Goal: Task Accomplishment & Management: Use online tool/utility

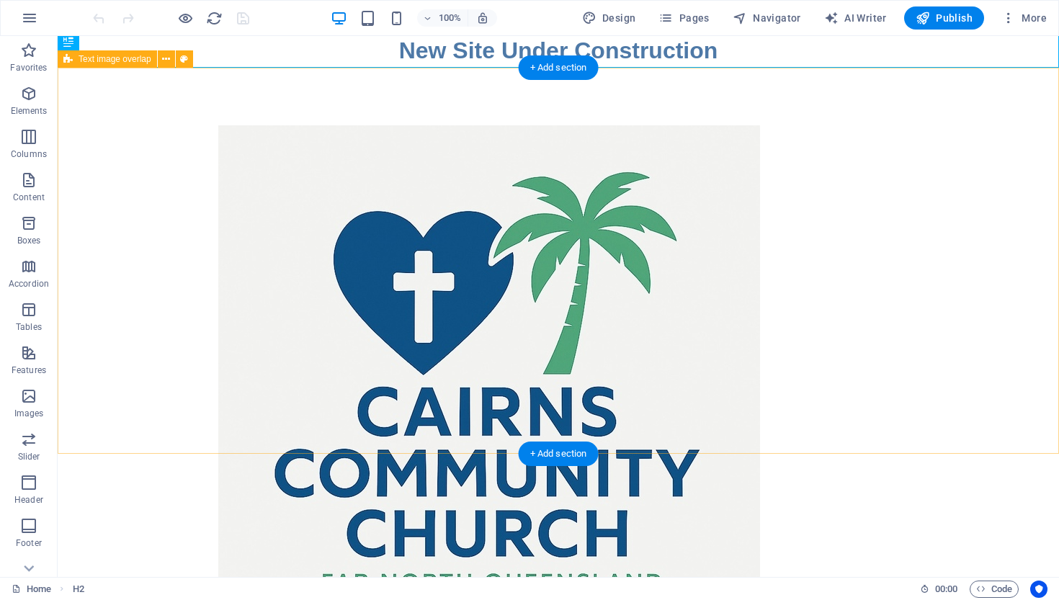
scroll to position [1, 0]
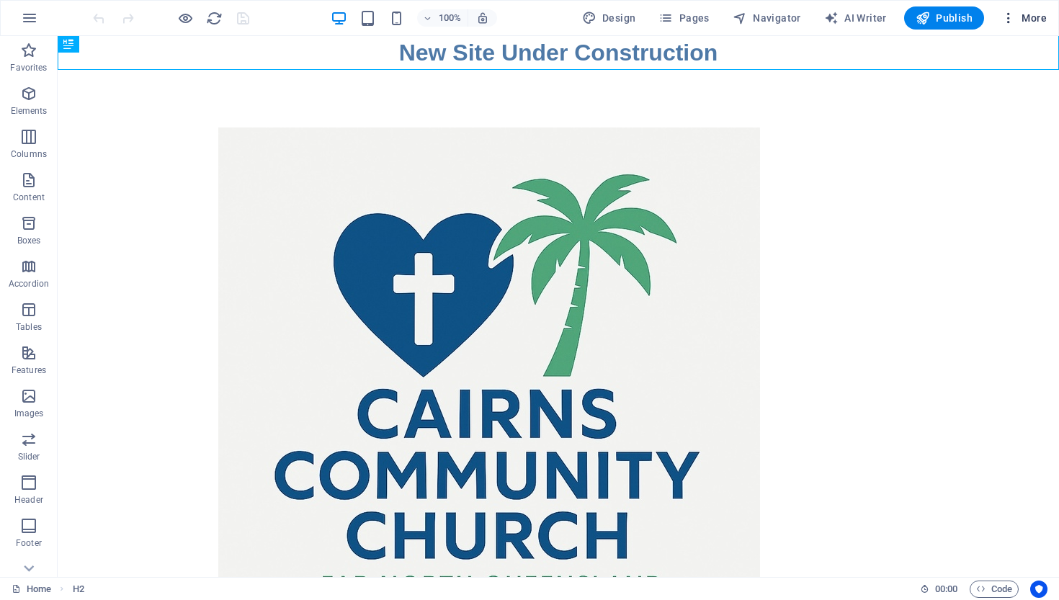
click at [1032, 16] on span "More" at bounding box center [1024, 18] width 45 height 14
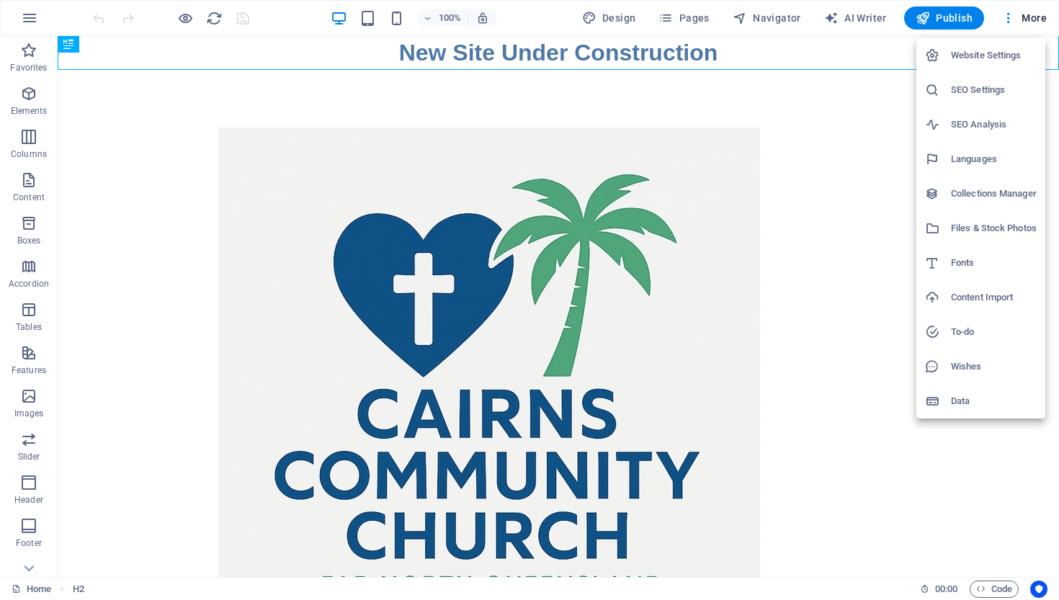
click at [975, 120] on h6 "SEO Analysis" at bounding box center [994, 124] width 86 height 17
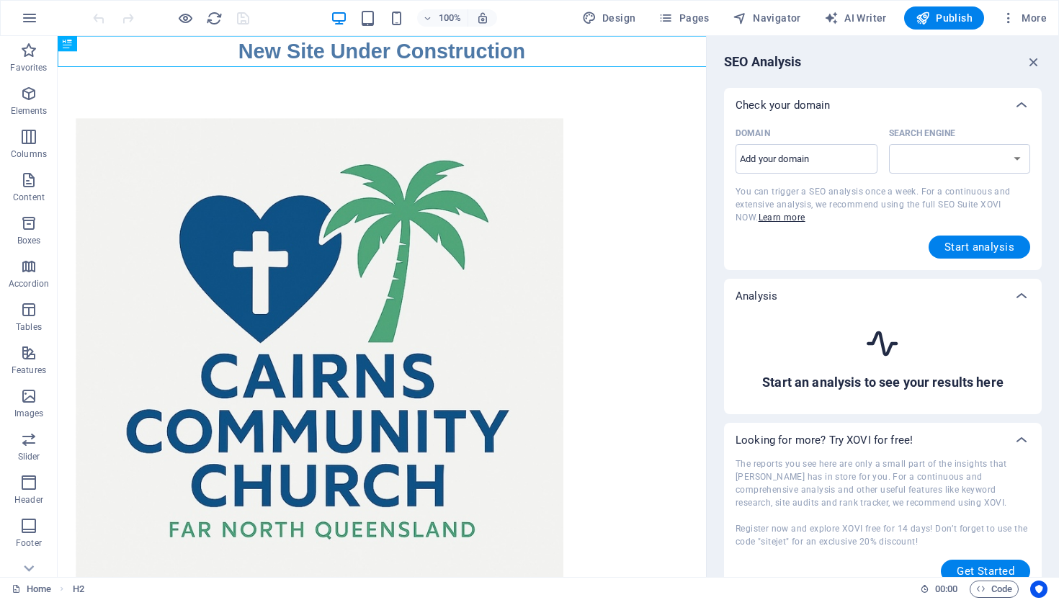
scroll to position [0, 0]
select select "google.com"
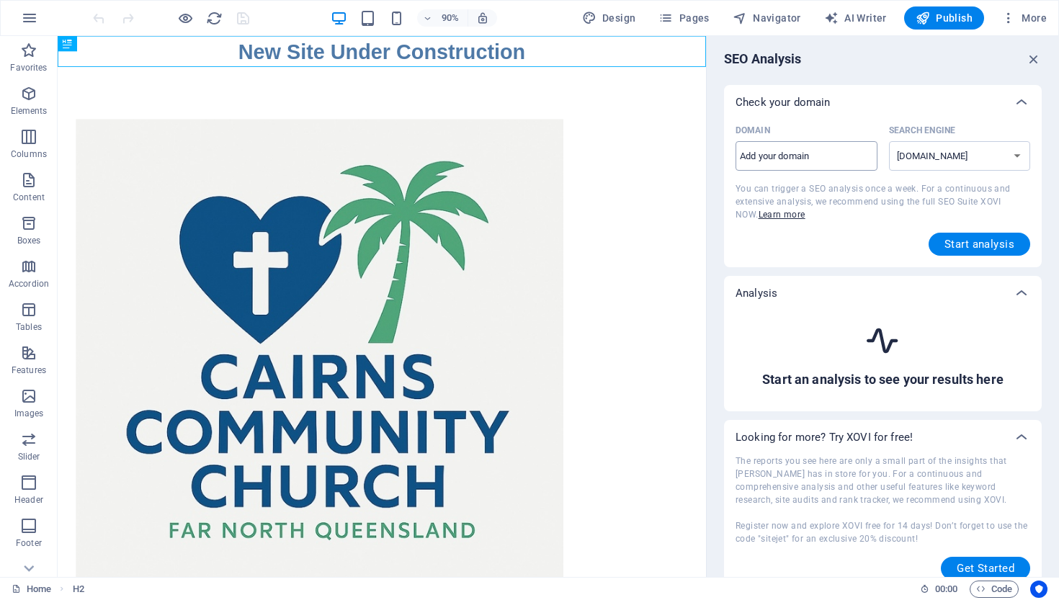
click at [745, 158] on input "Domain ​" at bounding box center [807, 156] width 142 height 23
type input "c"
type input "www.cairnscc.org"
click at [972, 242] on span "Start analysis" at bounding box center [980, 244] width 70 height 12
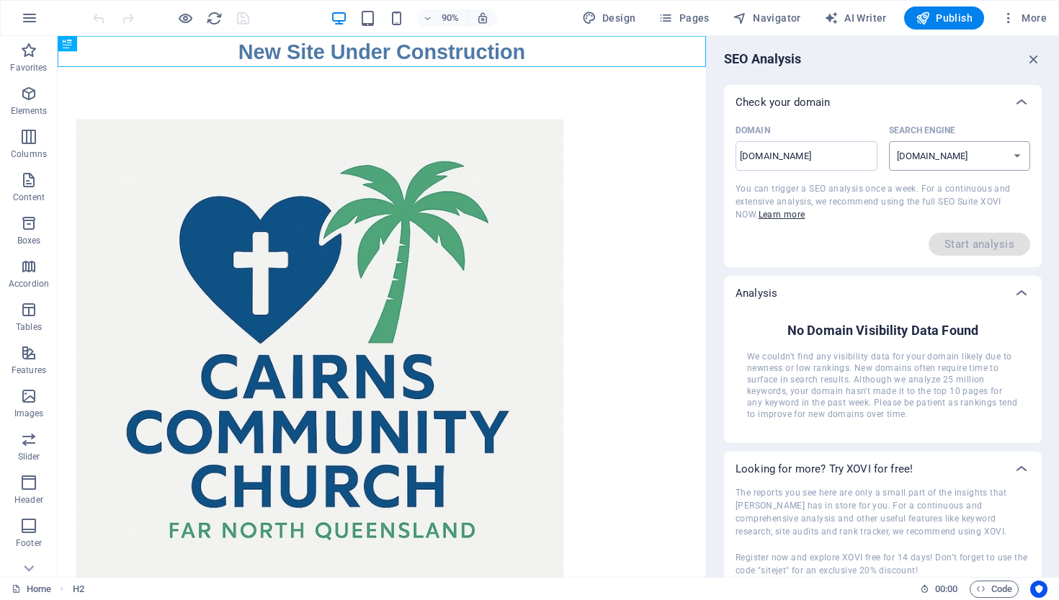
click at [1013, 155] on select "google.de google.at google.es google.co.uk google.fr google.it google.ch google…" at bounding box center [960, 156] width 142 height 30
click at [1030, 61] on icon "button" at bounding box center [1034, 62] width 16 height 16
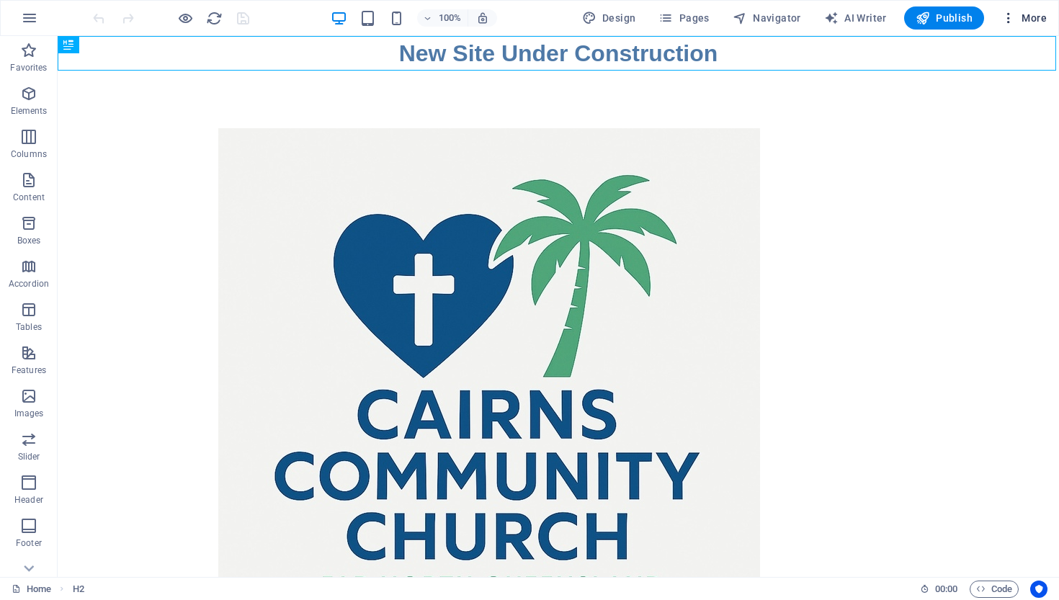
click at [1015, 17] on icon "button" at bounding box center [1009, 18] width 14 height 14
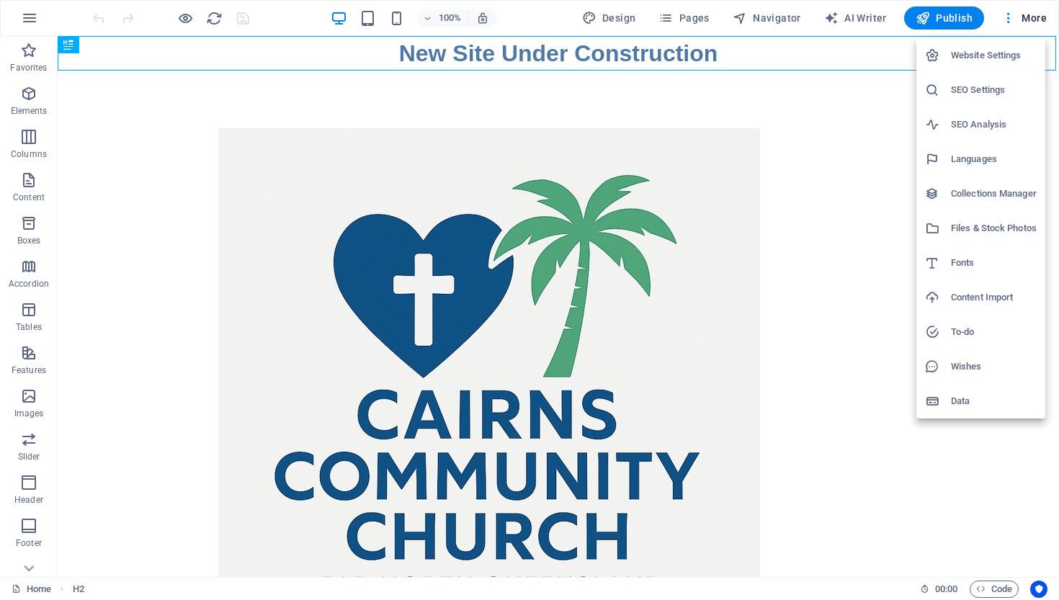
click at [968, 55] on h6 "Website Settings" at bounding box center [994, 55] width 86 height 17
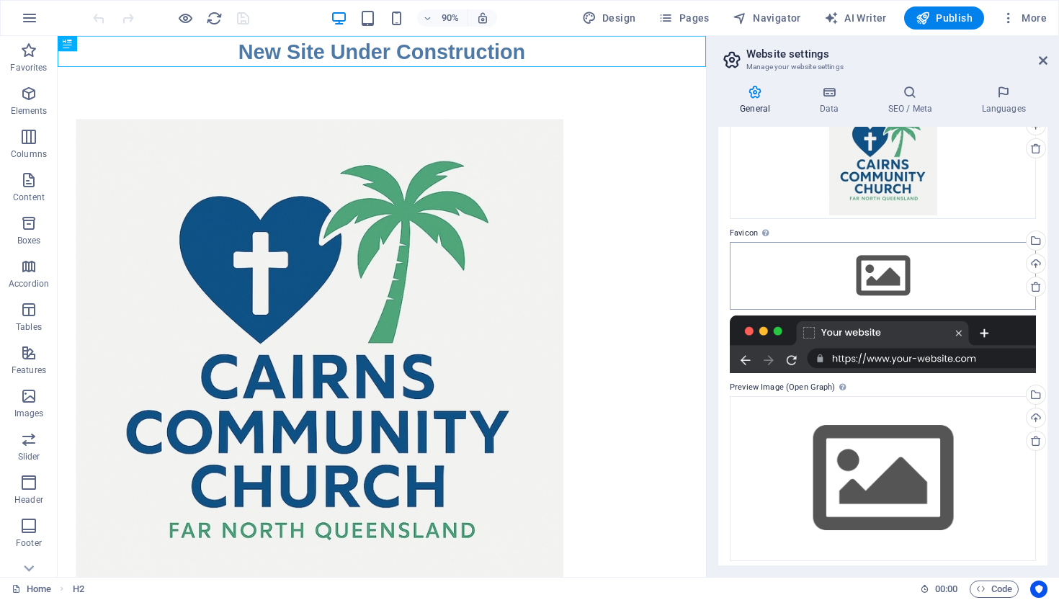
scroll to position [96, 0]
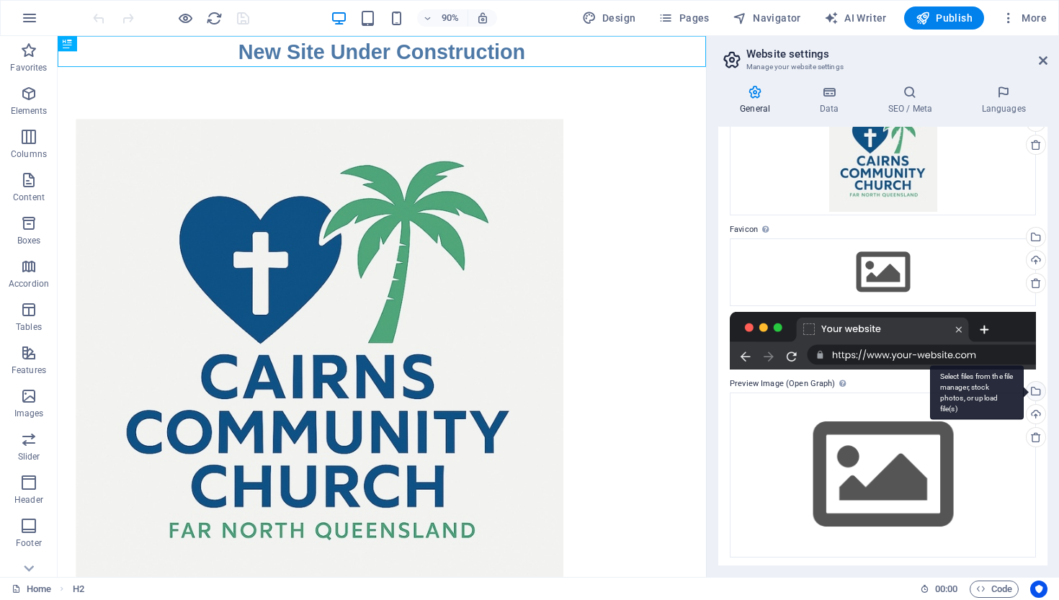
click at [1035, 390] on div "Select files from the file manager, stock photos, or upload file(s)" at bounding box center [1035, 393] width 22 height 22
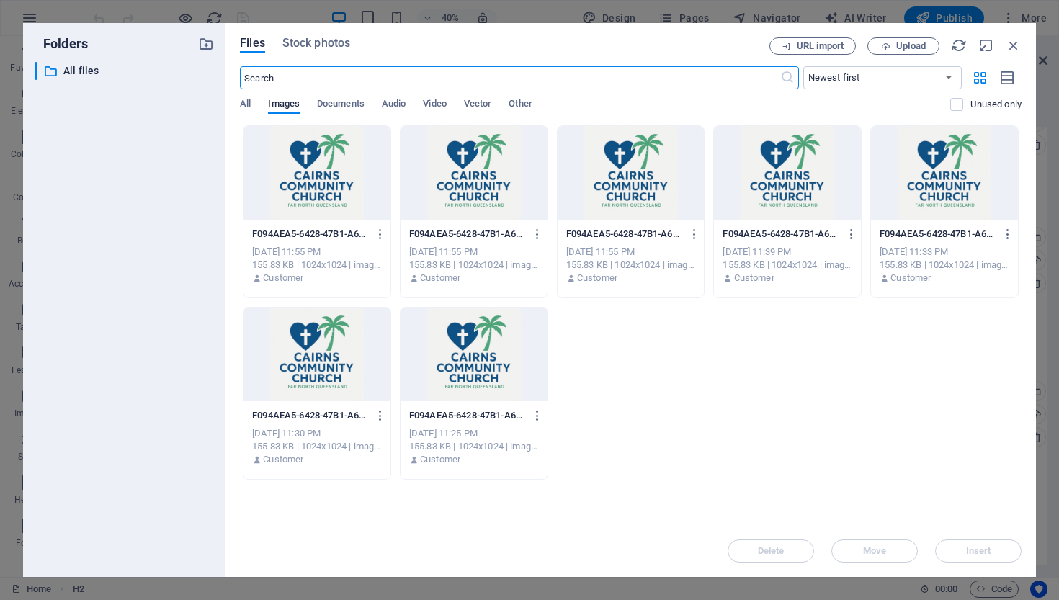
click at [324, 179] on div at bounding box center [317, 173] width 147 height 94
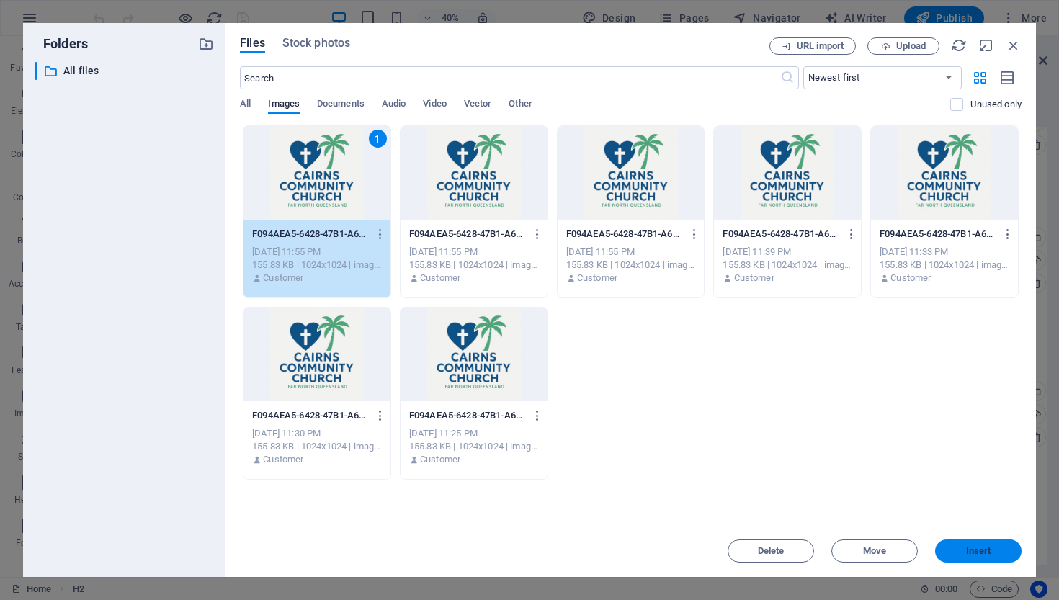
click at [976, 548] on span "Insert" at bounding box center [978, 551] width 25 height 9
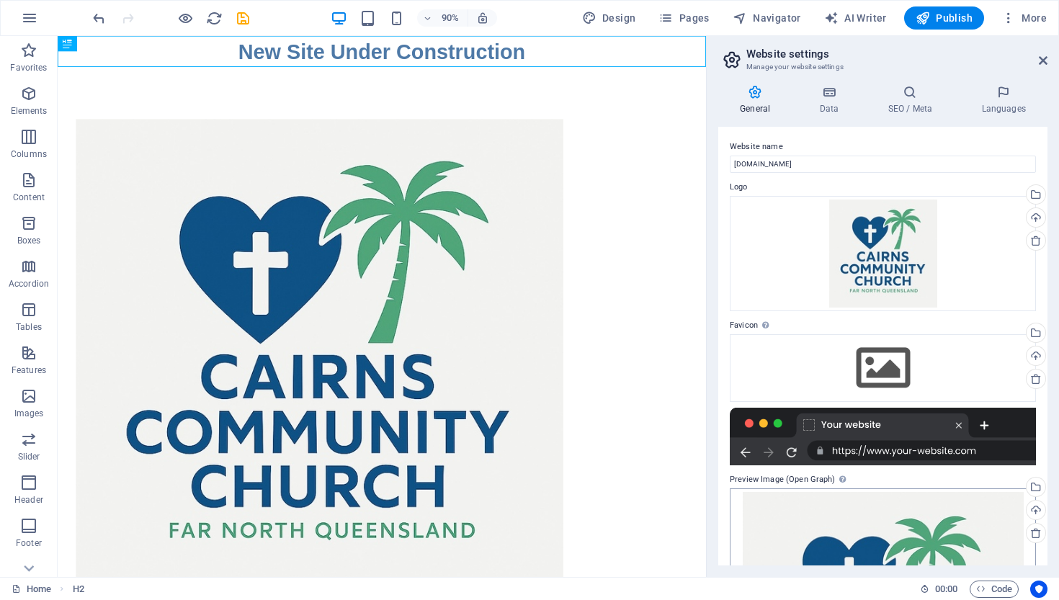
scroll to position [0, 0]
click at [1032, 331] on div "Select files from the file manager, stock photos, or upload file(s)" at bounding box center [1035, 335] width 22 height 22
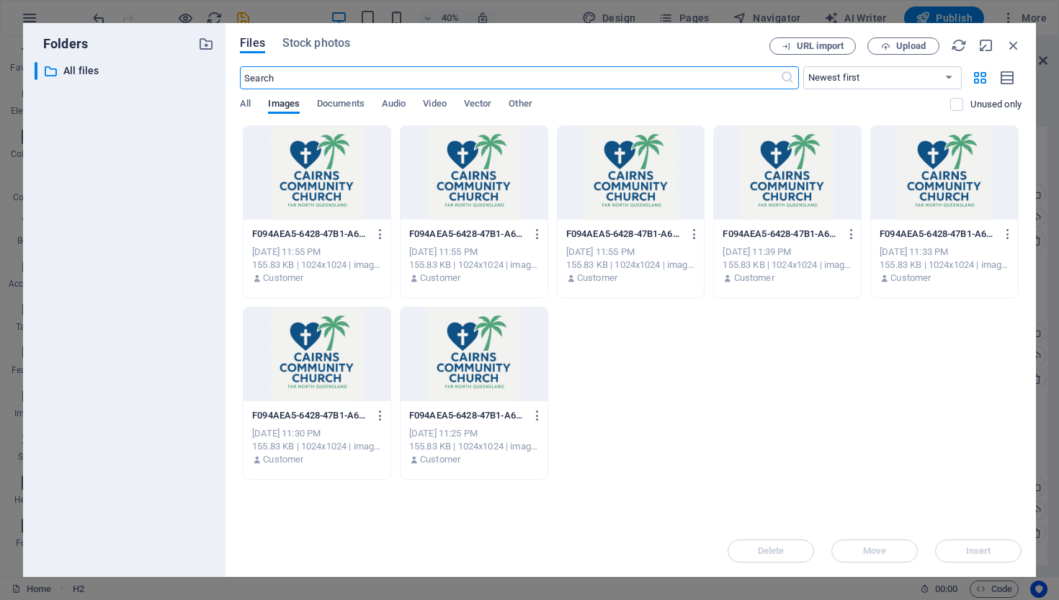
click at [319, 161] on div at bounding box center [317, 173] width 147 height 94
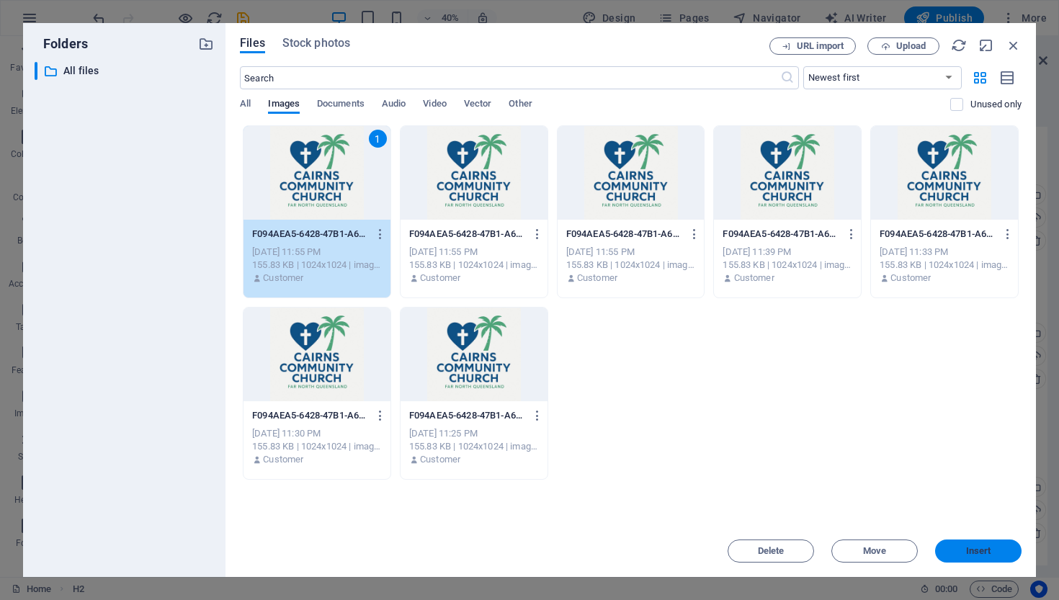
click at [983, 544] on button "Insert" at bounding box center [978, 551] width 86 height 23
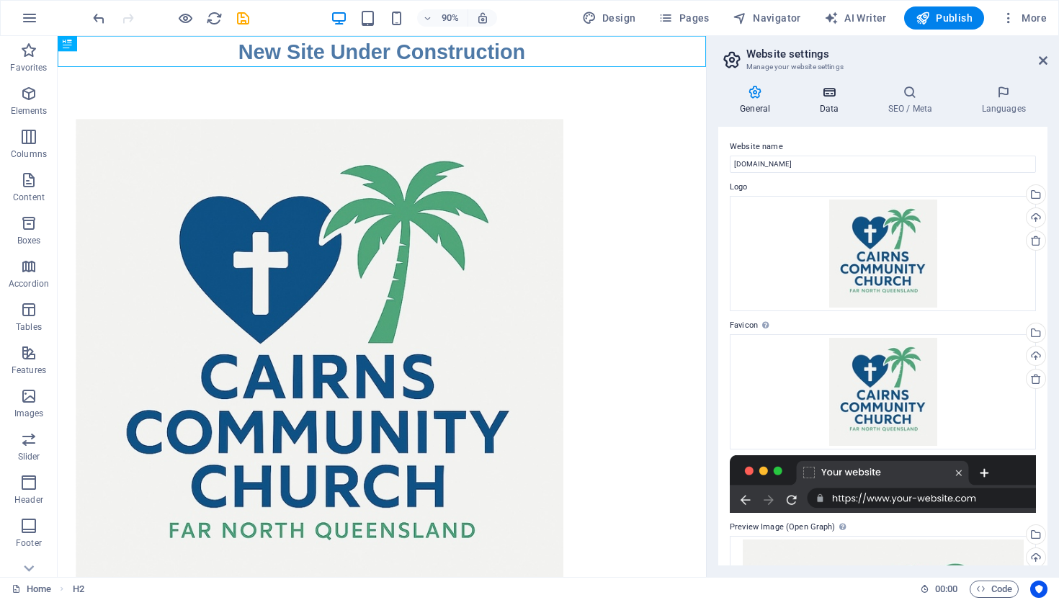
click at [828, 94] on icon at bounding box center [829, 92] width 63 height 14
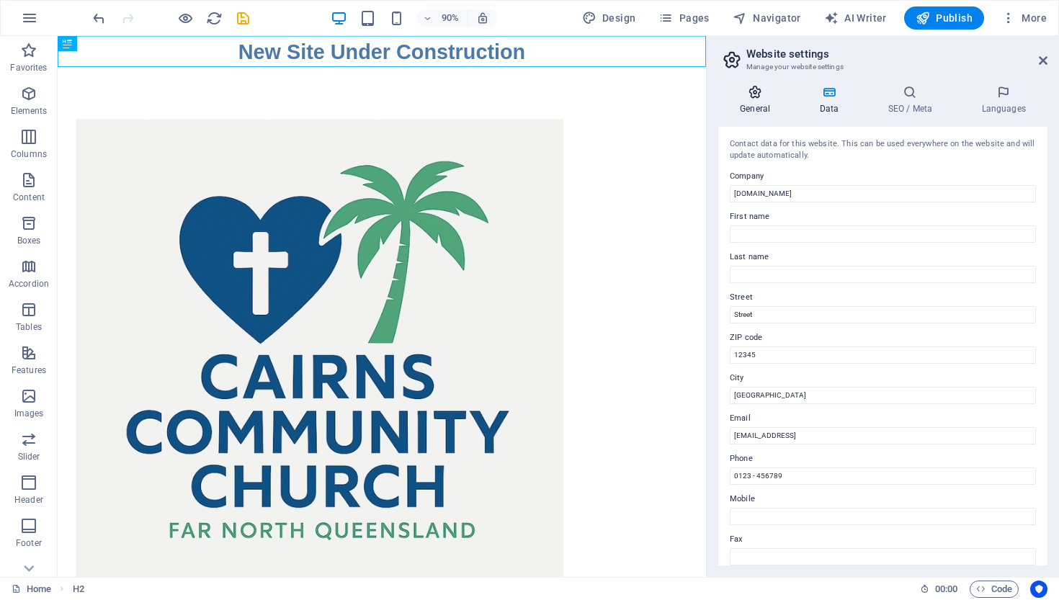
click at [753, 89] on icon at bounding box center [754, 92] width 73 height 14
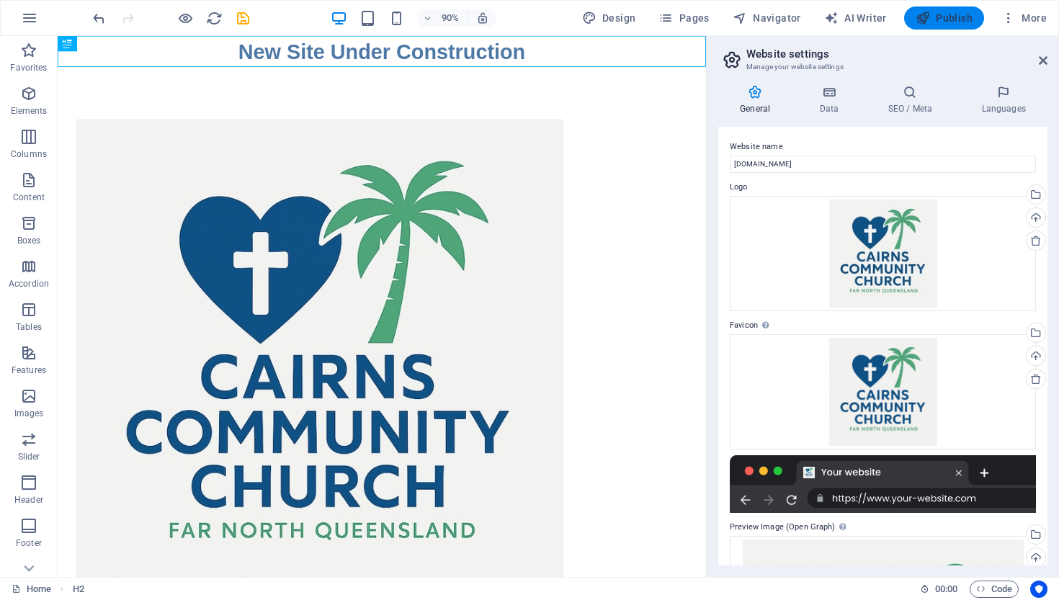
click at [936, 17] on span "Publish" at bounding box center [944, 18] width 57 height 14
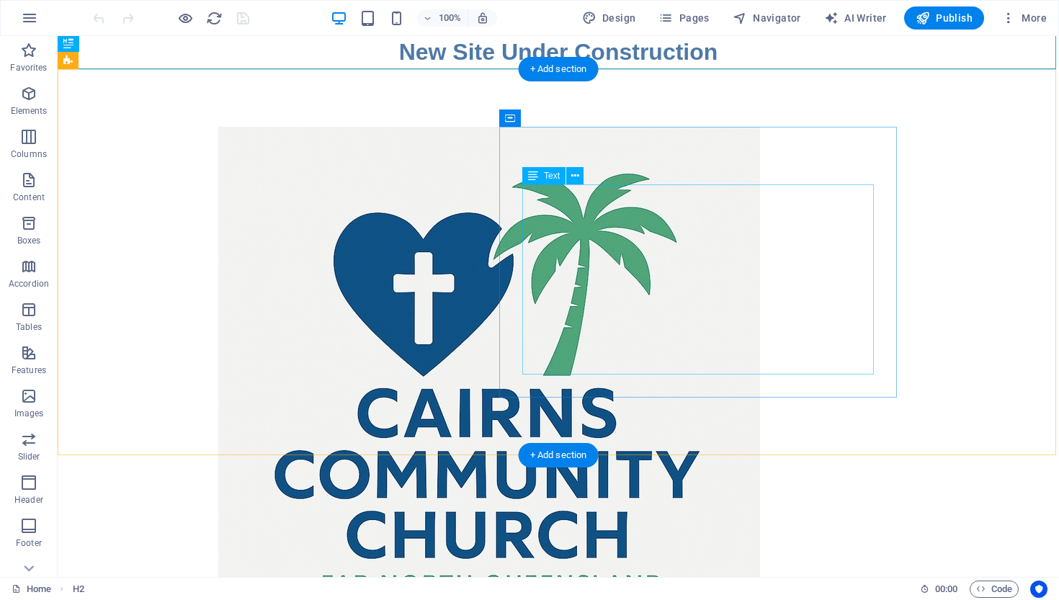
scroll to position [1, 0]
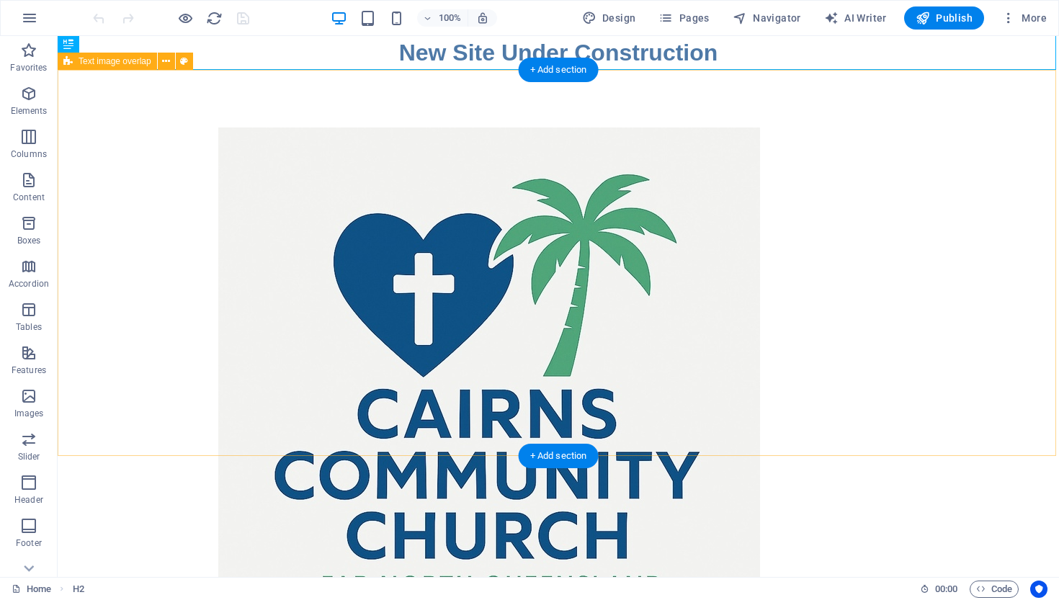
click at [105, 63] on span "Text image overlap" at bounding box center [115, 61] width 73 height 9
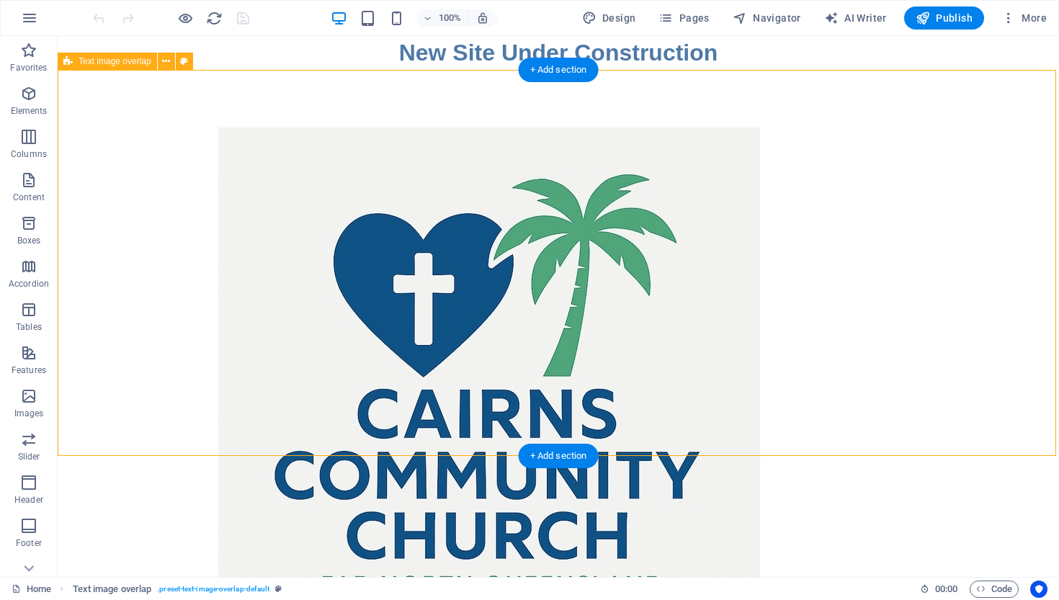
click at [105, 63] on span "Text image overlap" at bounding box center [115, 61] width 73 height 9
click at [70, 63] on icon at bounding box center [67, 61] width 9 height 17
click at [164, 59] on icon at bounding box center [166, 61] width 8 height 15
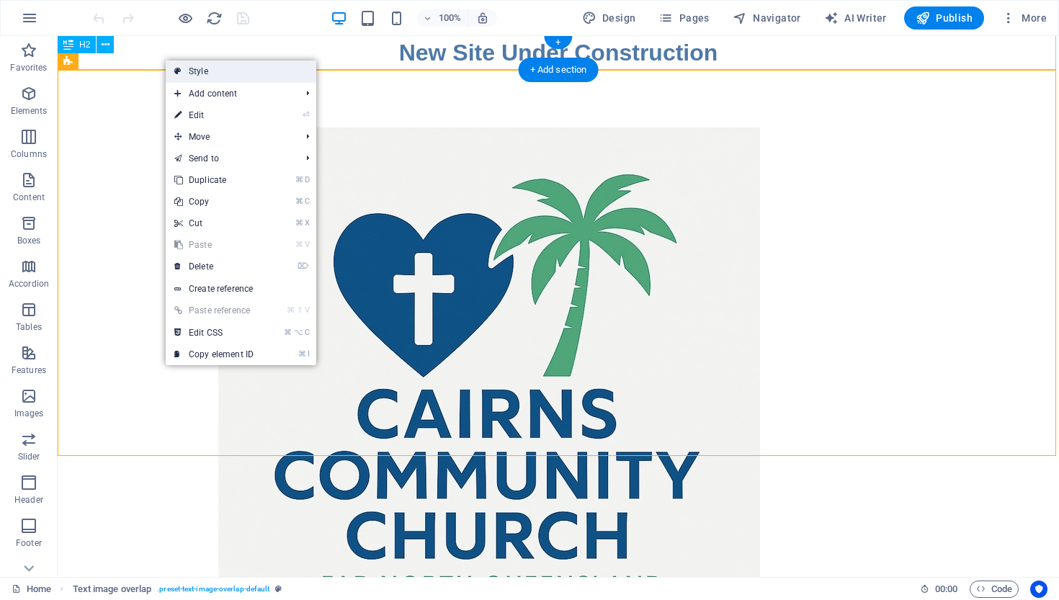
click at [199, 70] on link "Style" at bounding box center [241, 72] width 151 height 22
select select "rem"
select select "px"
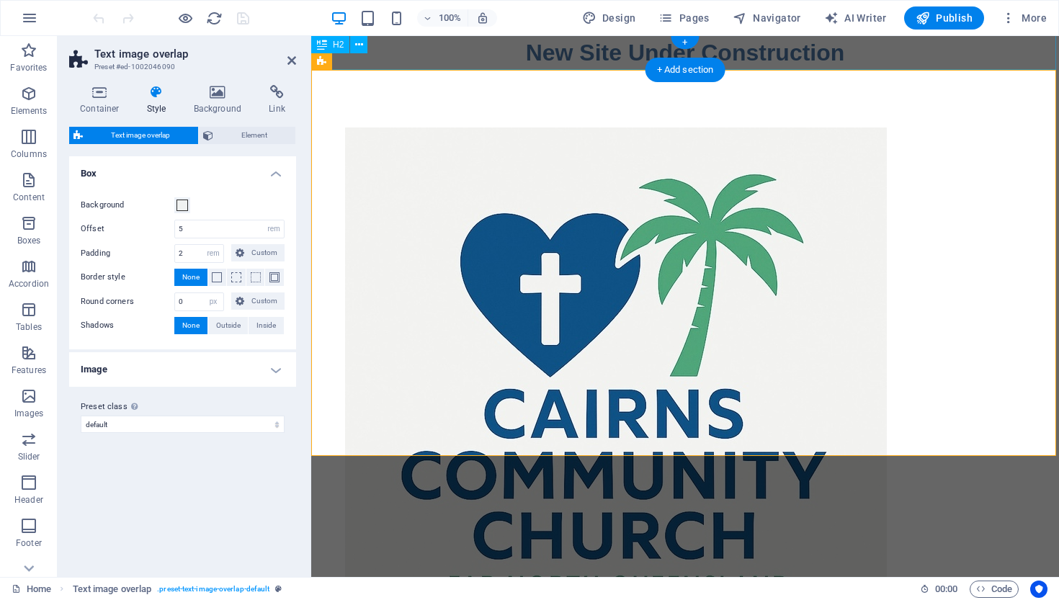
click at [165, 131] on span "Text image overlap" at bounding box center [140, 135] width 107 height 17
click at [227, 133] on span "Element" at bounding box center [254, 135] width 73 height 17
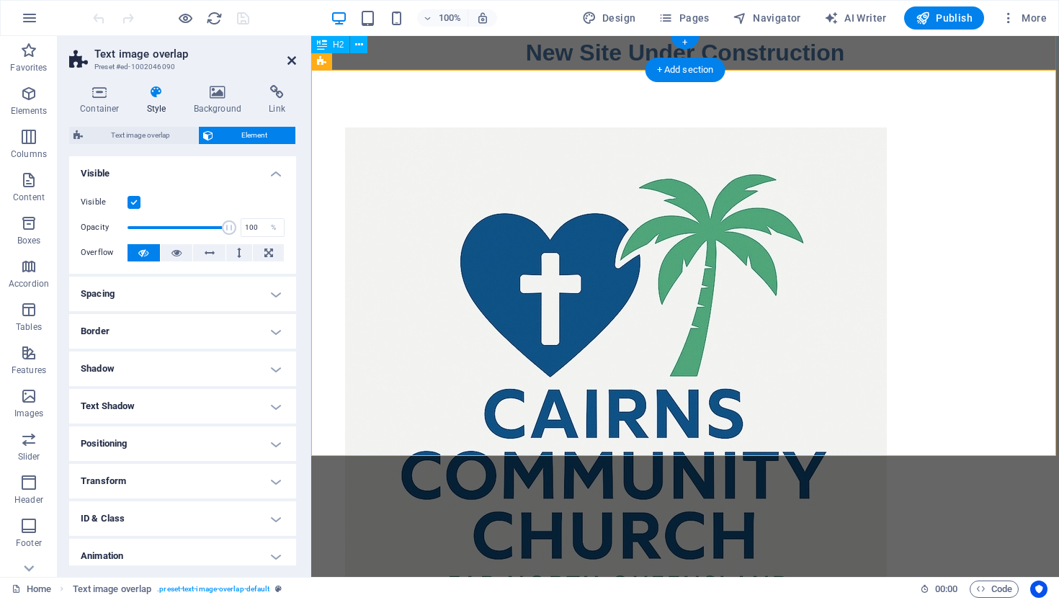
click at [291, 59] on icon at bounding box center [291, 61] width 9 height 12
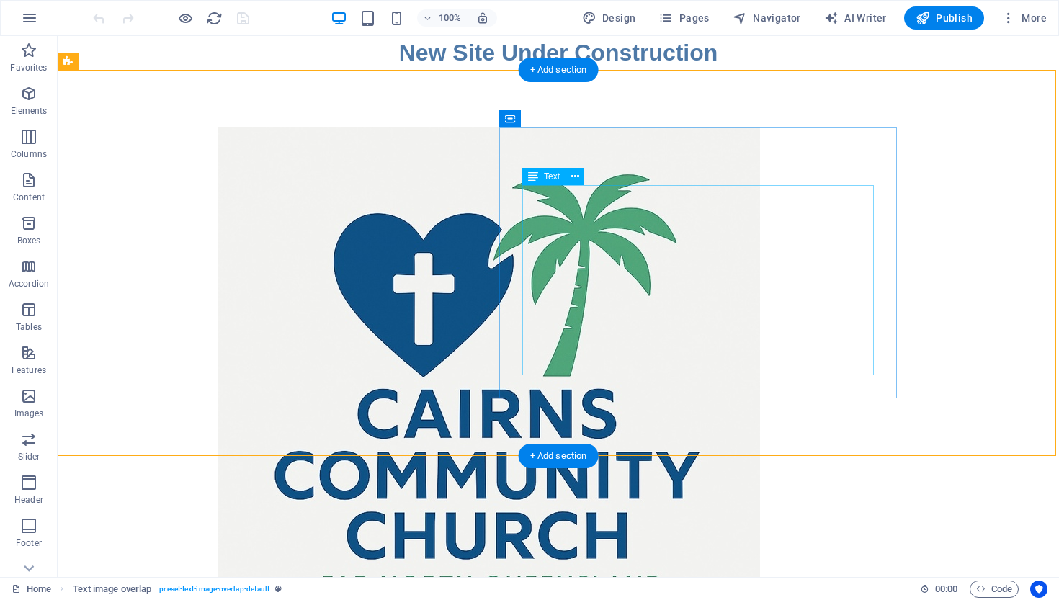
click at [548, 179] on span "Text" at bounding box center [552, 176] width 16 height 9
click at [576, 176] on icon at bounding box center [575, 176] width 8 height 15
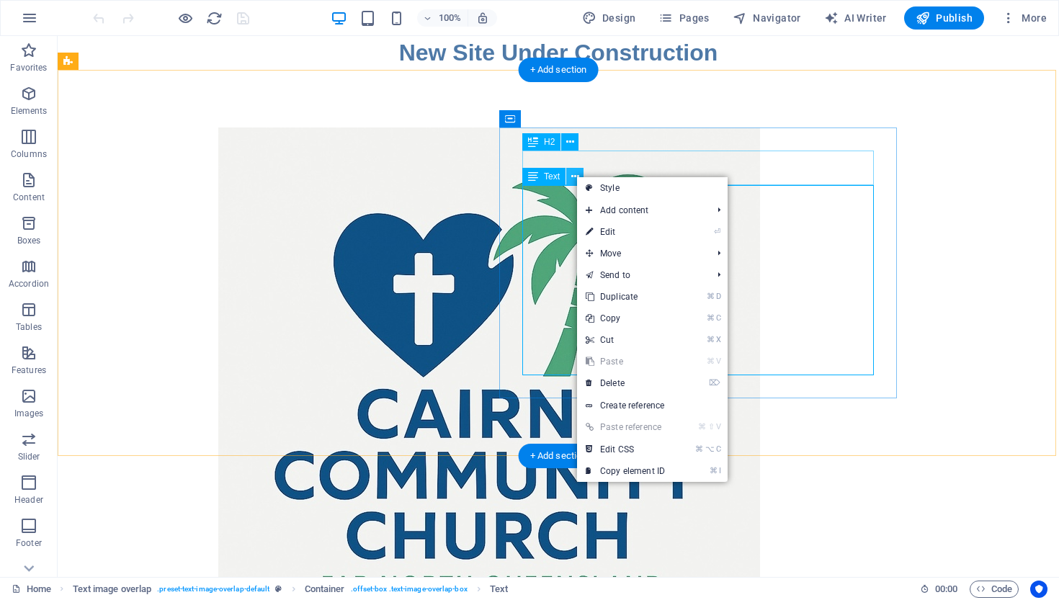
click at [576, 176] on icon at bounding box center [575, 176] width 8 height 15
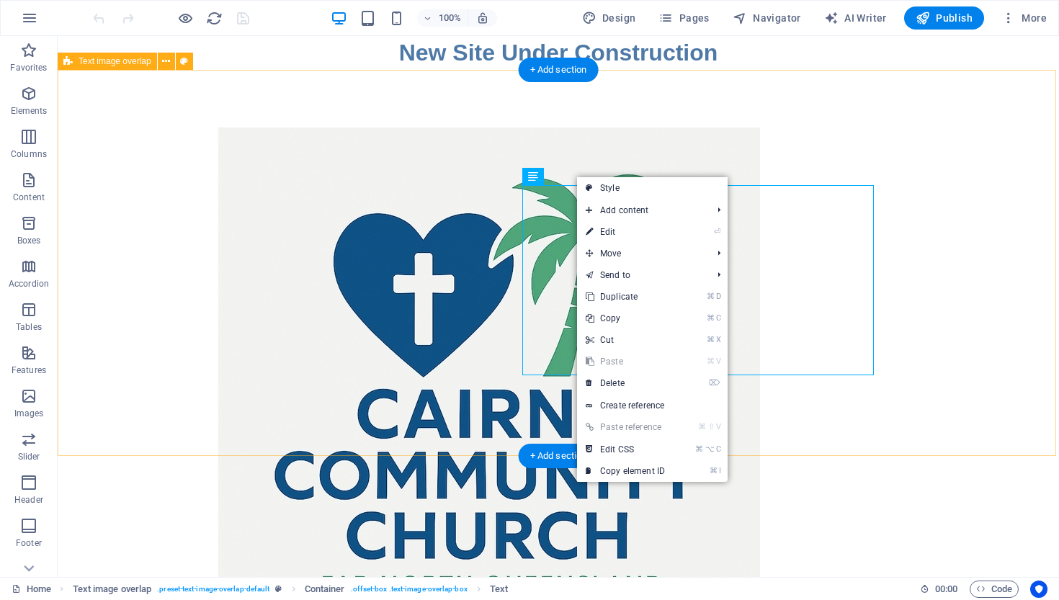
click at [431, 277] on div "Contacts Thank you for visiting the future site of Cairns Community Church We a…" at bounding box center [559, 507] width 1002 height 875
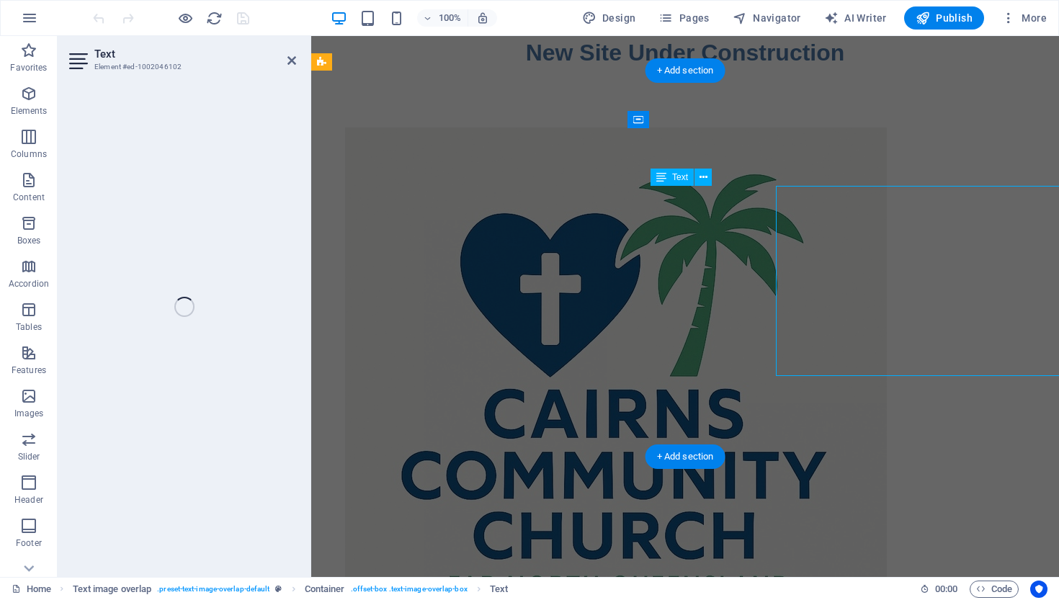
scroll to position [0, 0]
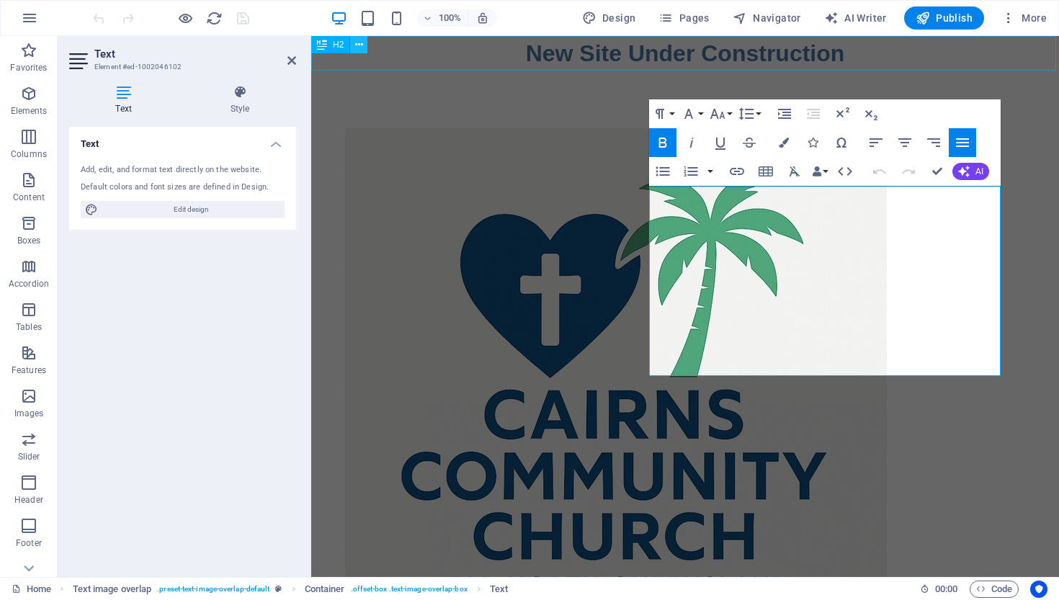
click at [361, 45] on icon at bounding box center [359, 44] width 8 height 15
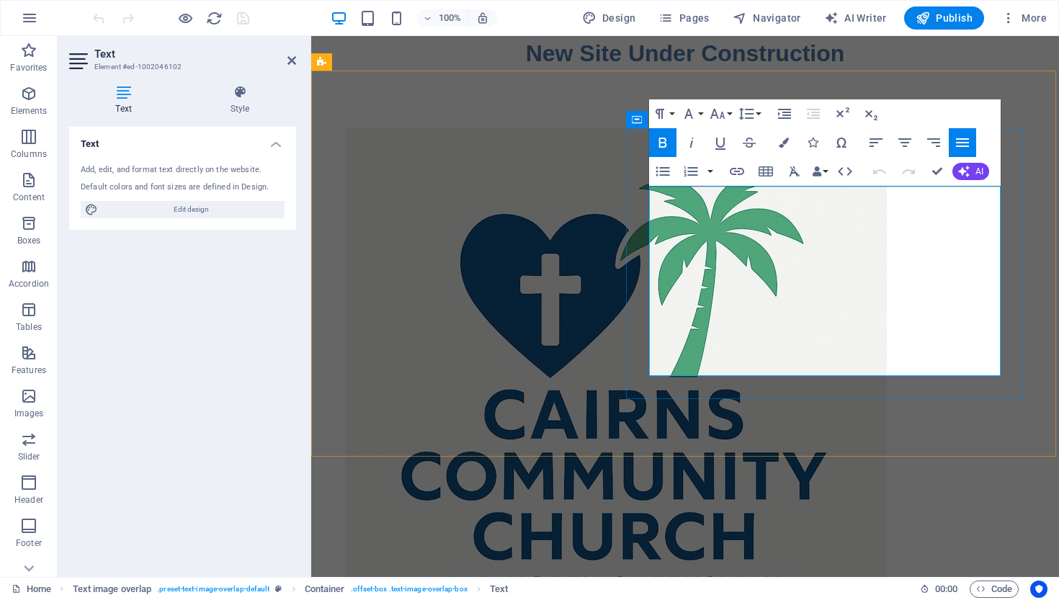
drag, startPoint x: 341, startPoint y: 156, endPoint x: 553, endPoint y: 334, distance: 276.7
copy p "Thank you for visiting the future site of Cairns Community Church We are locate…"
click at [201, 206] on span "Edit design" at bounding box center [191, 209] width 178 height 17
select select "px"
select select "400"
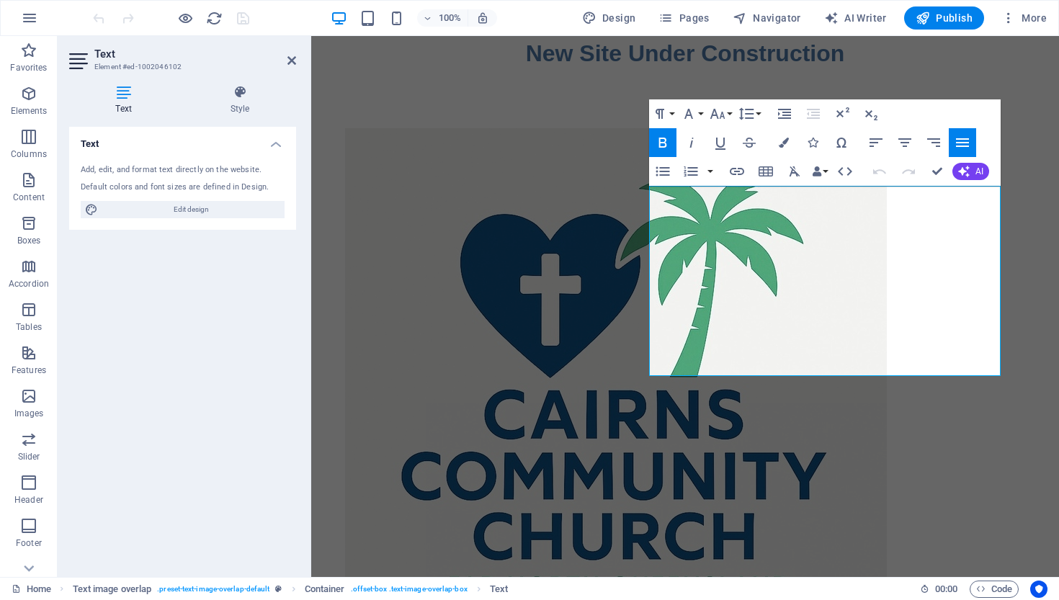
select select "px"
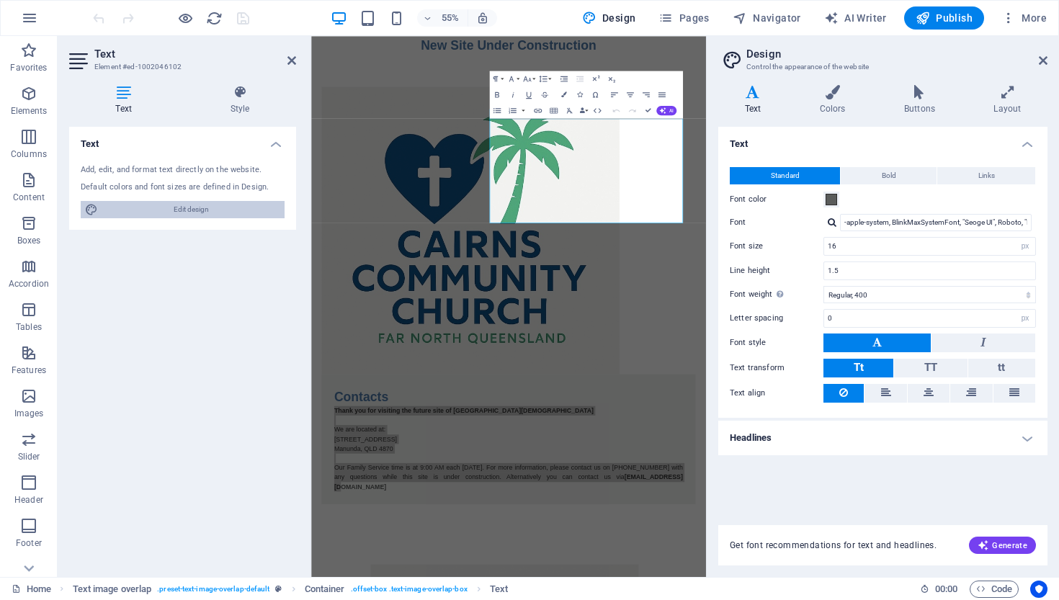
click at [190, 211] on span "Edit design" at bounding box center [191, 209] width 178 height 17
click at [1006, 91] on icon at bounding box center [1008, 92] width 80 height 14
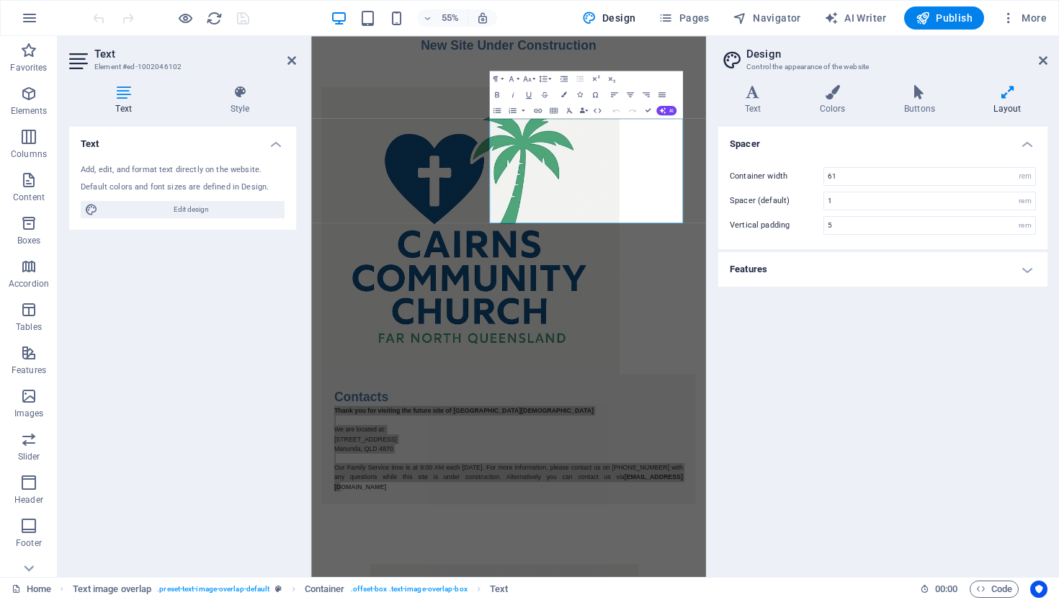
click at [1006, 91] on icon at bounding box center [1008, 92] width 80 height 14
click at [1040, 59] on icon at bounding box center [1043, 61] width 9 height 12
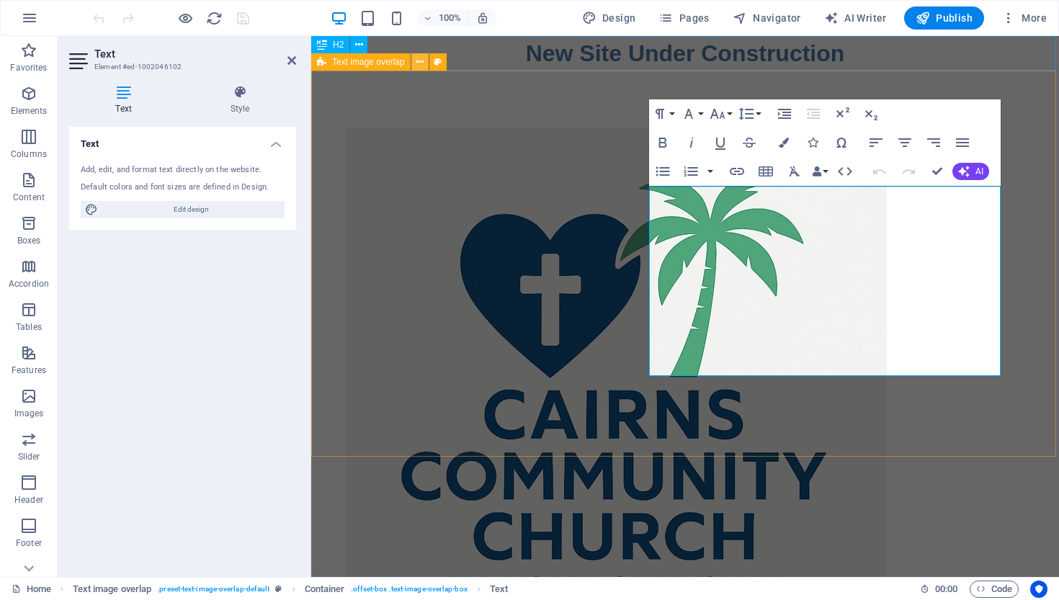
click at [421, 61] on icon at bounding box center [420, 62] width 8 height 15
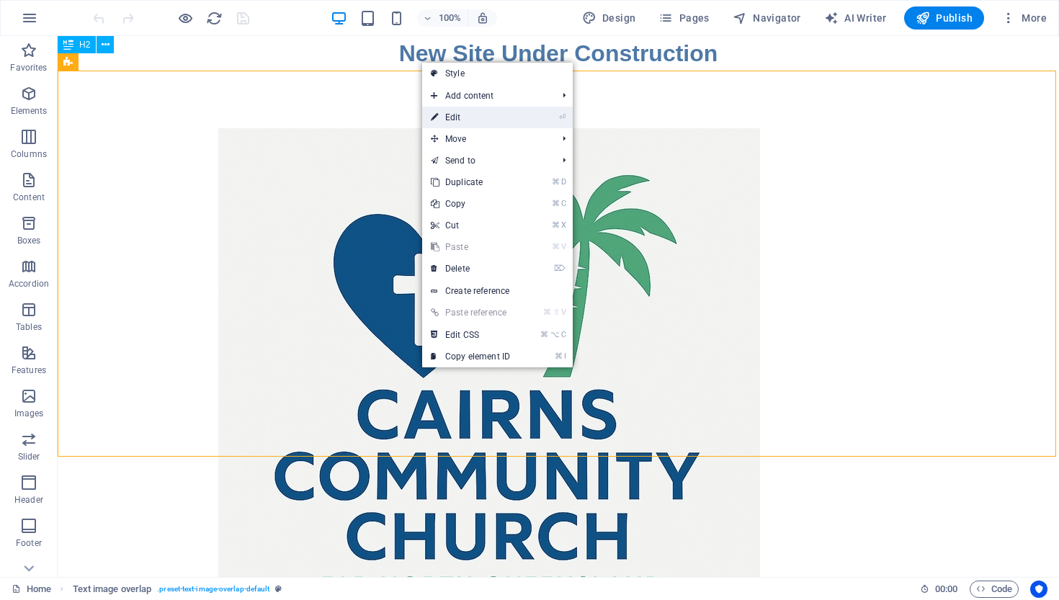
click at [458, 117] on link "⏎ Edit" at bounding box center [470, 118] width 97 height 22
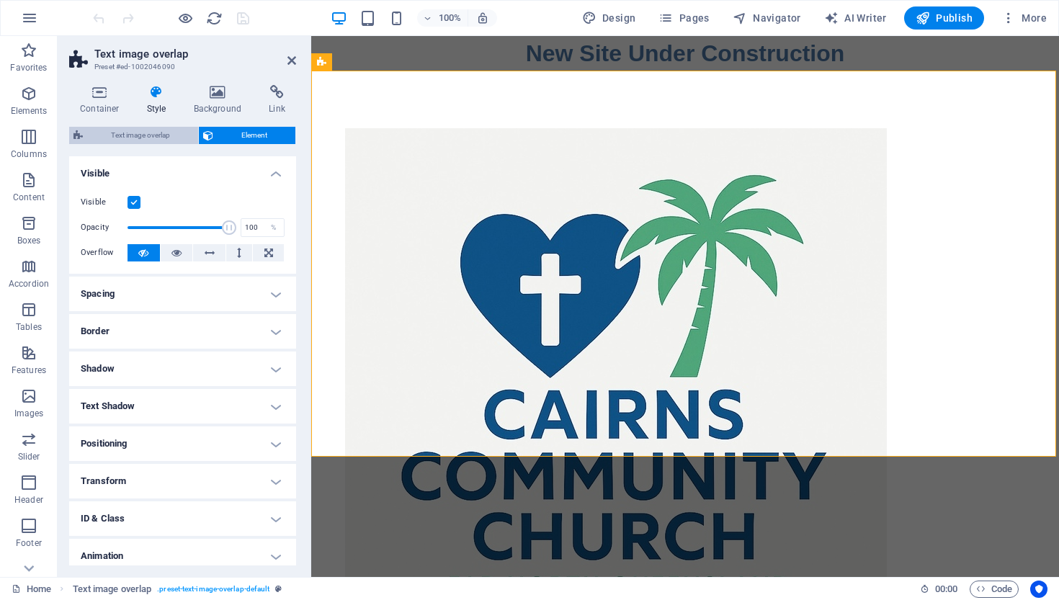
click at [145, 132] on span "Text image overlap" at bounding box center [140, 135] width 107 height 17
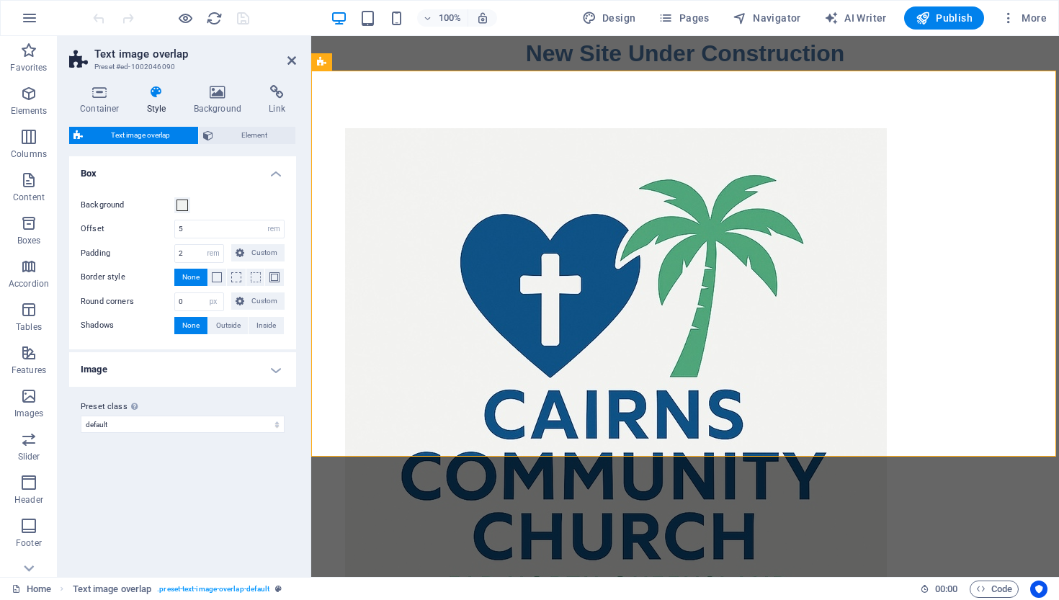
click at [276, 370] on h4 "Image" at bounding box center [182, 369] width 227 height 35
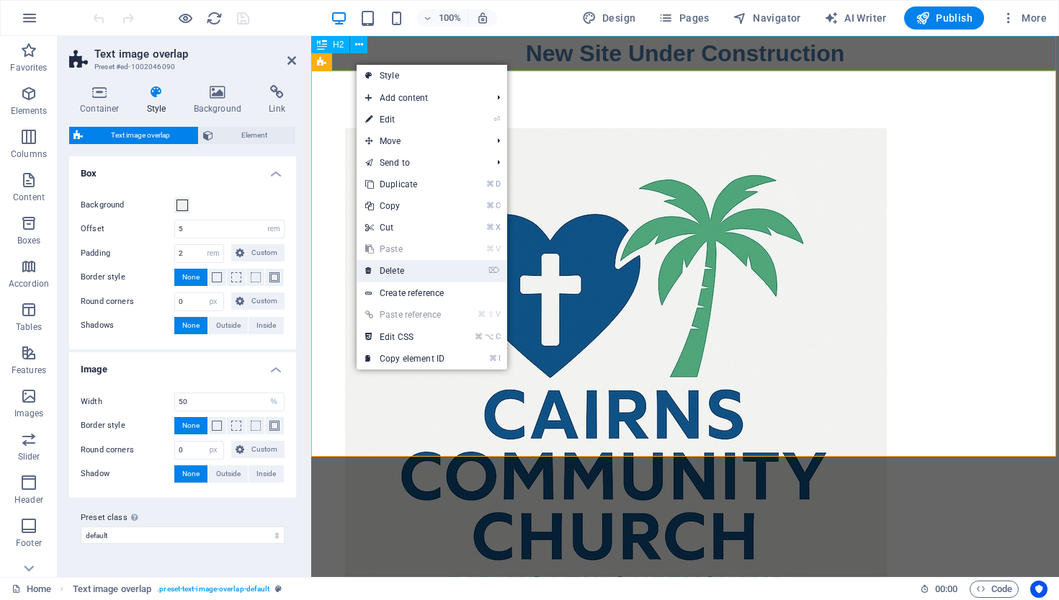
click at [398, 267] on link "⌦ Delete" at bounding box center [405, 271] width 97 height 22
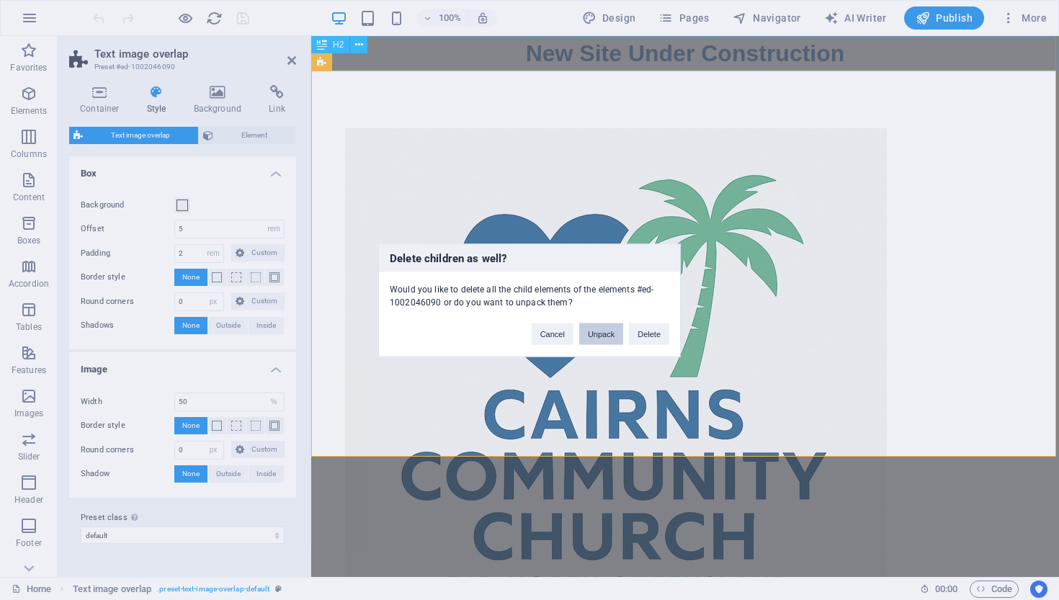
click at [600, 332] on button "Unpack" at bounding box center [601, 334] width 44 height 22
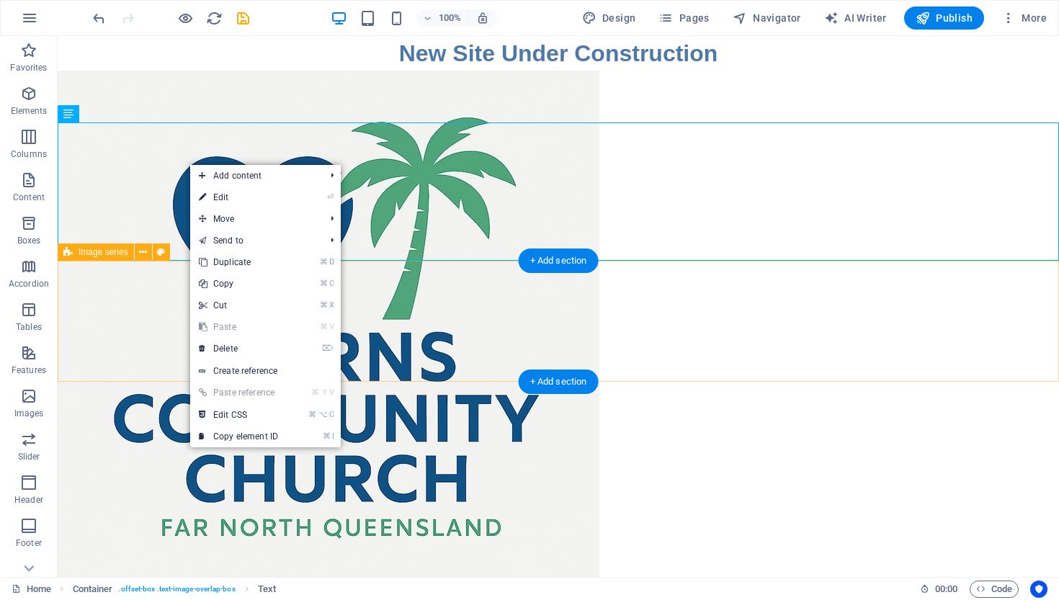
click at [228, 348] on link "⌦ Delete" at bounding box center [238, 349] width 97 height 22
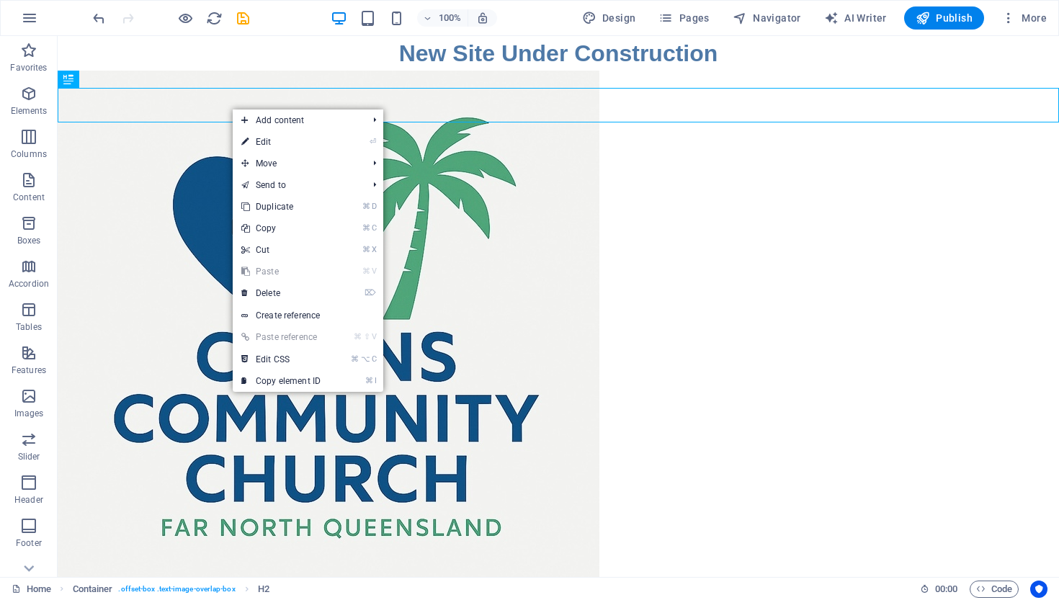
click at [269, 290] on link "⌦ Delete" at bounding box center [281, 293] width 97 height 22
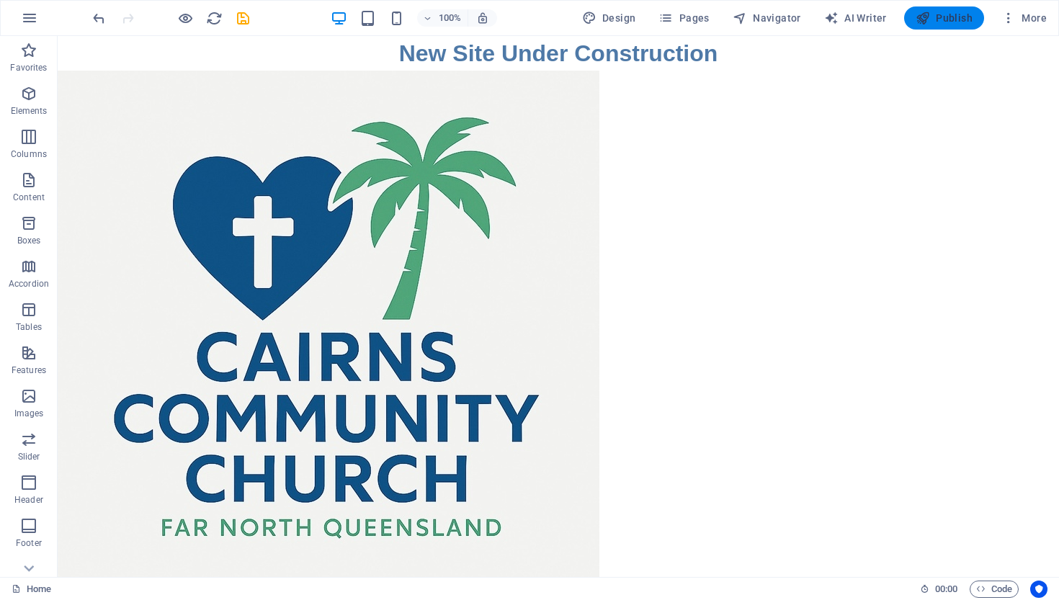
click at [939, 17] on span "Publish" at bounding box center [944, 18] width 57 height 14
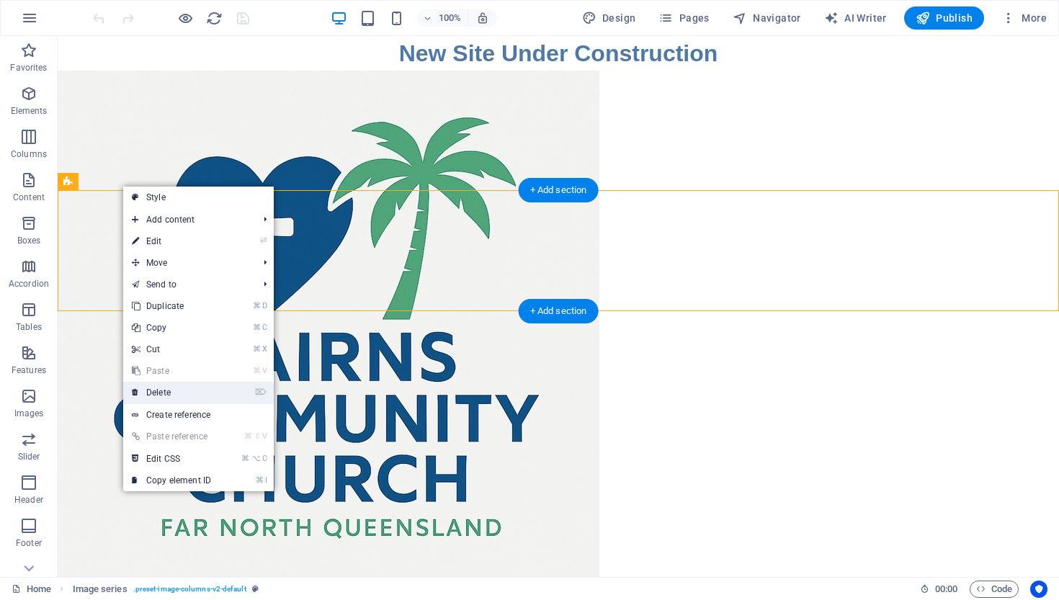
click at [161, 393] on link "⌦ Delete" at bounding box center [171, 393] width 97 height 22
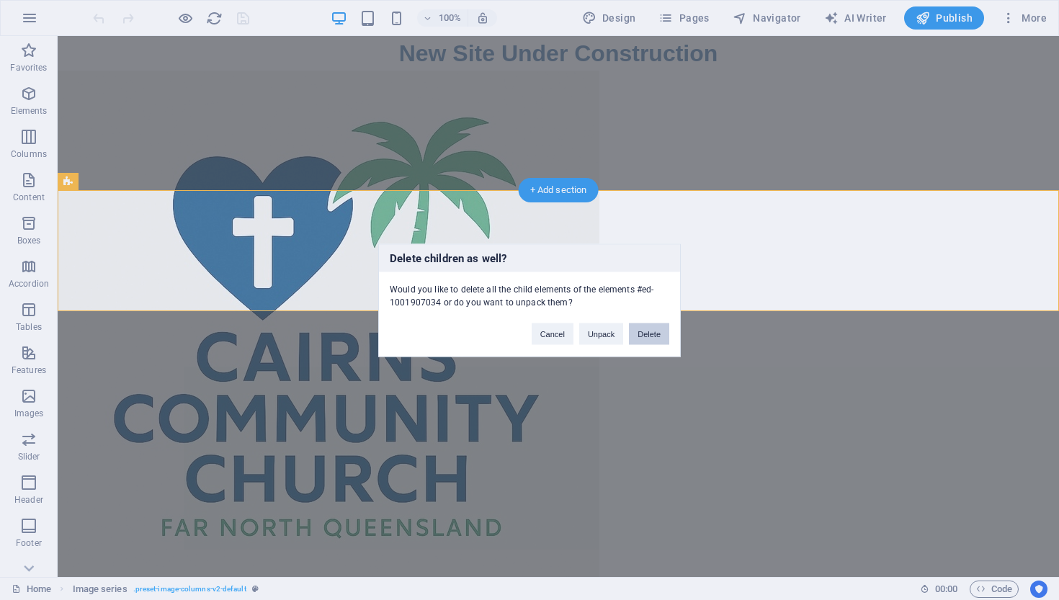
click at [648, 333] on button "Delete" at bounding box center [649, 334] width 40 height 22
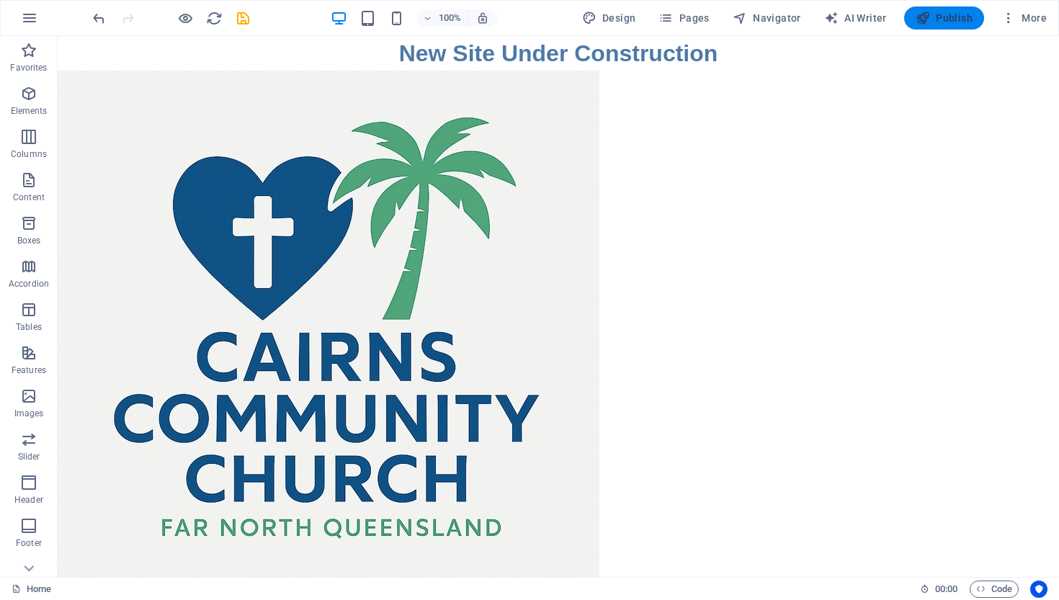
click at [945, 19] on span "Publish" at bounding box center [944, 18] width 57 height 14
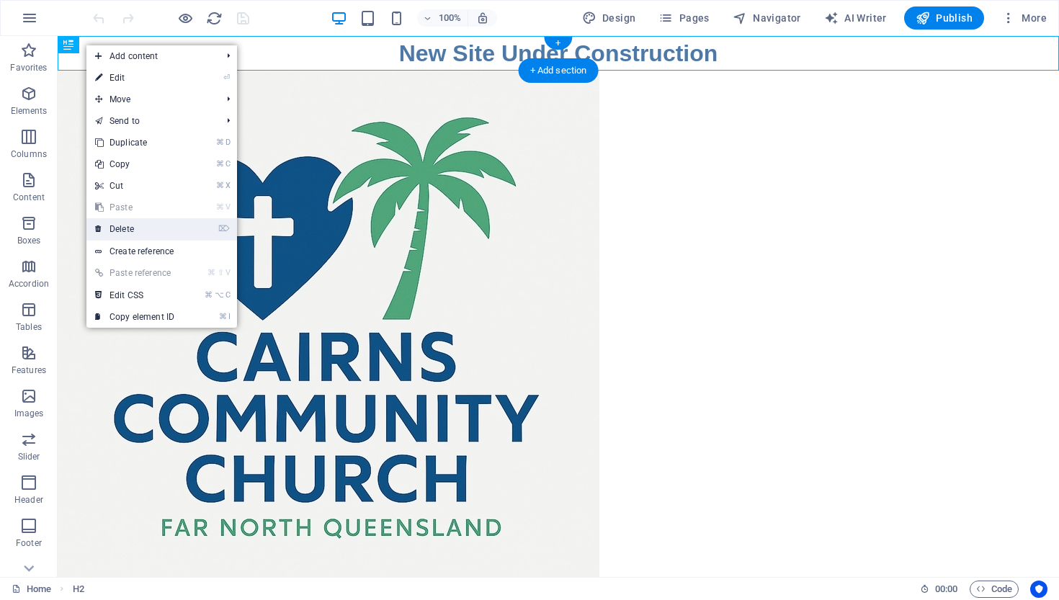
click at [123, 228] on link "⌦ Delete" at bounding box center [134, 229] width 97 height 22
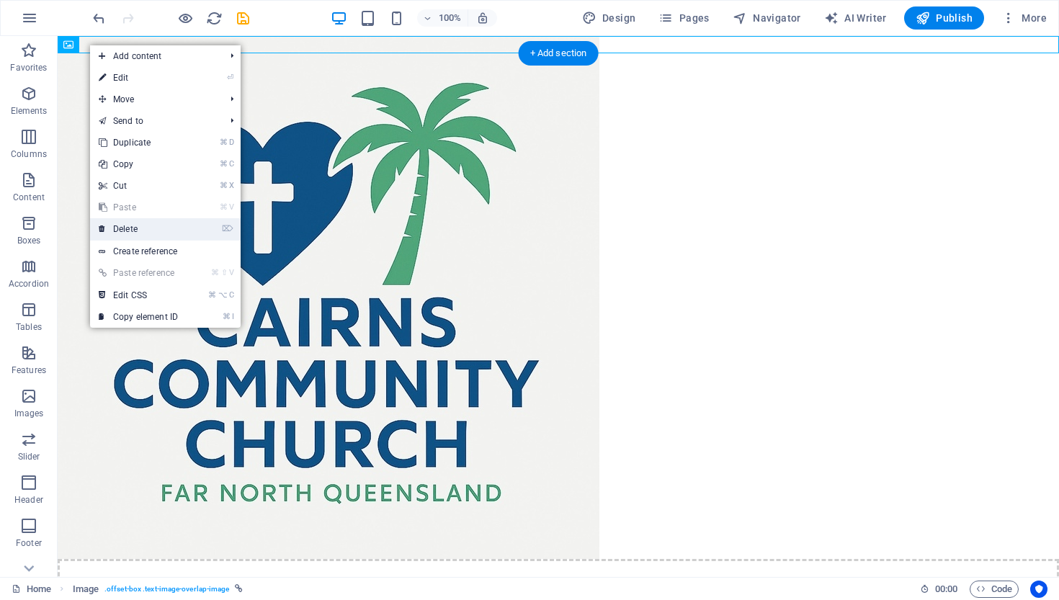
click at [122, 226] on link "⌦ Delete" at bounding box center [138, 229] width 97 height 22
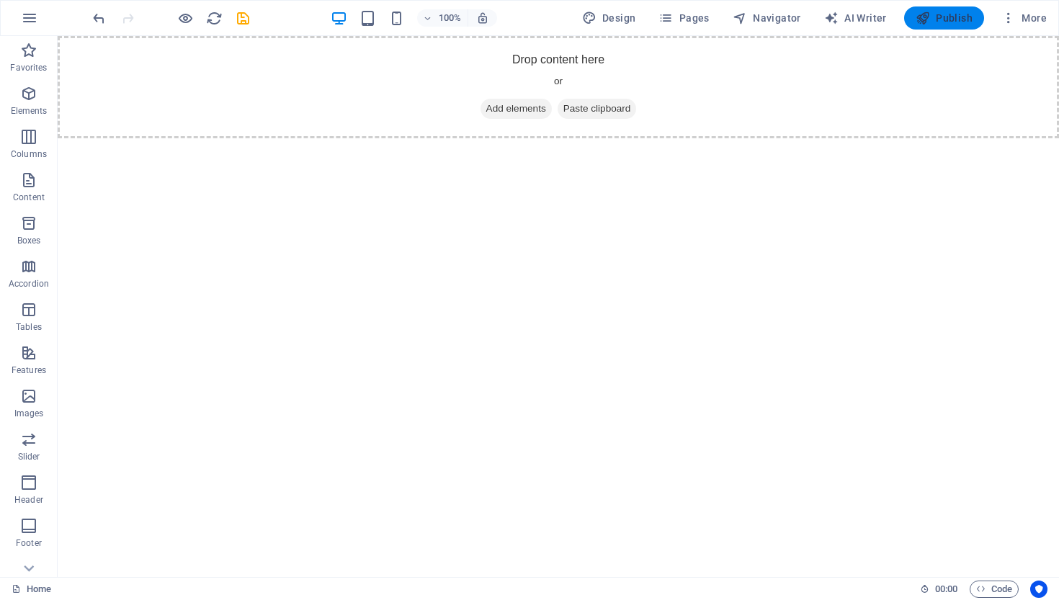
click at [943, 18] on span "Publish" at bounding box center [944, 18] width 57 height 14
click at [940, 17] on span "Publish" at bounding box center [944, 18] width 57 height 14
click at [30, 97] on icon "button" at bounding box center [28, 93] width 17 height 17
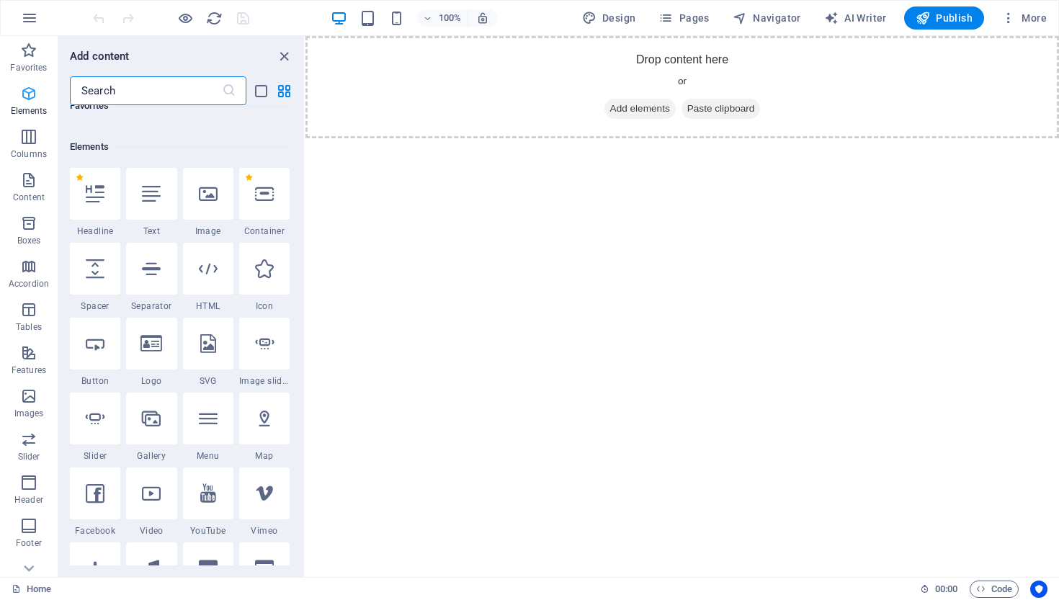
scroll to position [153, 0]
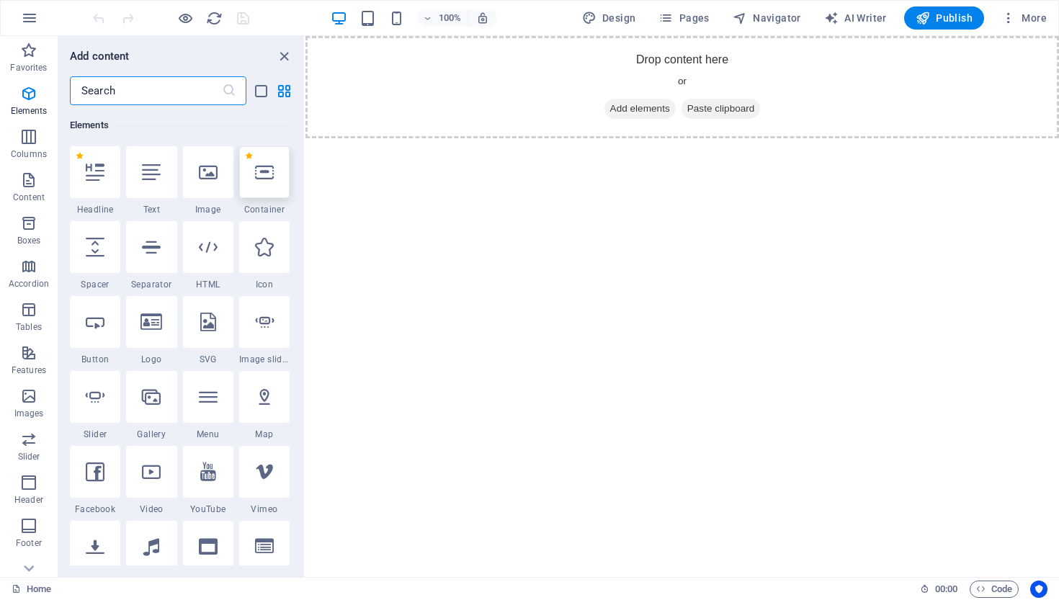
click at [262, 184] on div at bounding box center [264, 172] width 50 height 52
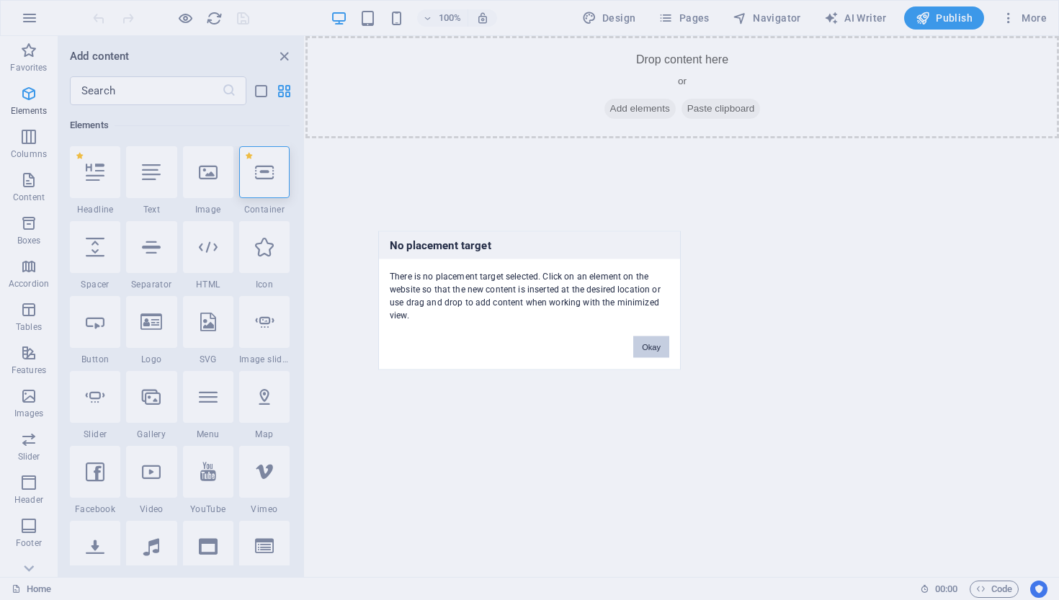
click at [645, 347] on button "Okay" at bounding box center [651, 347] width 36 height 22
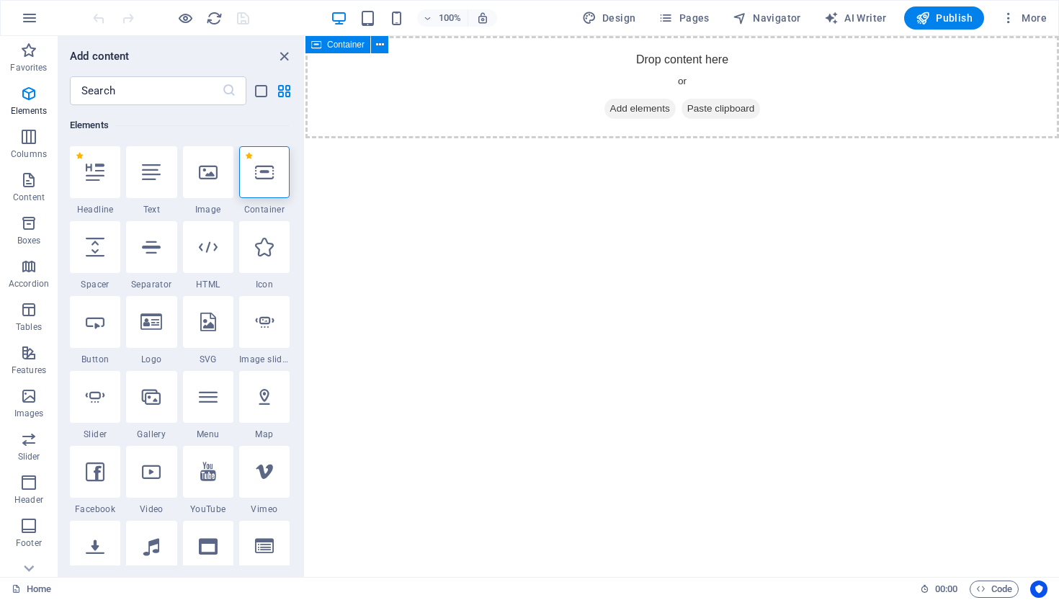
click at [641, 107] on span "Add elements" at bounding box center [640, 109] width 71 height 20
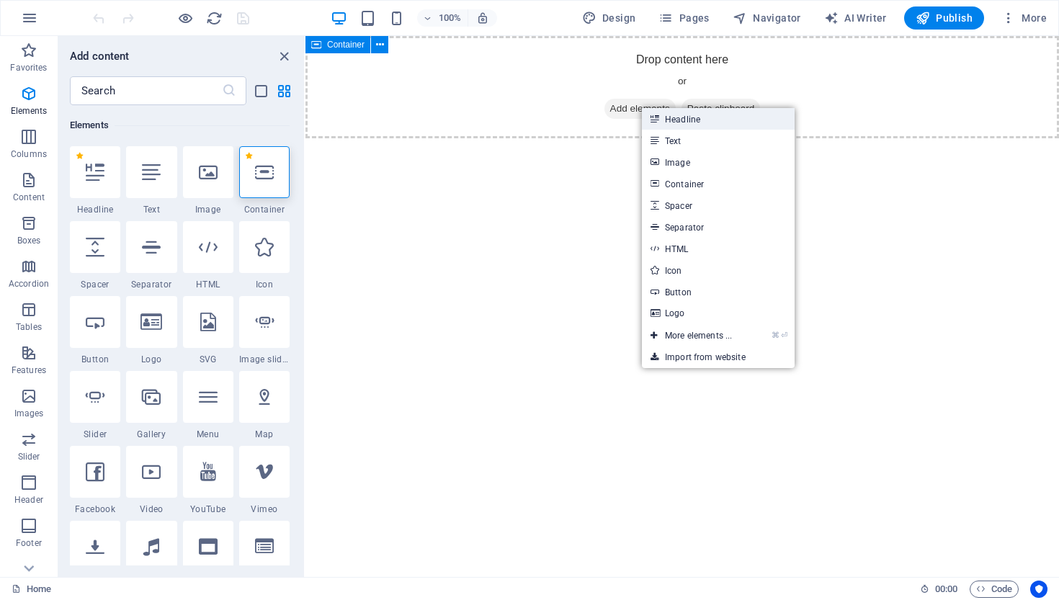
click at [682, 120] on link "Headline" at bounding box center [718, 119] width 153 height 22
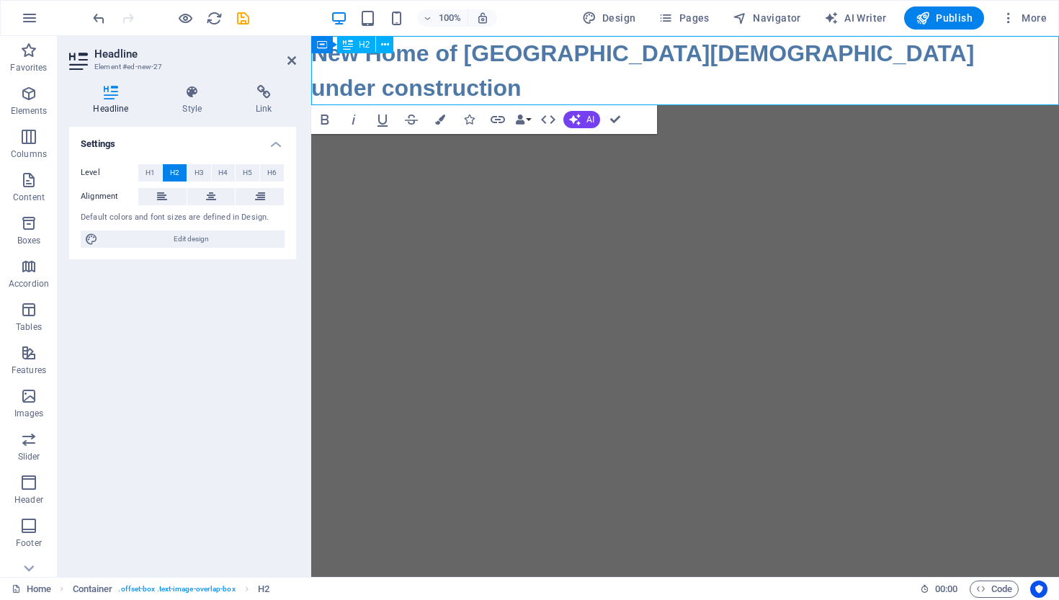
click at [437, 55] on h2 "New Home of Cairns Community Church ‌under construction" at bounding box center [685, 70] width 748 height 69
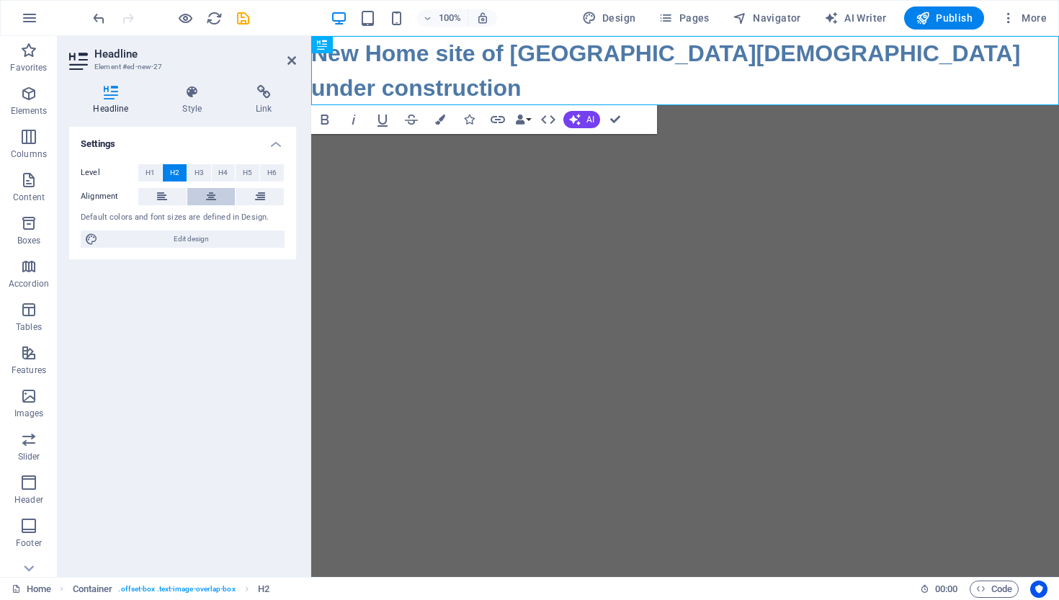
click at [211, 194] on icon at bounding box center [211, 196] width 10 height 17
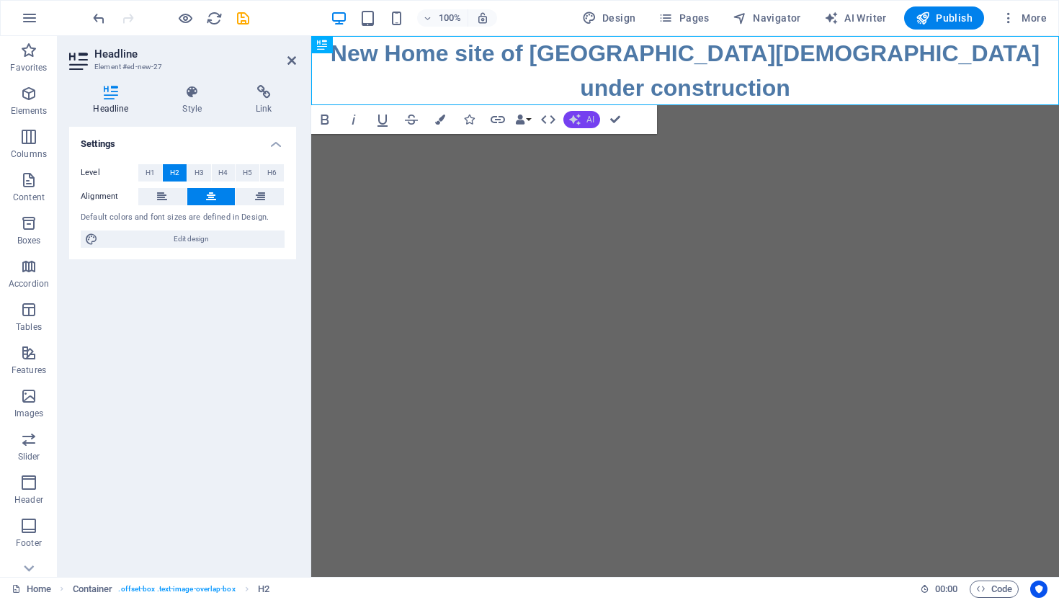
click at [588, 119] on span "AI" at bounding box center [591, 119] width 8 height 9
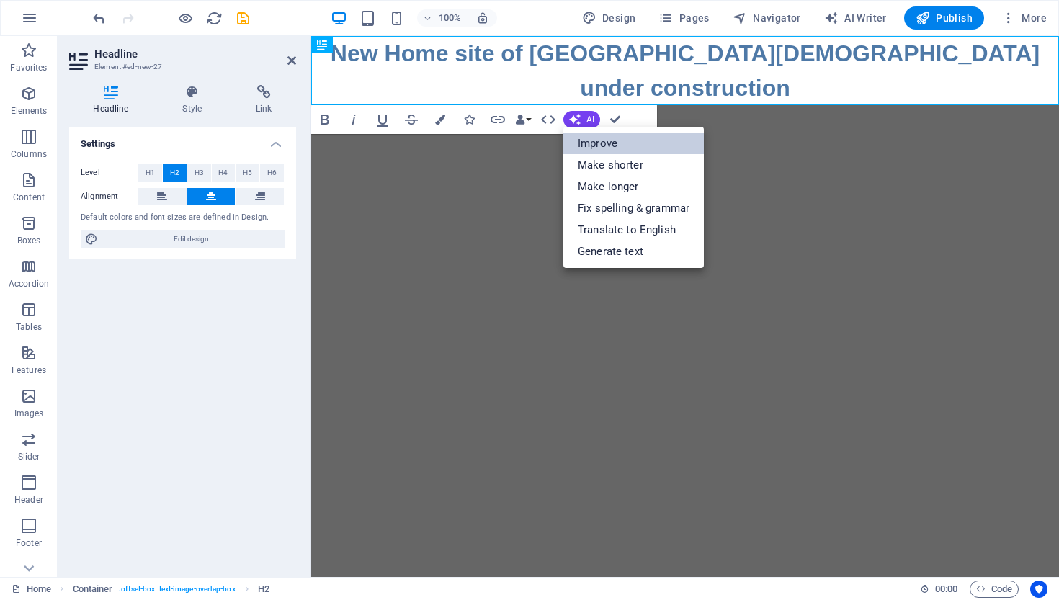
click at [599, 141] on link "Improve" at bounding box center [633, 144] width 141 height 22
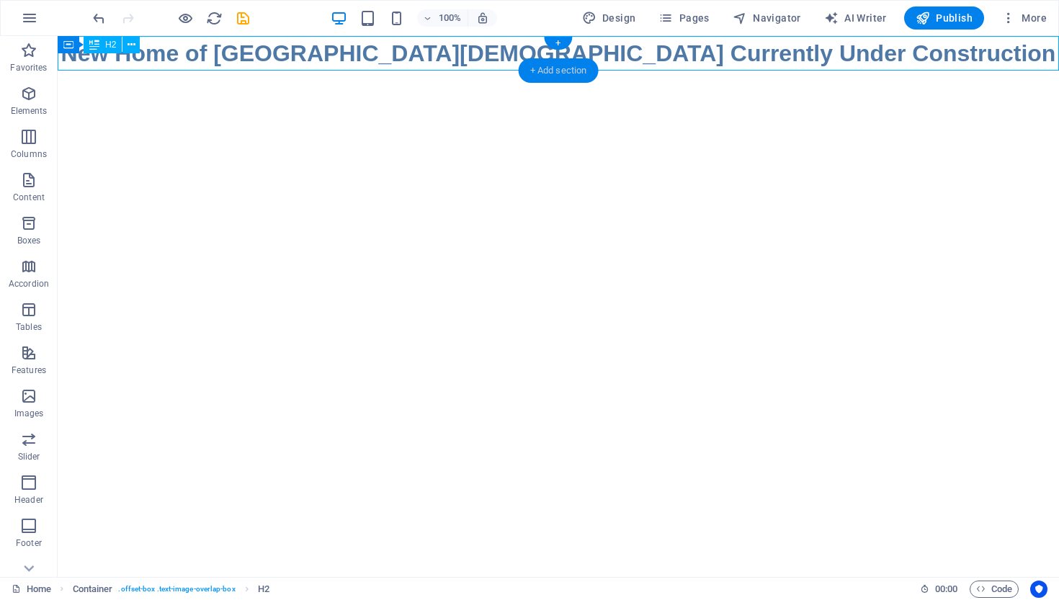
click at [553, 68] on div "+ Add section" at bounding box center [559, 70] width 80 height 24
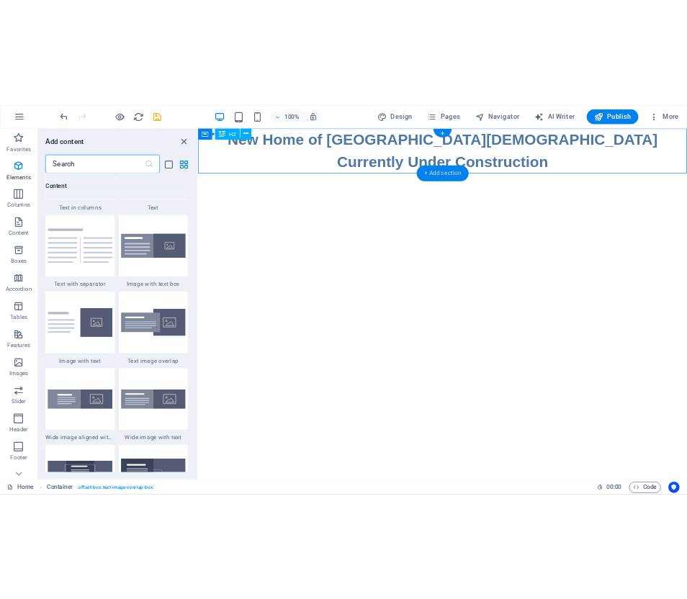
scroll to position [2616, 0]
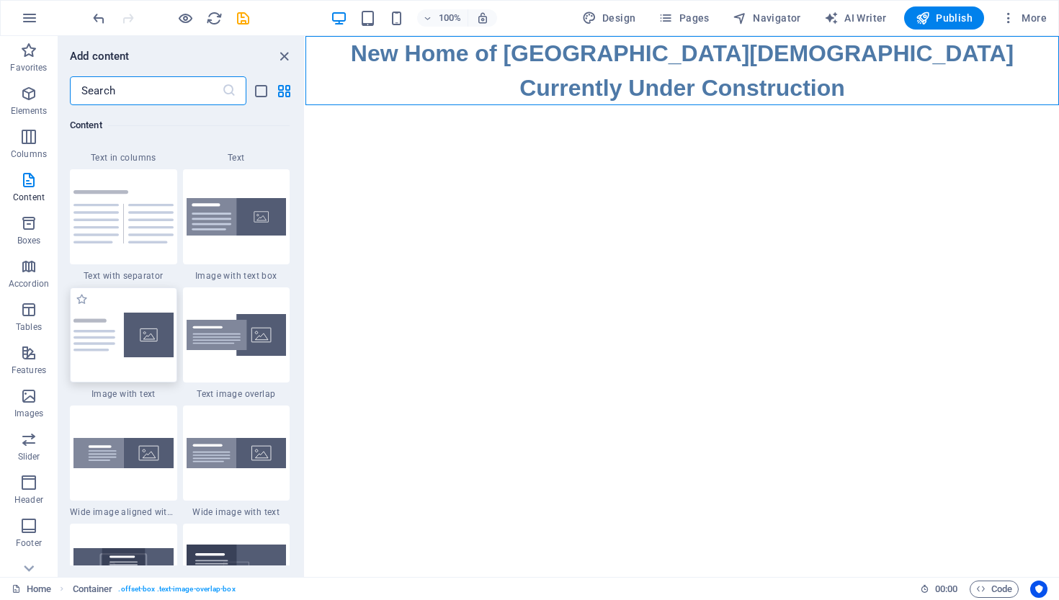
click at [128, 357] on img at bounding box center [123, 335] width 100 height 45
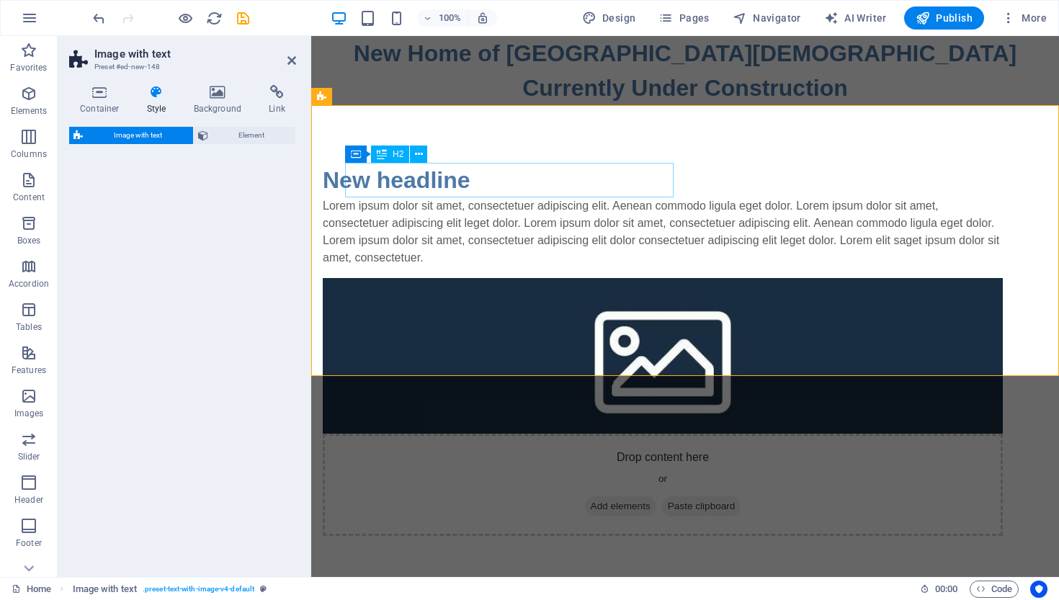
click at [488, 181] on div "New headline" at bounding box center [663, 180] width 680 height 35
click at [489, 182] on div "New headline" at bounding box center [663, 180] width 680 height 35
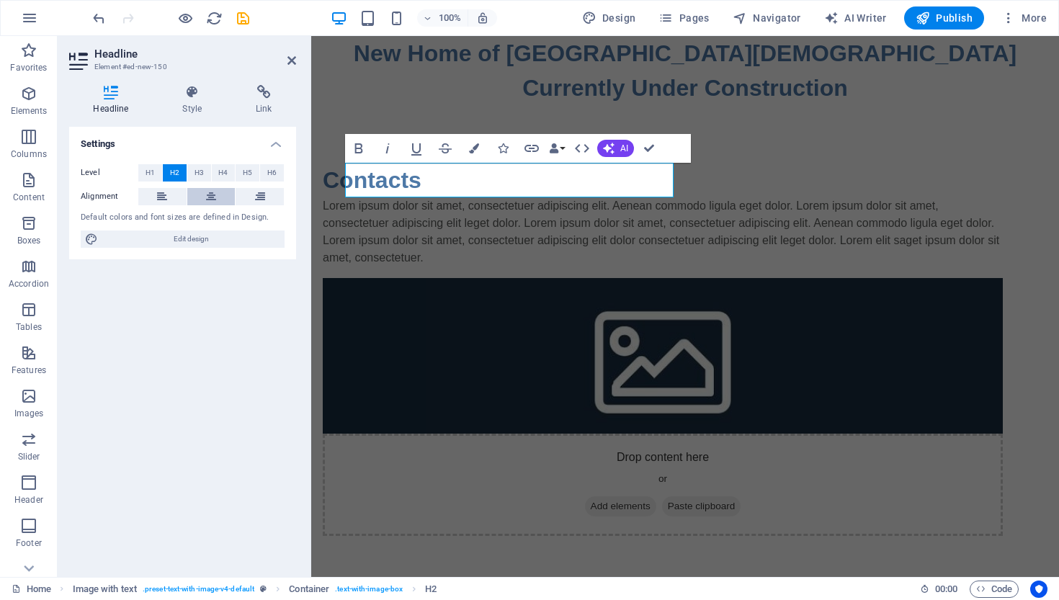
click at [211, 197] on icon at bounding box center [211, 196] width 10 height 17
click at [352, 206] on div "Lorem ipsum dolor sit amet, consectetuer adipiscing elit. Aenean commodo ligula…" at bounding box center [663, 231] width 680 height 69
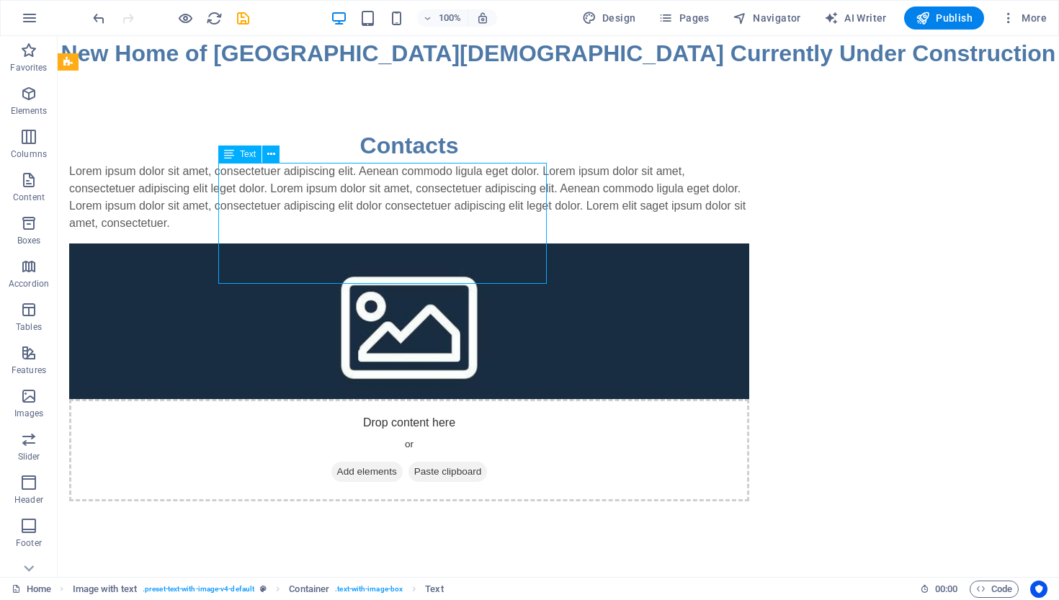
click at [486, 232] on div "Lorem ipsum dolor sit amet, consectetuer adipiscing elit. Aenean commodo ligula…" at bounding box center [409, 197] width 680 height 69
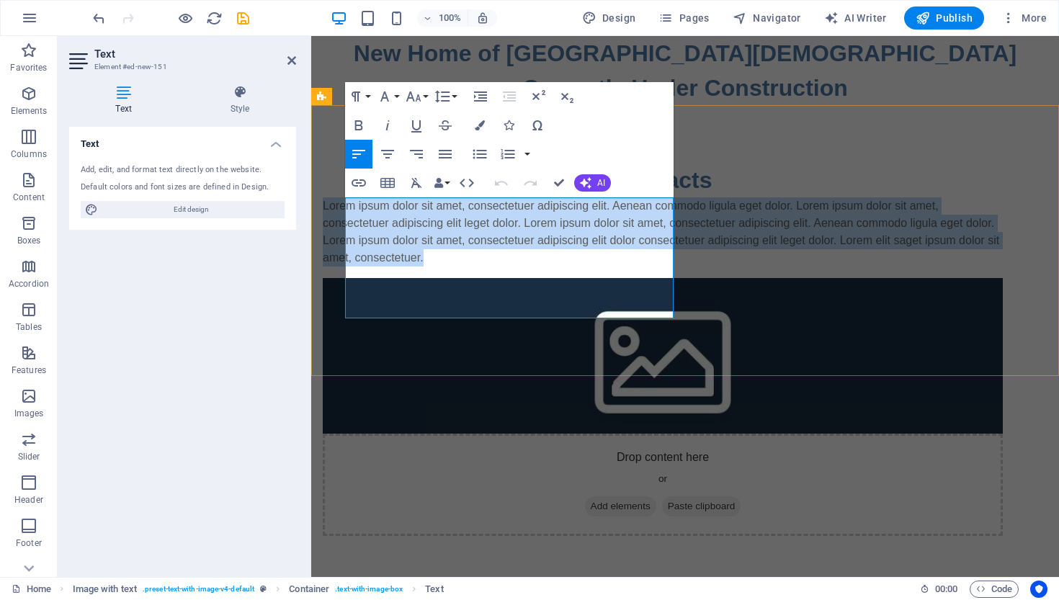
drag, startPoint x: 37, startPoint y: 168, endPoint x: 315, endPoint y: 271, distance: 296.6
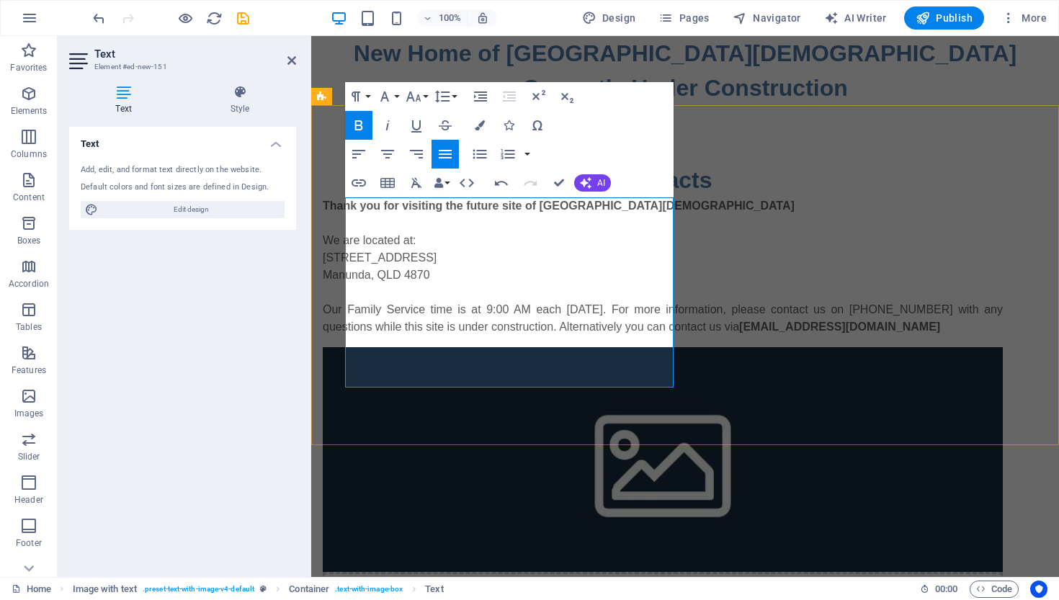
click at [347, 256] on p "Thank you for visiting the future site of Cairns Community Church We are locate…" at bounding box center [663, 266] width 680 height 138
drag, startPoint x: 36, startPoint y: 220, endPoint x: 146, endPoint y: 255, distance: 115.8
click at [388, 150] on icon "button" at bounding box center [387, 154] width 13 height 9
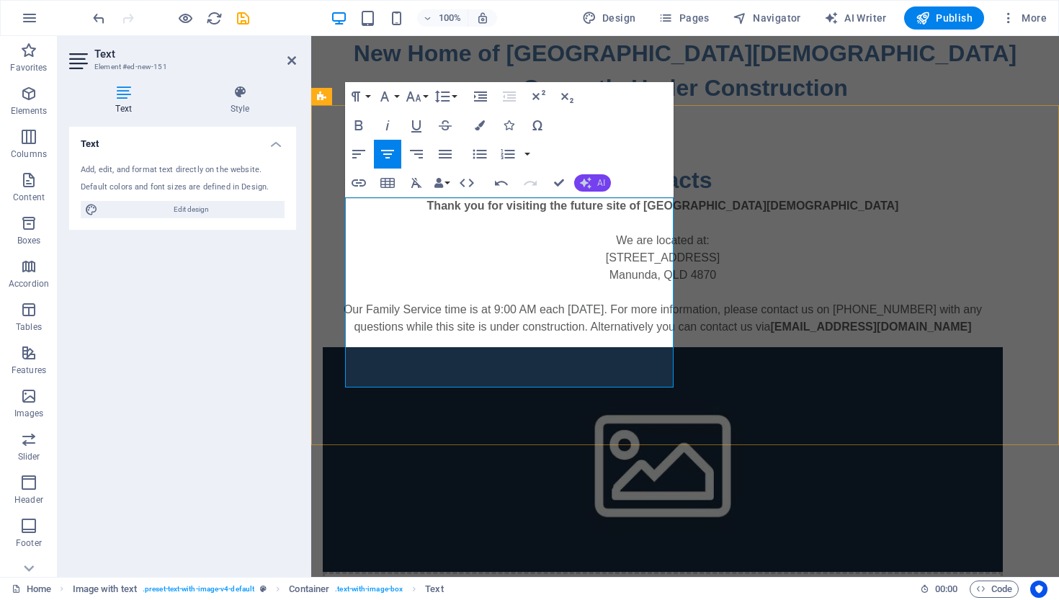
click at [591, 180] on icon "button" at bounding box center [586, 183] width 12 height 12
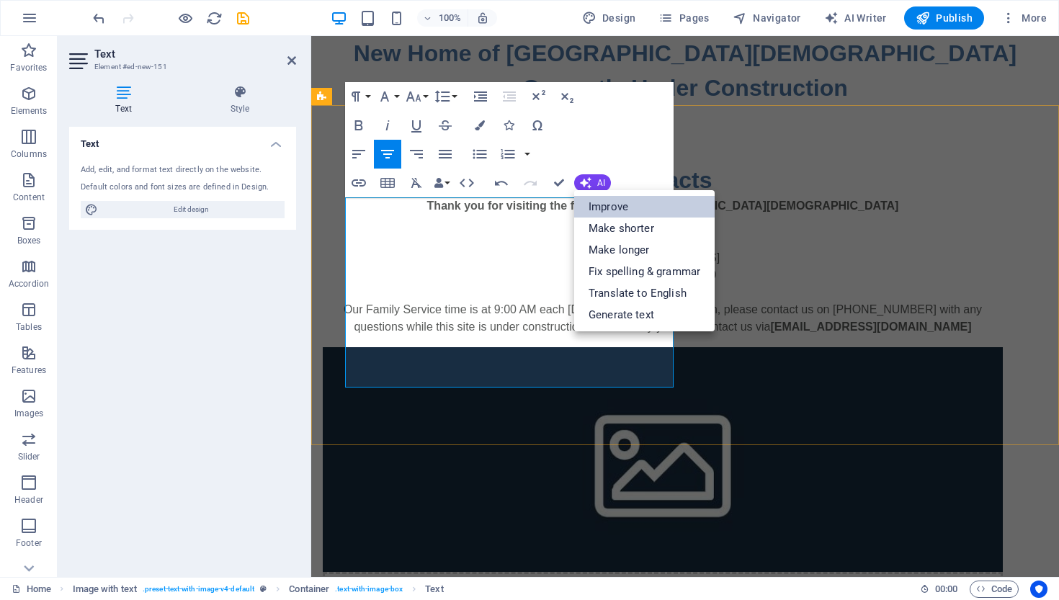
click at [597, 202] on link "Improve" at bounding box center [644, 207] width 141 height 22
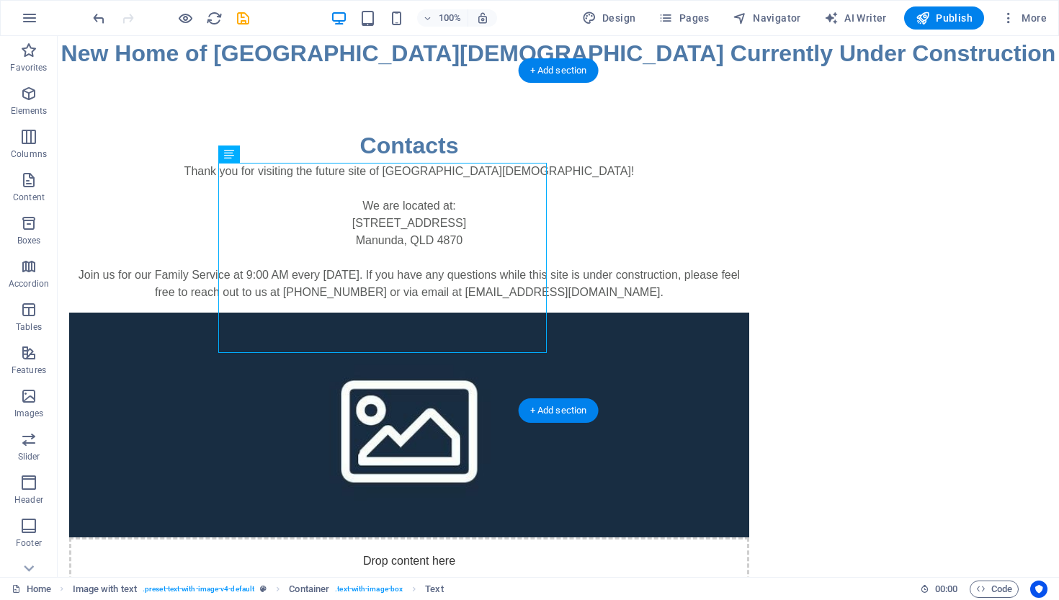
click at [720, 313] on figure at bounding box center [409, 425] width 680 height 225
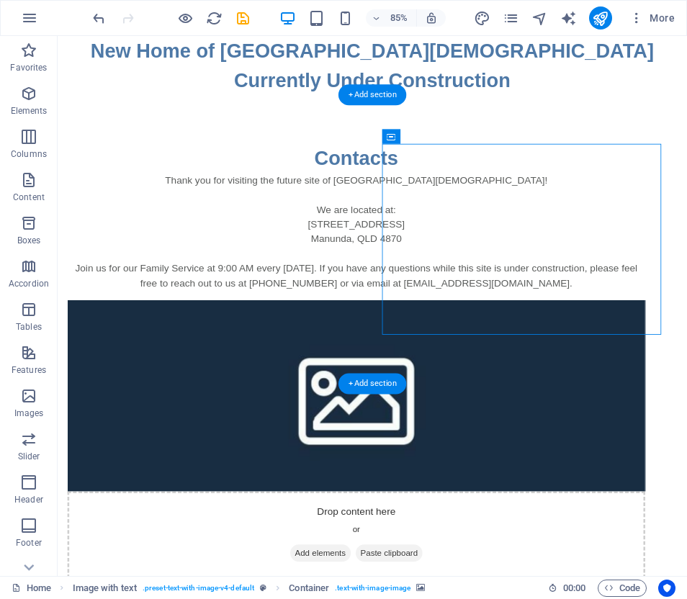
click at [588, 347] on figure at bounding box center [409, 459] width 680 height 225
click at [31, 99] on icon "button" at bounding box center [28, 93] width 17 height 17
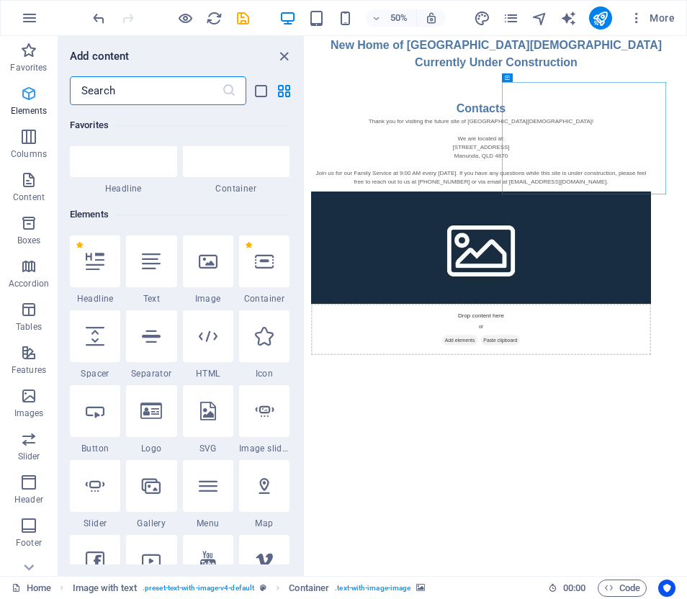
scroll to position [153, 0]
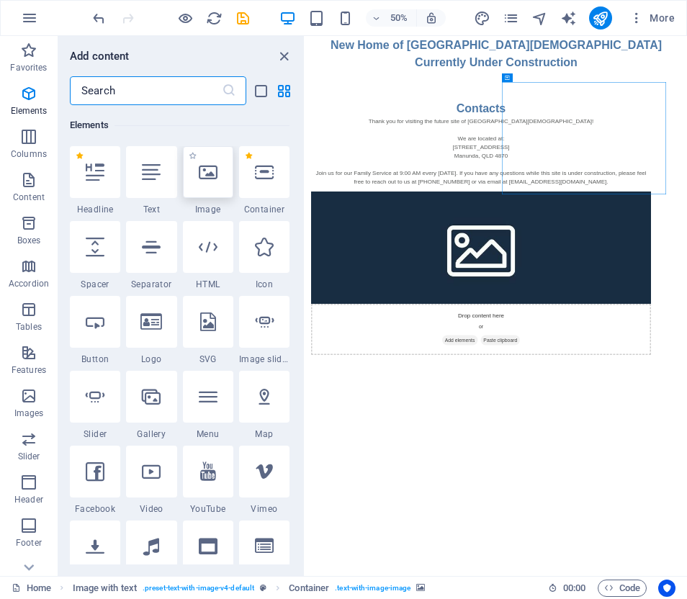
click at [212, 179] on icon at bounding box center [208, 172] width 19 height 19
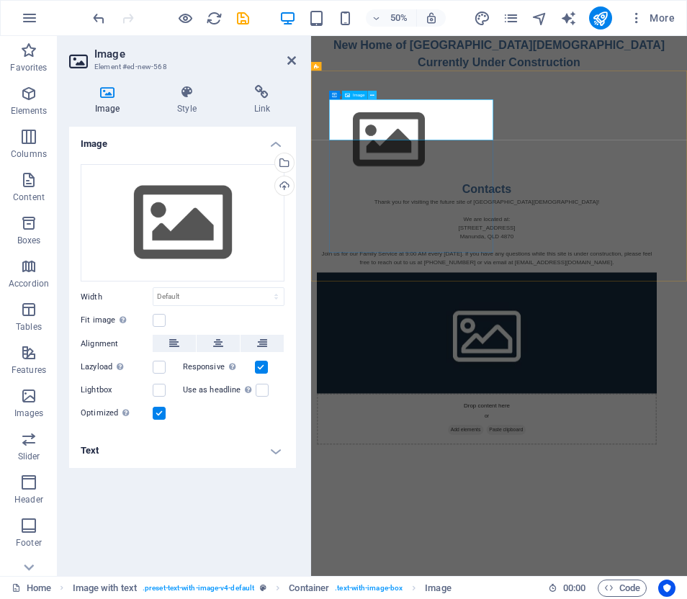
click at [373, 95] on icon at bounding box center [372, 96] width 4 height 8
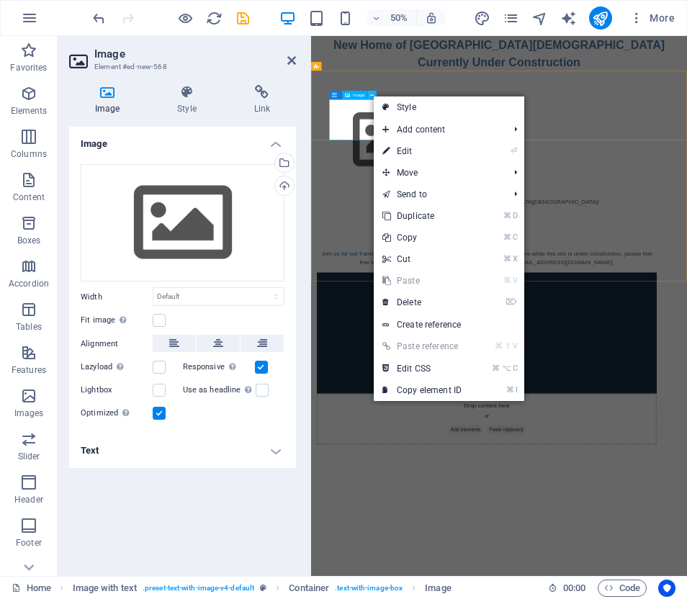
click at [373, 95] on icon at bounding box center [372, 96] width 4 height 8
click at [517, 131] on div "Contacts Thank you for visiting the future site of Cairns Community Church! We …" at bounding box center [687, 508] width 752 height 806
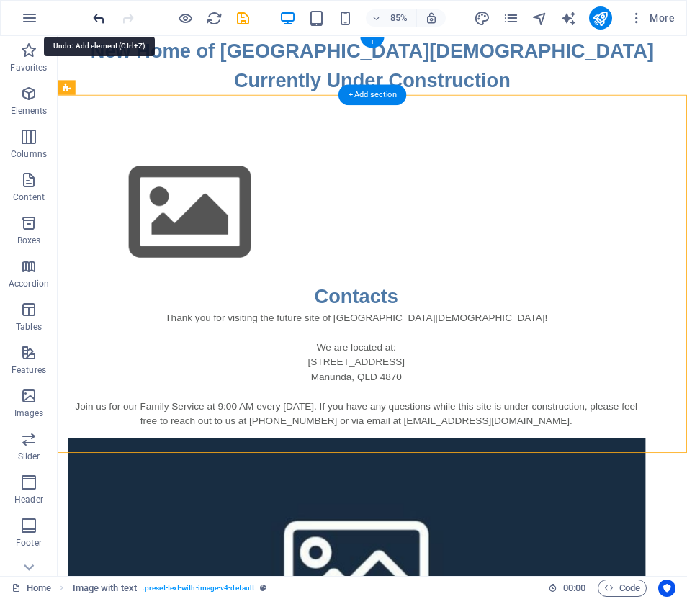
click at [97, 18] on icon "undo" at bounding box center [99, 18] width 17 height 17
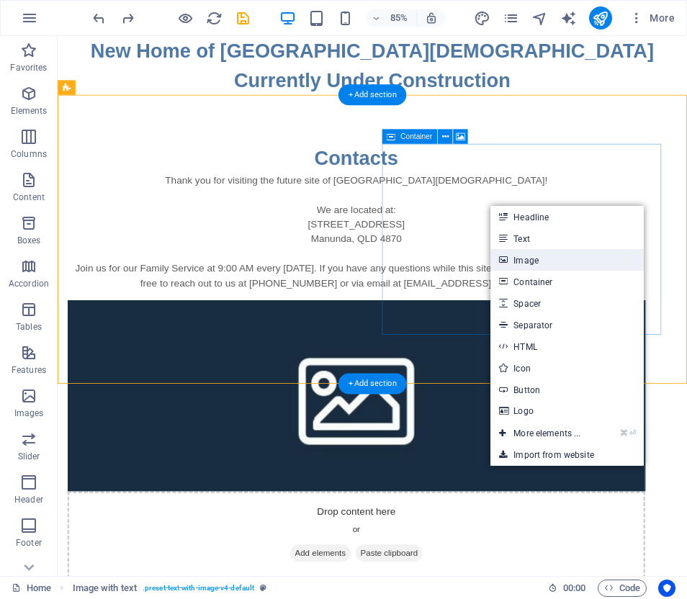
click at [527, 259] on link "Image" at bounding box center [567, 260] width 153 height 22
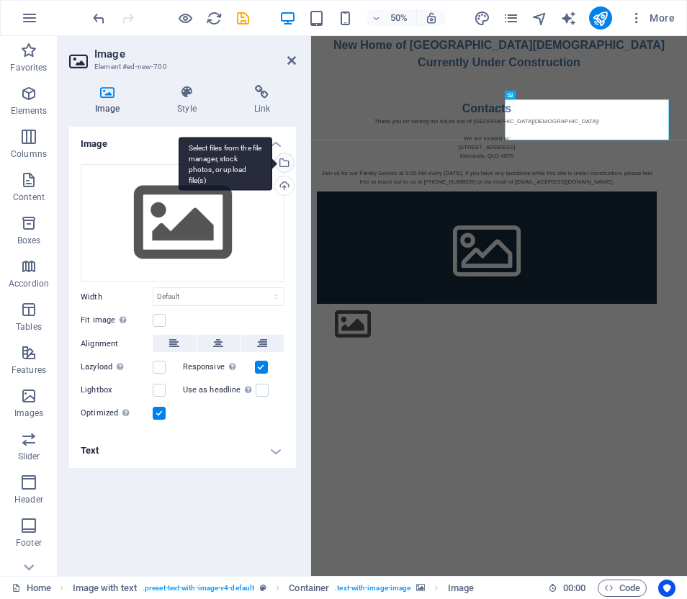
click at [284, 159] on div "Select files from the file manager, stock photos, or upload file(s)" at bounding box center [283, 164] width 22 height 22
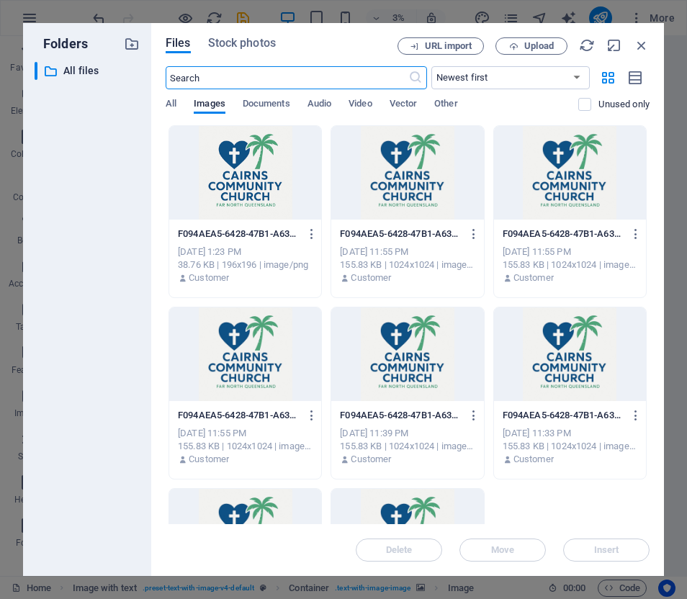
click at [239, 172] on div at bounding box center [245, 173] width 152 height 94
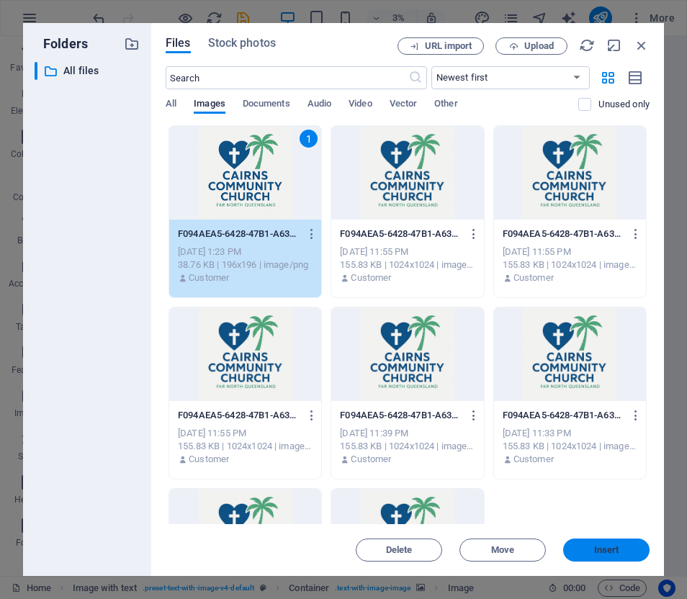
click at [605, 549] on span "Insert" at bounding box center [606, 550] width 25 height 9
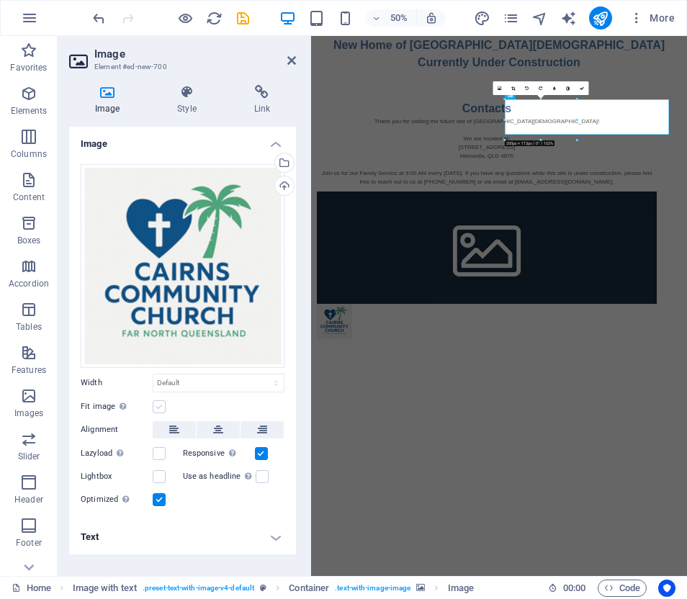
click at [159, 405] on label at bounding box center [159, 407] width 13 height 13
click at [0, 0] on input "Fit image Automatically fit image to a fixed width and height" at bounding box center [0, 0] width 0 height 0
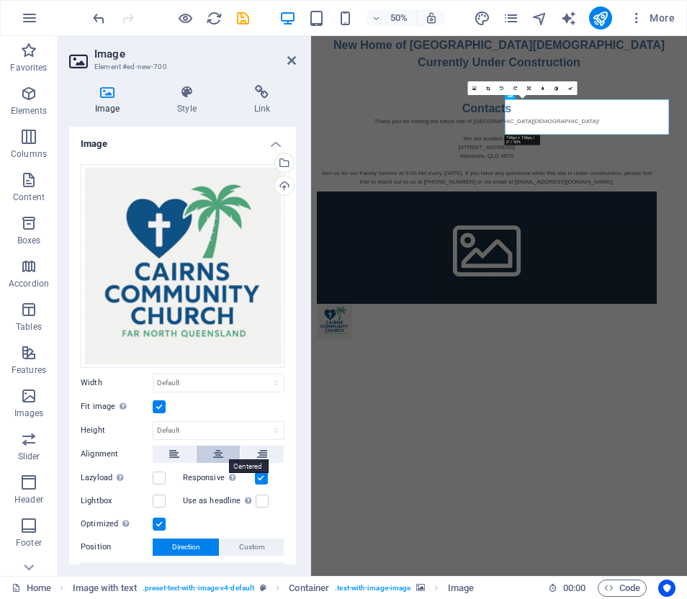
click at [216, 448] on icon at bounding box center [218, 454] width 10 height 17
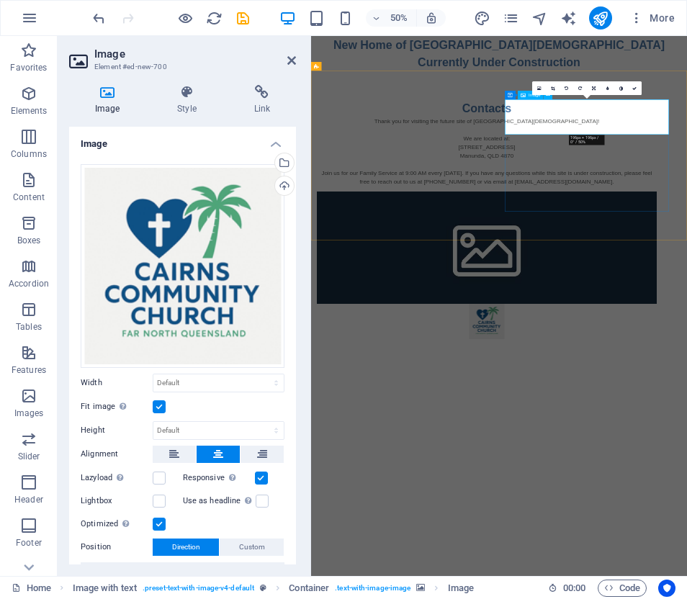
click at [853, 572] on figure at bounding box center [663, 607] width 680 height 71
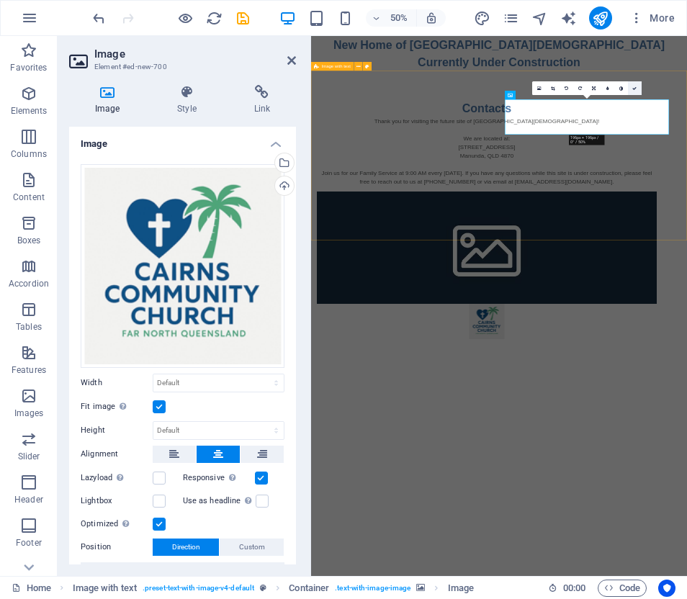
click at [636, 85] on link at bounding box center [635, 88] width 14 height 14
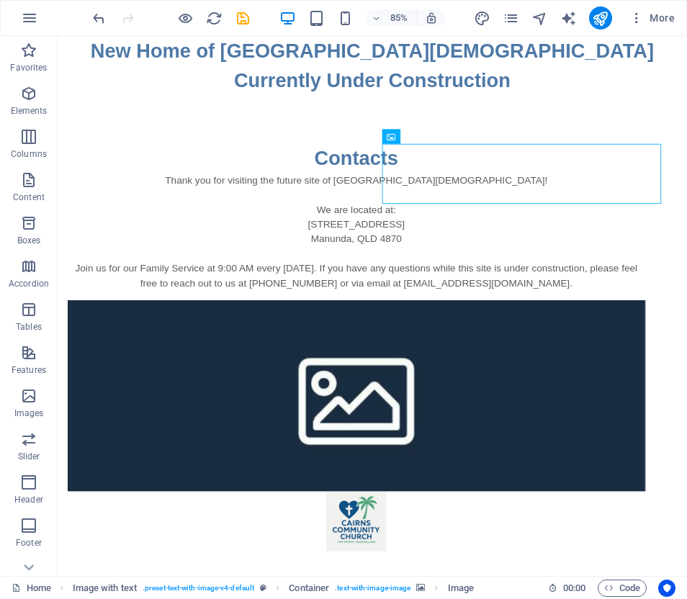
click at [566, 452] on html "Skip to main content New Home of Cairns Community Church Currently Under Constr…" at bounding box center [428, 368] width 741 height 664
click at [601, 14] on icon "publish" at bounding box center [600, 18] width 17 height 17
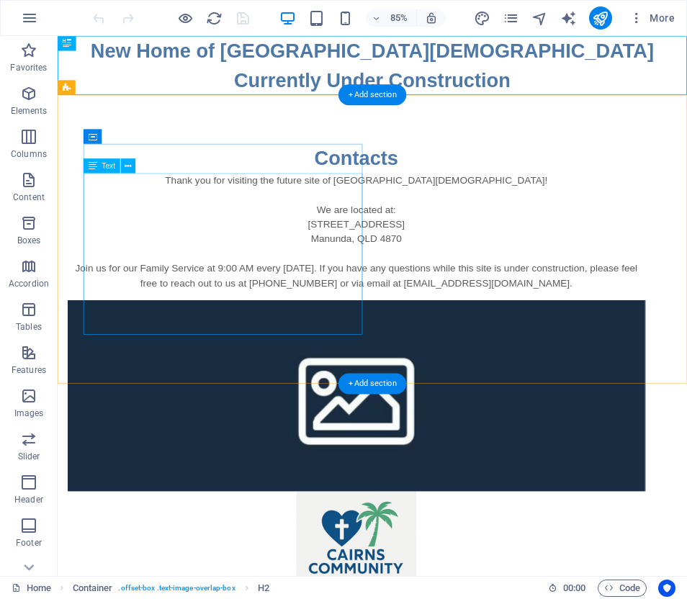
click at [332, 267] on div "Thank you for visiting the future site of [GEOGRAPHIC_DATA][DEMOGRAPHIC_DATA]! …" at bounding box center [409, 266] width 680 height 138
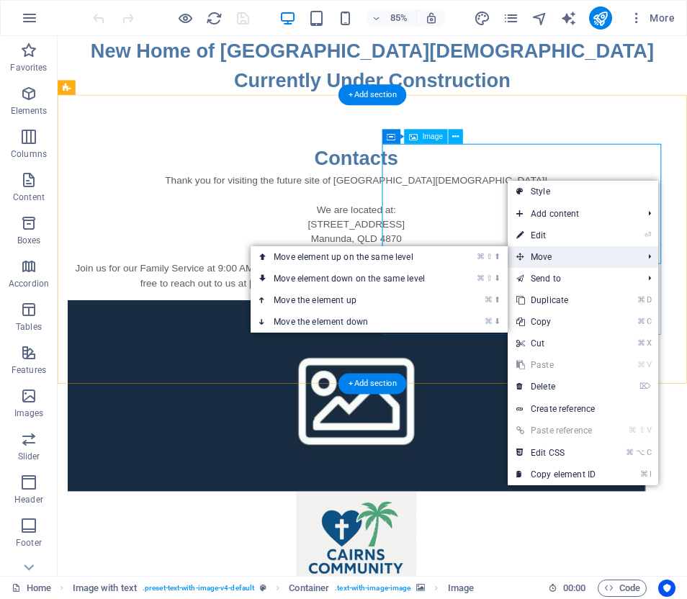
click at [549, 255] on span "Move" at bounding box center [572, 257] width 129 height 22
click at [357, 321] on link "⌘ ⬇ Move the element down" at bounding box center [352, 322] width 203 height 22
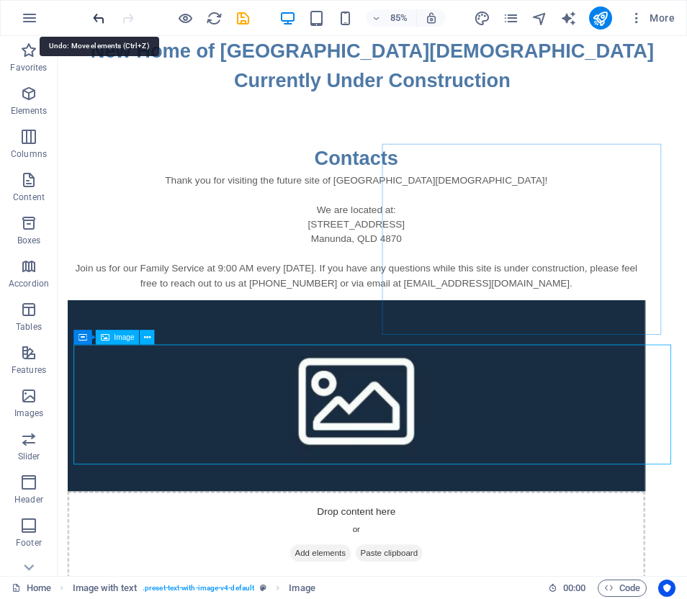
click at [97, 18] on icon "undo" at bounding box center [99, 18] width 17 height 17
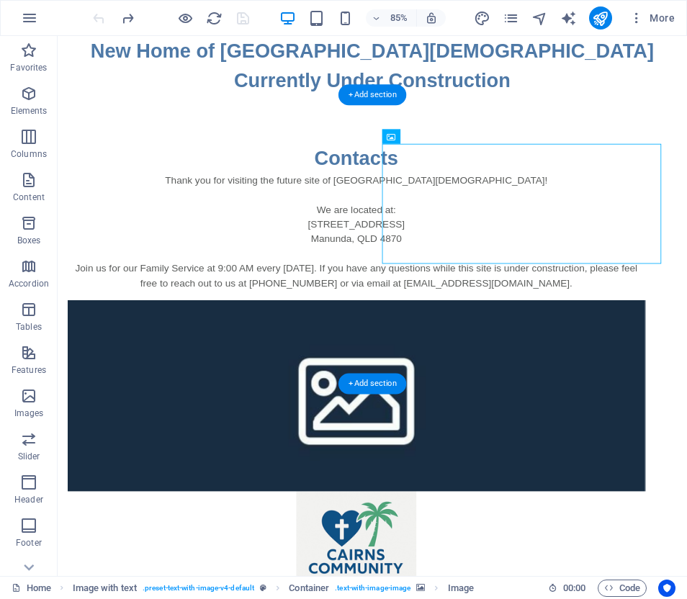
drag, startPoint x: 587, startPoint y: 256, endPoint x: 596, endPoint y: 331, distance: 75.5
click at [596, 347] on div at bounding box center [409, 530] width 680 height 366
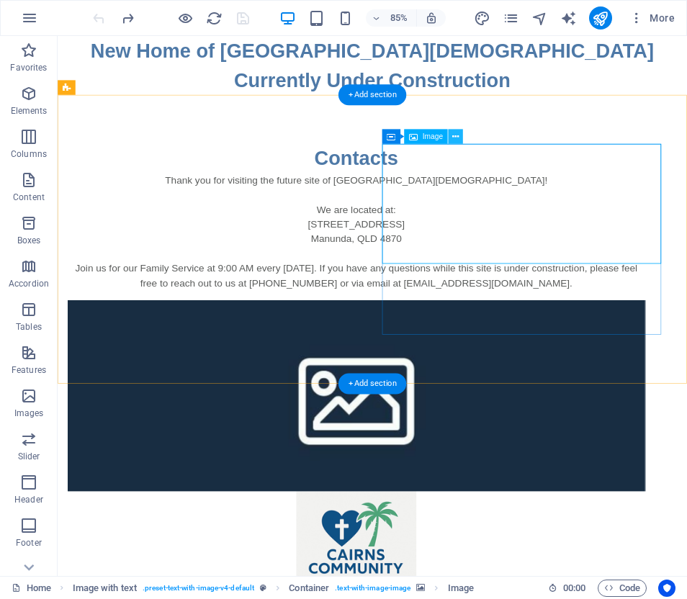
click at [455, 135] on icon at bounding box center [455, 136] width 6 height 13
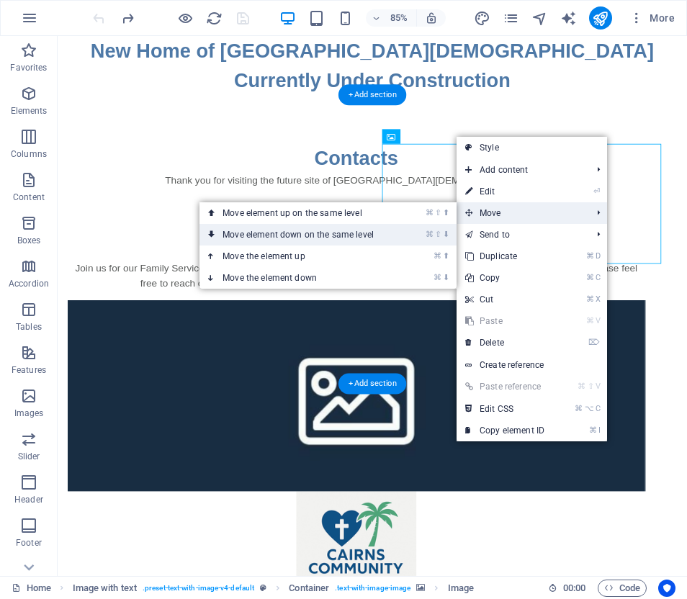
click at [351, 231] on link "⌘ ⇧ ⬇ Move element down on the same level" at bounding box center [301, 235] width 203 height 22
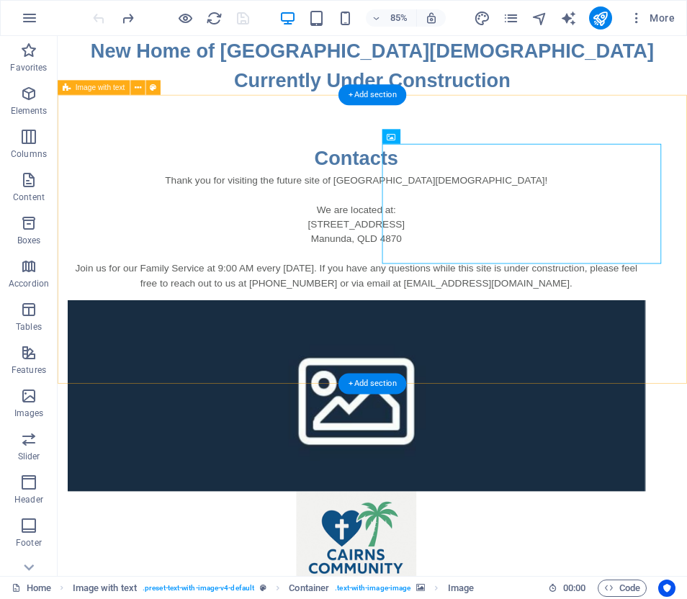
click at [576, 347] on figure at bounding box center [409, 459] width 680 height 225
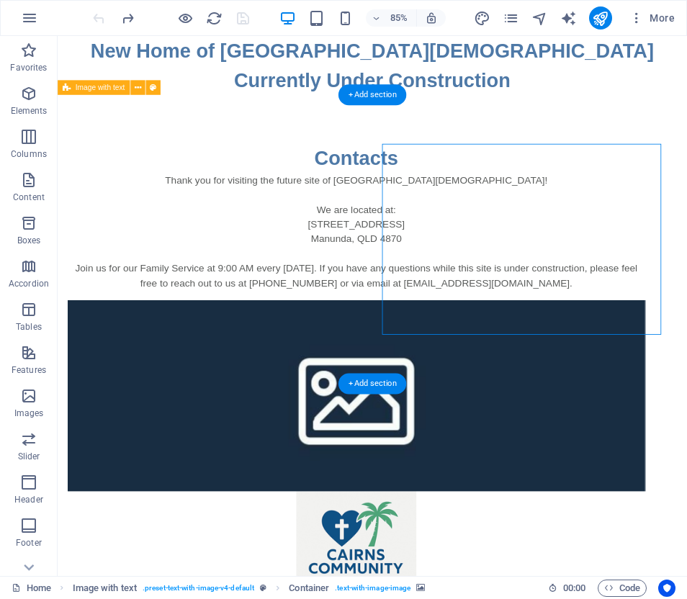
click at [563, 367] on figure at bounding box center [409, 459] width 680 height 225
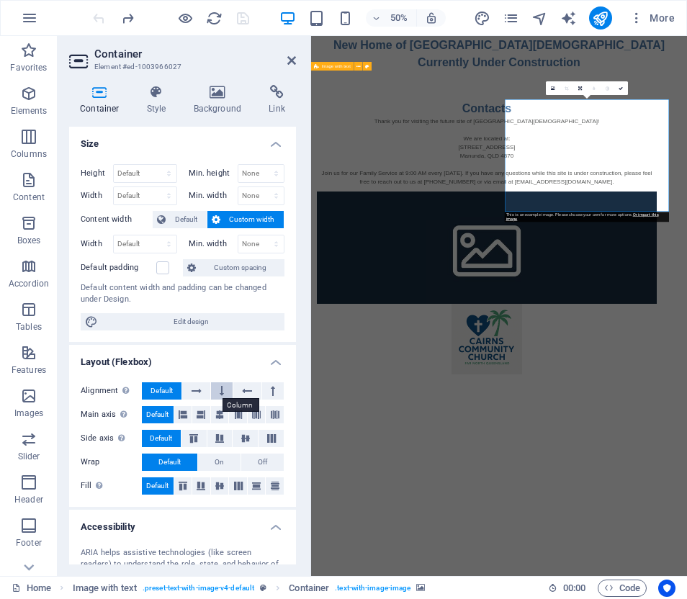
click at [220, 390] on icon at bounding box center [222, 391] width 4 height 17
click at [245, 388] on icon at bounding box center [247, 391] width 10 height 17
click at [271, 386] on icon at bounding box center [273, 391] width 4 height 17
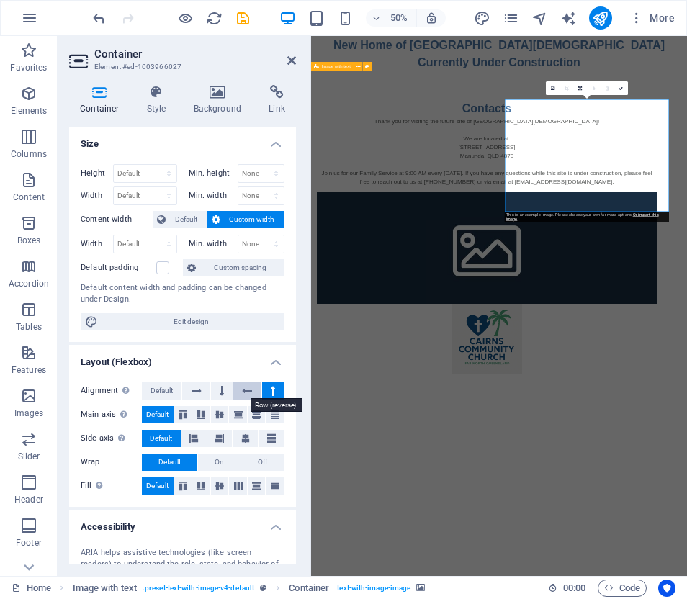
click at [243, 388] on icon at bounding box center [247, 391] width 10 height 17
click at [185, 218] on span "Default" at bounding box center [186, 219] width 32 height 17
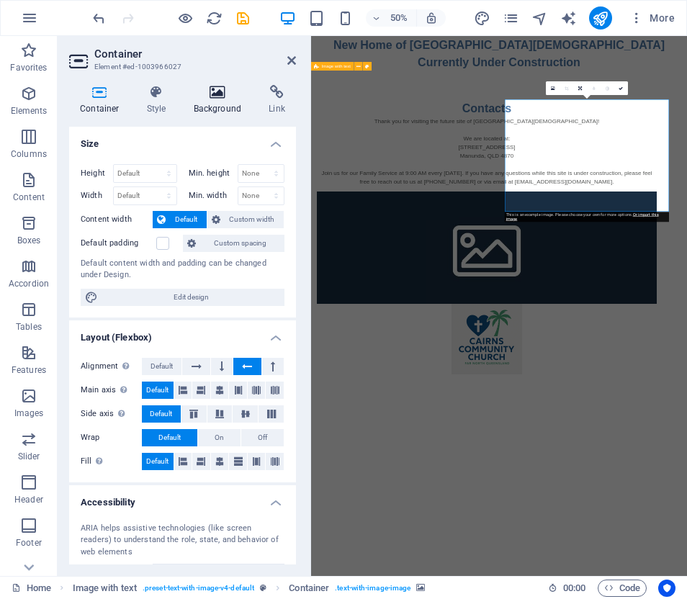
click at [215, 97] on icon at bounding box center [218, 92] width 70 height 14
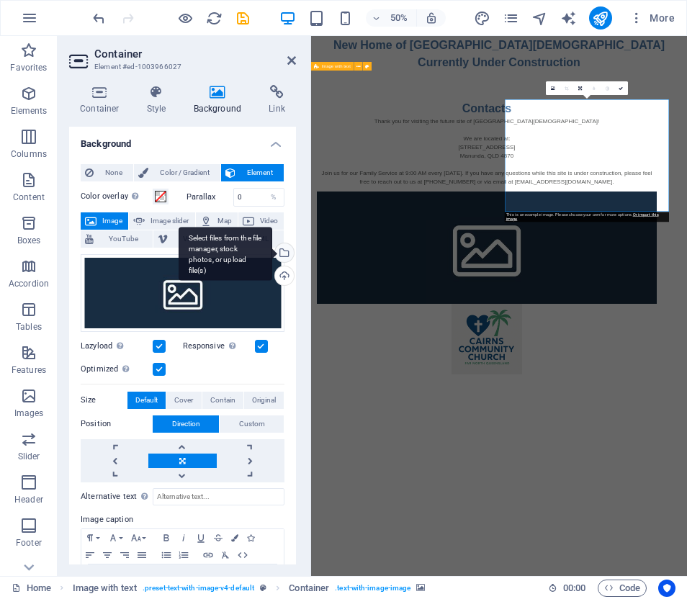
click at [281, 252] on div "Select files from the file manager, stock photos, or upload file(s)" at bounding box center [283, 255] width 22 height 22
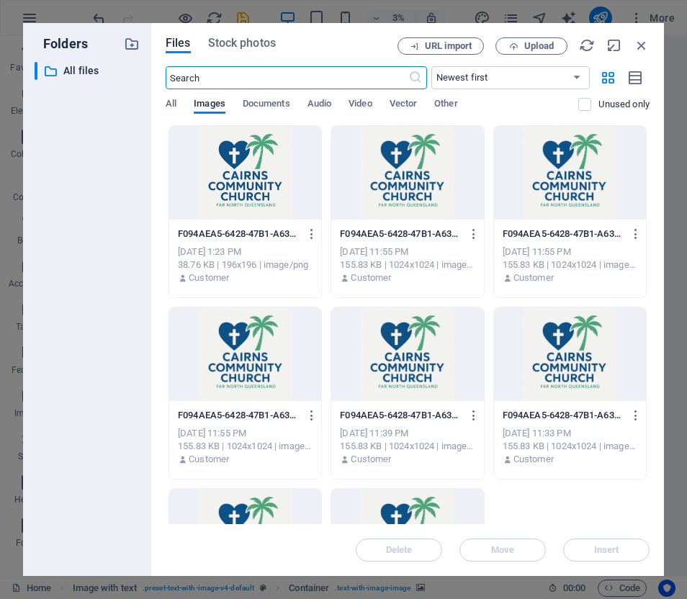
click at [248, 184] on div at bounding box center [245, 173] width 152 height 94
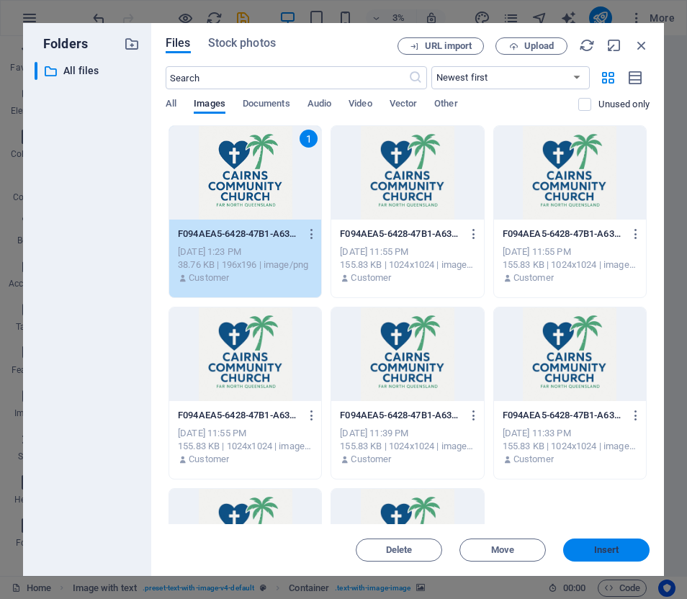
click at [600, 547] on span "Insert" at bounding box center [606, 550] width 25 height 9
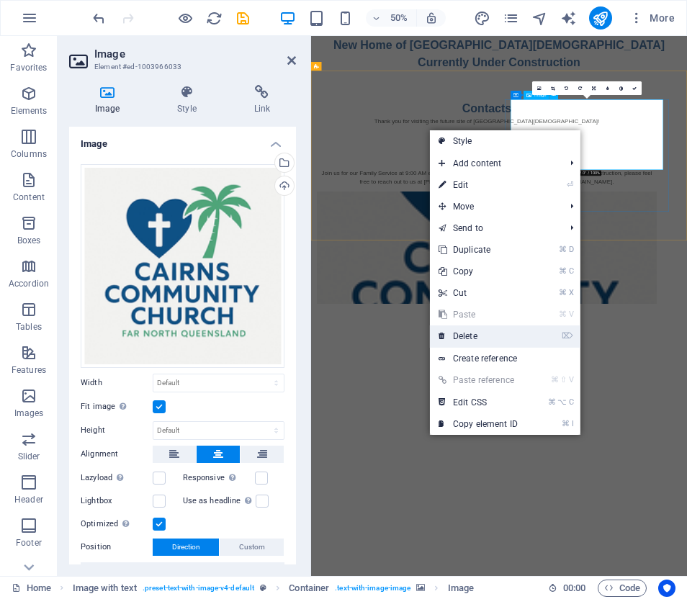
click at [467, 331] on link "⌦ Delete" at bounding box center [478, 337] width 97 height 22
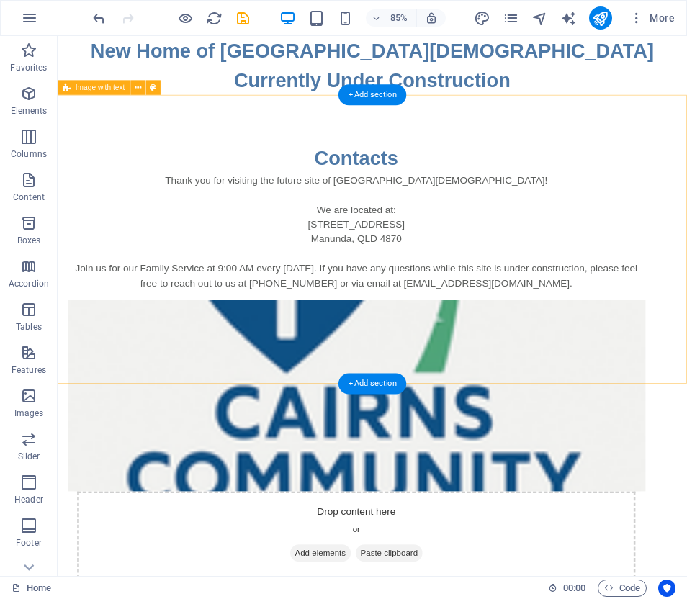
click at [592, 374] on figure at bounding box center [409, 459] width 680 height 225
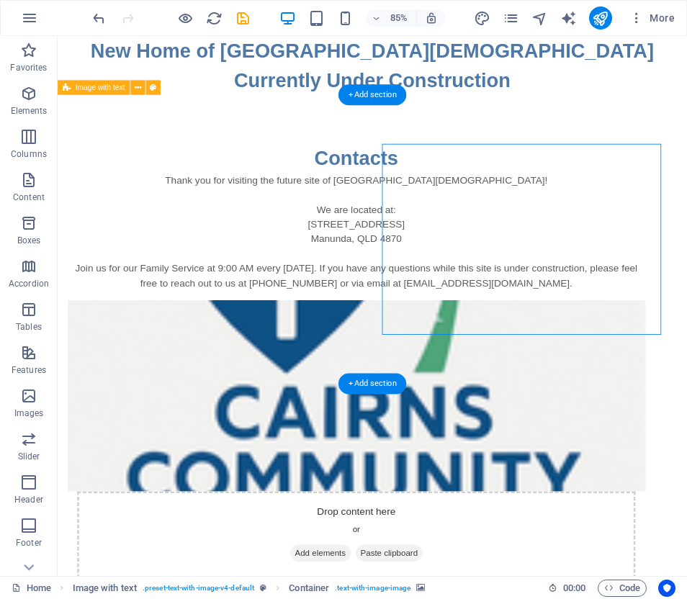
click at [597, 347] on figure at bounding box center [409, 459] width 680 height 225
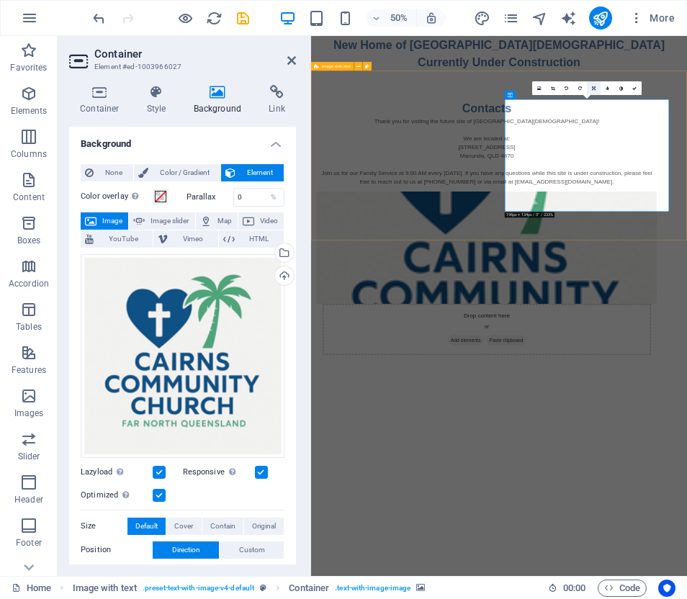
click at [593, 87] on icon at bounding box center [594, 88] width 4 height 4
click at [579, 72] on icon at bounding box center [580, 74] width 6 height 6
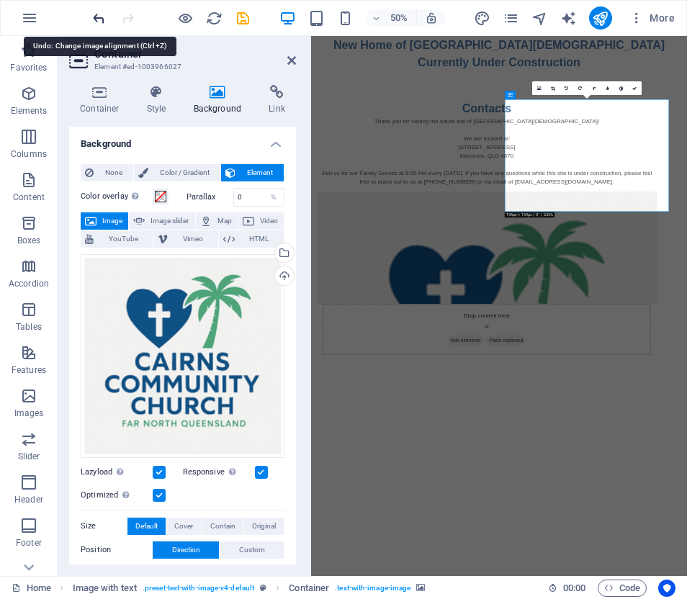
click at [95, 19] on icon "undo" at bounding box center [99, 18] width 17 height 17
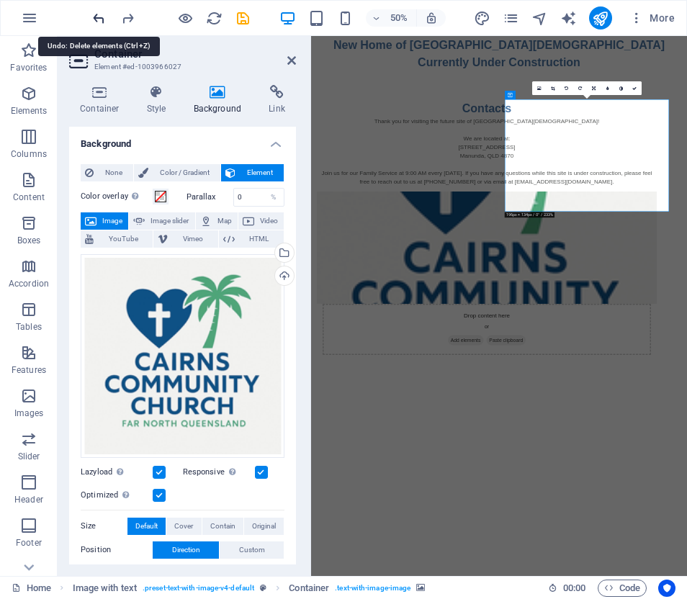
click at [95, 19] on icon "undo" at bounding box center [99, 18] width 17 height 17
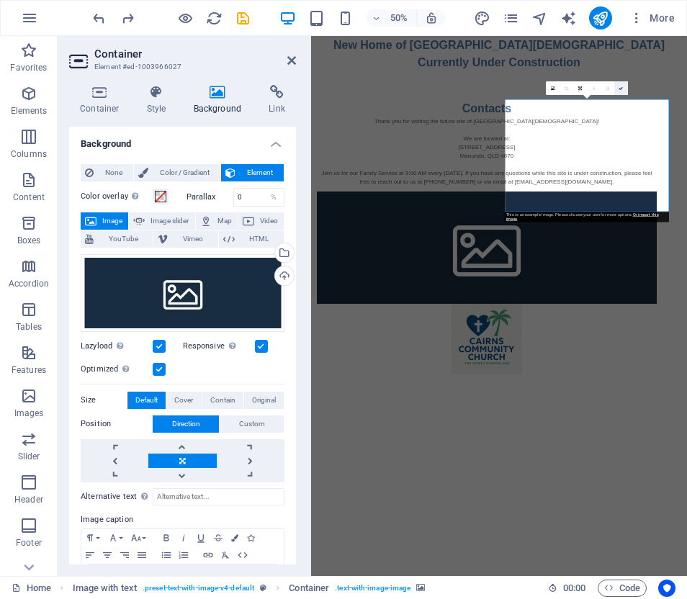
click at [623, 89] on icon at bounding box center [621, 88] width 4 height 4
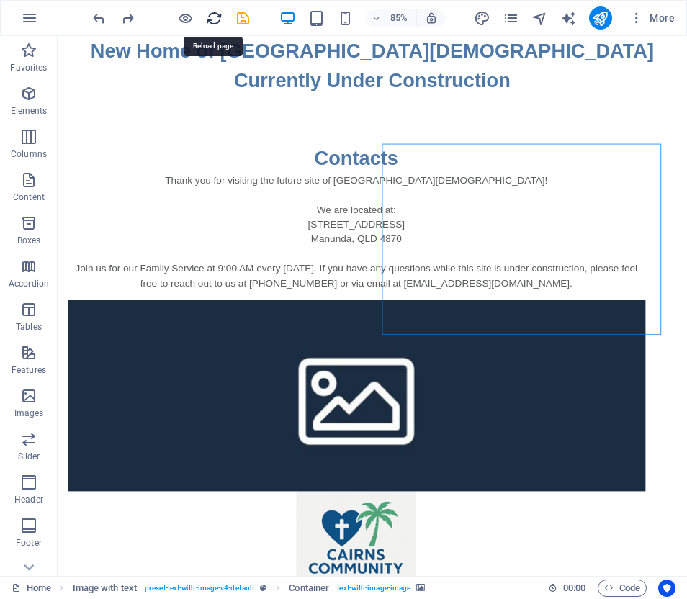
click at [211, 14] on icon "reload" at bounding box center [214, 18] width 17 height 17
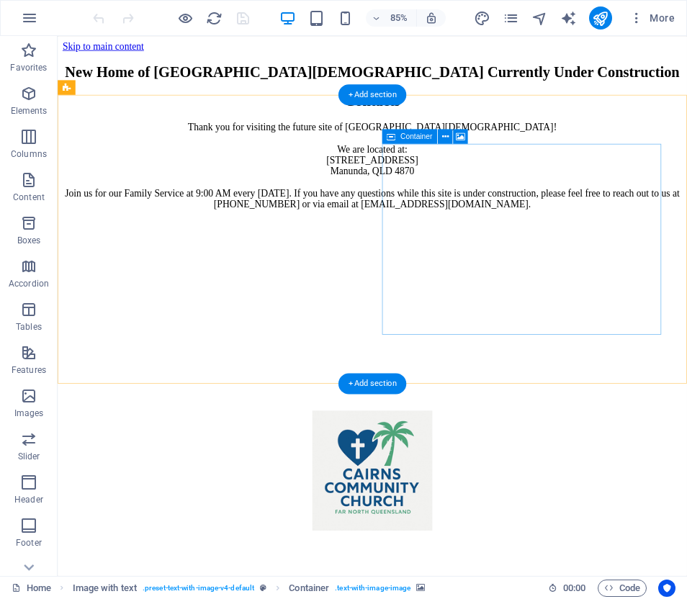
click at [394, 144] on div "Container" at bounding box center [430, 136] width 94 height 15
click at [398, 137] on div "Container" at bounding box center [410, 136] width 55 height 14
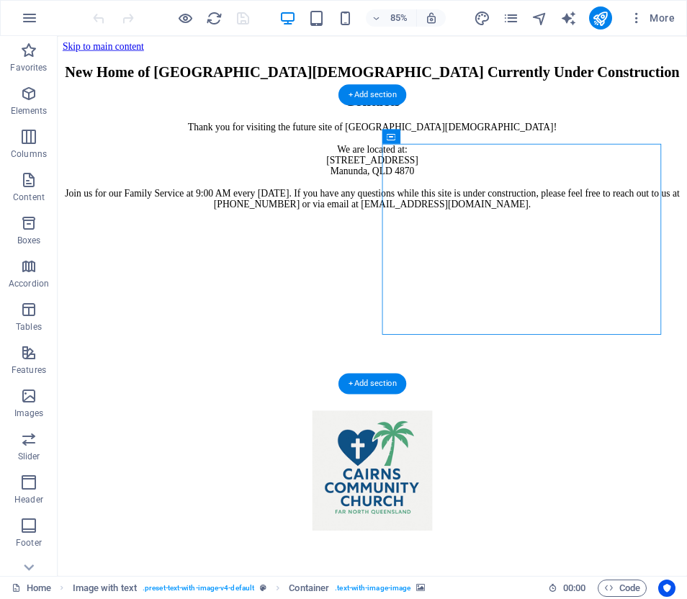
click at [461, 477] on figure at bounding box center [427, 549] width 729 height 144
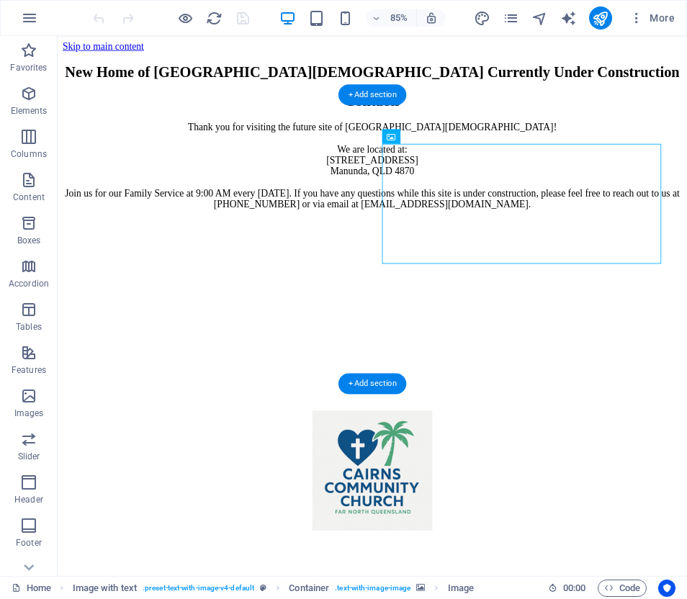
click at [468, 252] on figure at bounding box center [427, 252] width 729 height 0
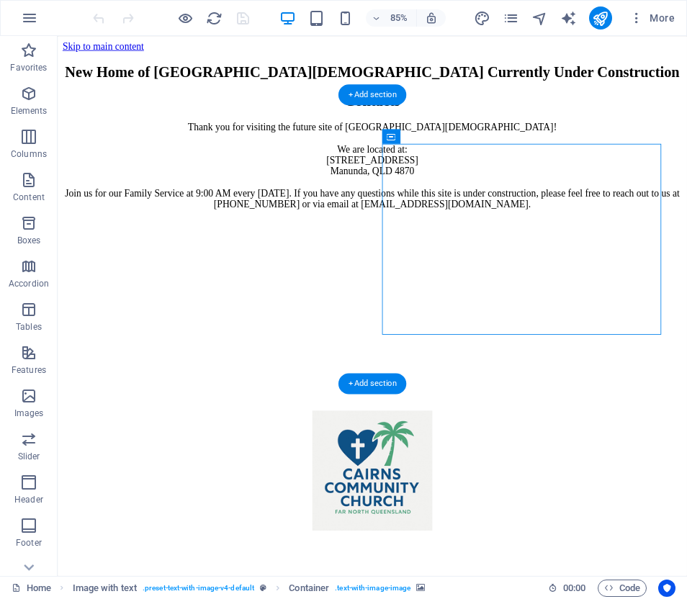
click at [468, 252] on figure at bounding box center [427, 252] width 729 height 0
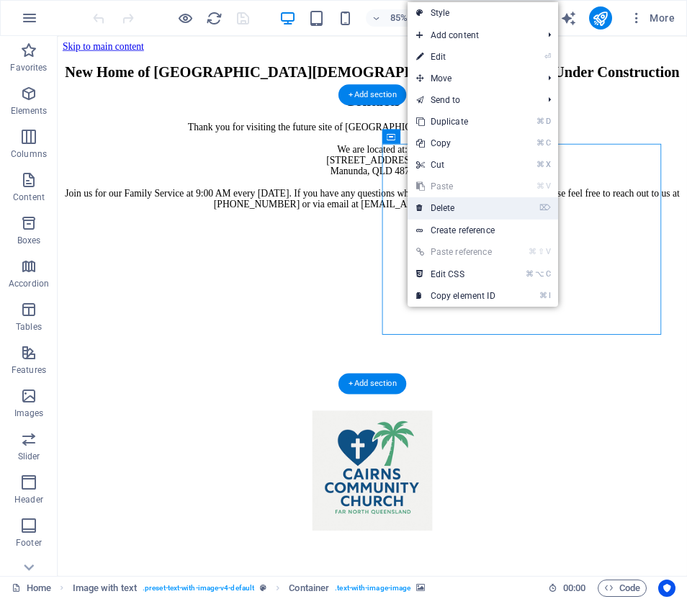
click at [443, 208] on link "⌦ Delete" at bounding box center [456, 208] width 97 height 22
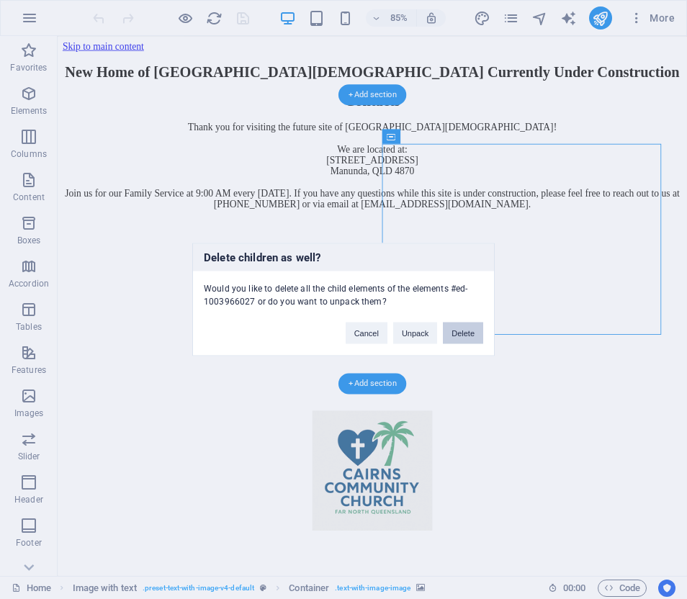
click at [457, 331] on button "Delete" at bounding box center [463, 334] width 40 height 22
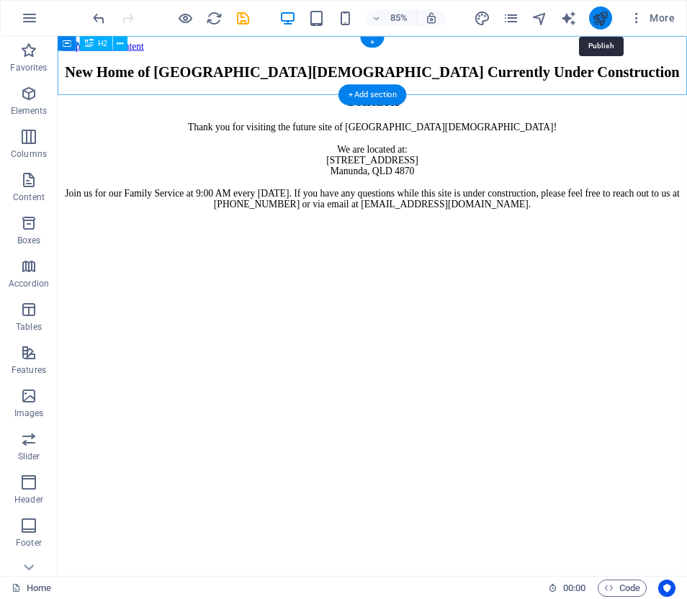
click at [603, 17] on icon "publish" at bounding box center [600, 18] width 17 height 17
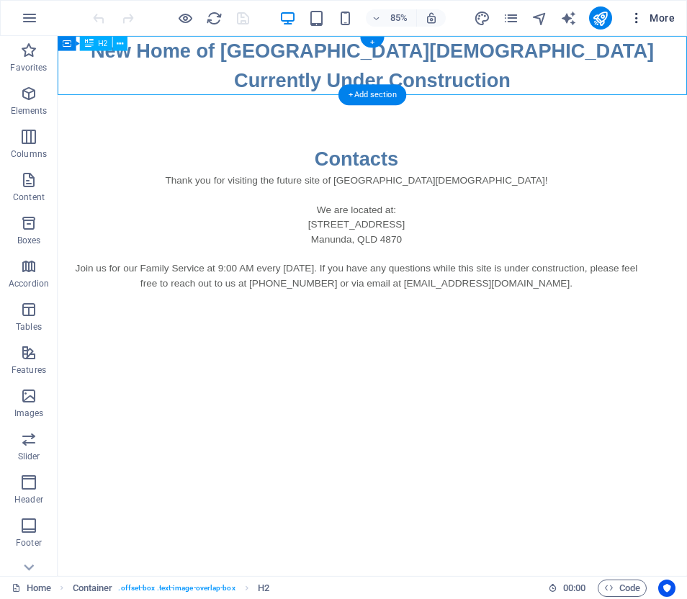
click at [659, 17] on span "More" at bounding box center [652, 18] width 45 height 14
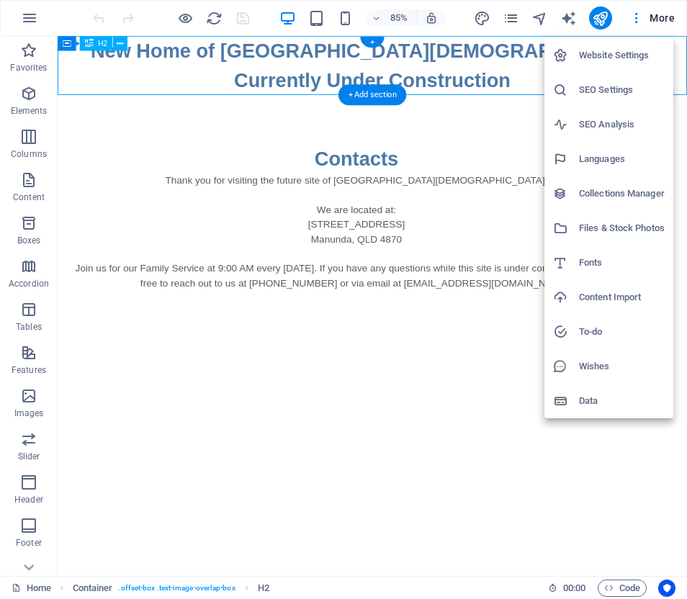
click at [618, 85] on h6 "SEO Settings" at bounding box center [622, 89] width 86 height 17
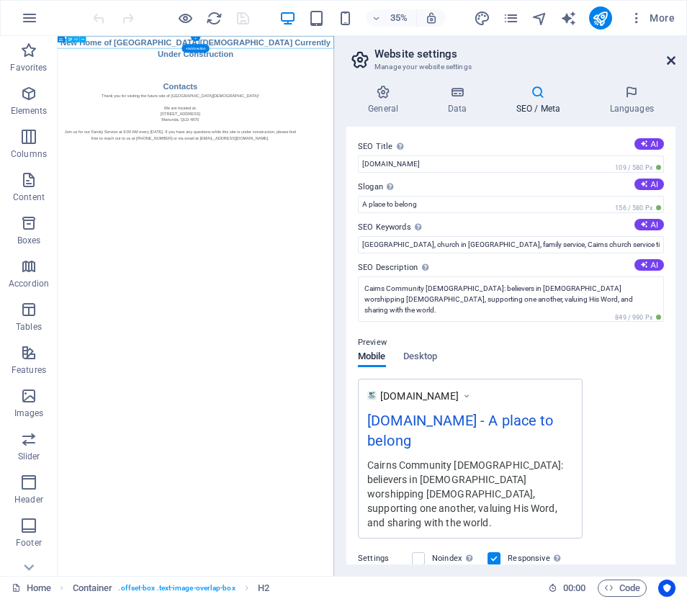
click at [672, 58] on icon at bounding box center [671, 61] width 9 height 12
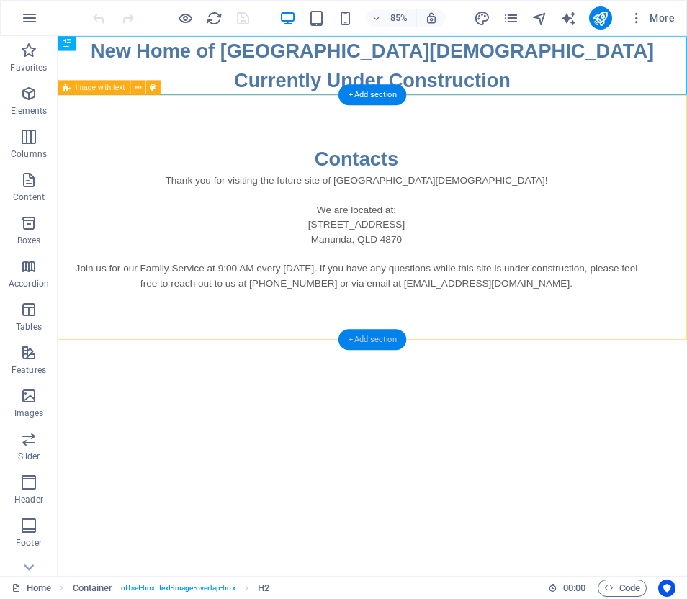
click at [371, 336] on div "+ Add section" at bounding box center [373, 339] width 68 height 21
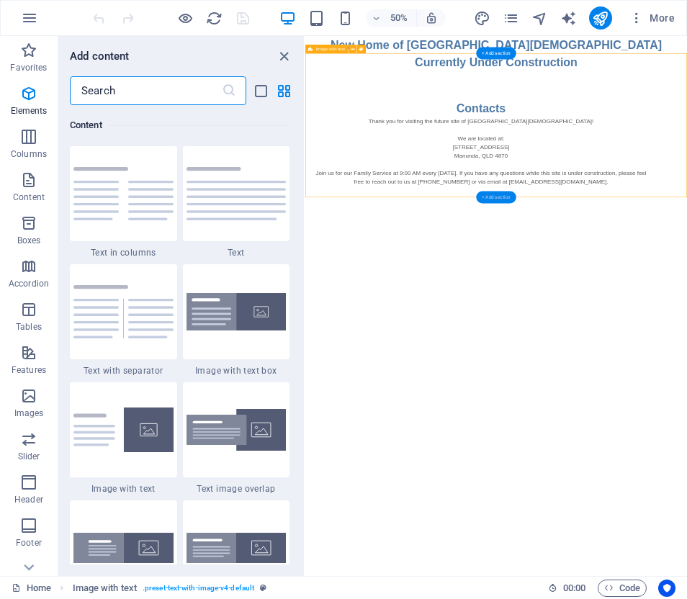
scroll to position [2521, 0]
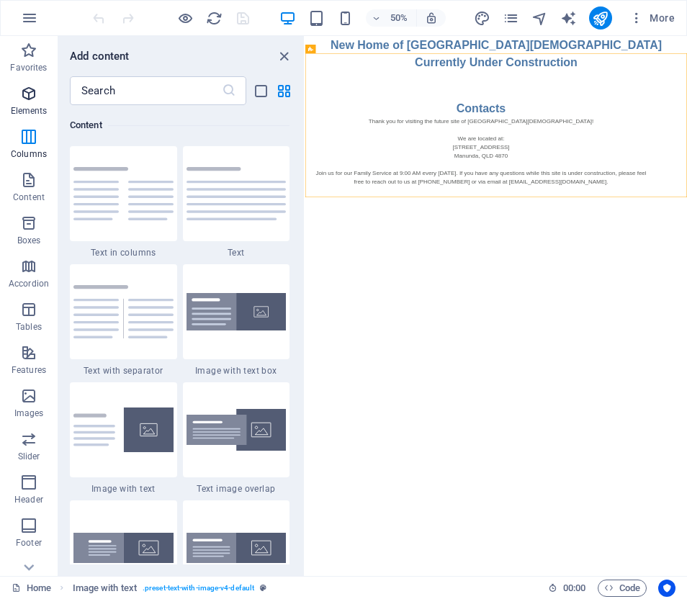
click at [32, 92] on icon "button" at bounding box center [28, 93] width 17 height 17
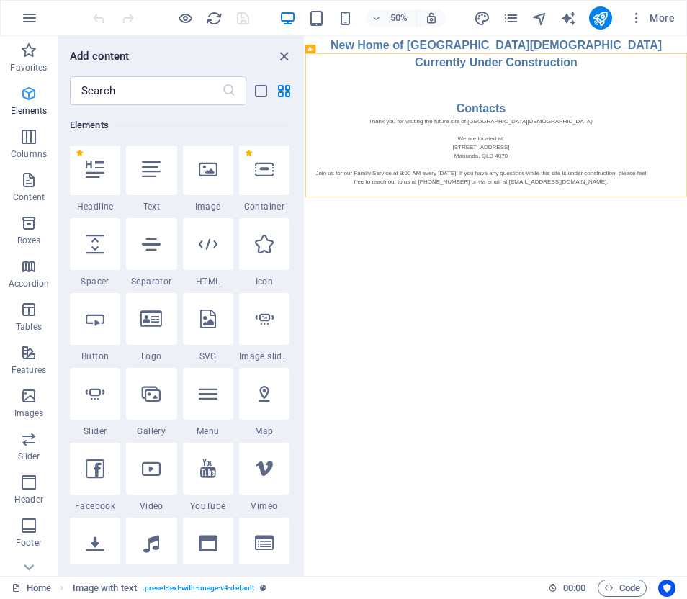
scroll to position [153, 0]
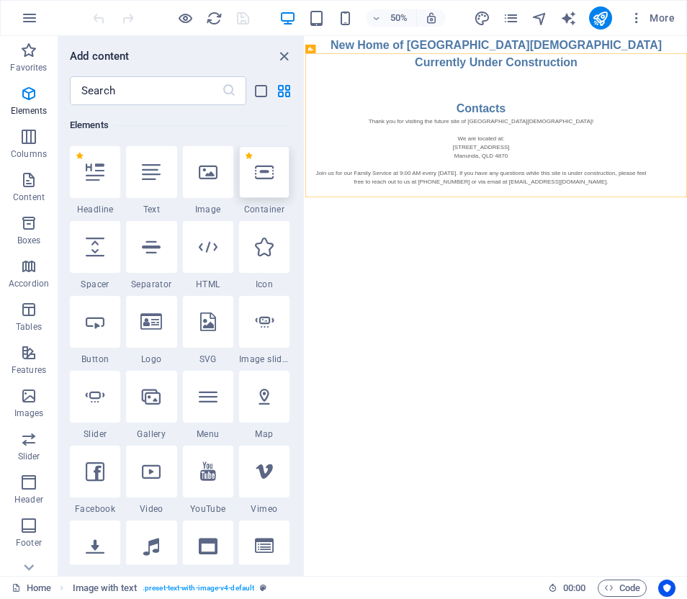
click at [267, 174] on icon at bounding box center [264, 172] width 19 height 19
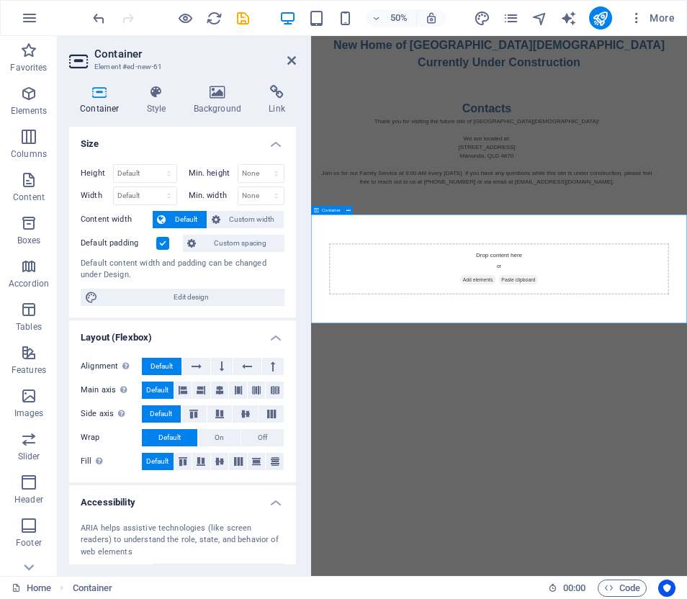
click at [646, 520] on span "Add elements" at bounding box center [645, 524] width 71 height 20
click at [644, 519] on span "Add elements" at bounding box center [645, 524] width 71 height 20
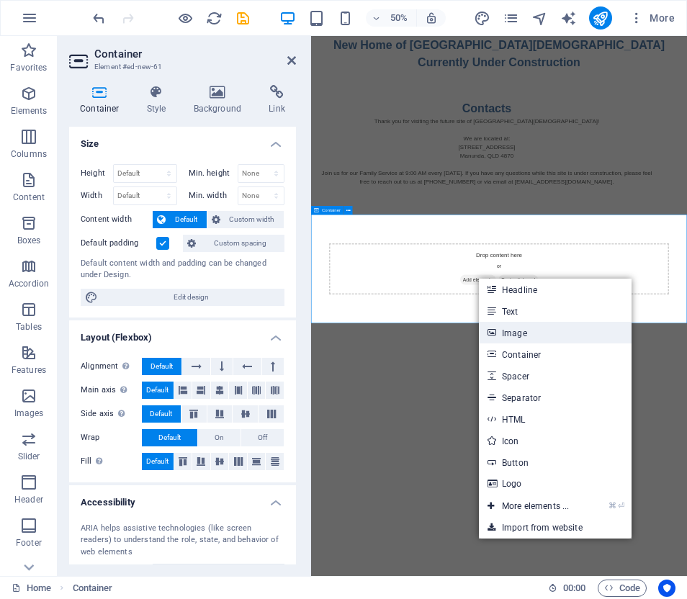
click at [512, 330] on link "Image" at bounding box center [555, 333] width 153 height 22
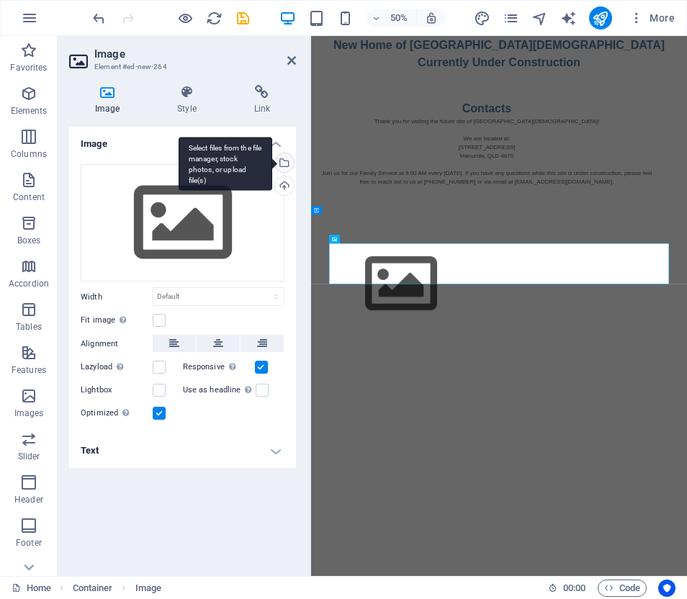
click at [285, 160] on div "Select files from the file manager, stock photos, or upload file(s)" at bounding box center [283, 164] width 22 height 22
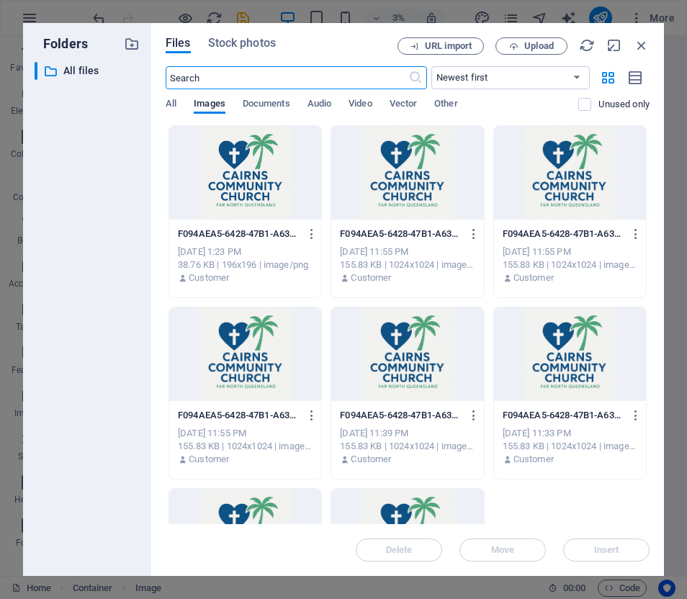
click at [228, 161] on div at bounding box center [245, 173] width 152 height 94
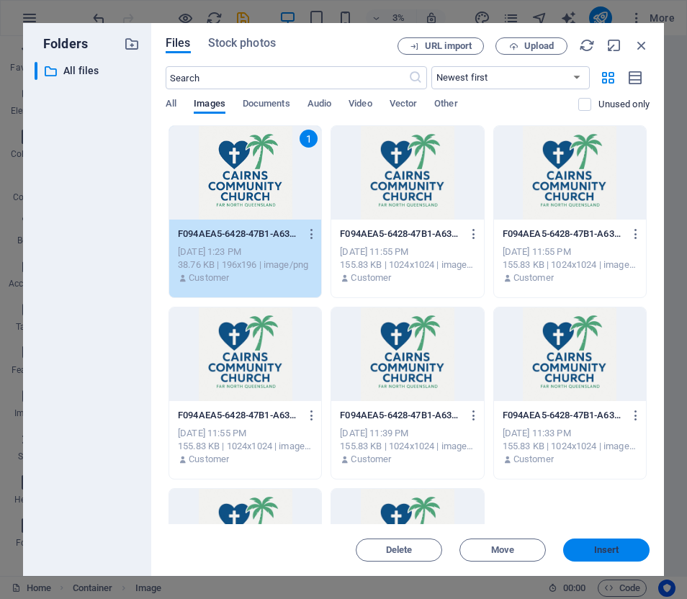
click at [610, 548] on span "Insert" at bounding box center [606, 550] width 25 height 9
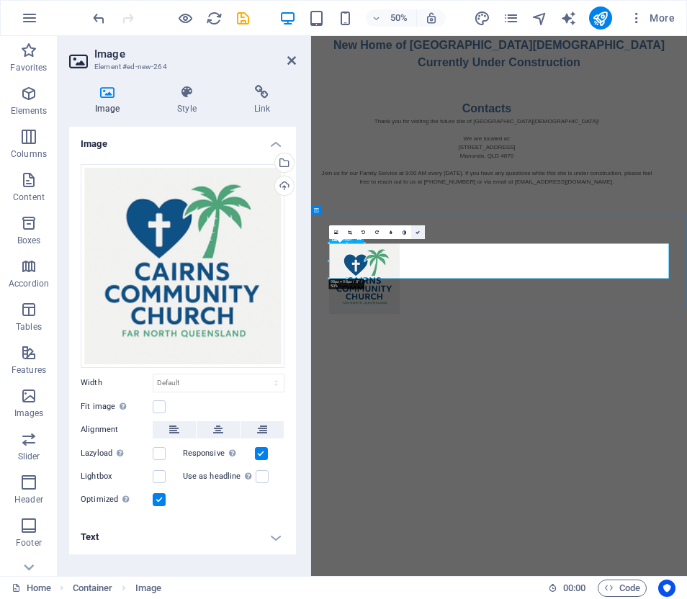
click at [419, 231] on icon at bounding box center [418, 233] width 4 height 4
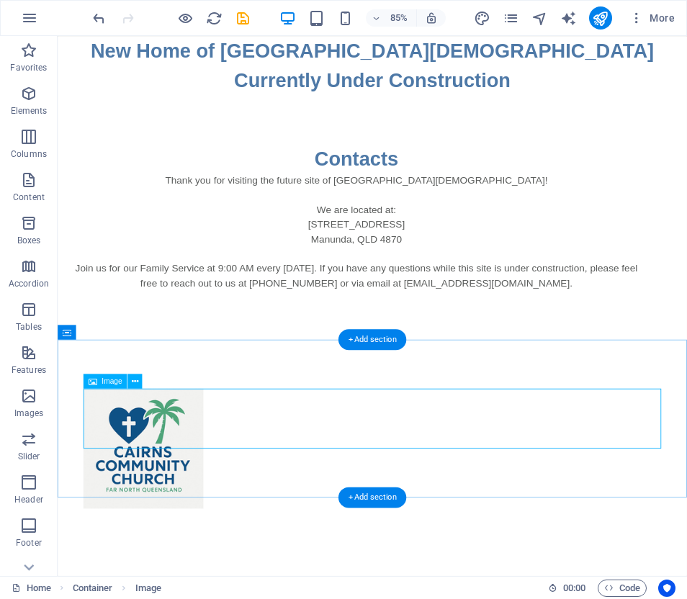
click at [254, 478] on figure at bounding box center [428, 521] width 680 height 141
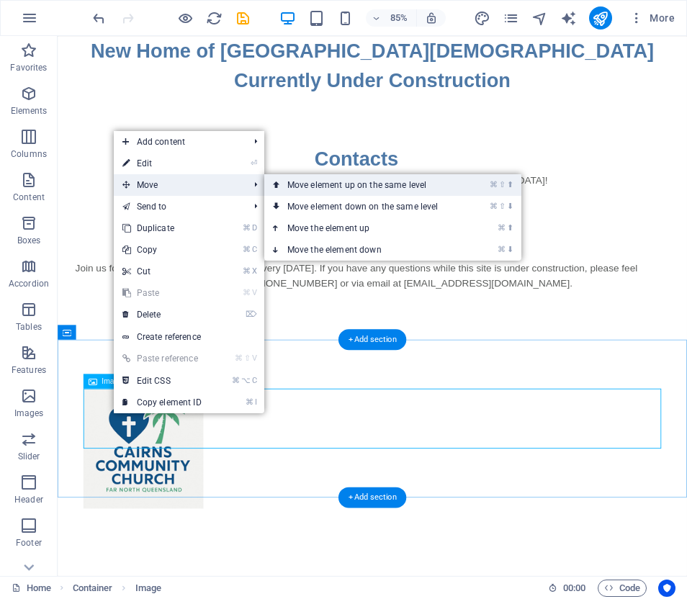
click at [308, 184] on link "⌘ ⇧ ⬆ Move element up on the same level" at bounding box center [365, 185] width 203 height 22
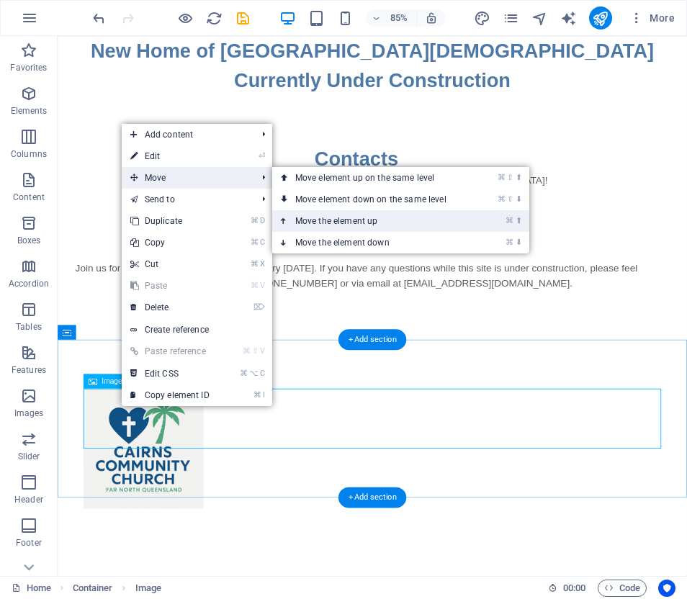
click at [329, 219] on link "⌘ ⬆ Move the element up" at bounding box center [373, 221] width 203 height 22
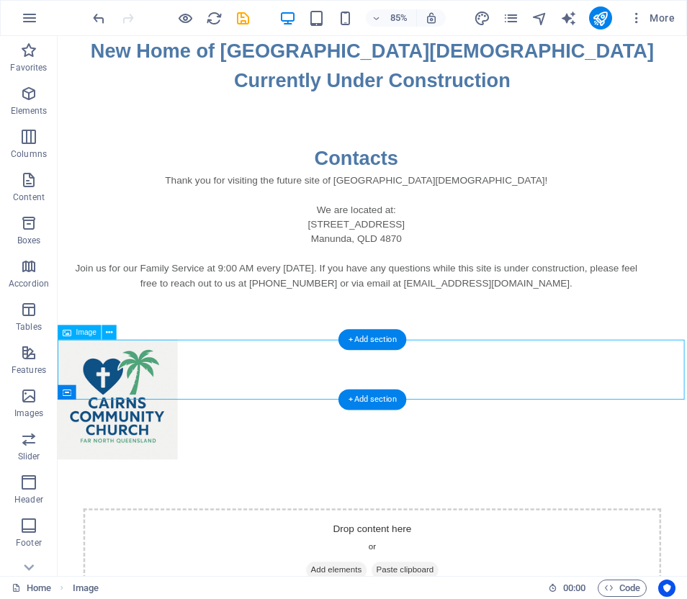
click at [88, 417] on figure at bounding box center [428, 463] width 741 height 141
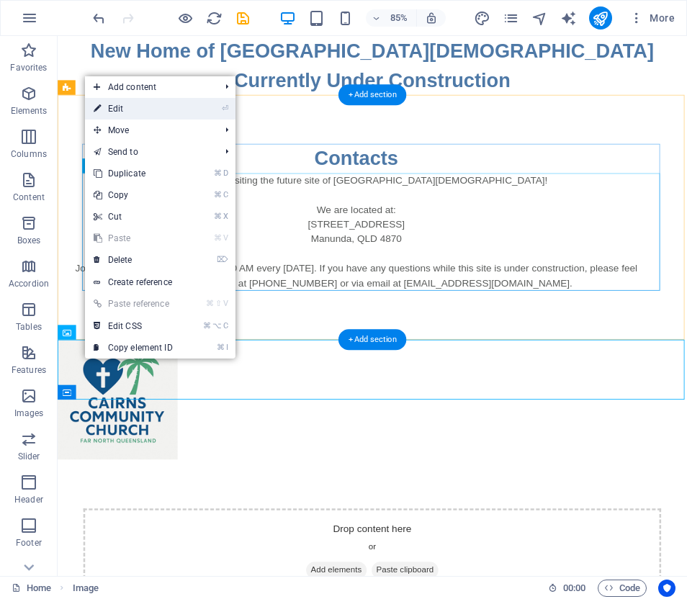
click at [118, 107] on link "⏎ Edit" at bounding box center [133, 109] width 97 height 22
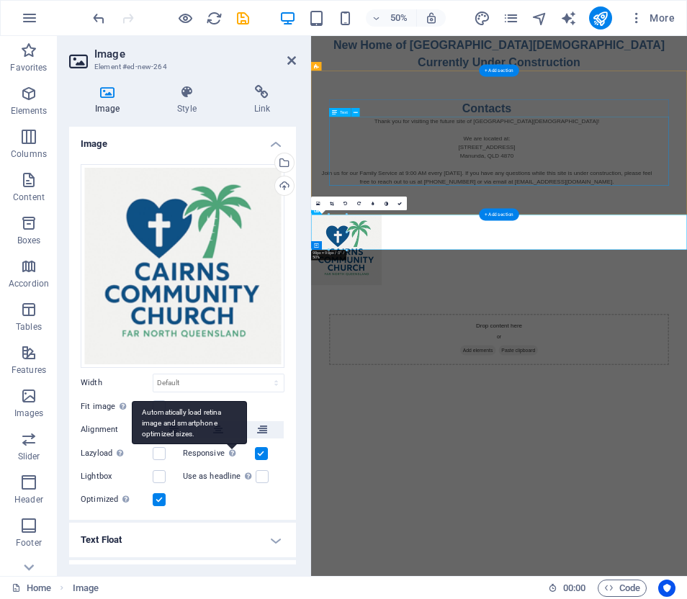
click at [215, 423] on div "Automatically load retina image and smartphone optimized sizes." at bounding box center [189, 422] width 115 height 43
click at [0, 0] on input "Responsive Automatically load retina image and smartphone optimized sizes." at bounding box center [0, 0] width 0 height 0
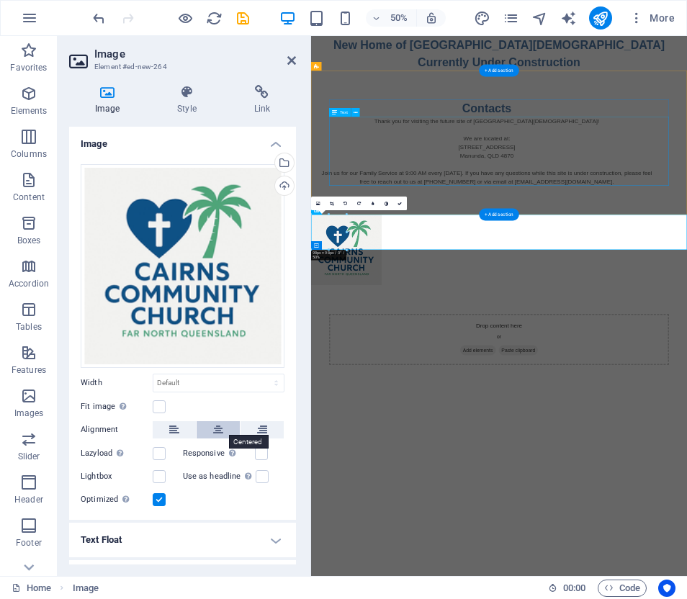
click at [218, 425] on icon at bounding box center [218, 430] width 10 height 17
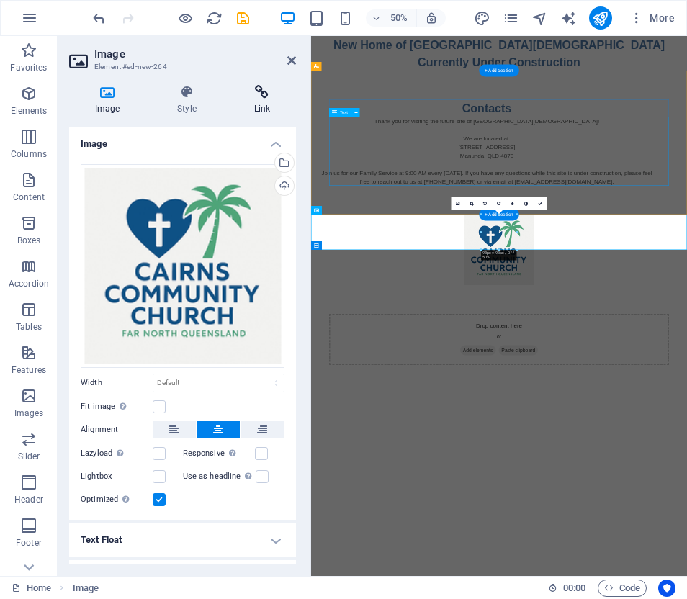
click at [262, 94] on icon at bounding box center [262, 92] width 68 height 14
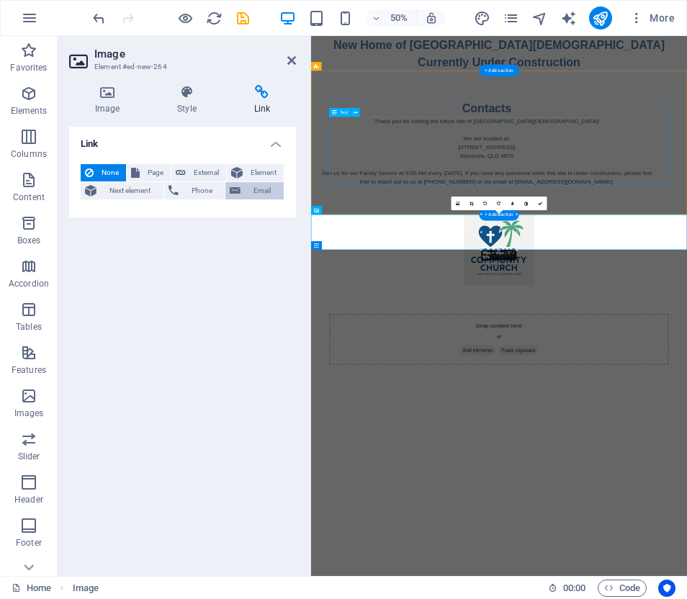
click at [245, 187] on span "Email" at bounding box center [262, 190] width 35 height 17
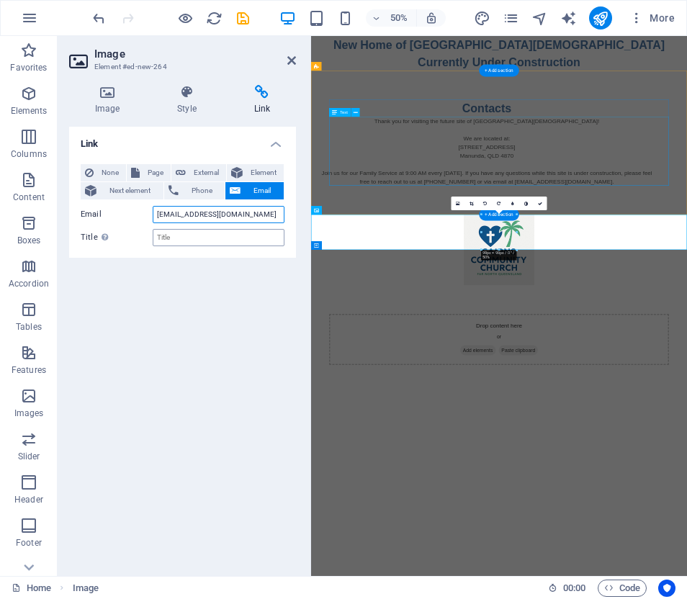
type input "info@cairnscc.org"
click at [164, 238] on input "Title Additional link description, should not be the same as the link text. The…" at bounding box center [219, 237] width 132 height 17
type input "Info"
click at [187, 282] on div "Link None Page External Element Next element Phone Email Page Home Legal Notice…" at bounding box center [182, 346] width 227 height 438
click at [198, 189] on span "Phone" at bounding box center [202, 190] width 38 height 17
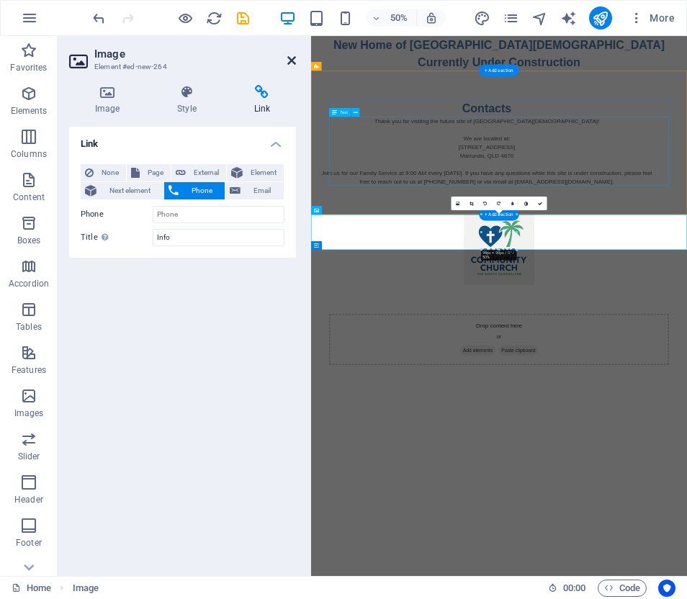
click at [292, 56] on icon at bounding box center [291, 61] width 9 height 12
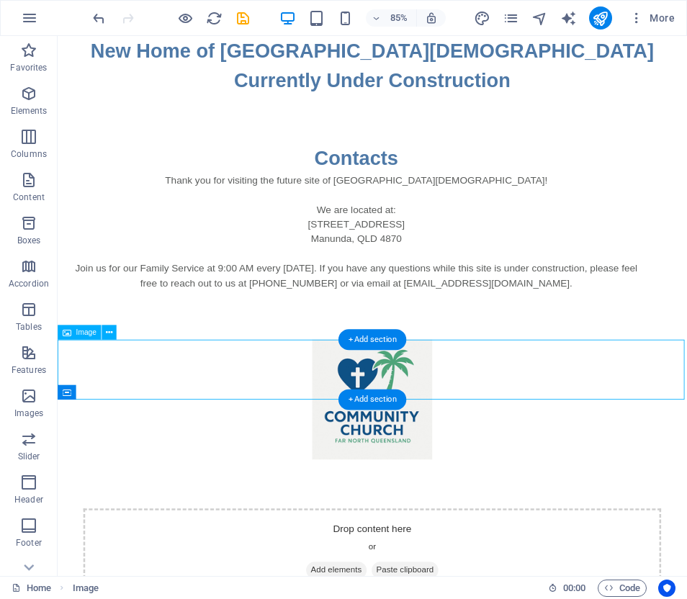
click at [419, 434] on figure at bounding box center [428, 463] width 741 height 141
click at [84, 334] on span "Image" at bounding box center [86, 332] width 20 height 7
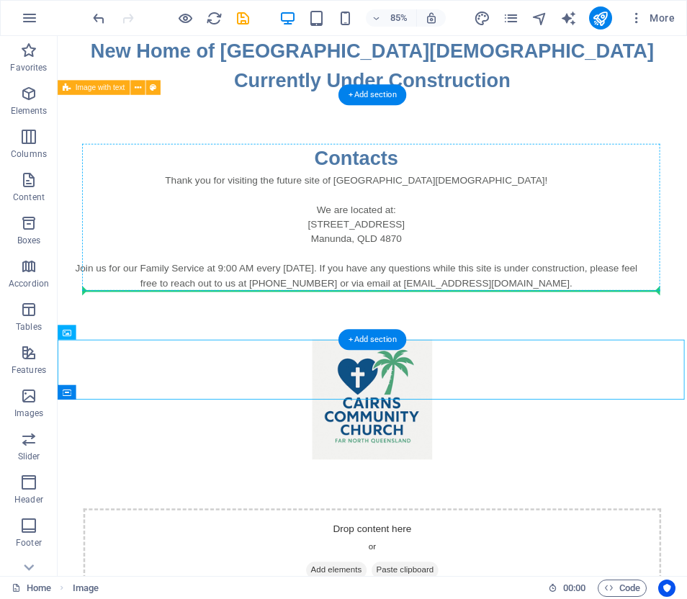
drag, startPoint x: 82, startPoint y: 335, endPoint x: 44, endPoint y: 261, distance: 83.5
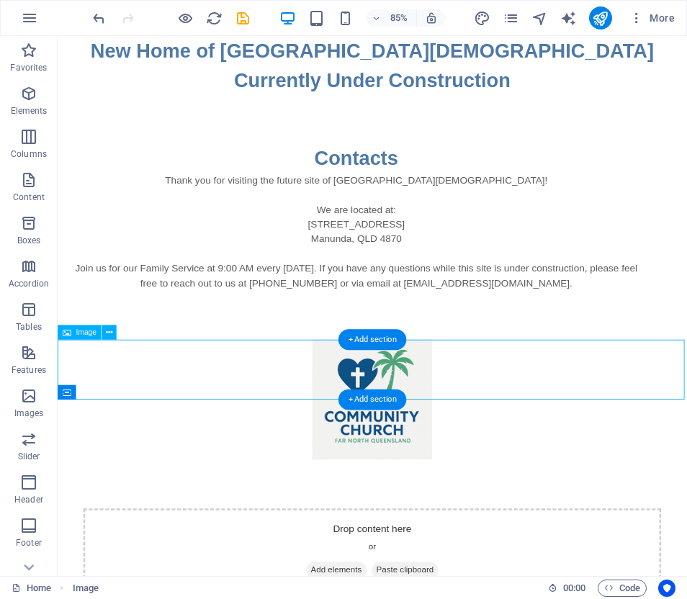
click at [427, 424] on figure at bounding box center [428, 463] width 741 height 141
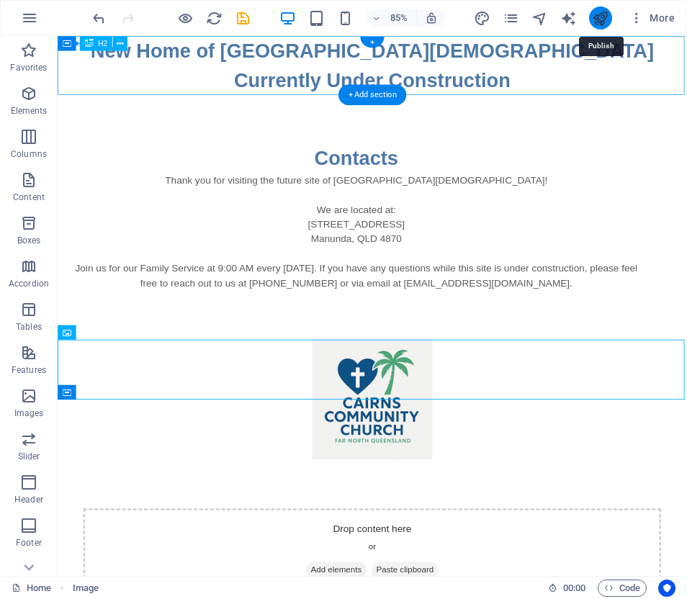
click at [605, 17] on icon "publish" at bounding box center [600, 18] width 17 height 17
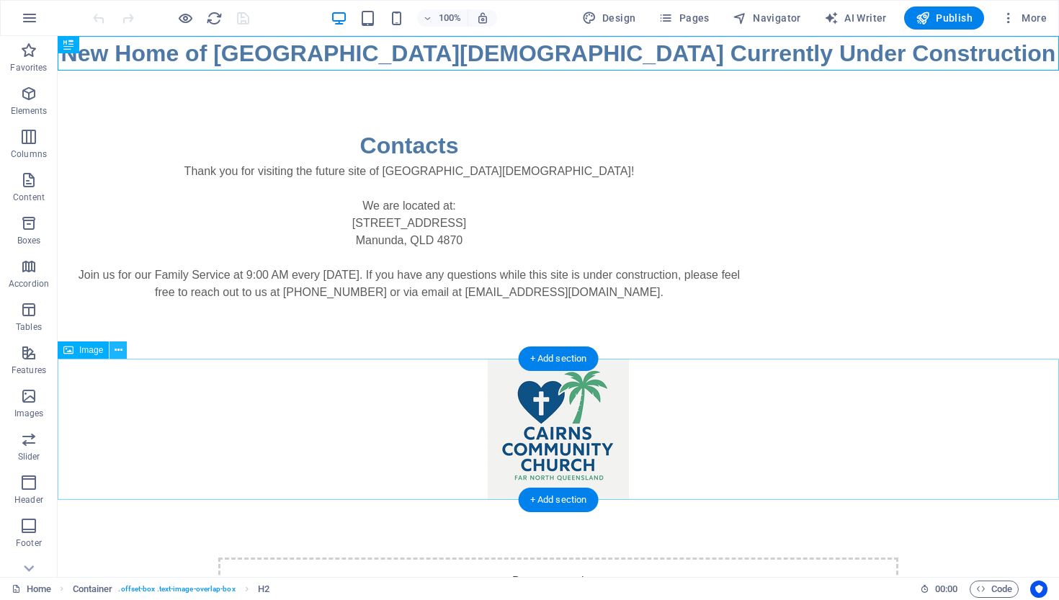
click at [118, 349] on icon at bounding box center [119, 350] width 8 height 15
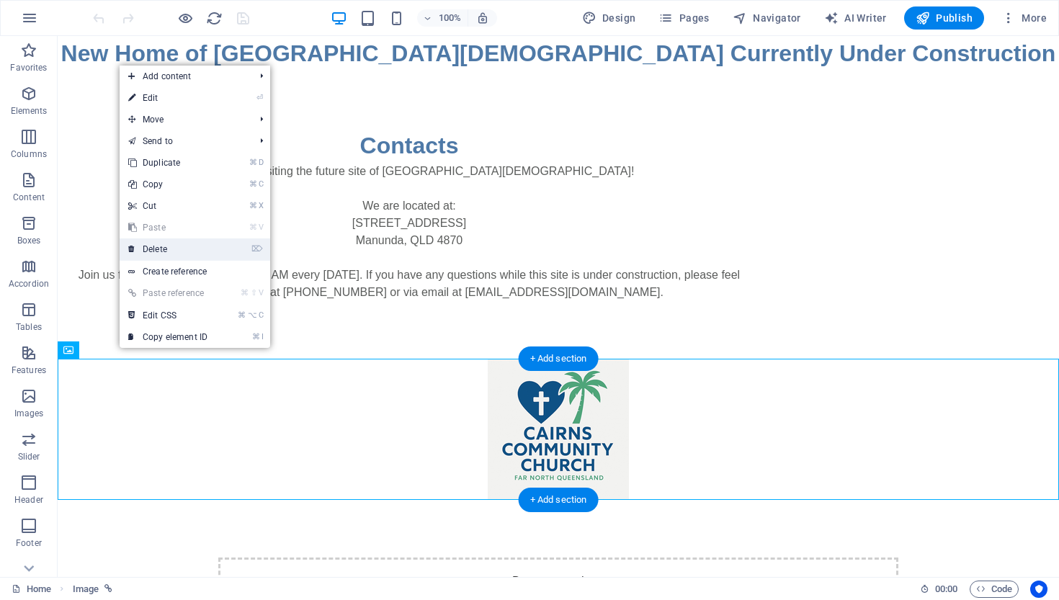
click at [159, 248] on link "⌦ Delete" at bounding box center [168, 249] width 97 height 22
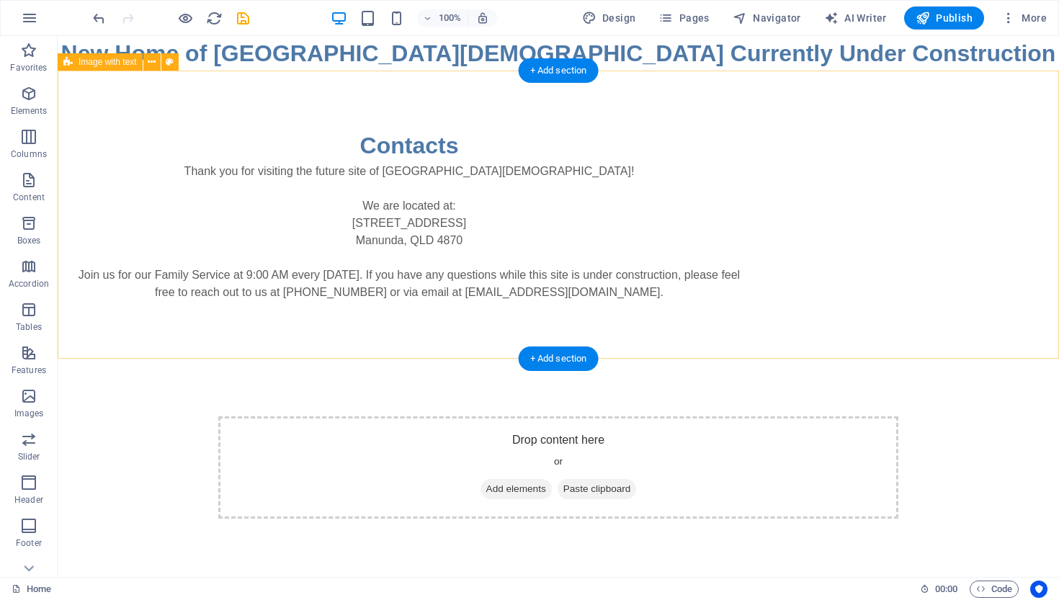
click at [421, 355] on div "Contacts Thank you for visiting the future site of [GEOGRAPHIC_DATA][DEMOGRAPHI…" at bounding box center [559, 215] width 1002 height 288
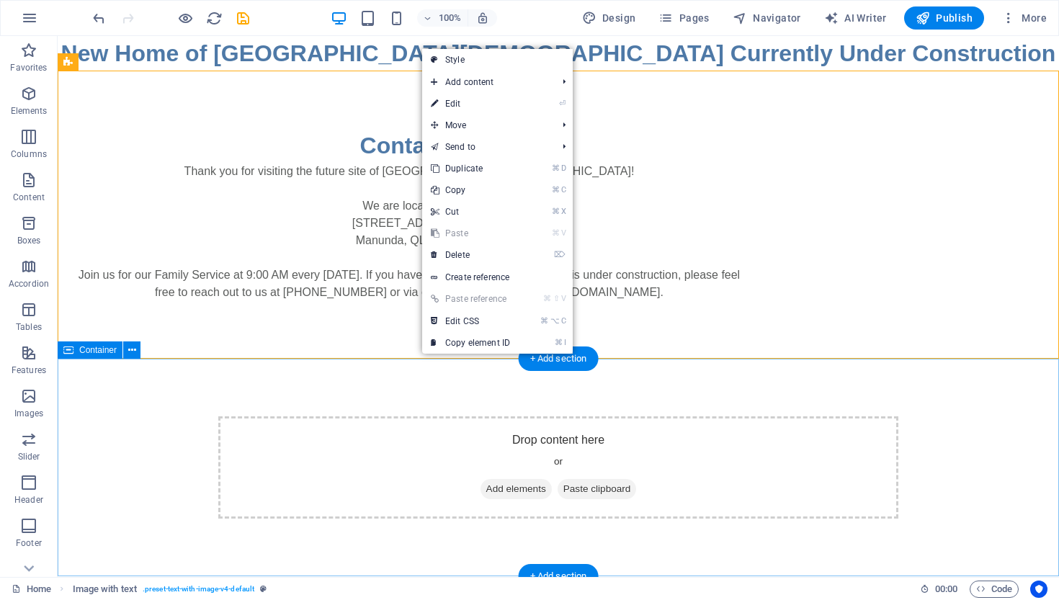
click at [380, 427] on div "Drop content here or Add elements Paste clipboard" at bounding box center [558, 467] width 680 height 102
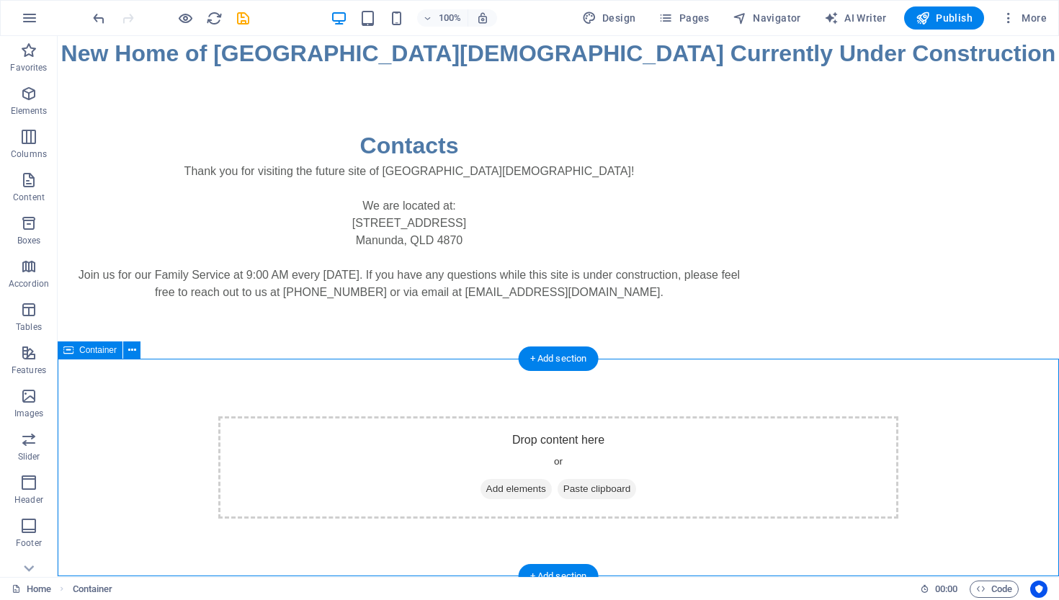
click at [363, 417] on div "Drop content here or Add elements Paste clipboard" at bounding box center [558, 467] width 680 height 102
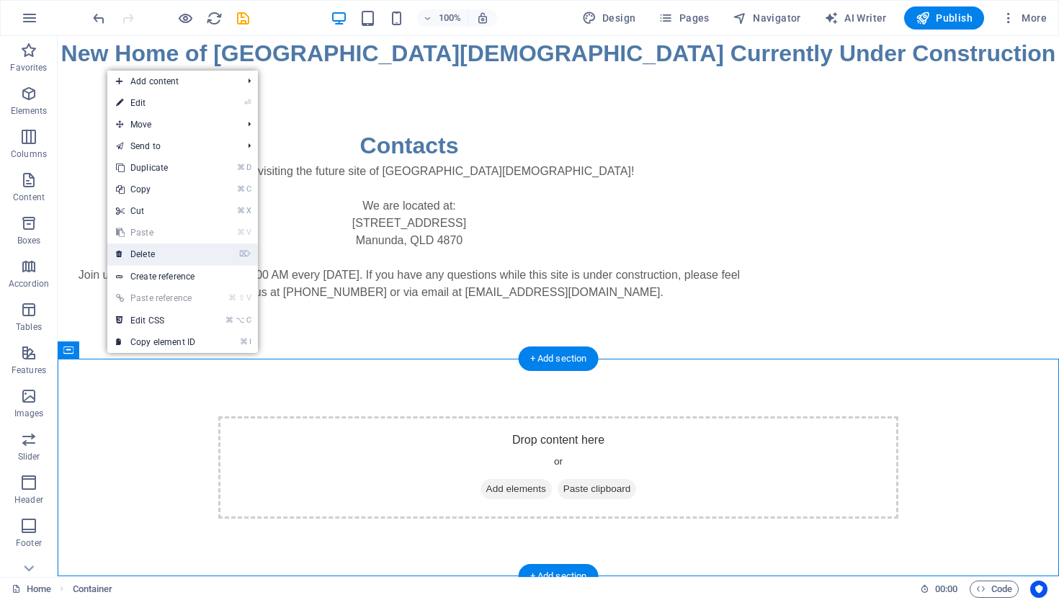
click at [146, 251] on link "⌦ Delete" at bounding box center [155, 255] width 97 height 22
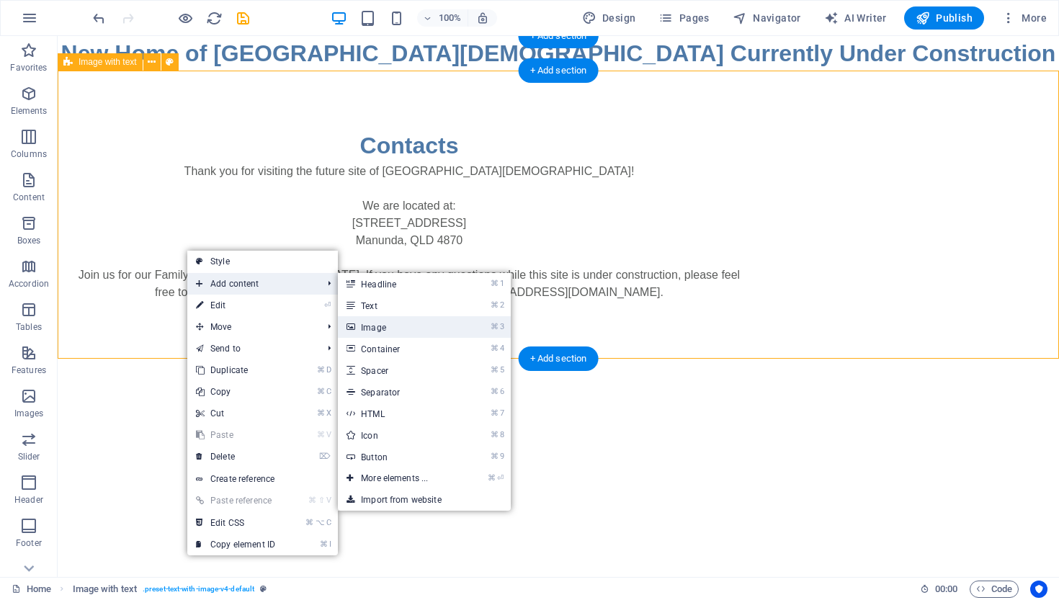
click at [369, 326] on link "⌘ 3 Image" at bounding box center [397, 327] width 119 height 22
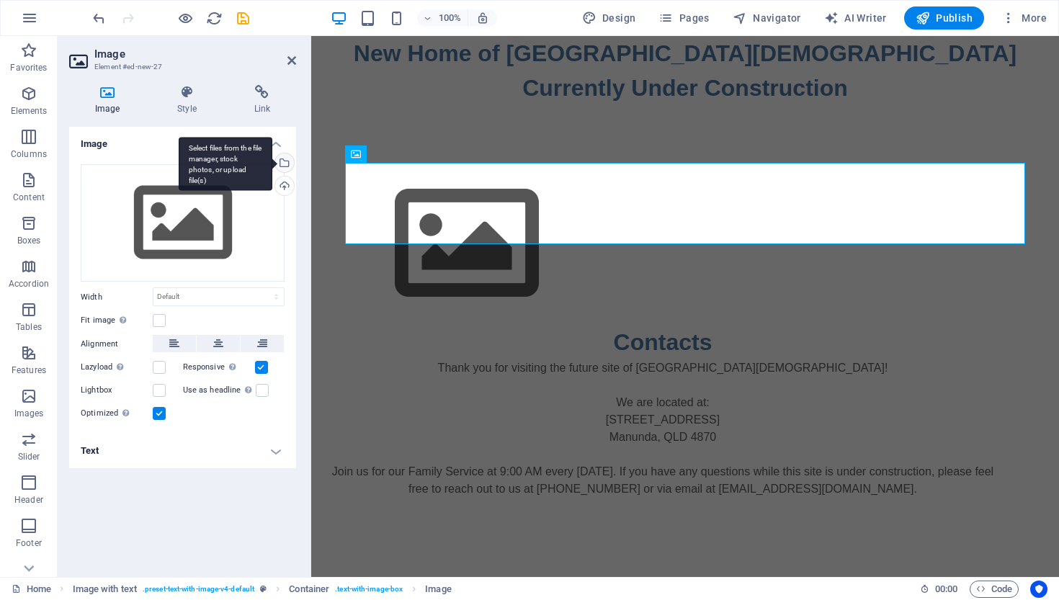
click at [285, 157] on div "Select files from the file manager, stock photos, or upload file(s)" at bounding box center [283, 164] width 22 height 22
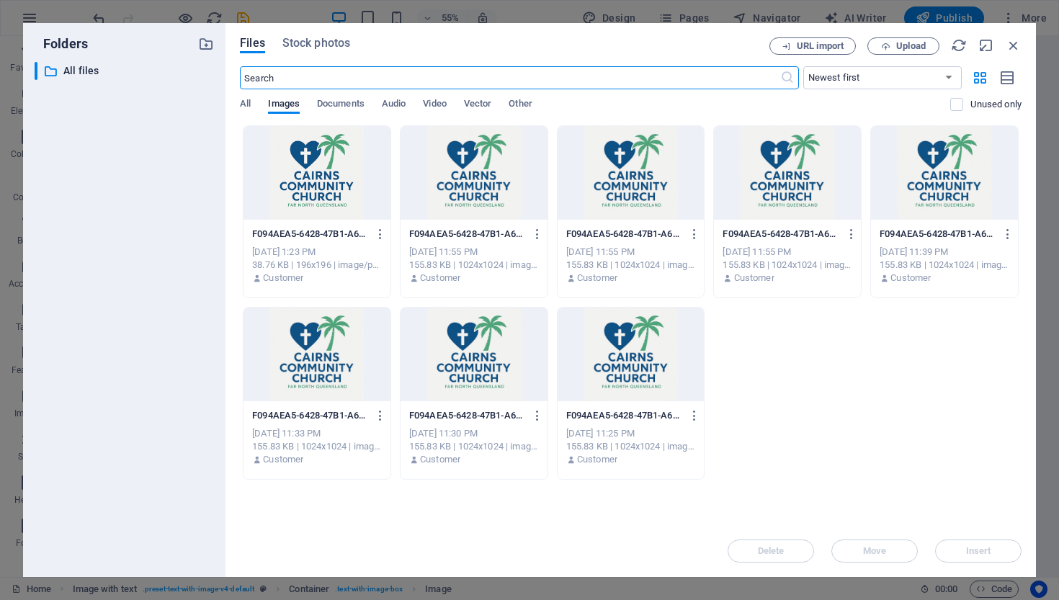
click at [308, 176] on div at bounding box center [317, 173] width 147 height 94
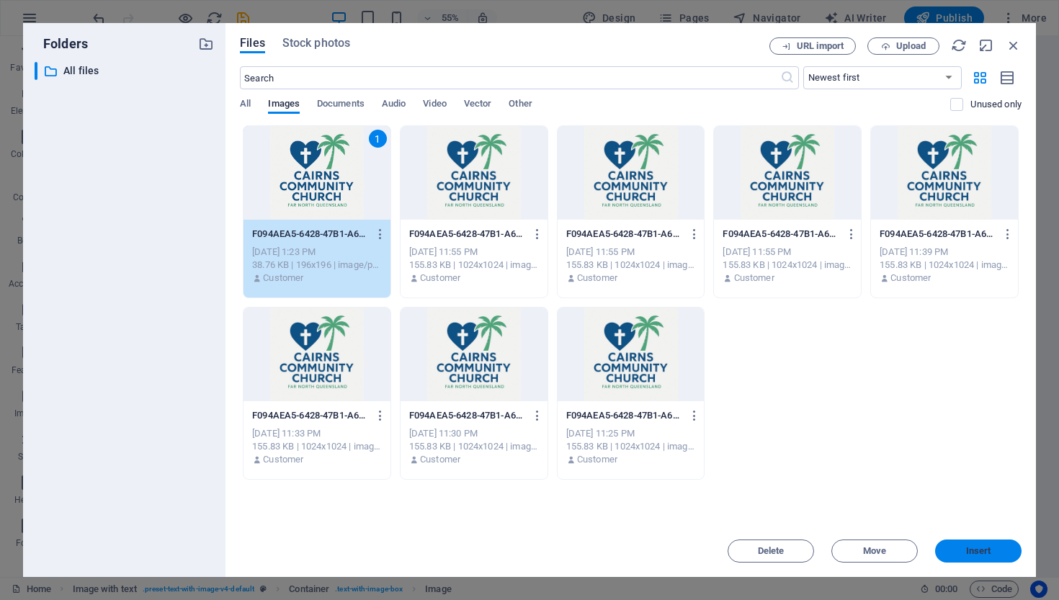
click at [976, 550] on span "Insert" at bounding box center [978, 551] width 25 height 9
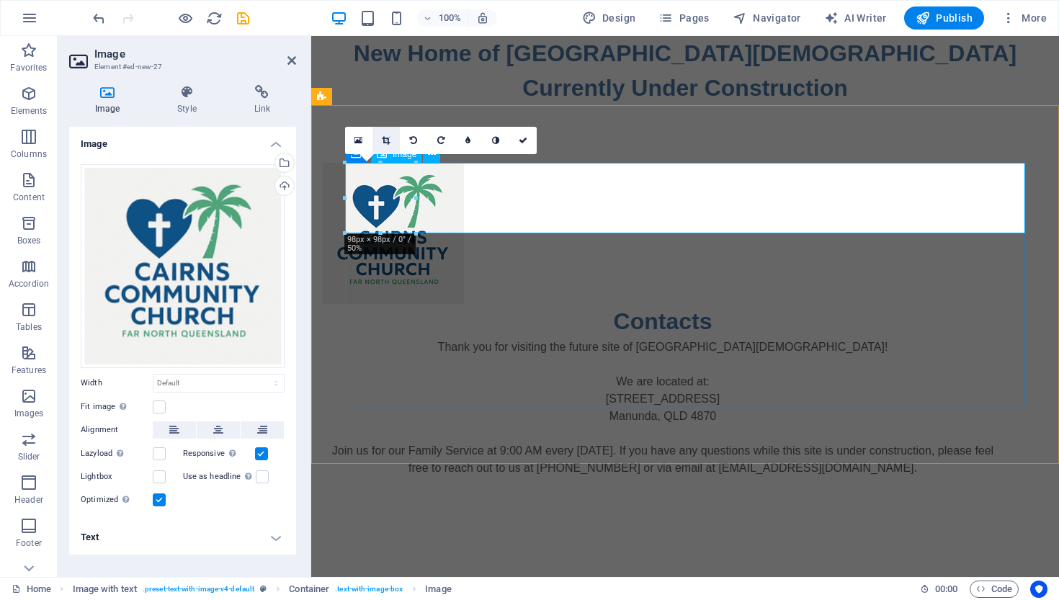
click at [385, 140] on icon at bounding box center [386, 140] width 8 height 9
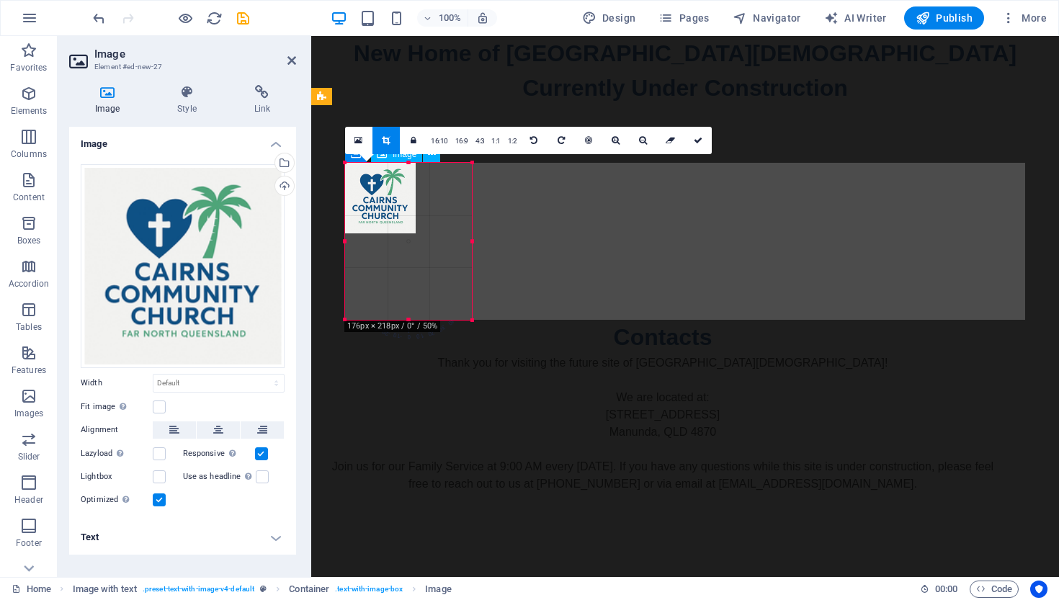
drag, startPoint x: 415, startPoint y: 234, endPoint x: 472, endPoint y: 323, distance: 105.3
click at [472, 323] on div at bounding box center [472, 320] width 9 height 9
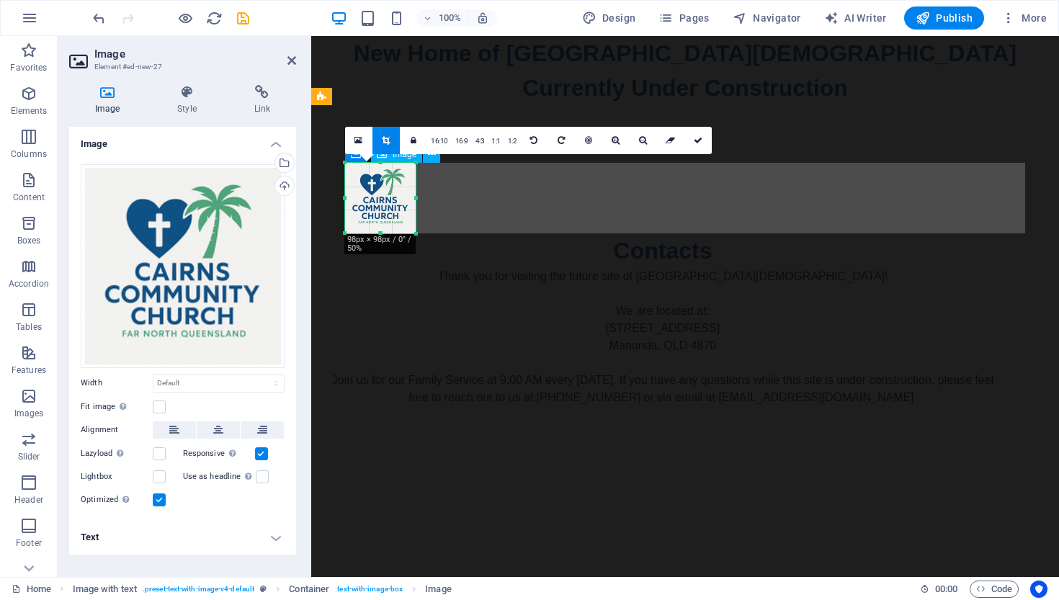
click at [413, 231] on div at bounding box center [416, 234] width 9 height 9
click at [697, 139] on icon at bounding box center [698, 140] width 9 height 9
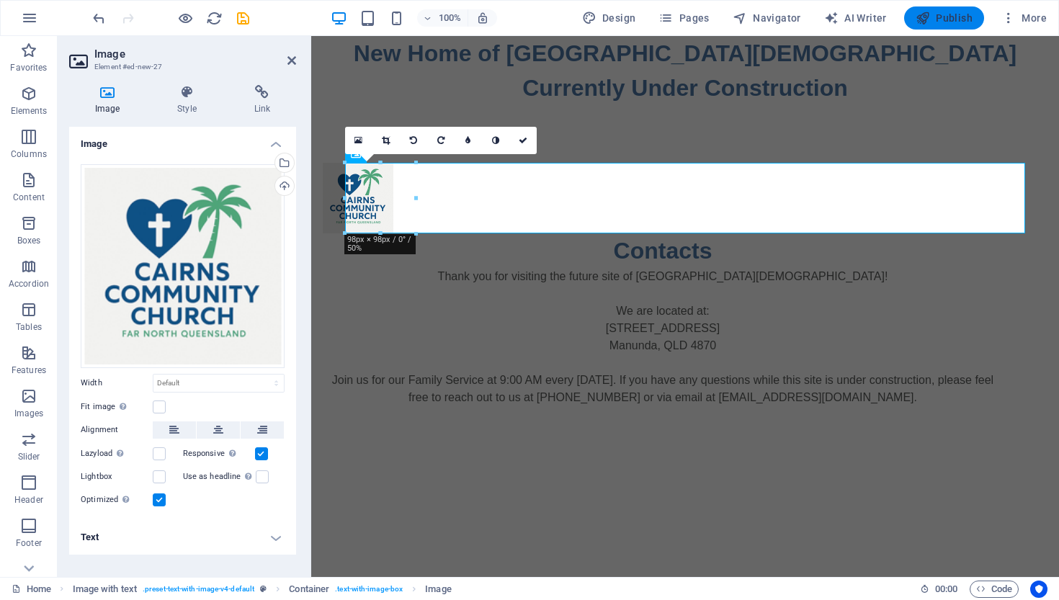
click at [951, 18] on span "Publish" at bounding box center [944, 18] width 57 height 14
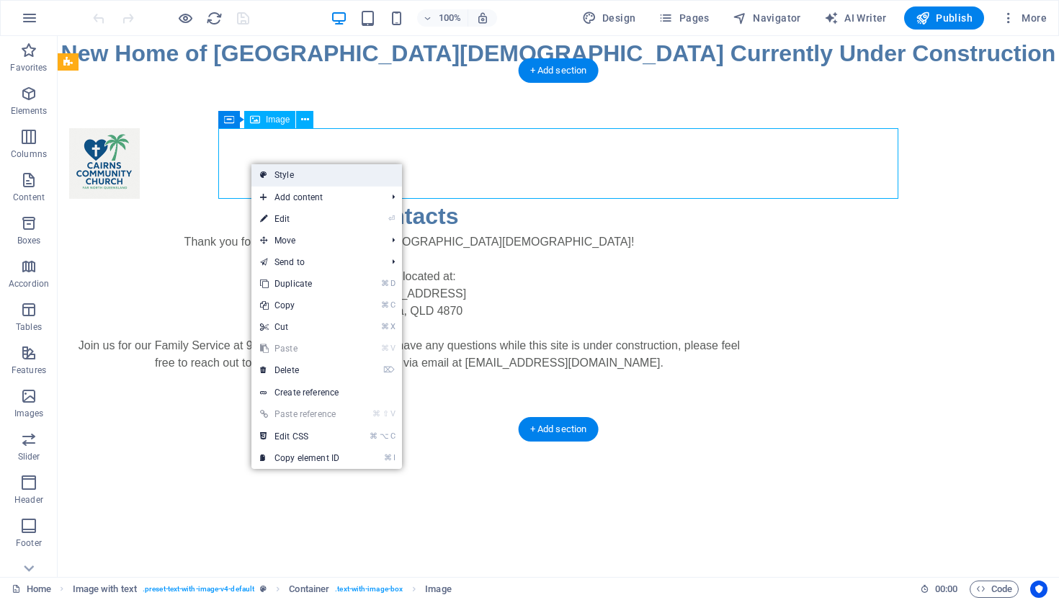
click at [287, 174] on link "Style" at bounding box center [326, 175] width 151 height 22
select select "rem"
select select "px"
select select "preset-text-with-image-v4-default"
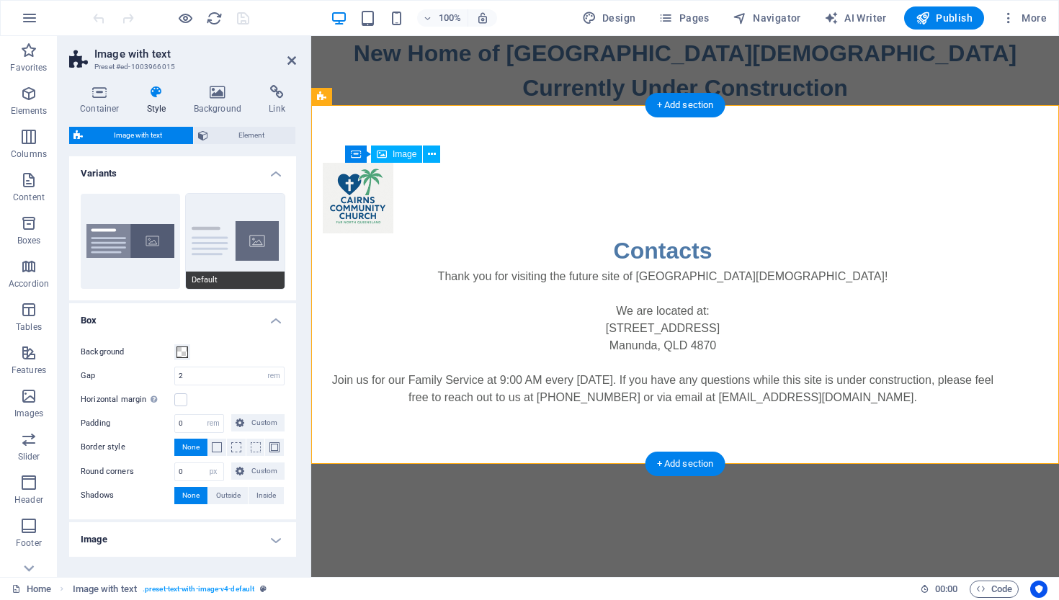
click at [219, 241] on button "Default" at bounding box center [235, 241] width 99 height 95
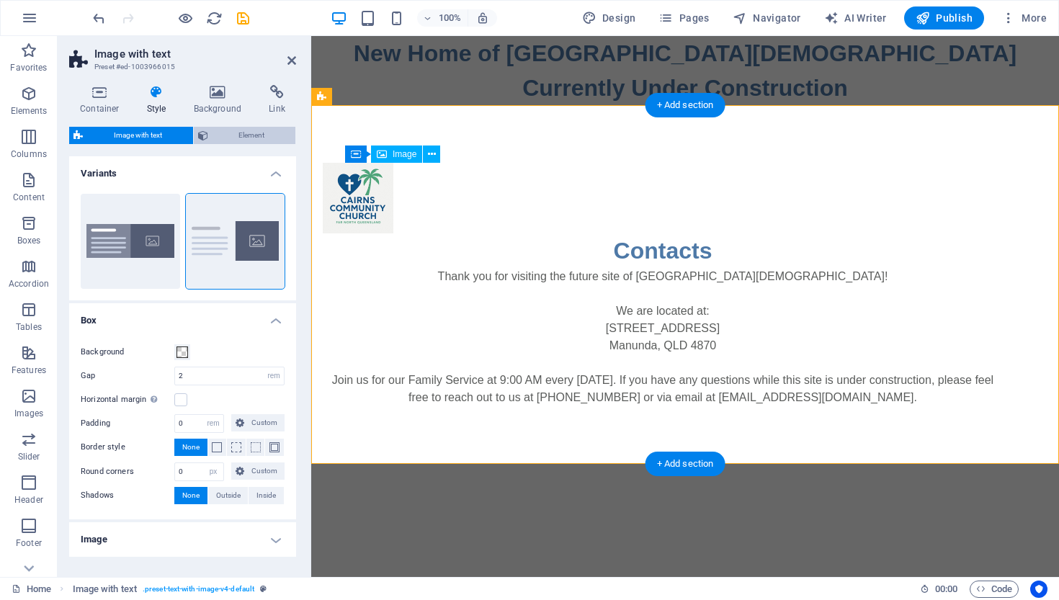
click at [232, 133] on span "Element" at bounding box center [252, 135] width 79 height 17
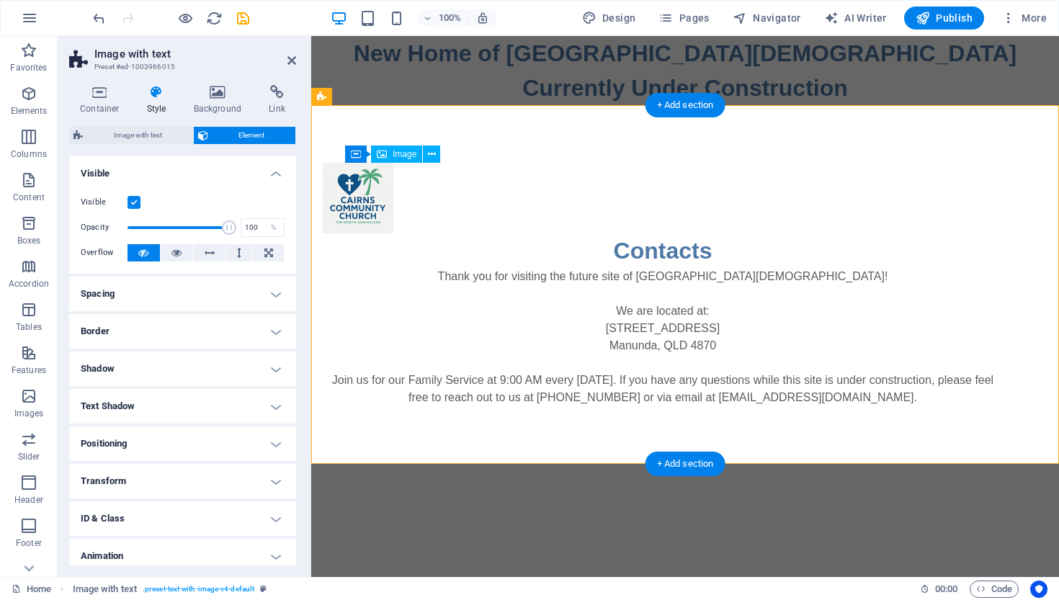
click at [142, 60] on h2 "Image with text" at bounding box center [195, 54] width 202 height 13
click at [130, 135] on span "Image with text" at bounding box center [138, 135] width 102 height 17
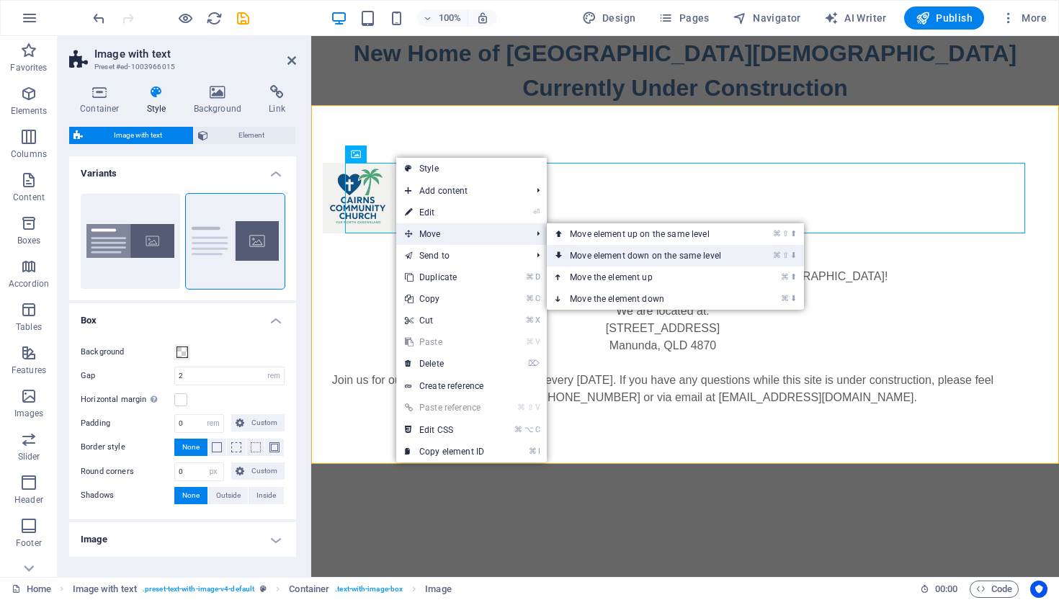
click at [596, 254] on link "⌘ ⇧ ⬇ Move element down on the same level" at bounding box center [648, 256] width 203 height 22
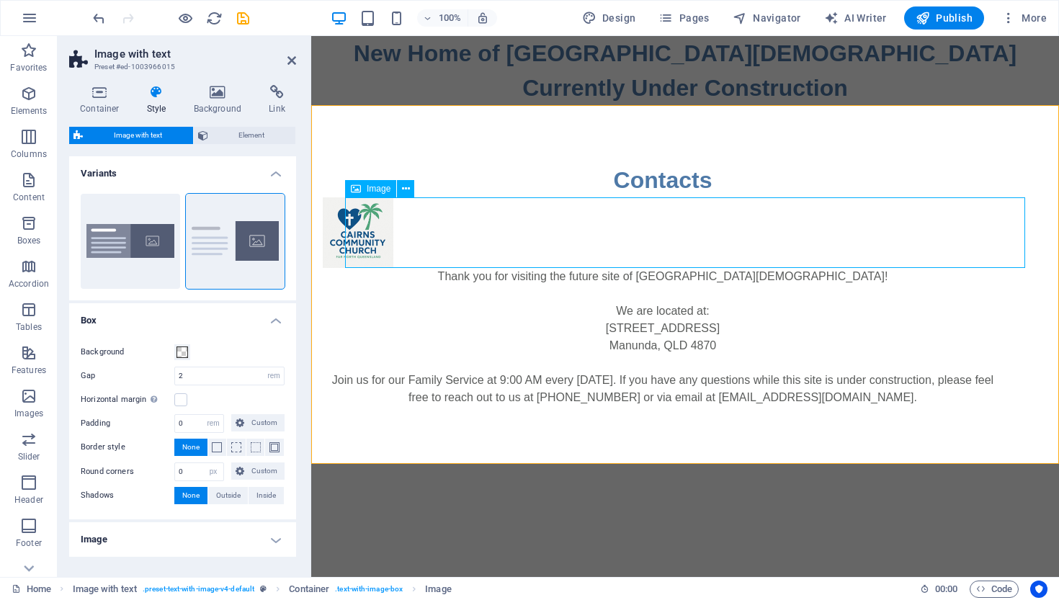
click at [345, 226] on figure at bounding box center [663, 232] width 680 height 71
select select "px"
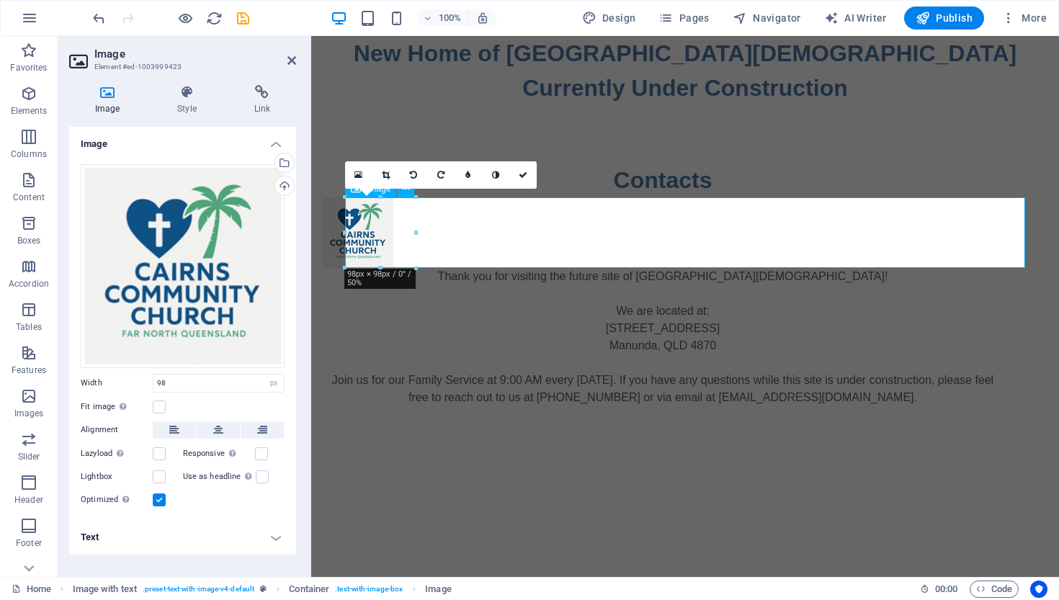
click at [345, 226] on div at bounding box center [345, 232] width 5 height 71
click at [357, 171] on icon at bounding box center [359, 175] width 8 height 10
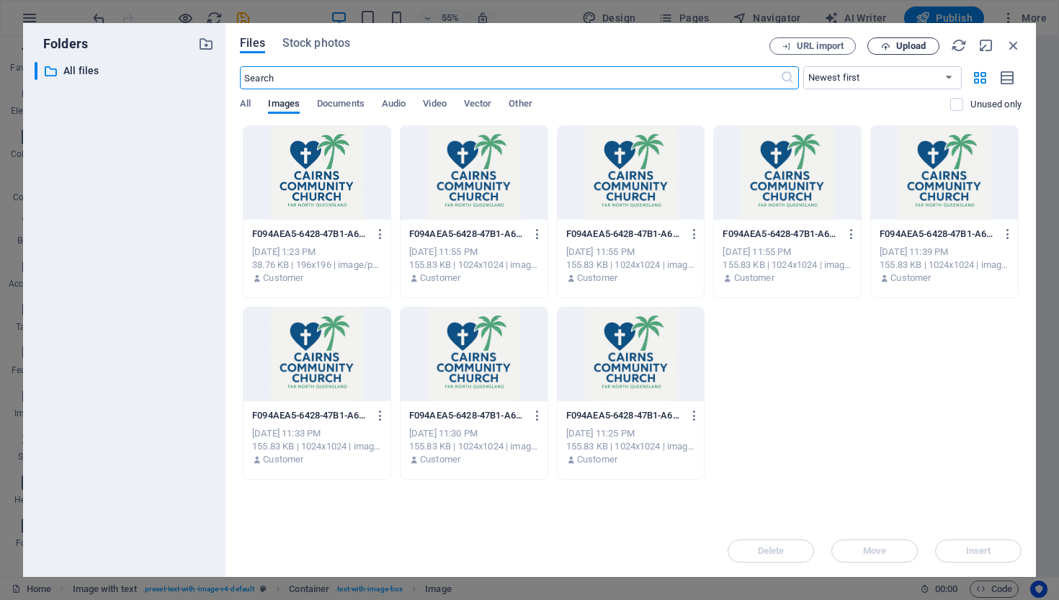
click at [892, 43] on span "Upload" at bounding box center [903, 46] width 59 height 9
click at [1012, 43] on icon "button" at bounding box center [1014, 45] width 16 height 16
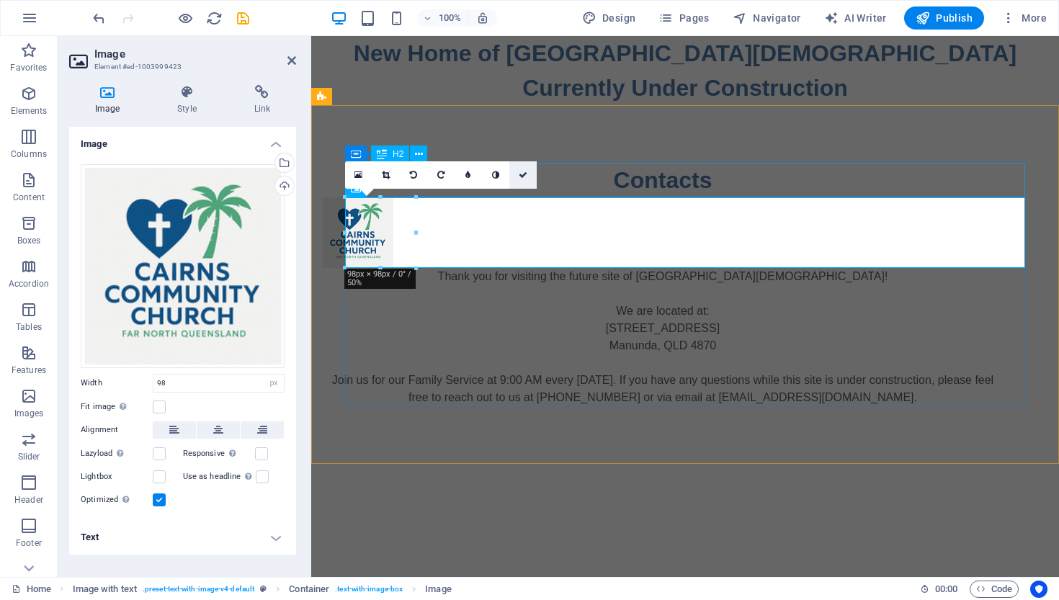
click at [524, 174] on icon at bounding box center [523, 175] width 9 height 9
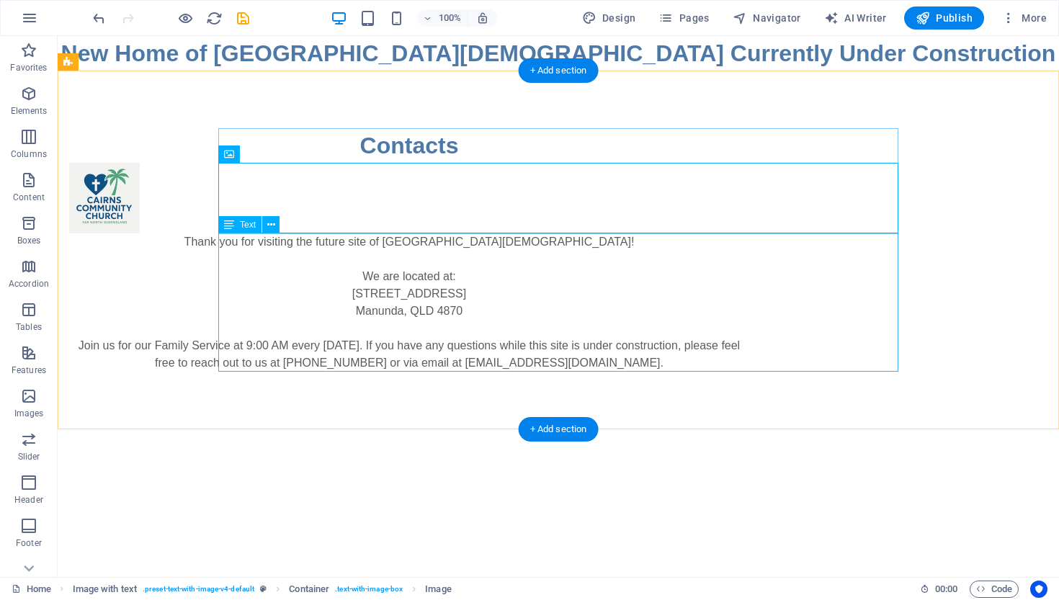
click at [293, 259] on div "Thank you for visiting the future site of [GEOGRAPHIC_DATA][DEMOGRAPHIC_DATA]! …" at bounding box center [409, 302] width 680 height 138
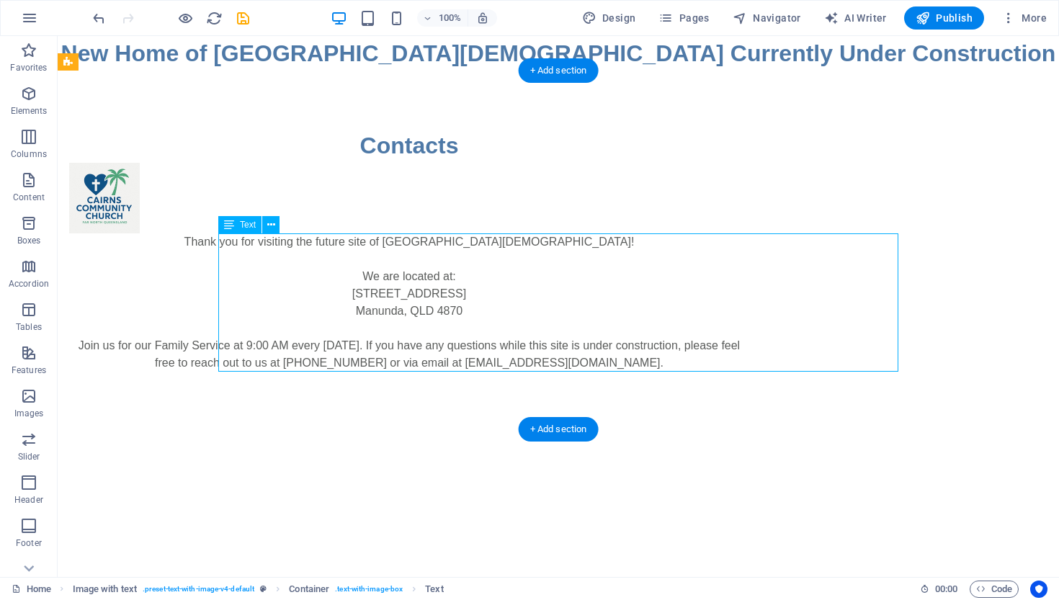
click at [293, 259] on div "Thank you for visiting the future site of [GEOGRAPHIC_DATA][DEMOGRAPHIC_DATA]! …" at bounding box center [409, 302] width 680 height 138
click at [251, 192] on figure at bounding box center [409, 198] width 680 height 71
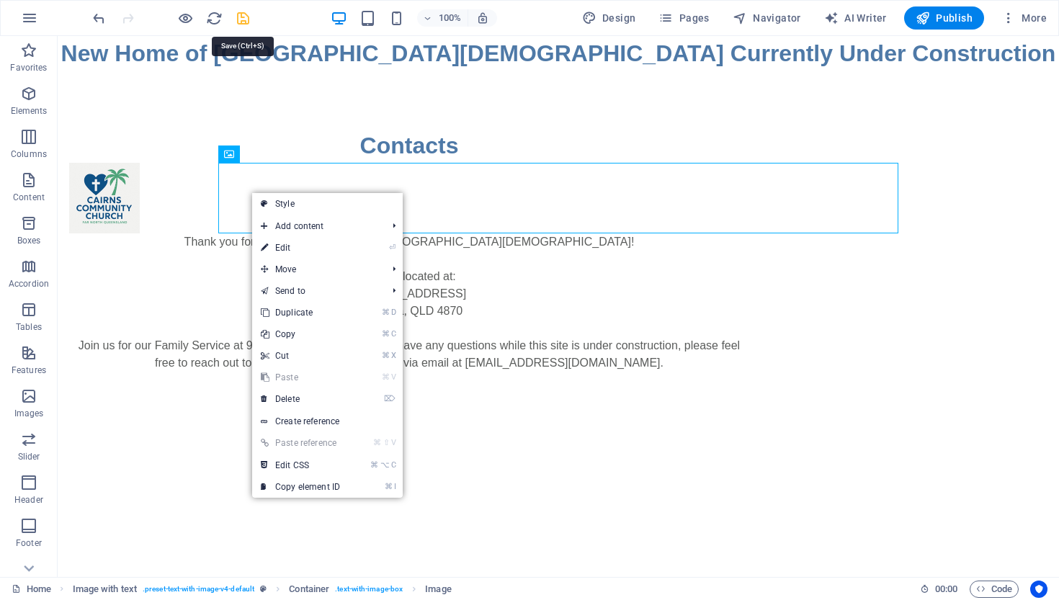
click at [239, 18] on icon "save" at bounding box center [243, 18] width 17 height 17
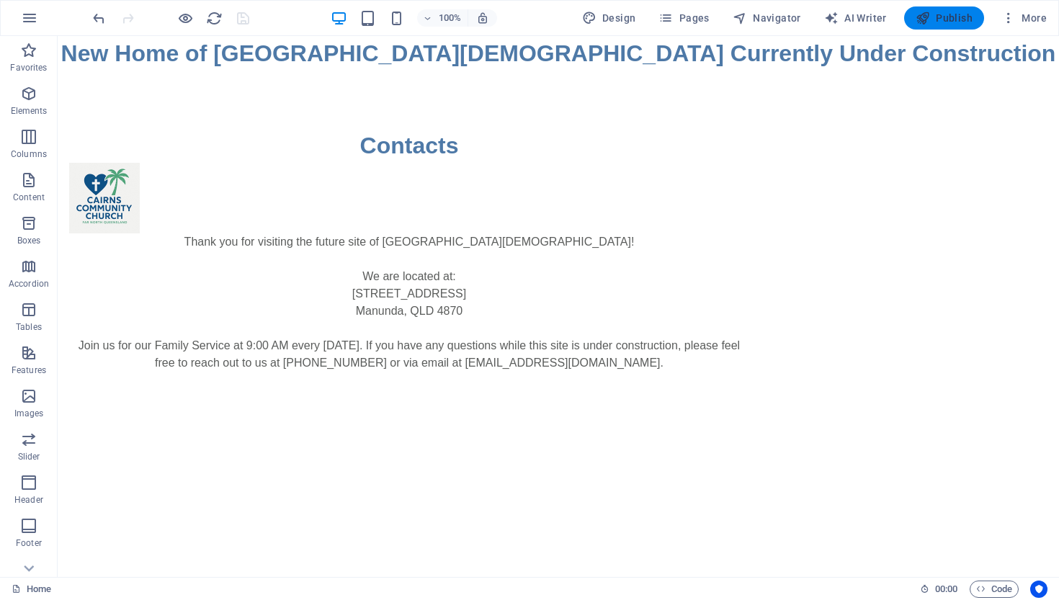
click at [940, 16] on span "Publish" at bounding box center [944, 18] width 57 height 14
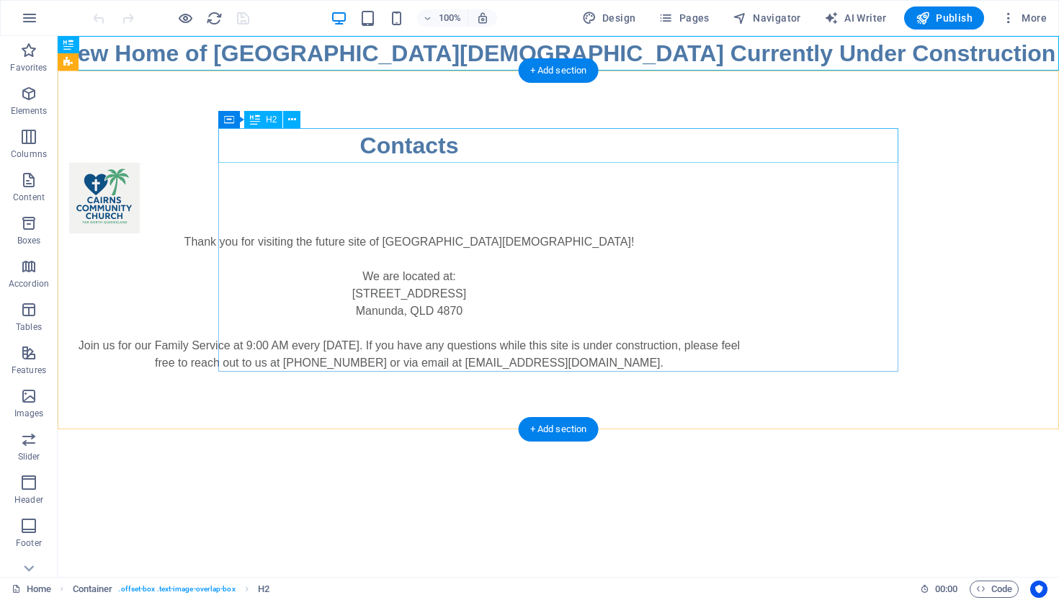
click at [606, 148] on div "Contacts" at bounding box center [409, 145] width 680 height 35
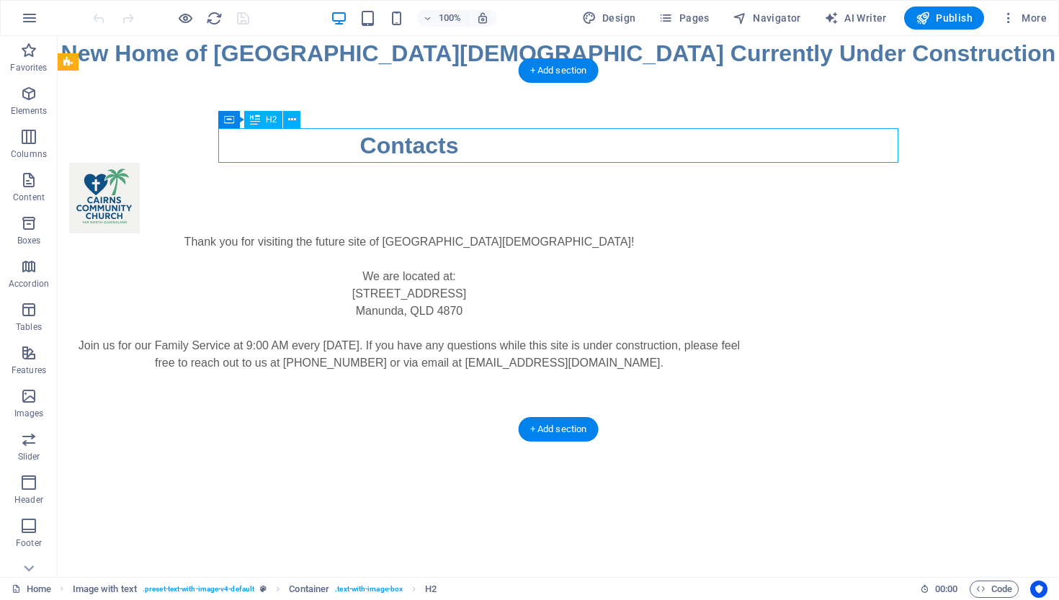
click at [610, 146] on div "Contacts" at bounding box center [409, 145] width 680 height 35
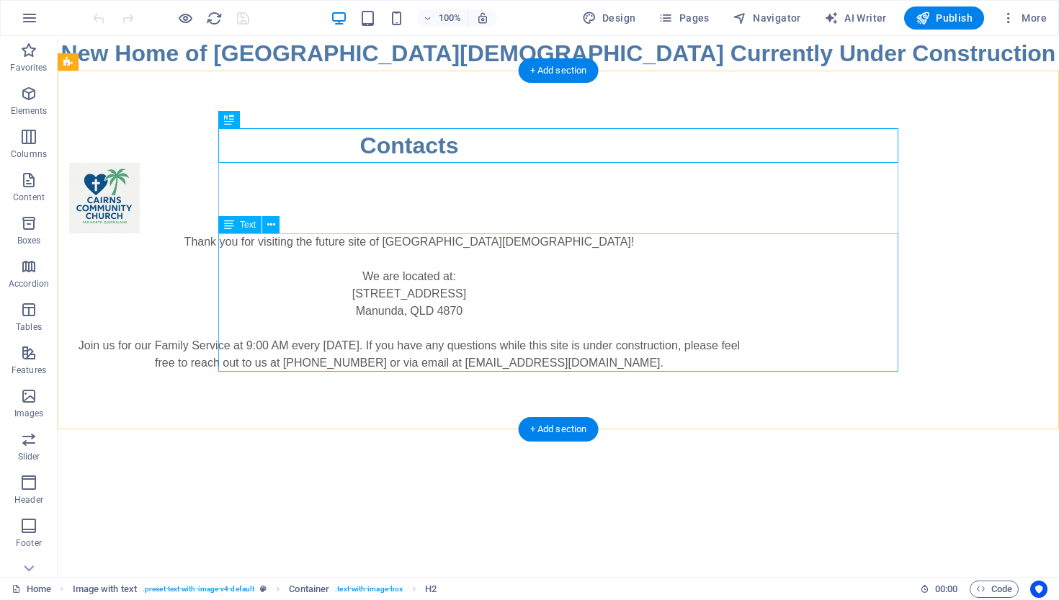
click at [396, 278] on div "Thank you for visiting the future site of [GEOGRAPHIC_DATA][DEMOGRAPHIC_DATA]! …" at bounding box center [409, 302] width 680 height 138
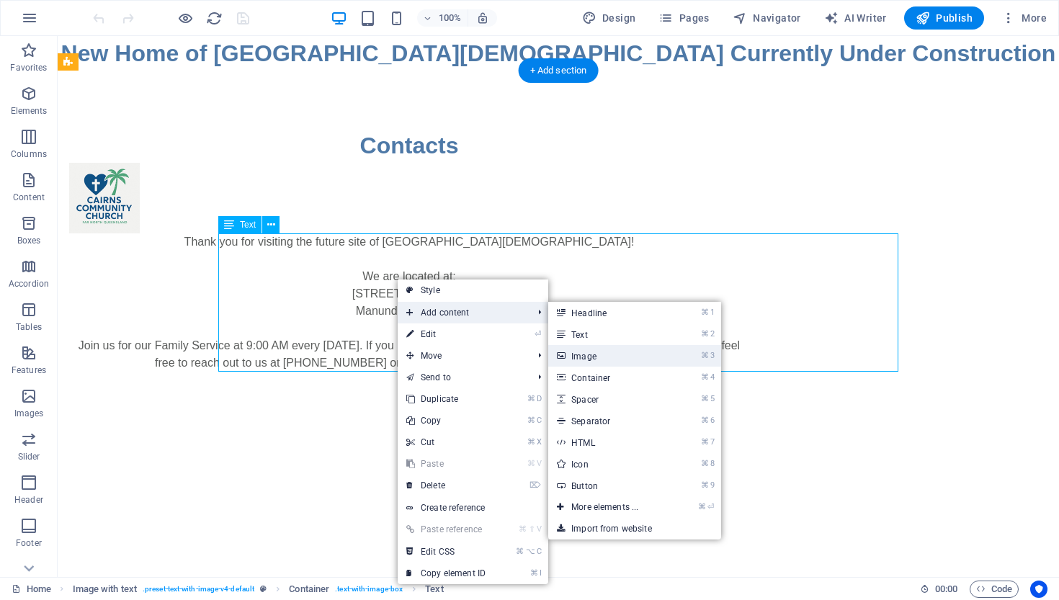
click at [584, 355] on link "⌘ 3 Image" at bounding box center [607, 356] width 119 height 22
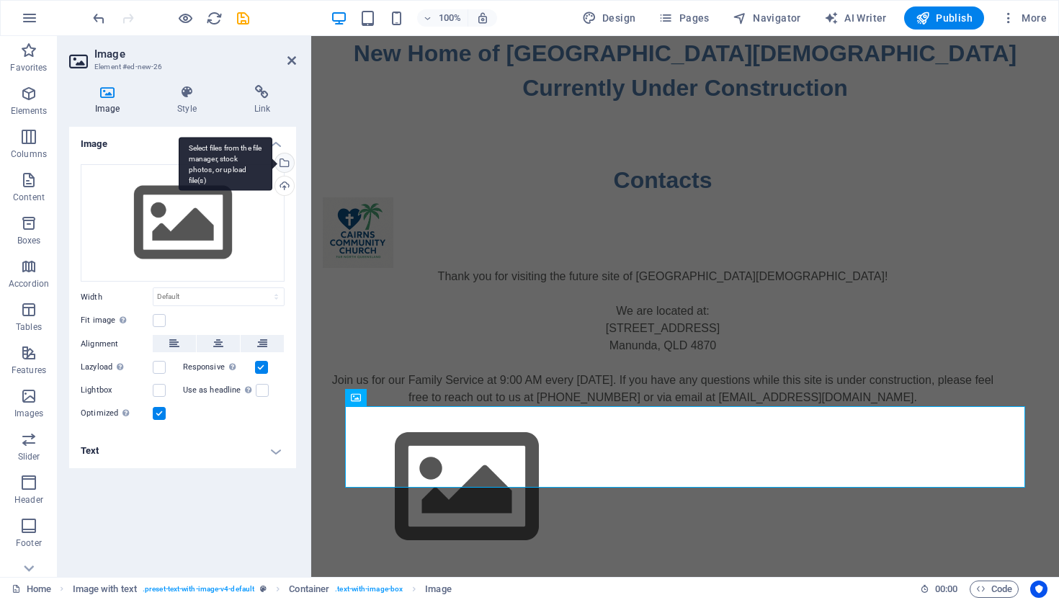
click at [284, 164] on div "Select files from the file manager, stock photos, or upload file(s)" at bounding box center [283, 164] width 22 height 22
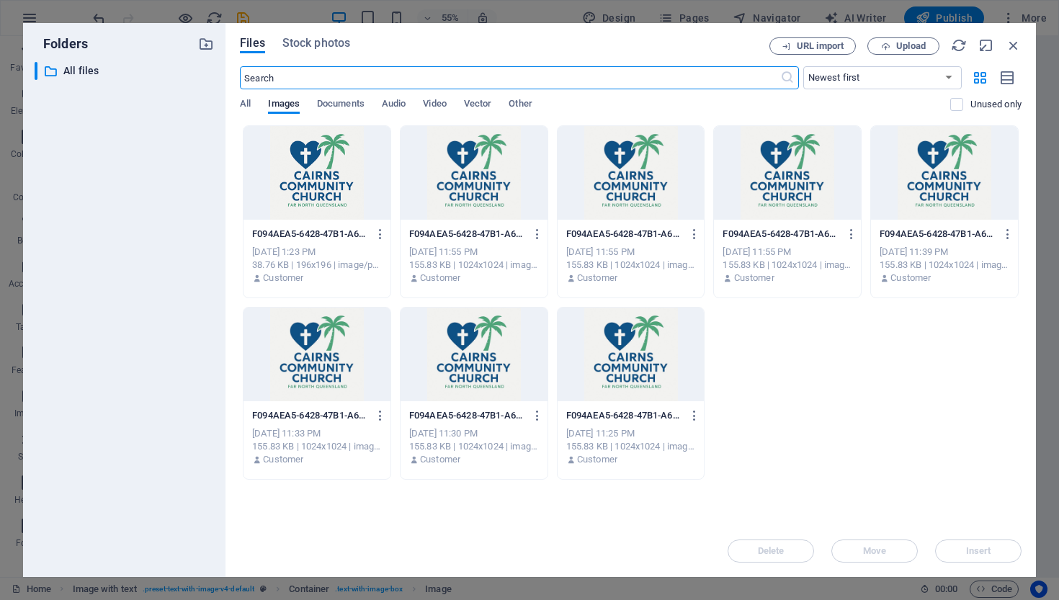
click at [307, 182] on div at bounding box center [317, 173] width 147 height 94
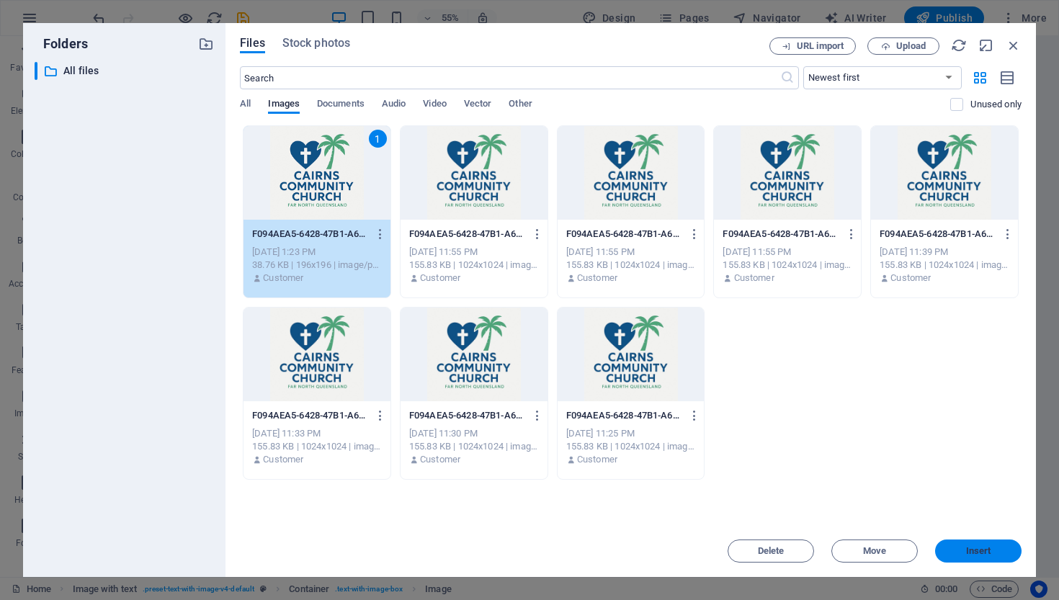
click at [980, 544] on button "Insert" at bounding box center [978, 551] width 86 height 23
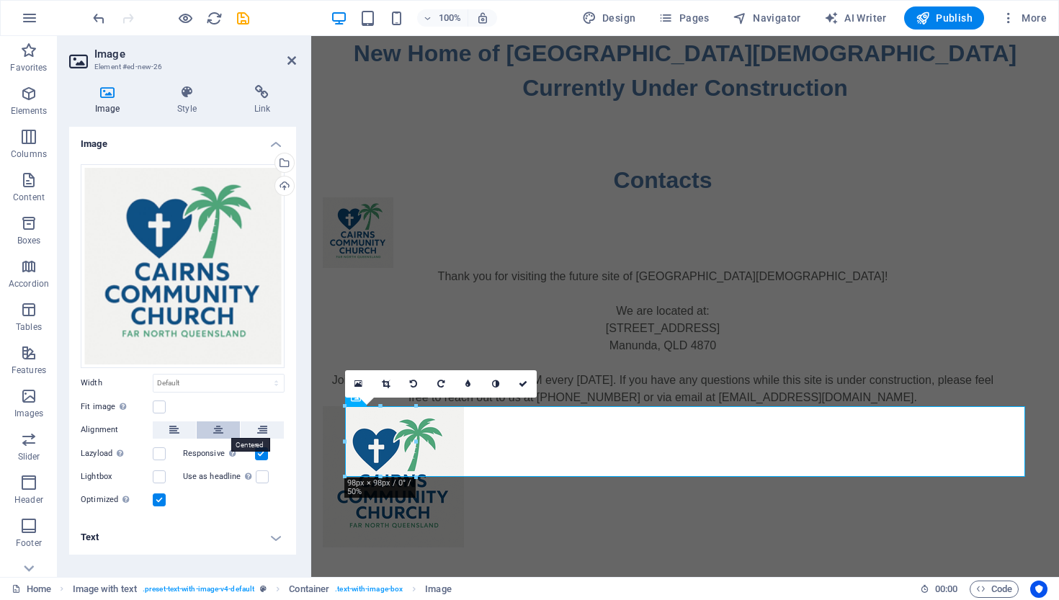
click at [213, 427] on icon at bounding box center [218, 430] width 10 height 17
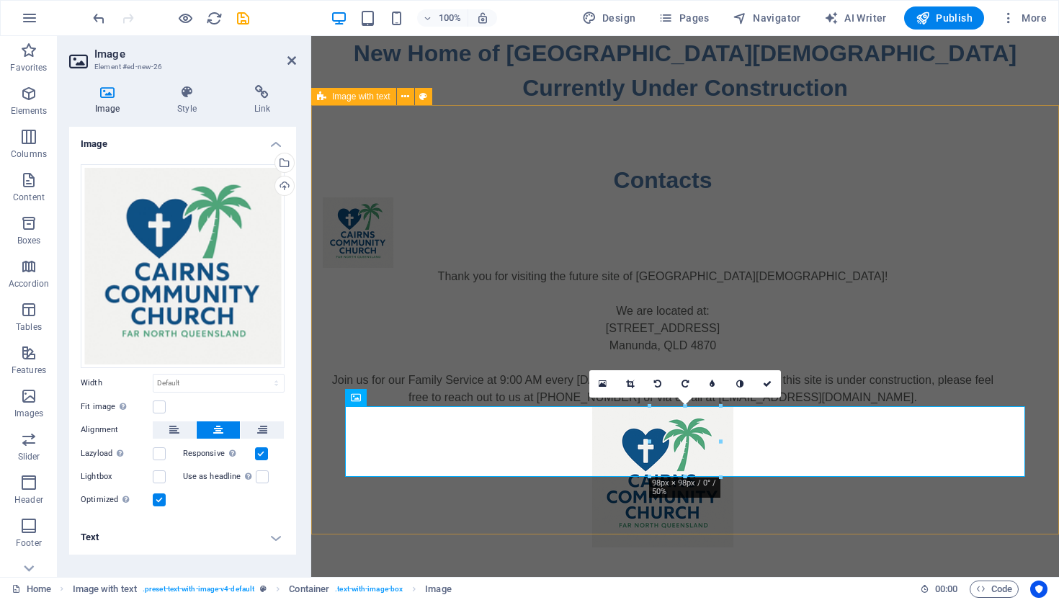
click at [665, 489] on div "Contacts Thank you for visiting the future site of Cairns Community Church! We …" at bounding box center [685, 355] width 748 height 500
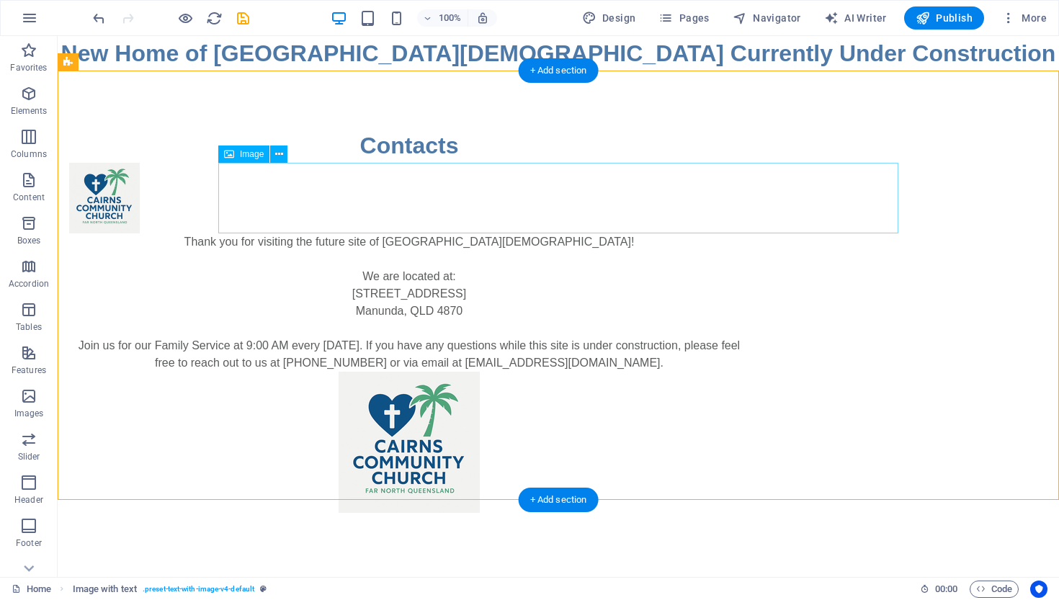
click at [248, 189] on figure at bounding box center [409, 198] width 680 height 71
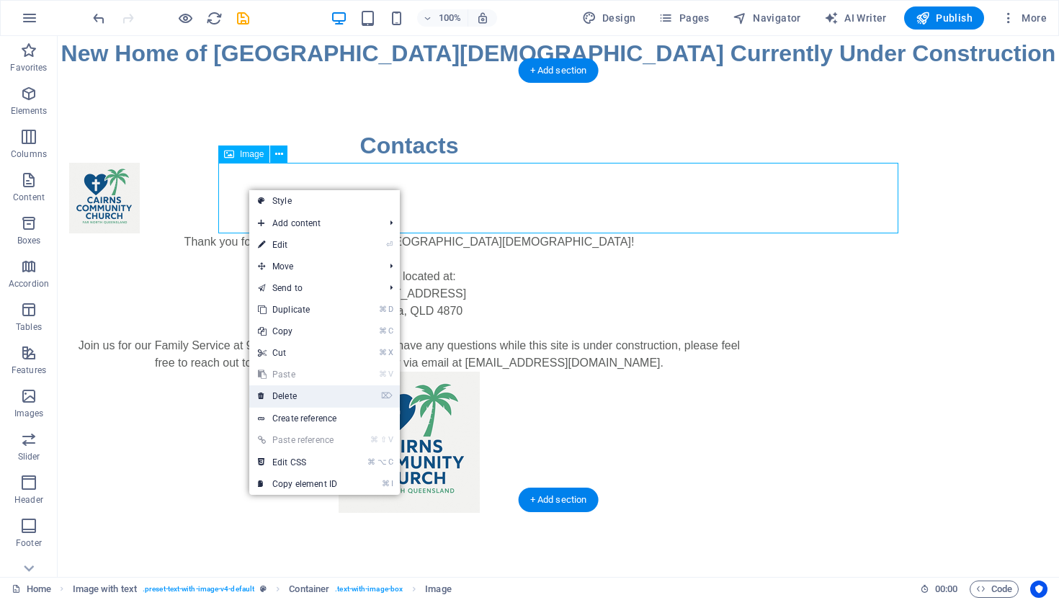
click at [287, 395] on link "⌦ Delete" at bounding box center [297, 396] width 97 height 22
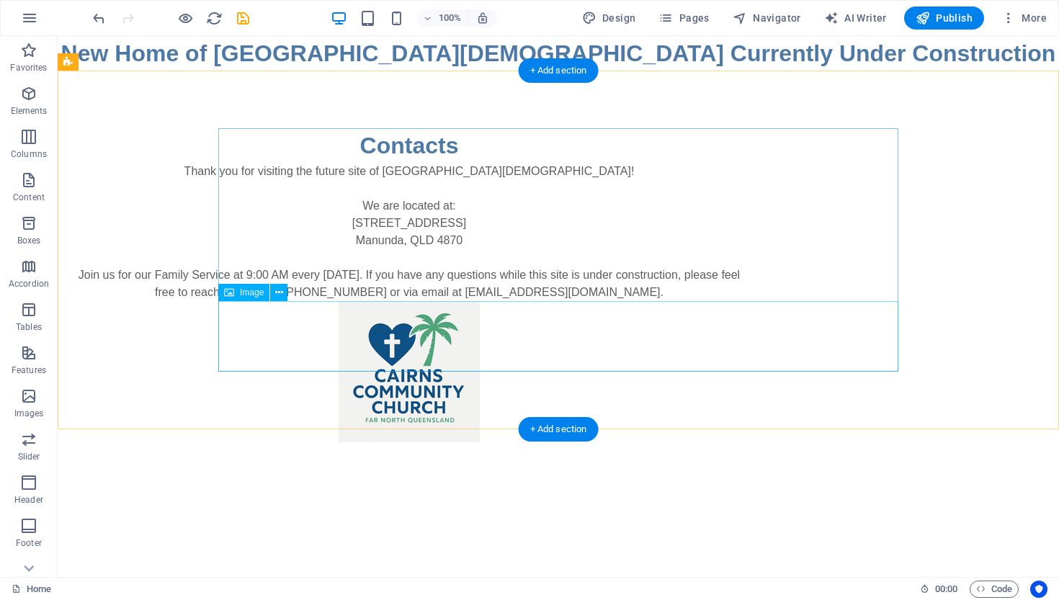
click at [556, 336] on figure at bounding box center [409, 371] width 680 height 141
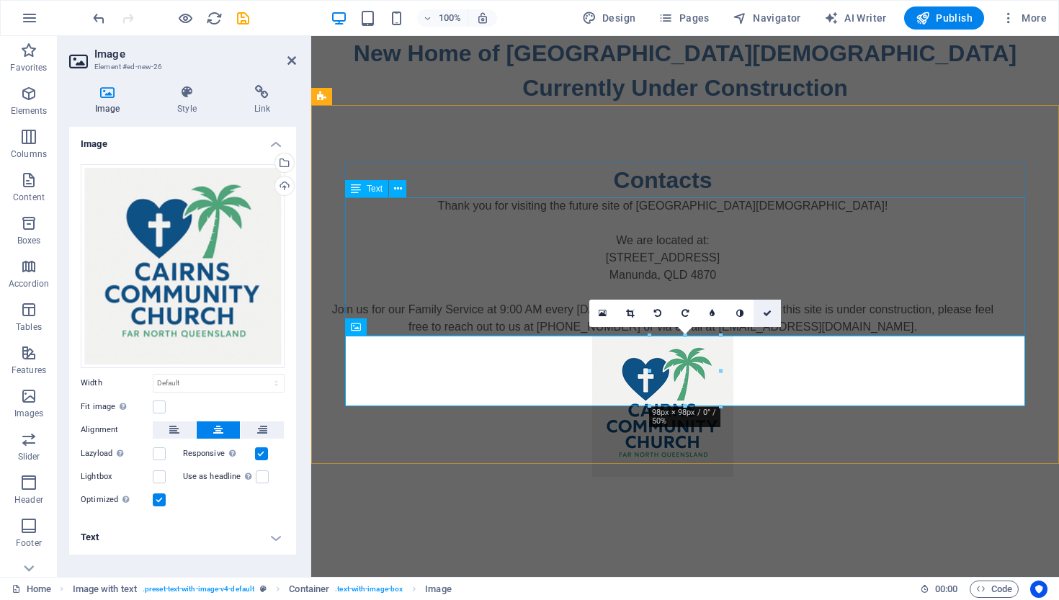
click at [765, 310] on icon at bounding box center [767, 313] width 9 height 9
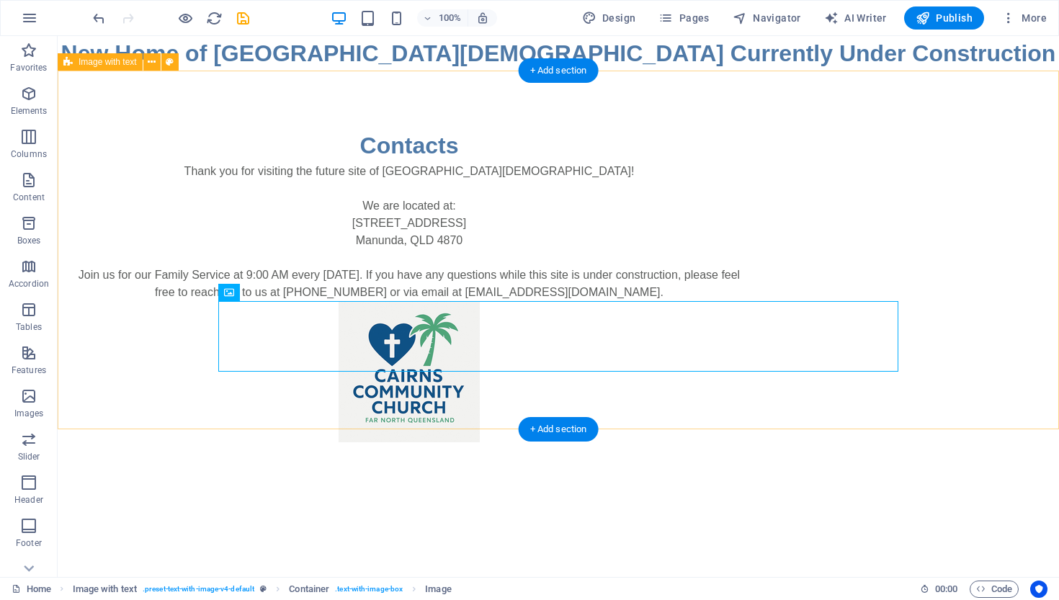
click at [710, 398] on div "Contacts Thank you for visiting the future site of Cairns Community Church! We …" at bounding box center [559, 285] width 1002 height 429
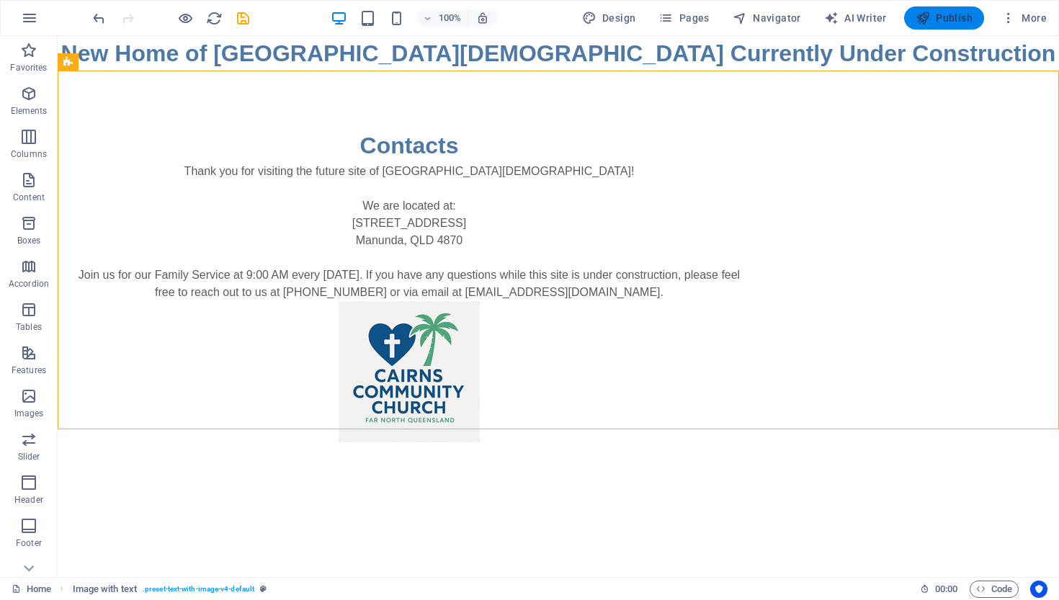
click at [955, 16] on span "Publish" at bounding box center [944, 18] width 57 height 14
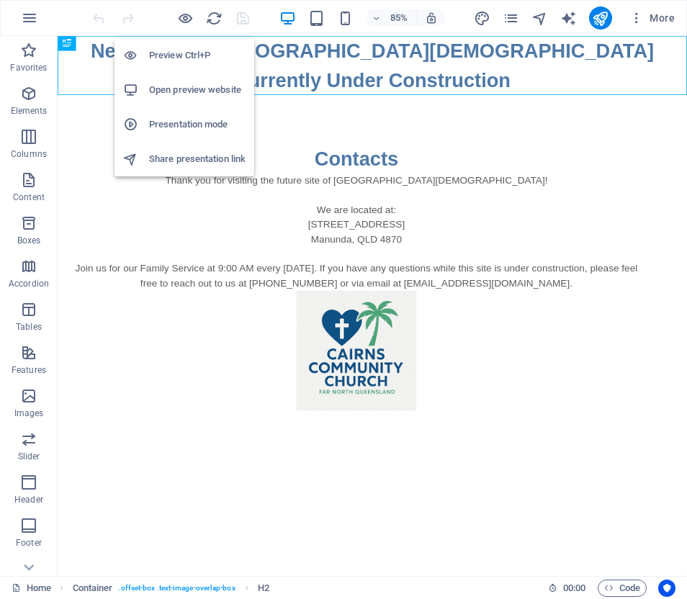
click at [156, 53] on h6 "Preview Ctrl+P" at bounding box center [197, 55] width 97 height 17
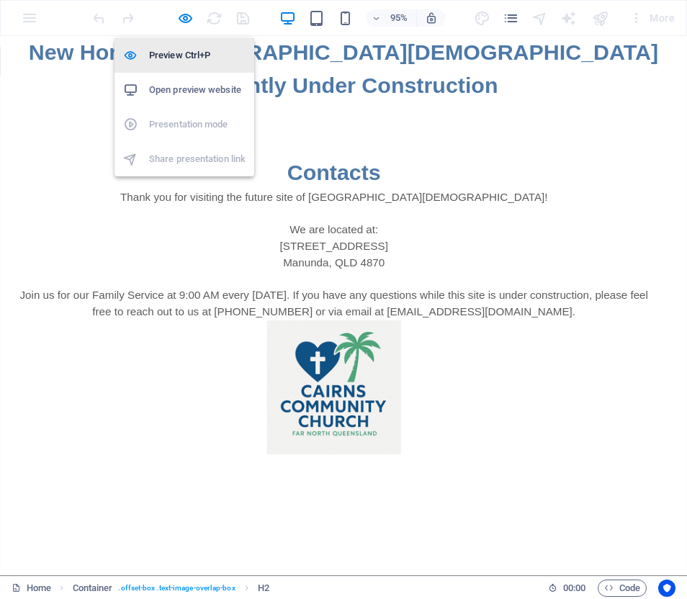
click at [156, 53] on h6 "Preview Ctrl+P" at bounding box center [197, 55] width 97 height 17
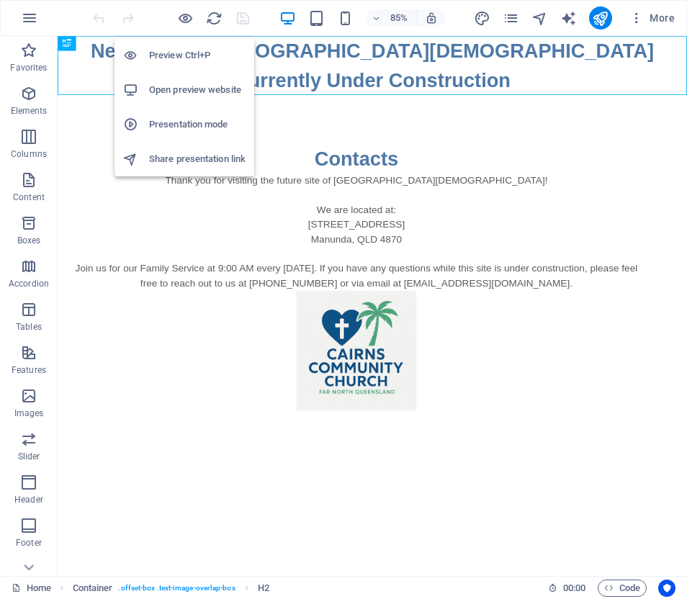
click at [156, 53] on h6 "Preview Ctrl+P" at bounding box center [197, 55] width 97 height 17
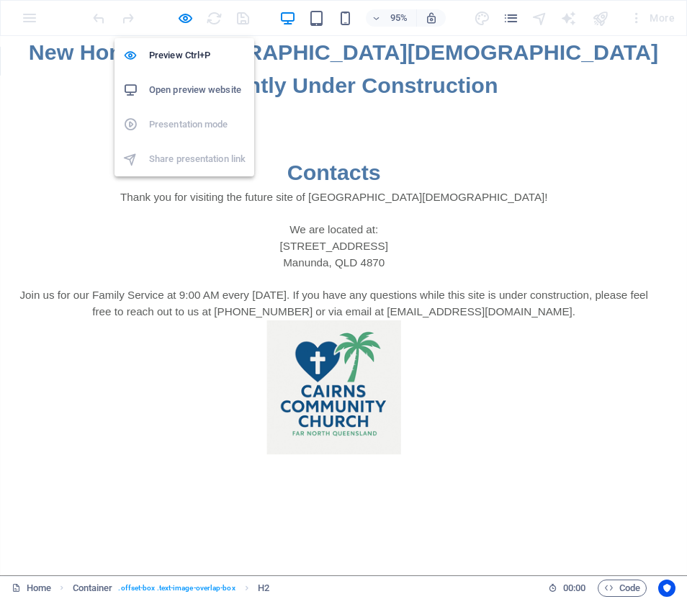
click at [184, 89] on h6 "Open preview website" at bounding box center [197, 89] width 97 height 17
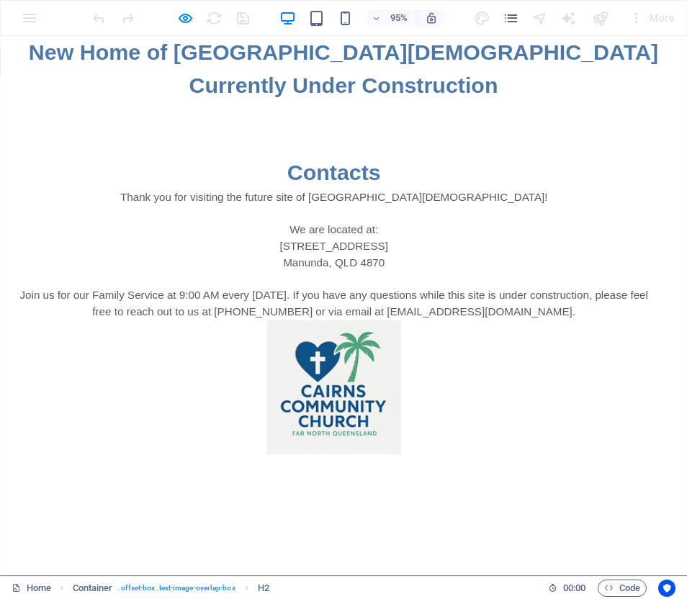
click at [360, 406] on img at bounding box center [351, 406] width 141 height 141
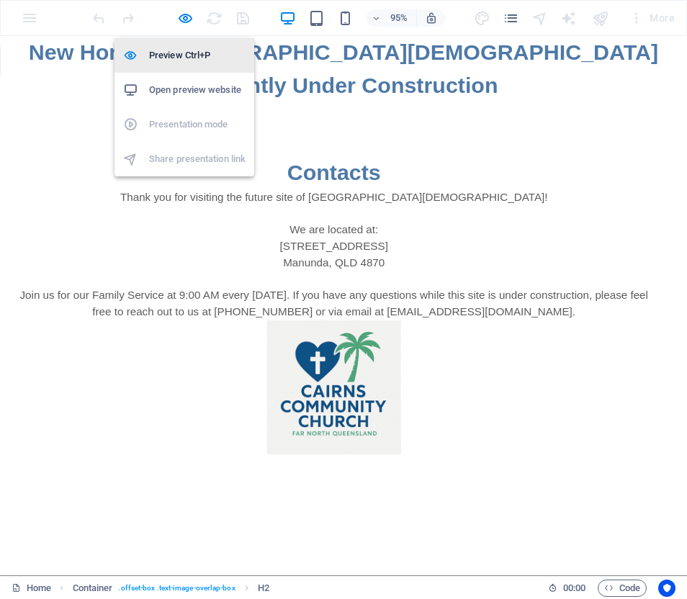
click at [177, 50] on h6 "Preview Ctrl+P" at bounding box center [197, 55] width 97 height 17
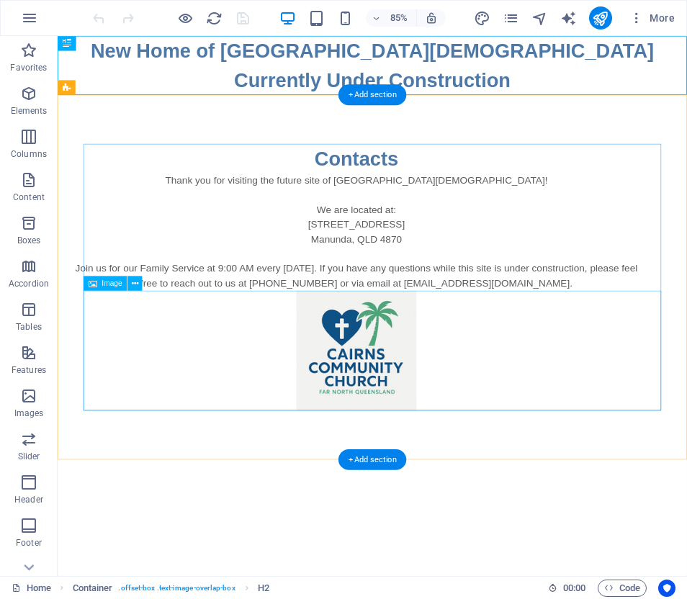
click at [393, 385] on figure at bounding box center [409, 406] width 680 height 141
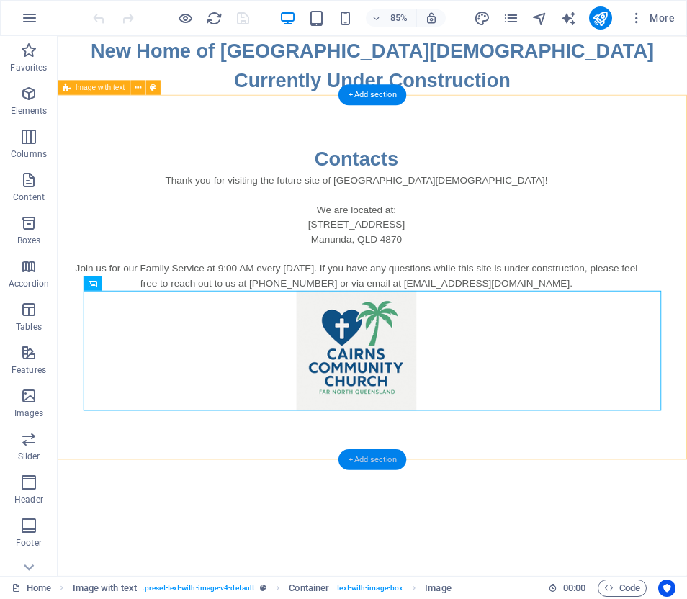
click at [369, 461] on div "+ Add section" at bounding box center [373, 460] width 68 height 21
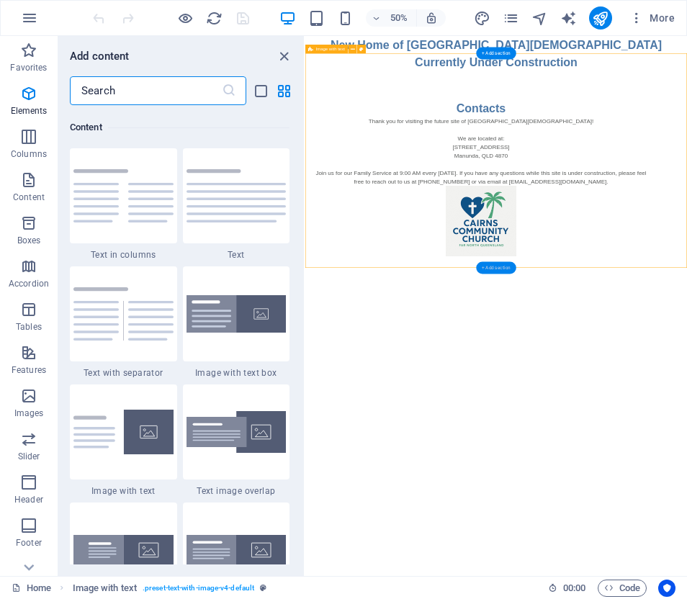
scroll to position [2521, 0]
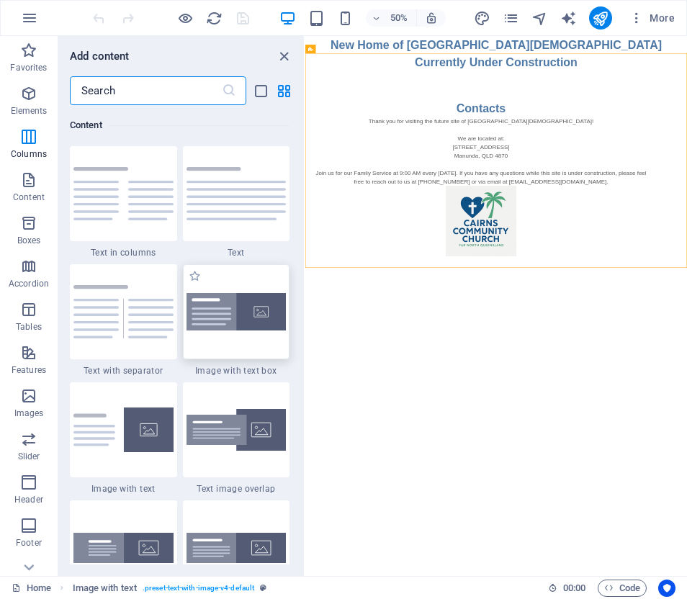
click at [254, 331] on img at bounding box center [237, 312] width 100 height 38
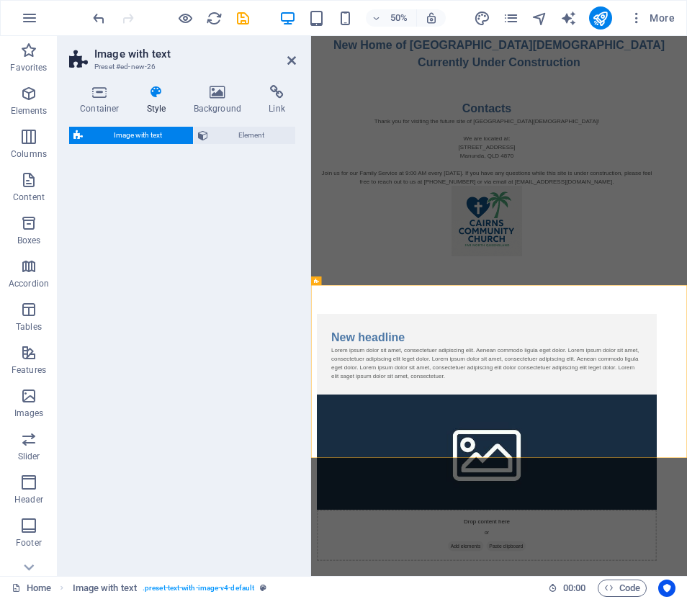
select select "rem"
select select "px"
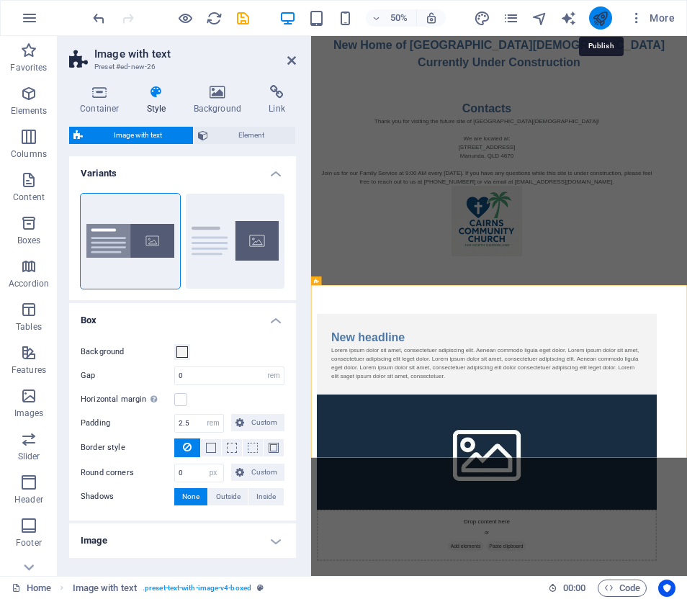
click at [602, 18] on icon "publish" at bounding box center [600, 18] width 17 height 17
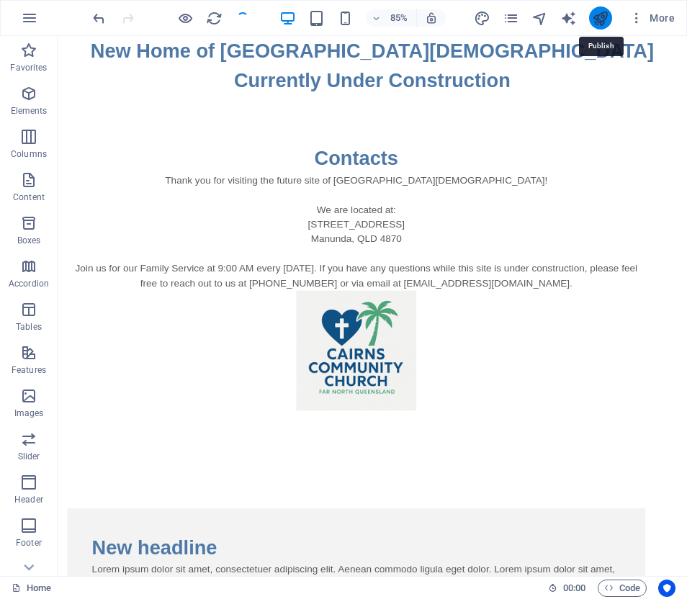
click at [602, 18] on icon "publish" at bounding box center [600, 18] width 17 height 17
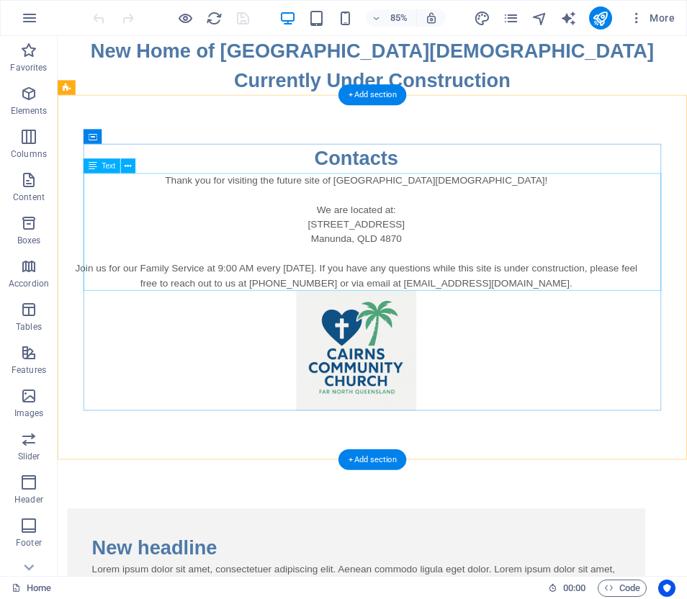
click at [261, 208] on div "Thank you for visiting the future site of [GEOGRAPHIC_DATA][DEMOGRAPHIC_DATA]! …" at bounding box center [409, 266] width 680 height 138
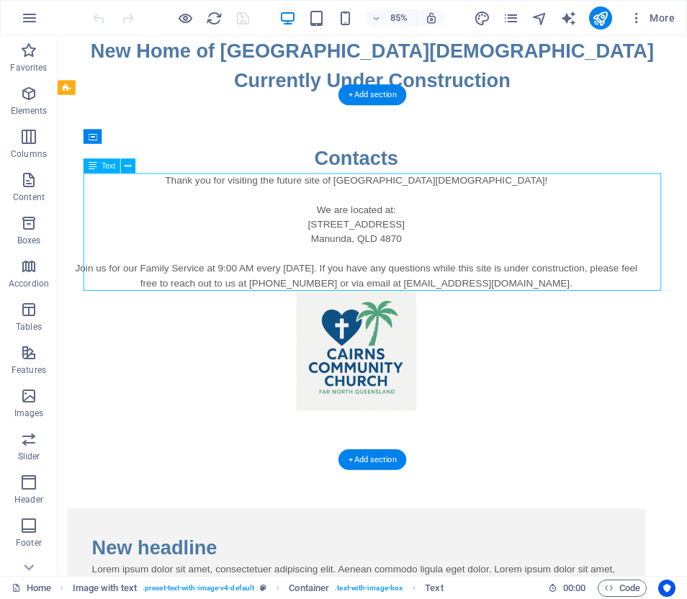
click at [259, 208] on div "Thank you for visiting the future site of [GEOGRAPHIC_DATA][DEMOGRAPHIC_DATA]! …" at bounding box center [409, 266] width 680 height 138
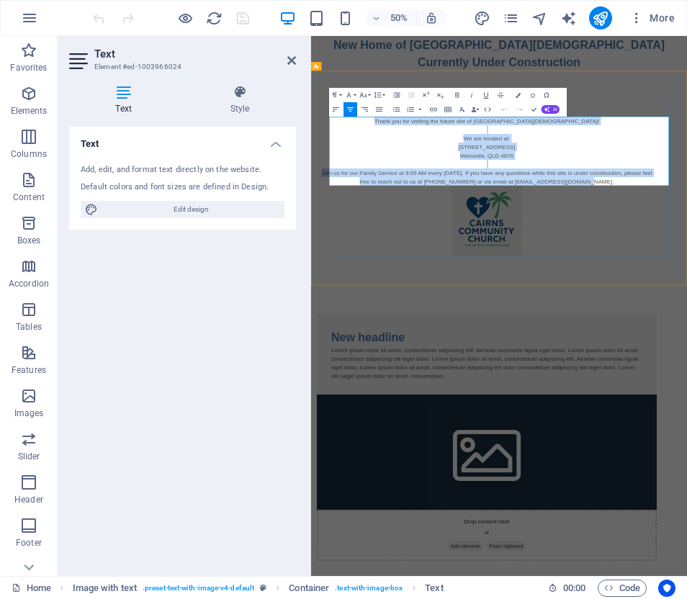
drag, startPoint x: 517, startPoint y: 210, endPoint x: 902, endPoint y: 337, distance: 405.1
click at [687, 336] on div "Contacts Thank you for visiting the future site of [GEOGRAPHIC_DATA][DEMOGRAPHI…" at bounding box center [663, 320] width 680 height 314
copy p "Thank you for visiting the future site of [GEOGRAPHIC_DATA][DEMOGRAPHIC_DATA]! …"
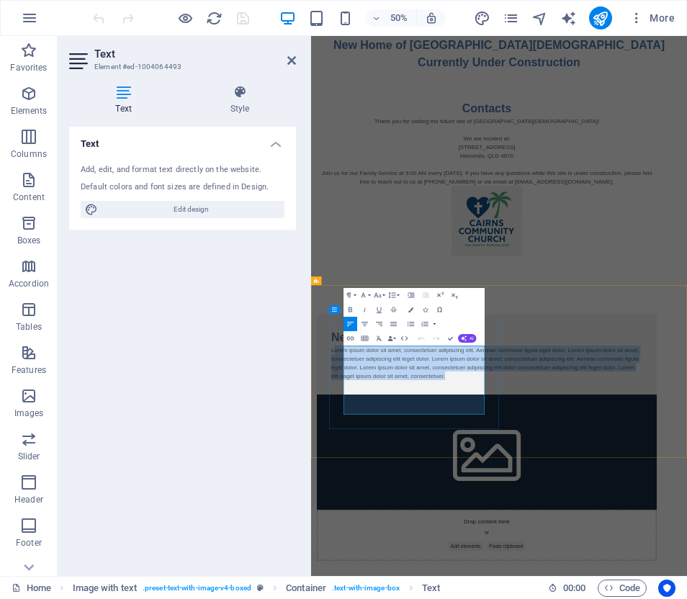
drag, startPoint x: 382, startPoint y: 666, endPoint x: 654, endPoint y: 784, distance: 296.9
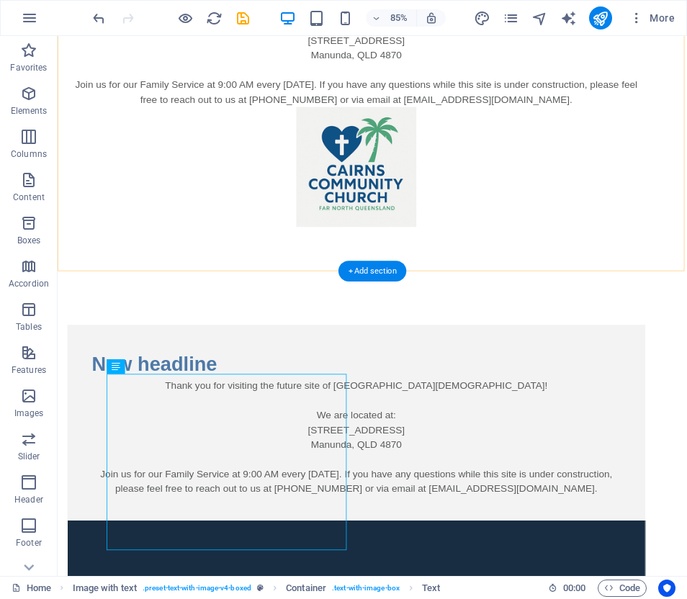
scroll to position [231, 0]
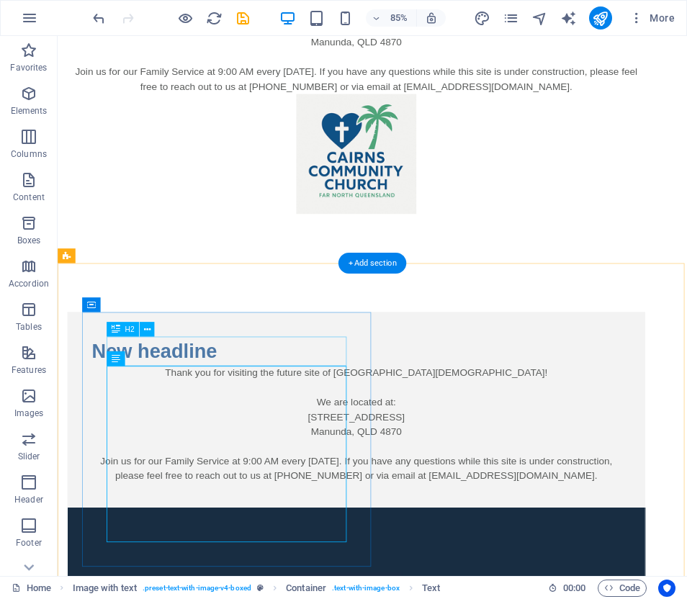
click at [262, 410] on div "New headline" at bounding box center [409, 407] width 623 height 35
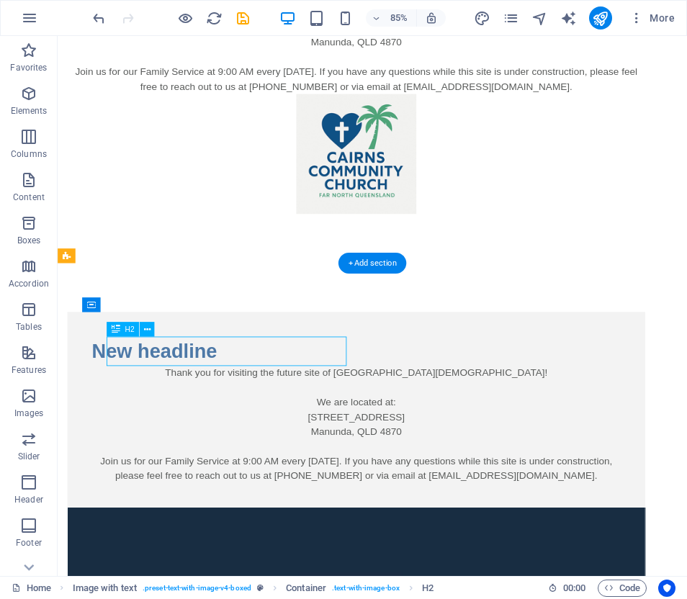
click at [262, 410] on div "New headline" at bounding box center [409, 407] width 623 height 35
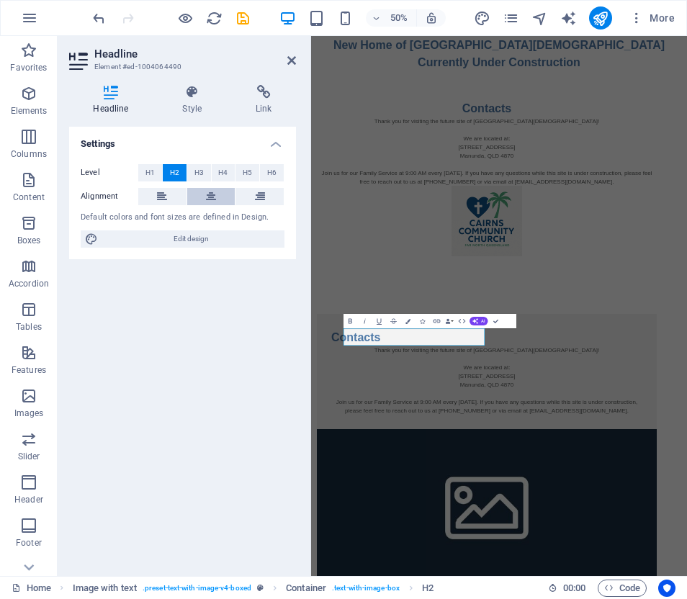
click at [209, 192] on icon at bounding box center [211, 196] width 10 height 17
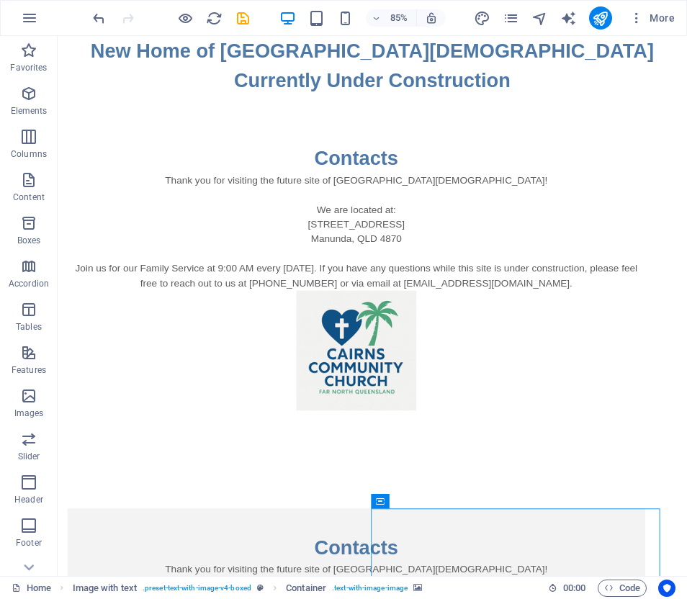
click at [666, 463] on figure at bounding box center [409, 406] width 680 height 141
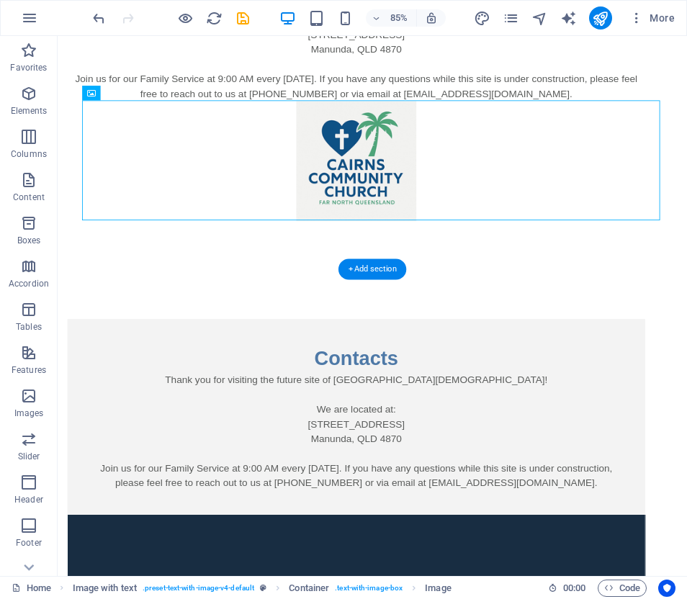
scroll to position [224, 0]
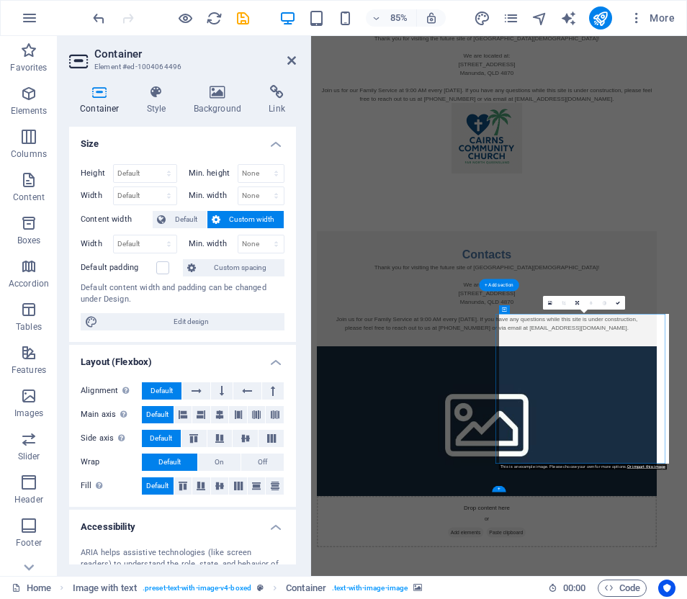
scroll to position [0, 0]
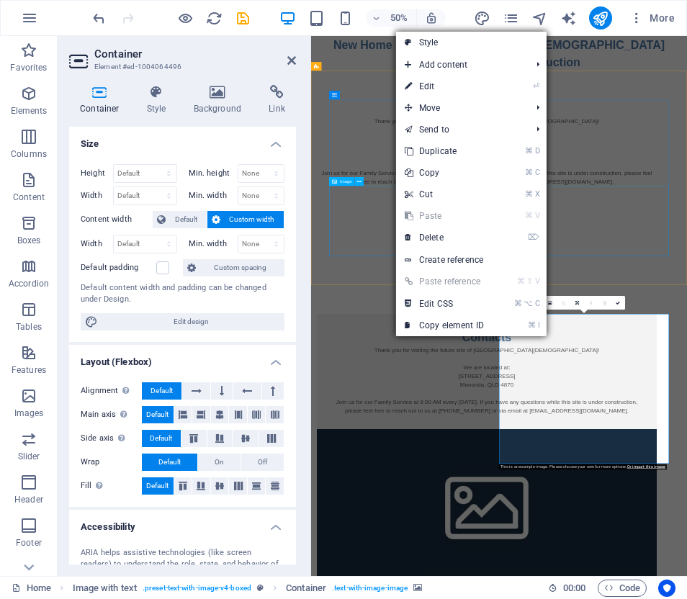
click at [439, 239] on link "⌦ Delete" at bounding box center [444, 238] width 97 height 22
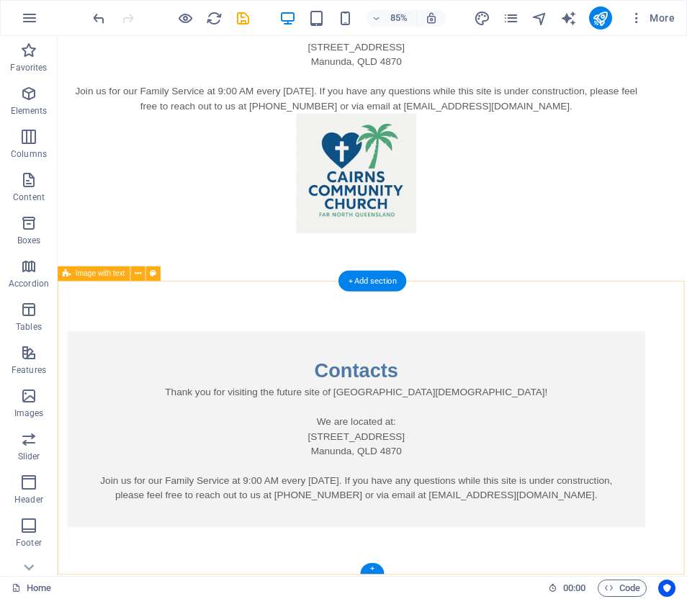
scroll to position [209, 0]
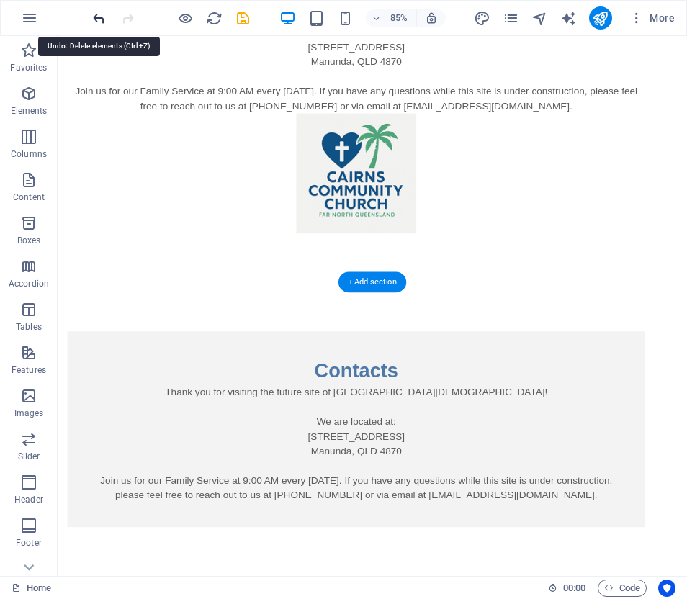
click at [96, 19] on icon "undo" at bounding box center [99, 18] width 17 height 17
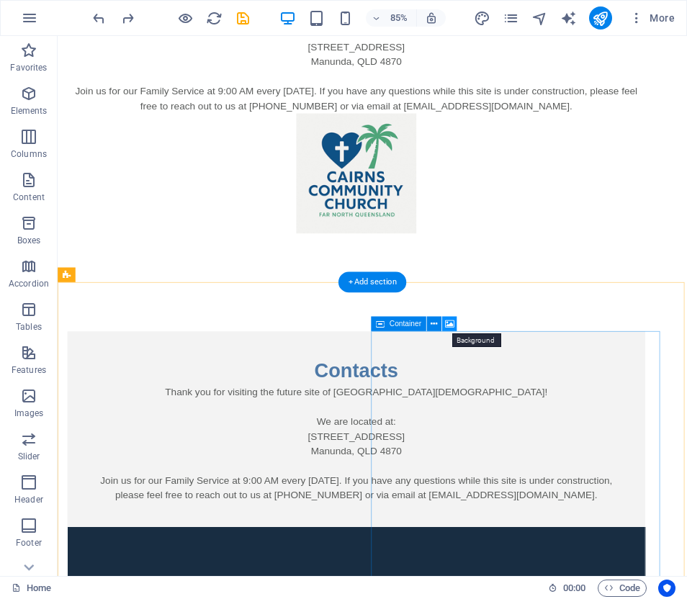
click at [451, 323] on icon at bounding box center [449, 324] width 9 height 13
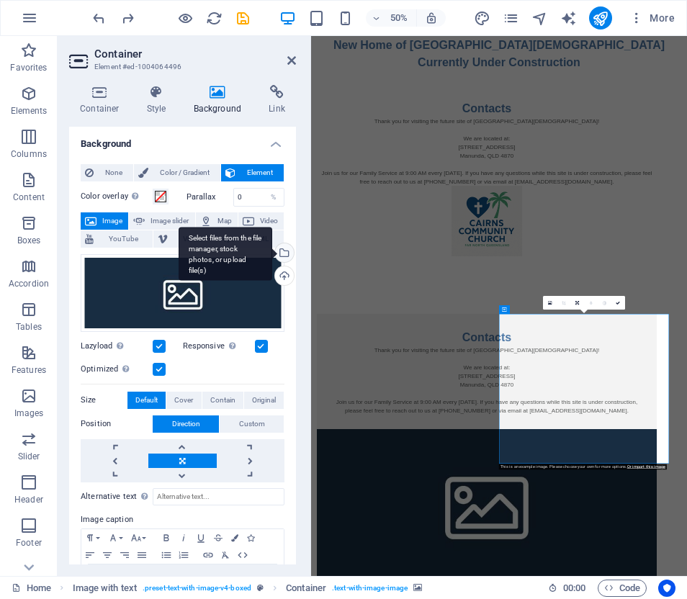
click at [283, 253] on div "Select files from the file manager, stock photos, or upload file(s)" at bounding box center [283, 255] width 22 height 22
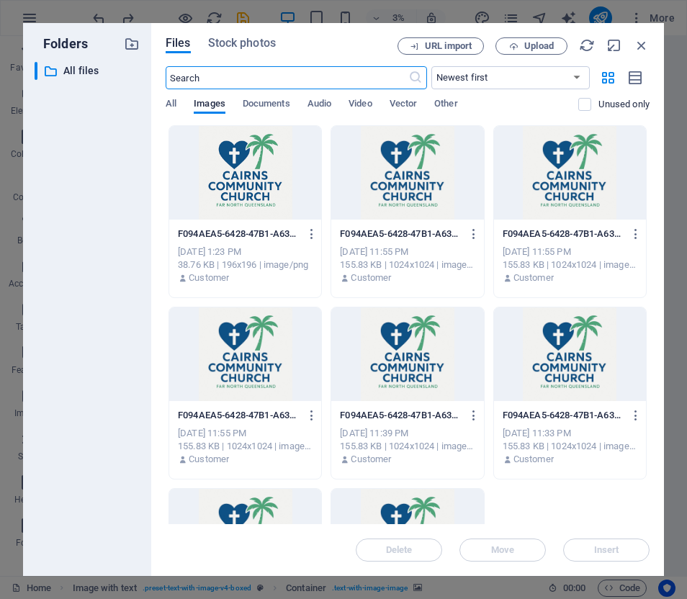
click at [401, 166] on div at bounding box center [407, 173] width 152 height 94
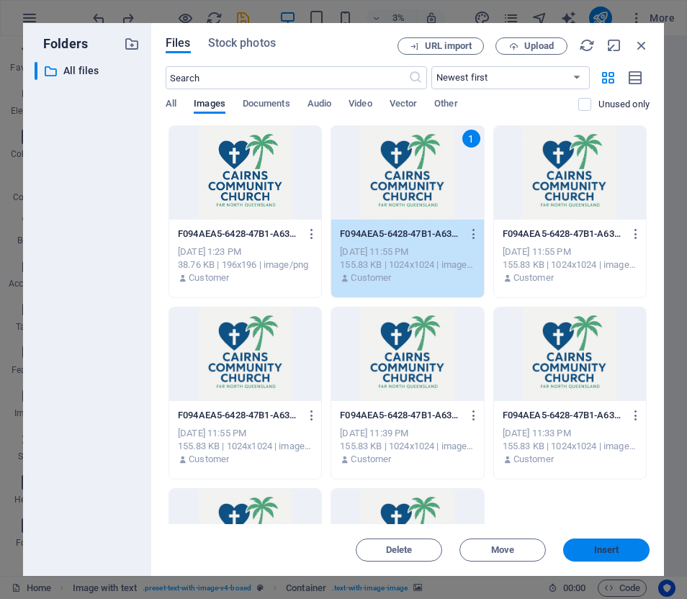
click at [605, 546] on span "Insert" at bounding box center [606, 550] width 25 height 9
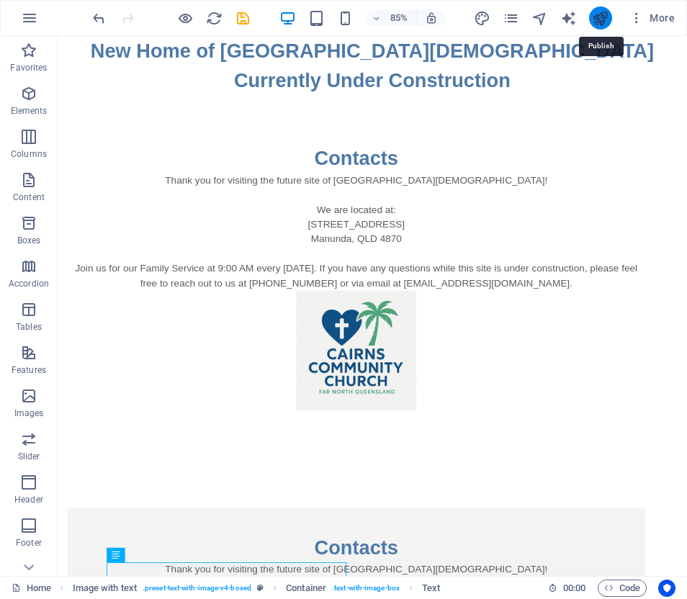
click at [601, 18] on icon "publish" at bounding box center [600, 18] width 17 height 17
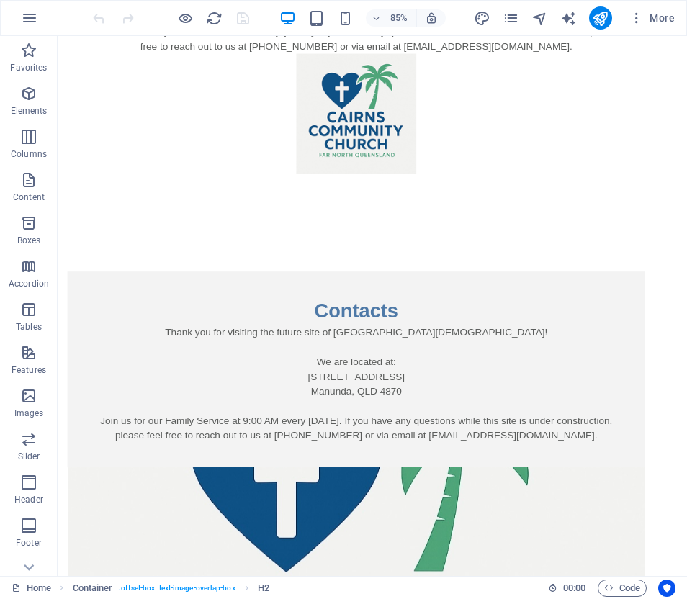
scroll to position [278, 0]
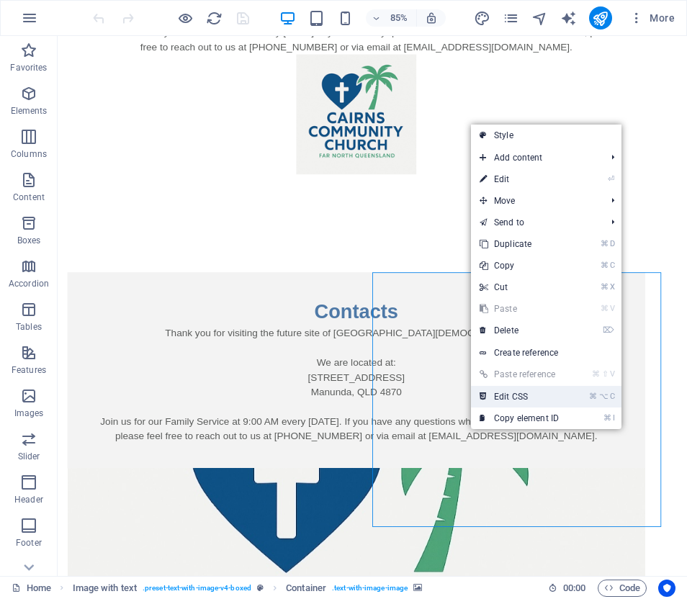
click at [517, 395] on link "⌘ ⌥ C Edit CSS" at bounding box center [519, 397] width 97 height 22
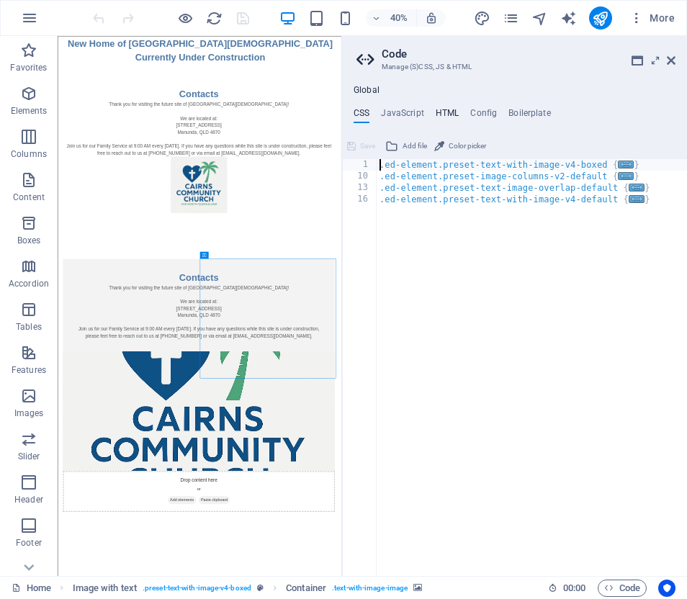
click at [450, 110] on h4 "HTML" at bounding box center [448, 116] width 24 height 16
type textarea "<a href="#main-content" class="wv-link-content button">Skip to main content</a>"
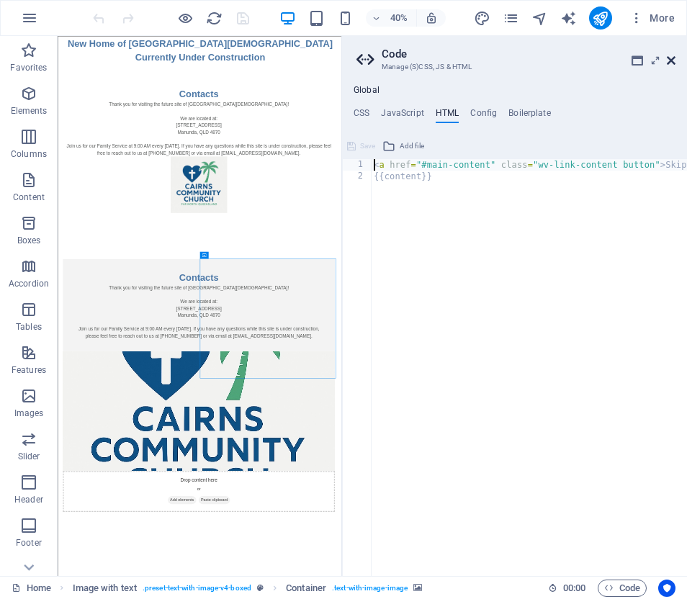
click at [670, 58] on icon at bounding box center [671, 61] width 9 height 12
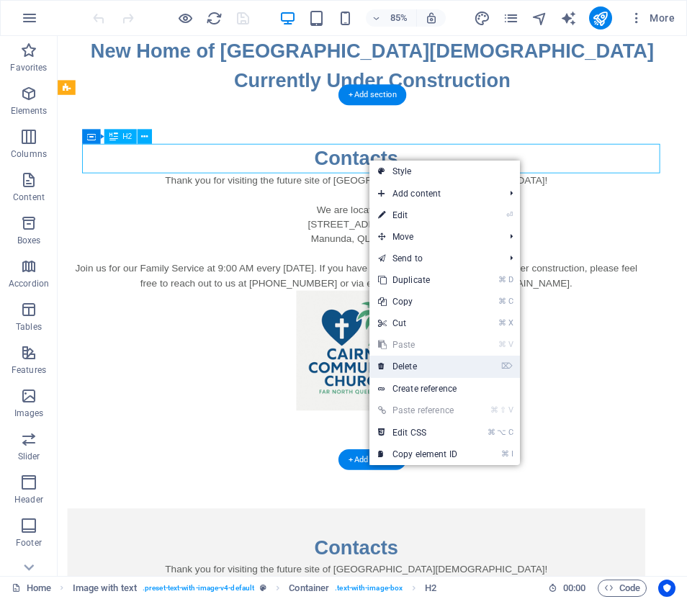
click at [414, 366] on link "⌦ Delete" at bounding box center [418, 367] width 97 height 22
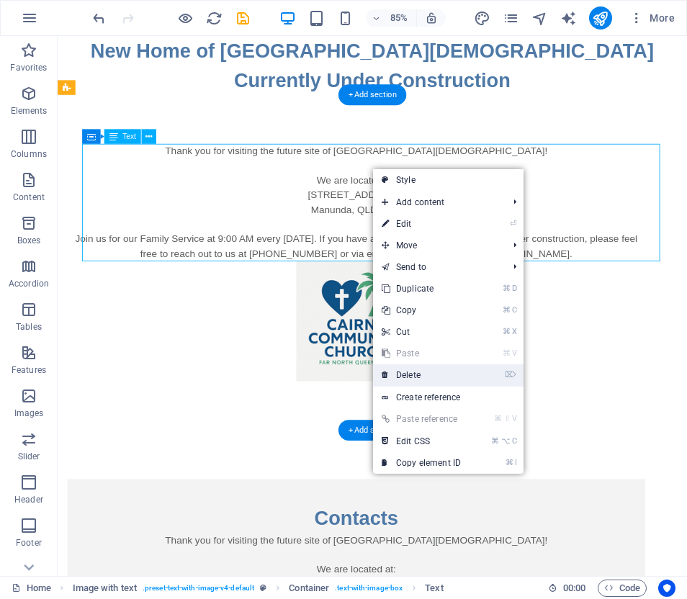
click at [414, 374] on link "⌦ Delete" at bounding box center [421, 376] width 97 height 22
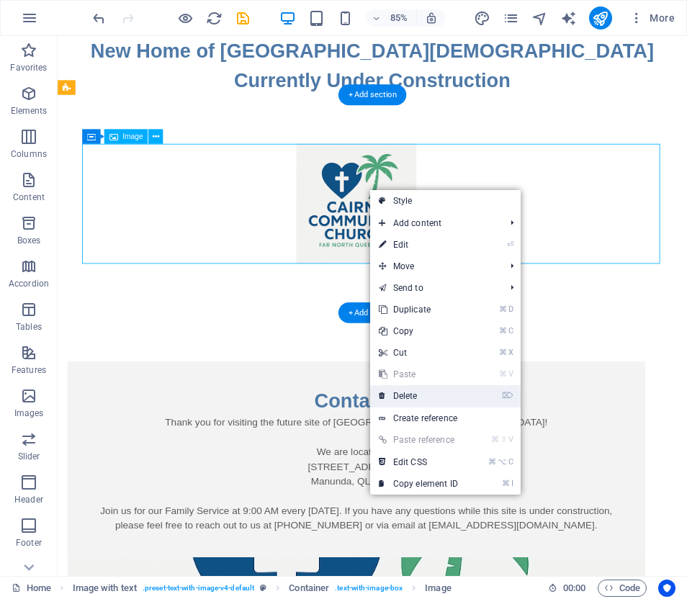
click at [413, 396] on link "⌦ Delete" at bounding box center [418, 396] width 97 height 22
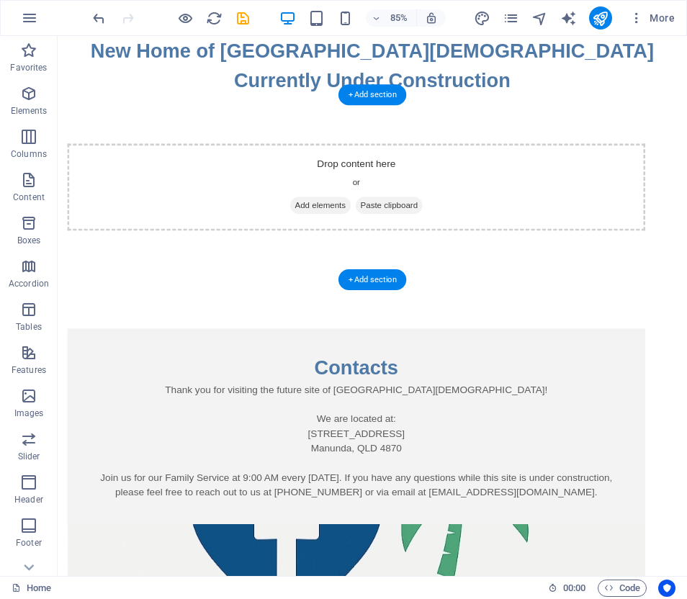
click at [98, 161] on div "Drop content here or Add elements Paste clipboard" at bounding box center [428, 214] width 741 height 218
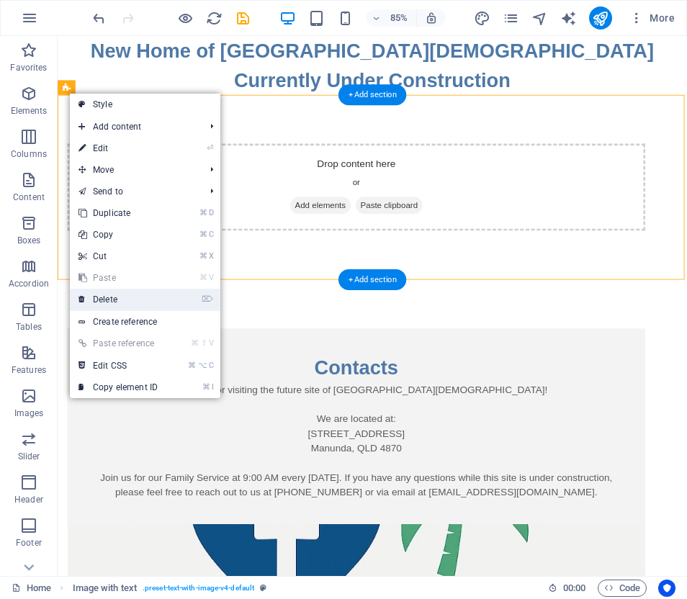
click at [112, 299] on link "⌦ Delete" at bounding box center [118, 300] width 97 height 22
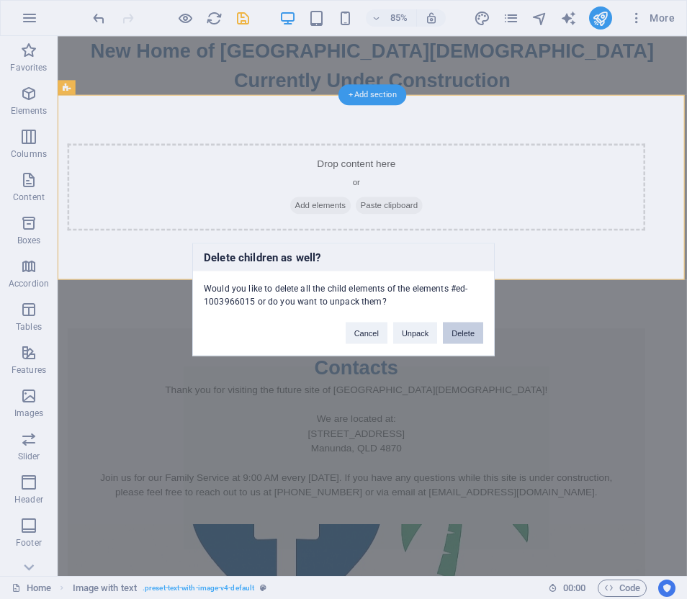
click at [459, 333] on button "Delete" at bounding box center [463, 334] width 40 height 22
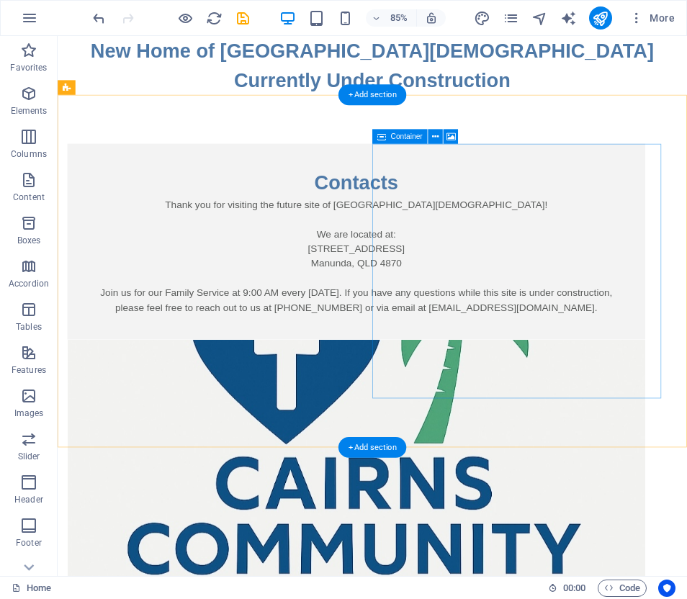
click at [436, 135] on icon at bounding box center [435, 136] width 6 height 13
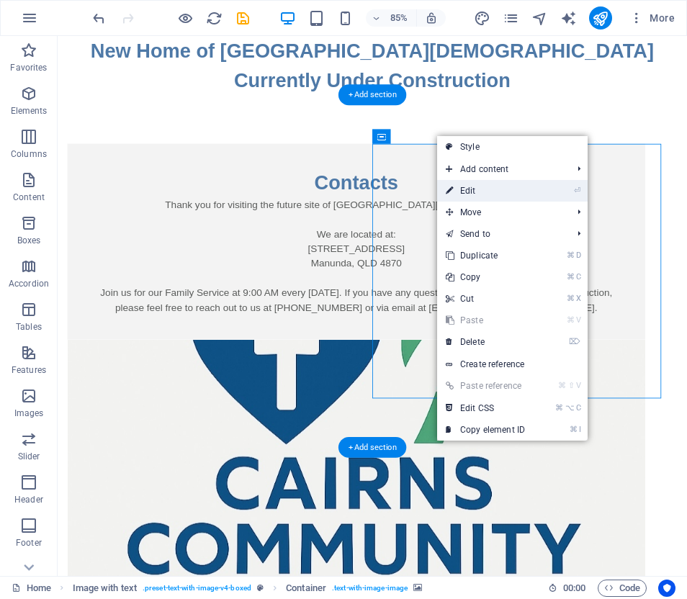
click at [469, 190] on link "⏎ Edit" at bounding box center [485, 191] width 97 height 22
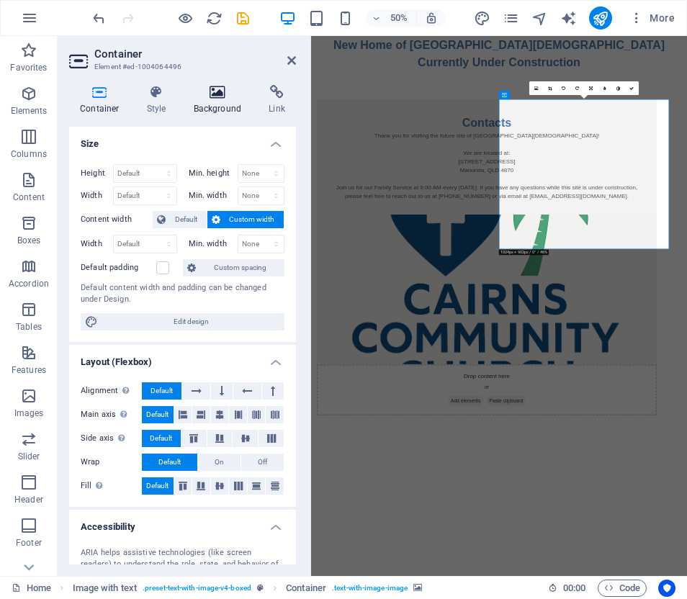
click at [217, 99] on icon at bounding box center [218, 92] width 70 height 14
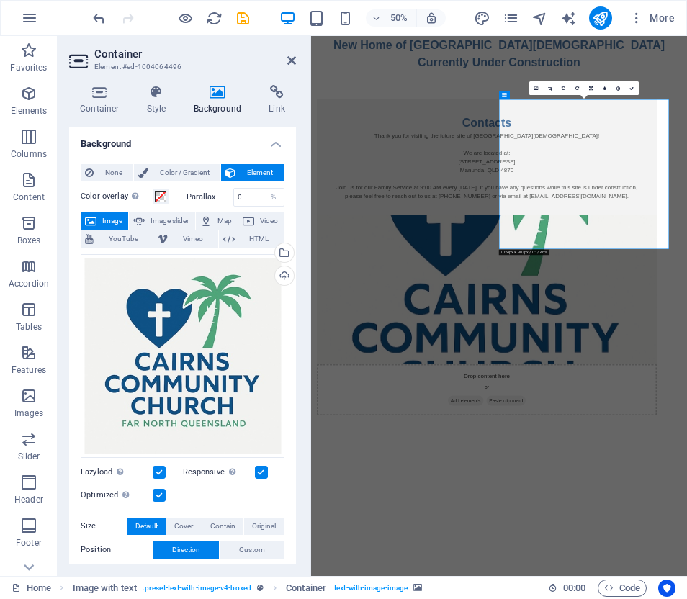
click at [217, 99] on icon at bounding box center [218, 92] width 70 height 14
click at [633, 90] on icon at bounding box center [632, 88] width 4 height 4
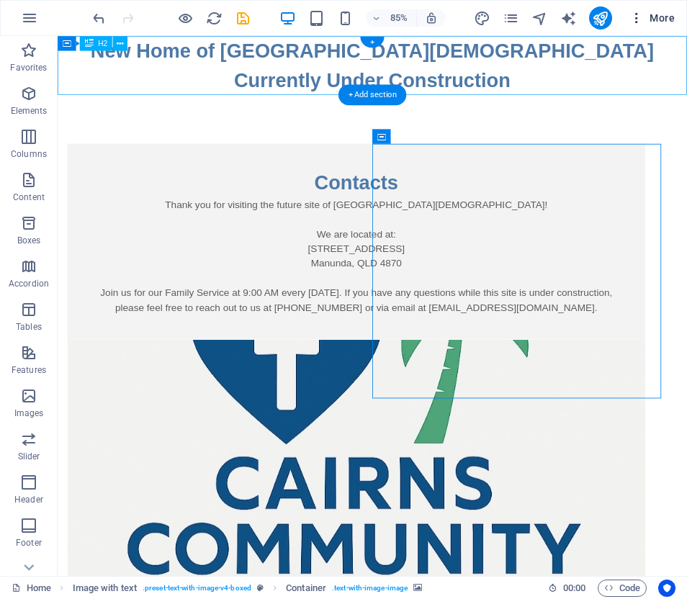
click at [662, 17] on span "More" at bounding box center [652, 18] width 45 height 14
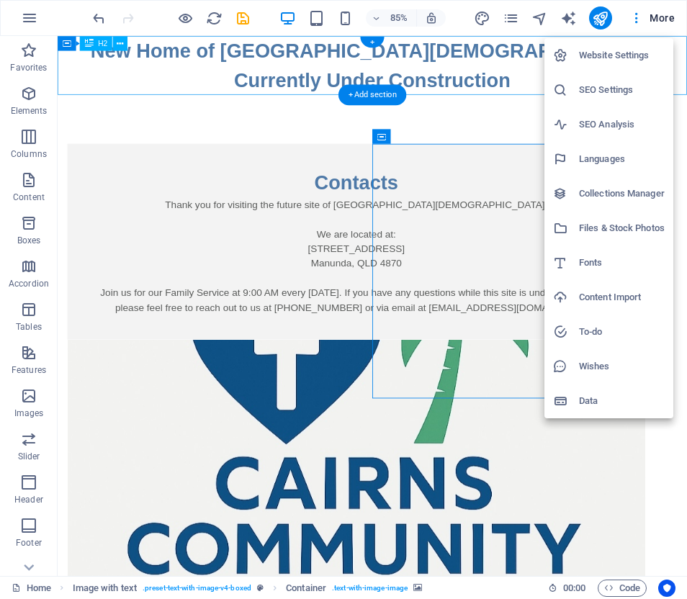
click at [600, 56] on h6 "Website Settings" at bounding box center [622, 55] width 86 height 17
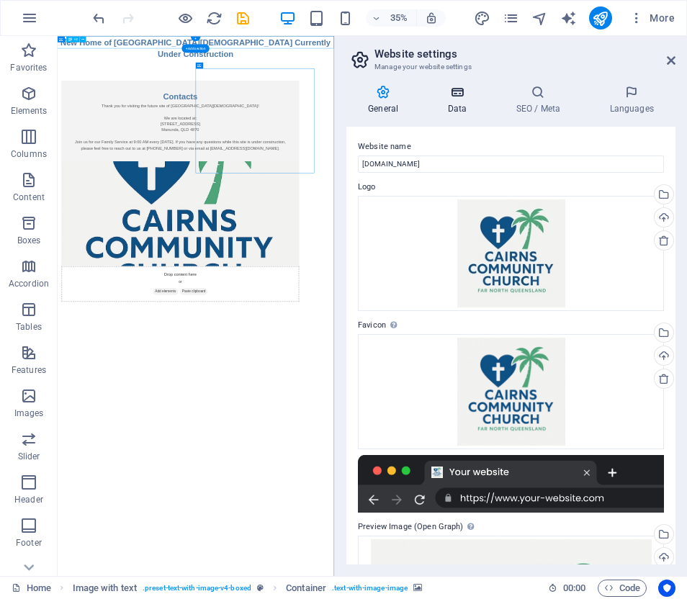
click at [459, 92] on icon at bounding box center [457, 92] width 63 height 14
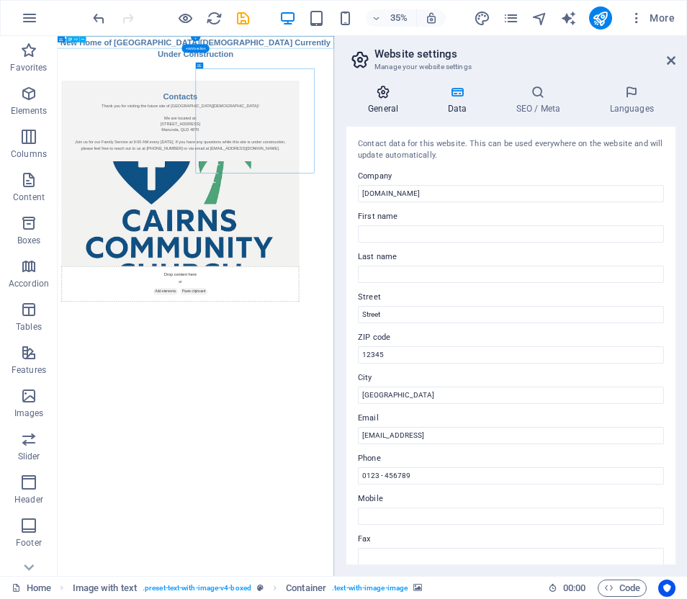
click at [381, 97] on icon at bounding box center [383, 92] width 73 height 14
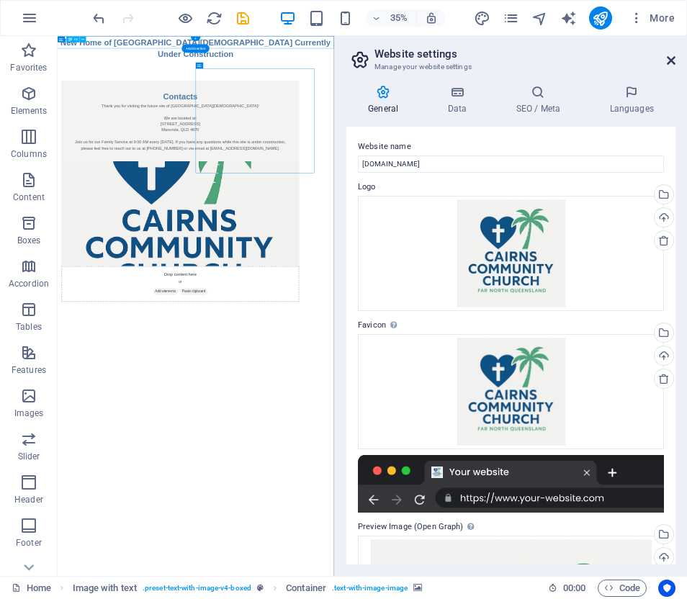
click at [669, 58] on icon at bounding box center [671, 61] width 9 height 12
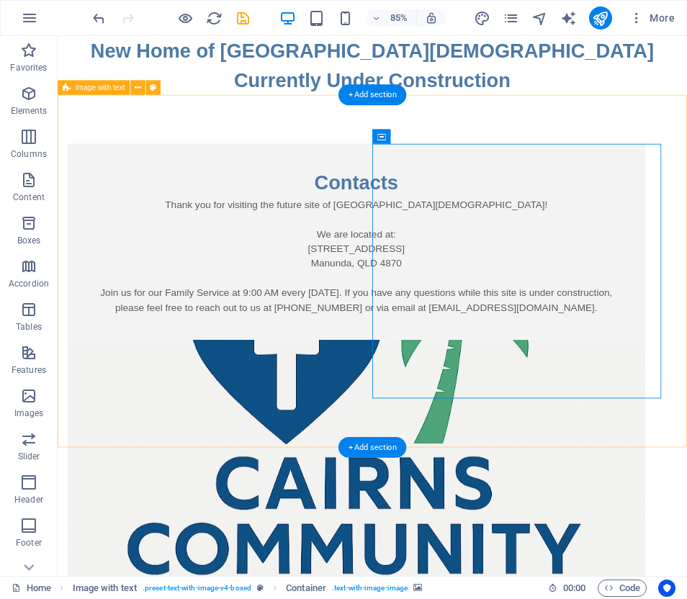
click at [575, 128] on div "Contacts Thank you for visiting the future site of Cairns Community Church! We …" at bounding box center [428, 479] width 741 height 748
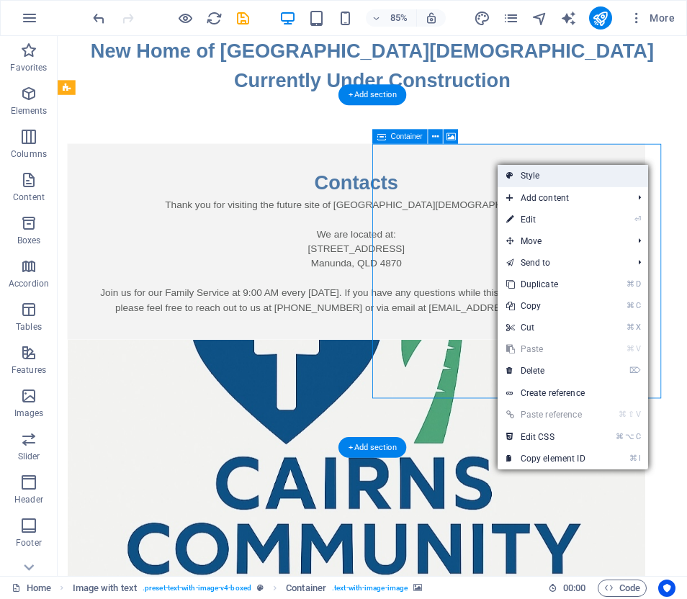
click at [525, 175] on link "Style" at bounding box center [573, 176] width 151 height 22
select select "rem"
select select "px"
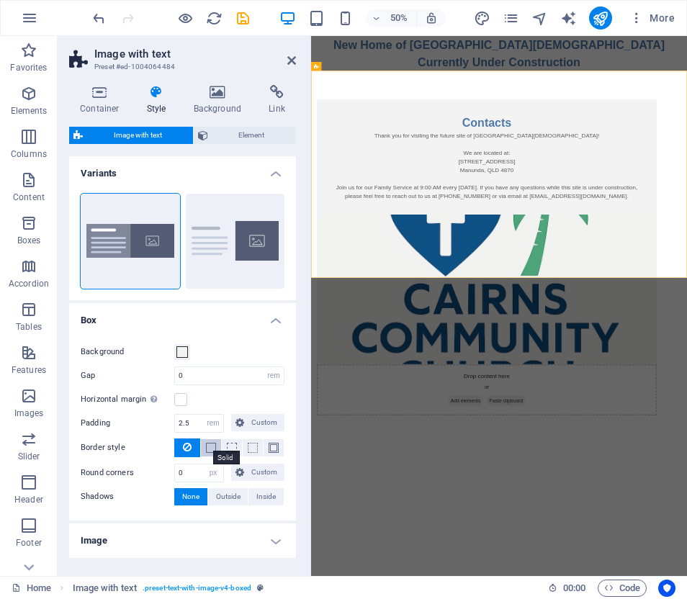
click at [210, 448] on span at bounding box center [211, 448] width 10 height 10
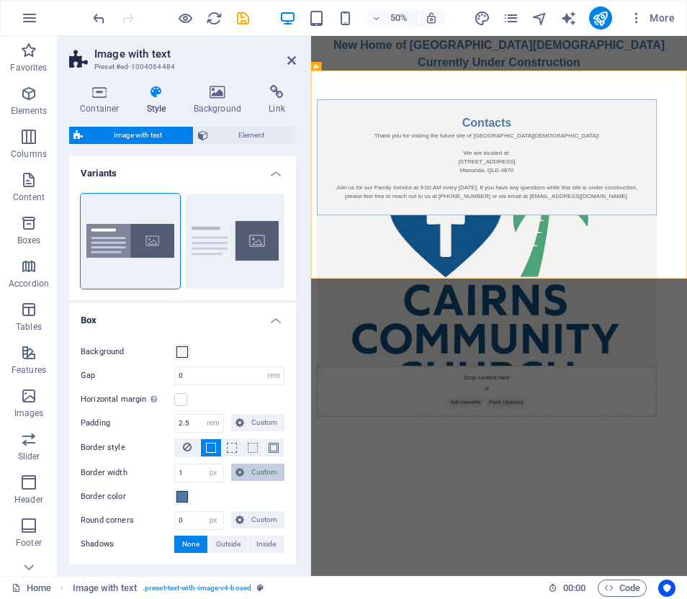
click at [245, 473] on button "Custom" at bounding box center [257, 472] width 53 height 17
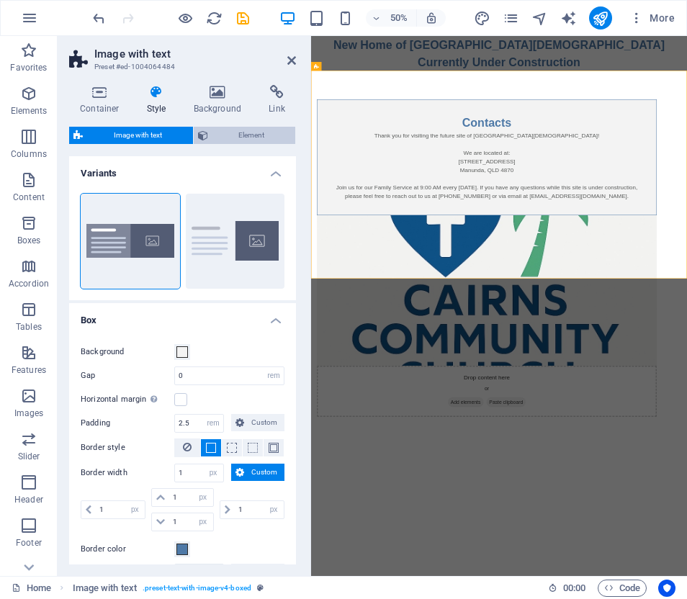
click at [202, 133] on icon at bounding box center [203, 135] width 10 height 17
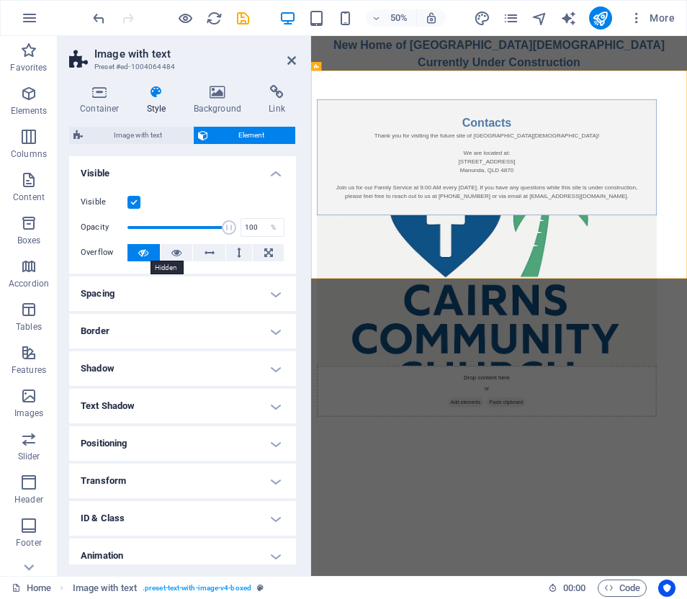
click at [142, 251] on icon at bounding box center [143, 252] width 10 height 17
click at [177, 250] on icon at bounding box center [176, 252] width 10 height 17
click at [290, 58] on icon at bounding box center [291, 61] width 9 height 12
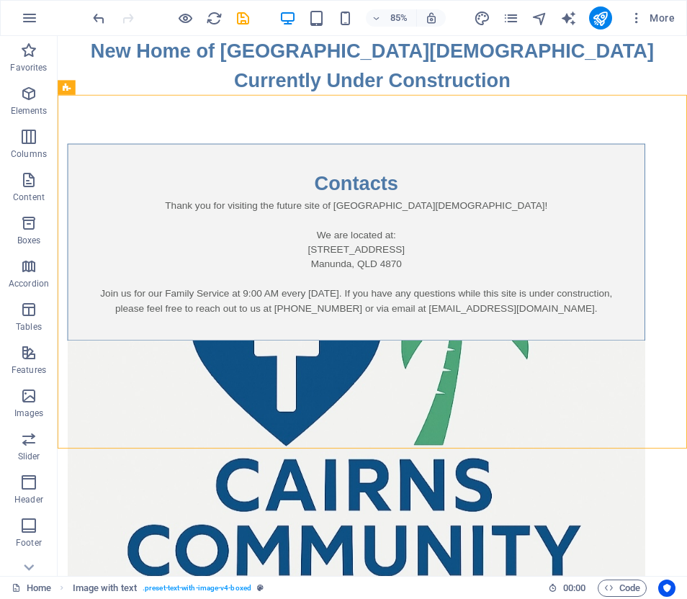
click at [568, 532] on html "Skip to main content New Home of Cairns Community Church Currently Under Constr…" at bounding box center [428, 446] width 741 height 820
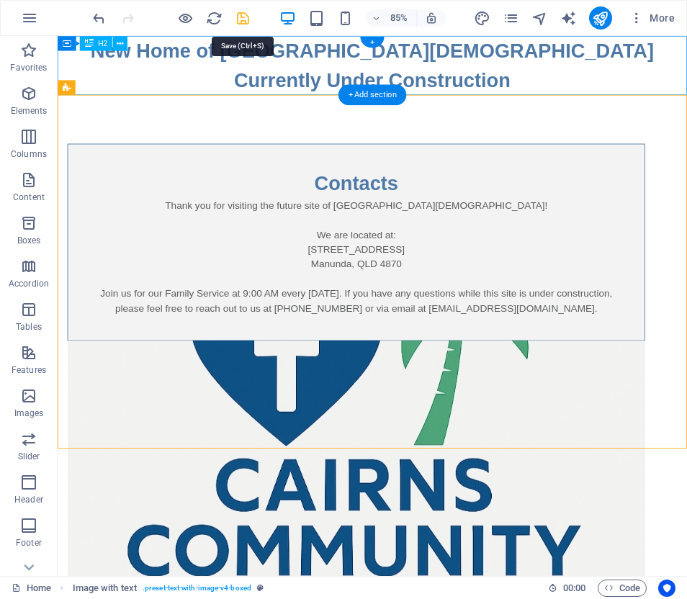
click at [241, 18] on icon "save" at bounding box center [243, 18] width 17 height 17
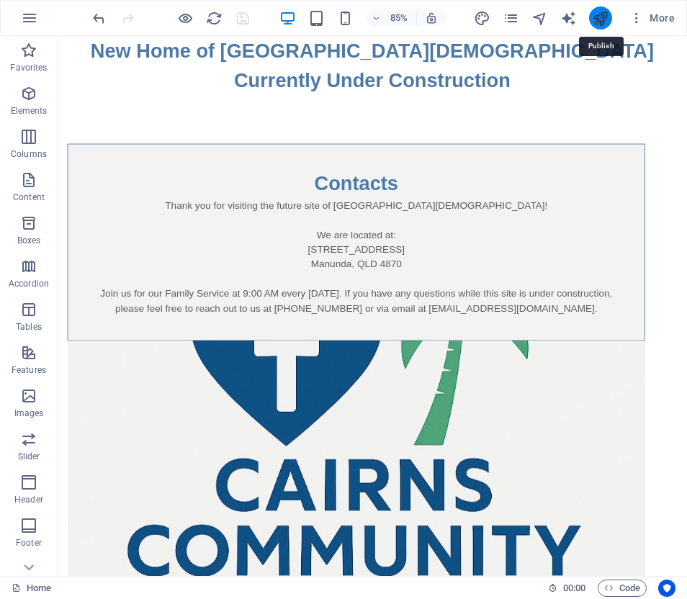
click at [599, 16] on icon "publish" at bounding box center [600, 18] width 17 height 17
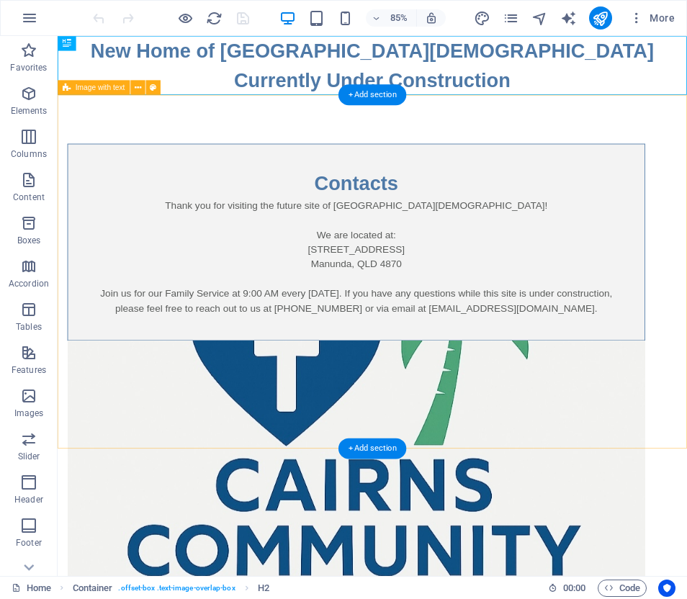
click at [550, 440] on figure at bounding box center [409, 545] width 680 height 301
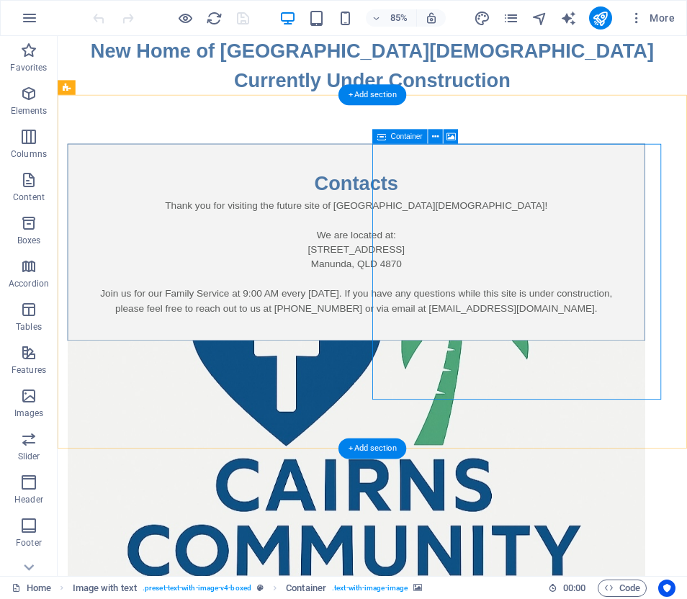
click at [385, 141] on icon at bounding box center [382, 136] width 9 height 14
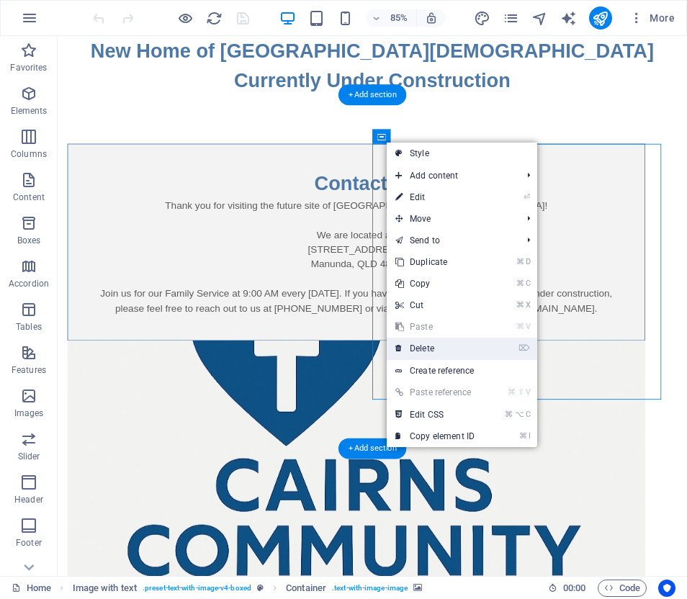
click at [427, 343] on link "⌦ Delete" at bounding box center [435, 349] width 97 height 22
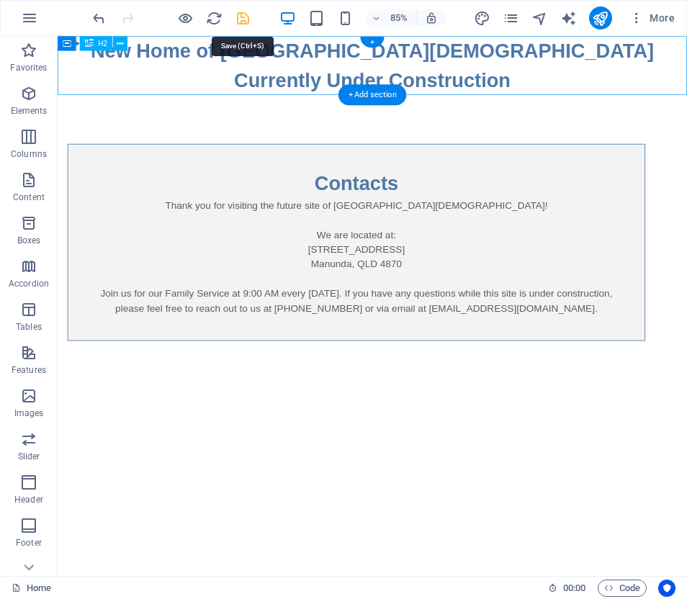
click at [243, 18] on icon "save" at bounding box center [243, 18] width 17 height 17
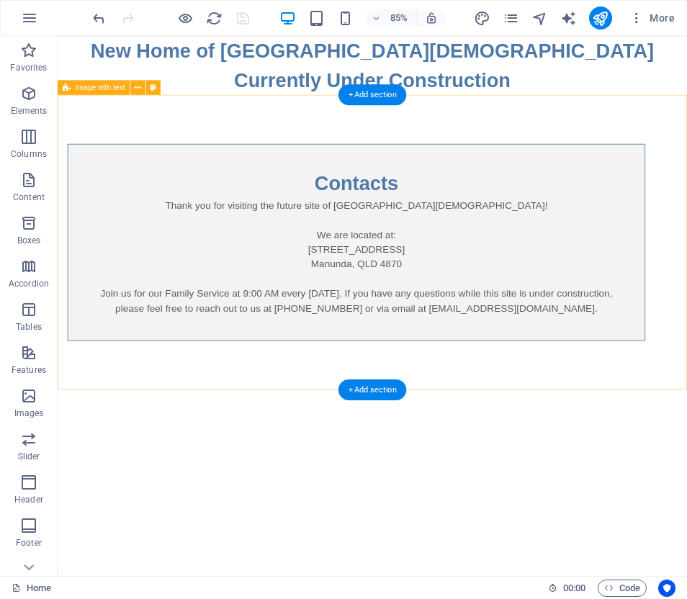
click at [71, 90] on div "Image with text" at bounding box center [94, 87] width 72 height 14
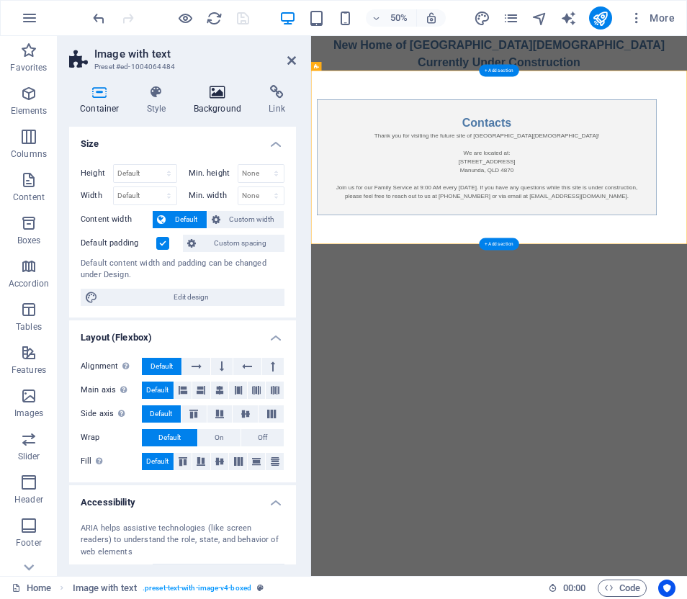
click at [219, 94] on icon at bounding box center [218, 92] width 70 height 14
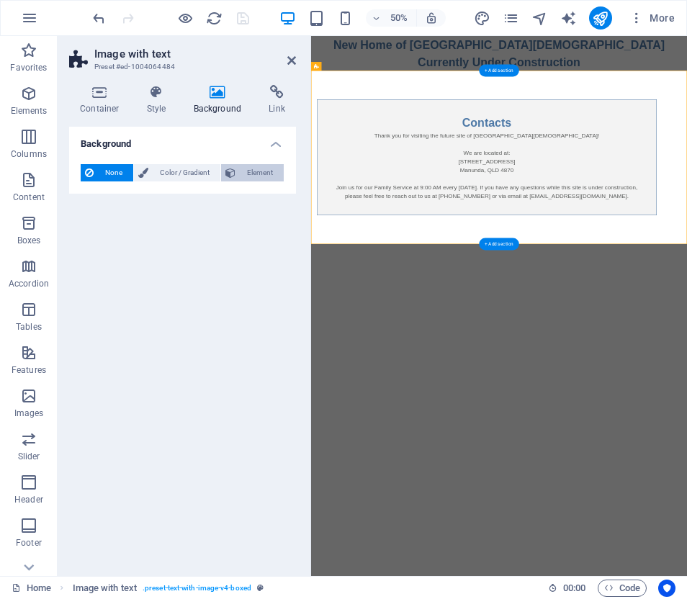
click at [236, 171] on button "Element" at bounding box center [252, 172] width 63 height 17
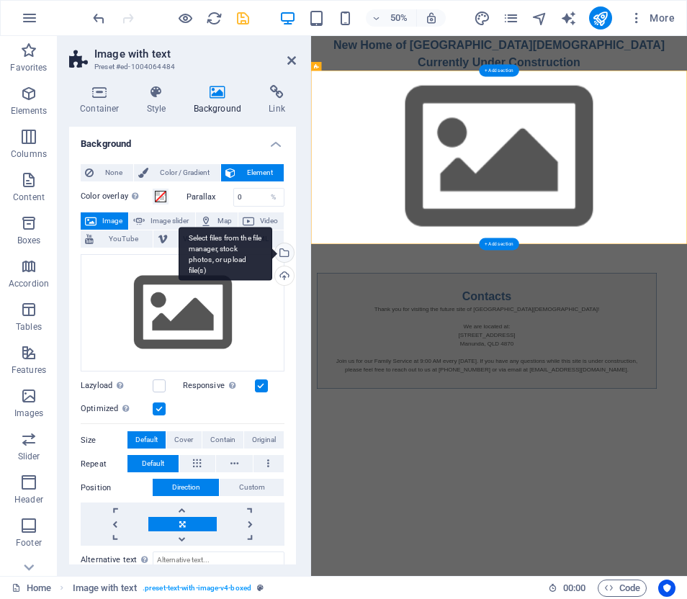
click at [281, 249] on div "Select files from the file manager, stock photos, or upload file(s)" at bounding box center [283, 255] width 22 height 22
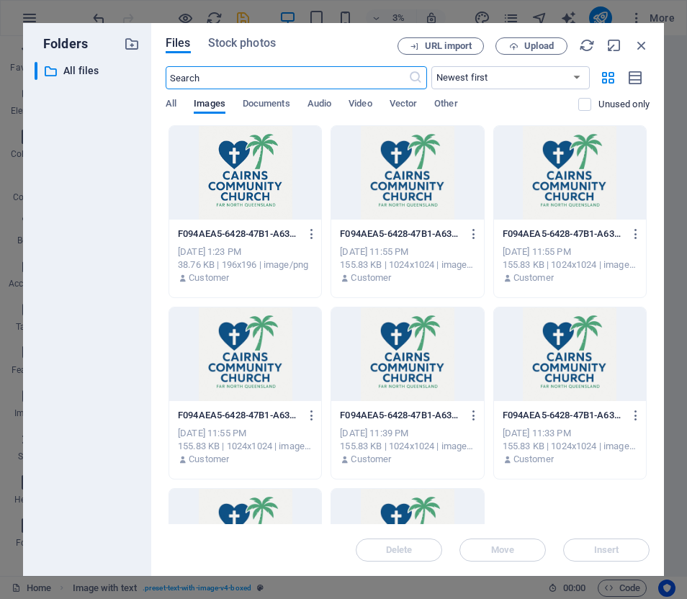
click at [249, 177] on div at bounding box center [245, 173] width 152 height 94
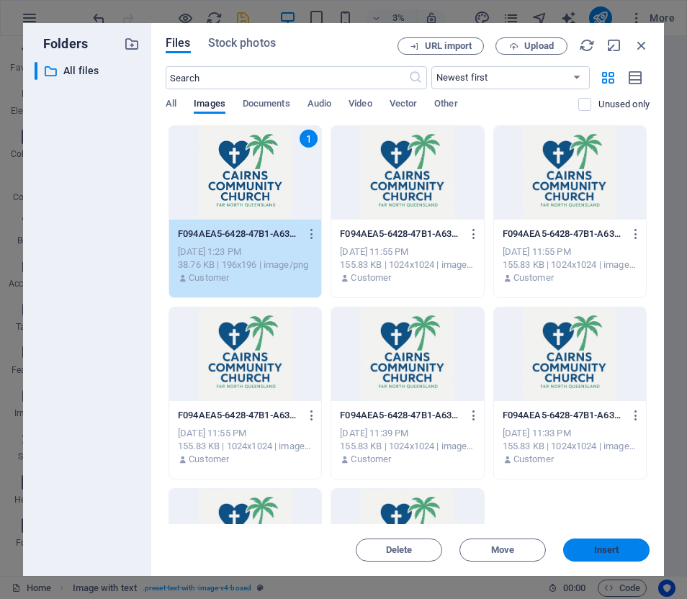
click at [600, 546] on span "Insert" at bounding box center [606, 550] width 25 height 9
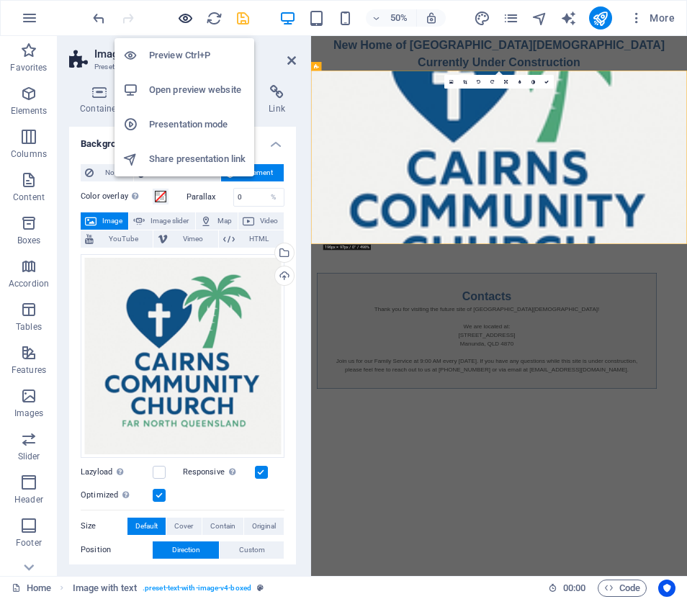
click at [187, 18] on icon "button" at bounding box center [185, 18] width 17 height 17
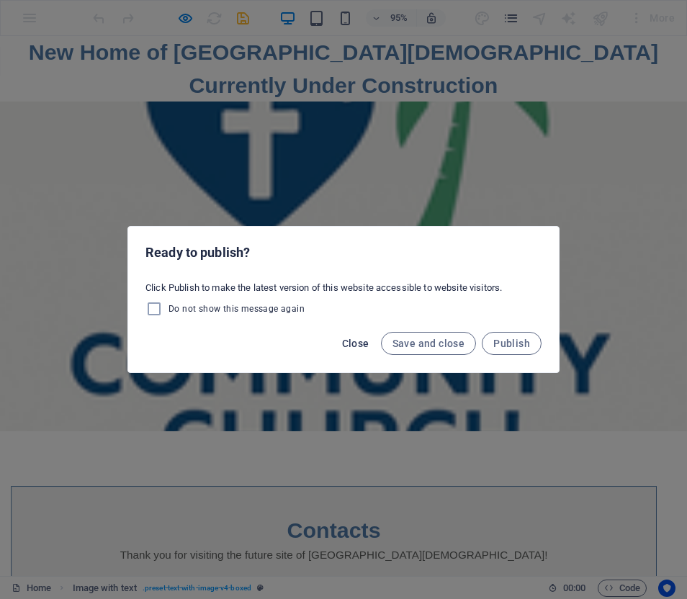
click at [357, 341] on span "Close" at bounding box center [355, 344] width 27 height 12
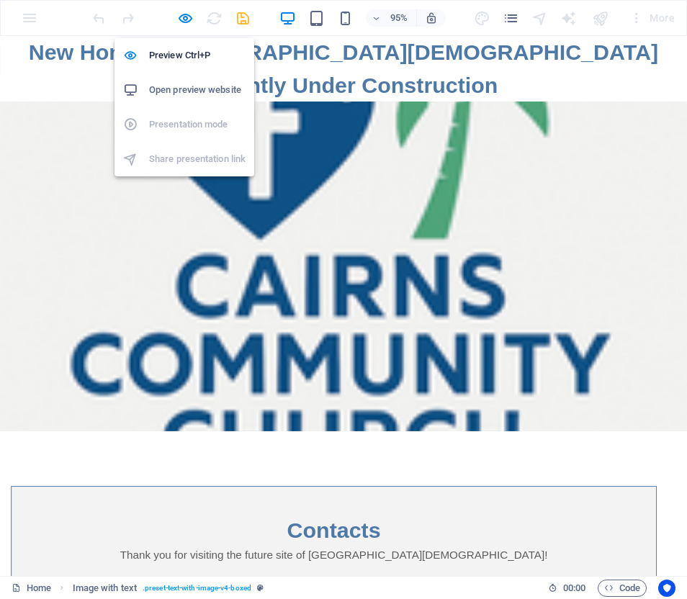
click at [186, 90] on h6 "Open preview website" at bounding box center [197, 89] width 97 height 17
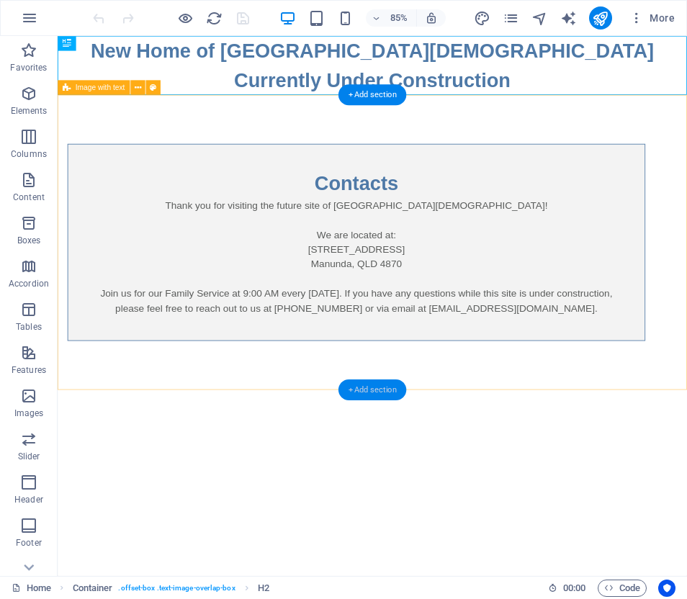
click at [365, 388] on div "+ Add section" at bounding box center [373, 390] width 68 height 21
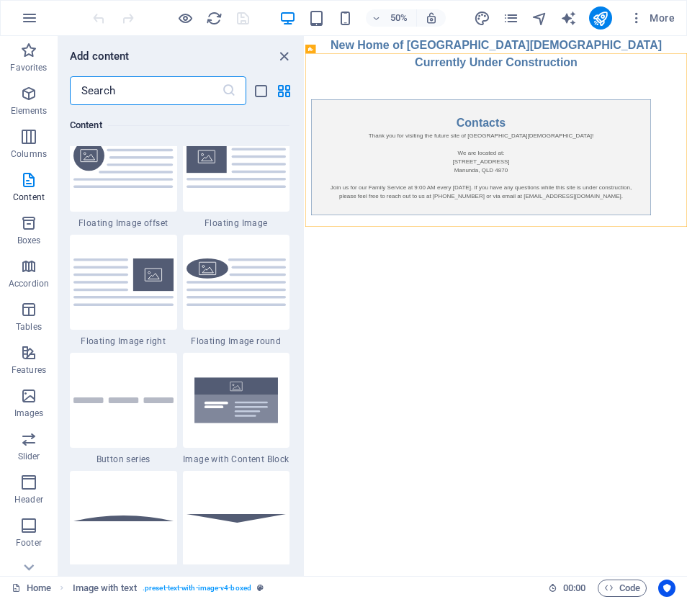
scroll to position [3143, 0]
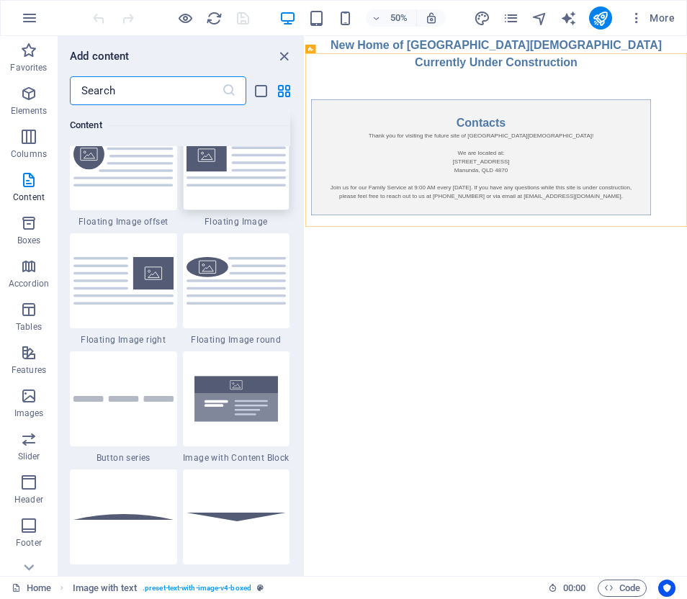
click at [216, 186] on img at bounding box center [237, 162] width 100 height 47
select select "%"
select select "rem"
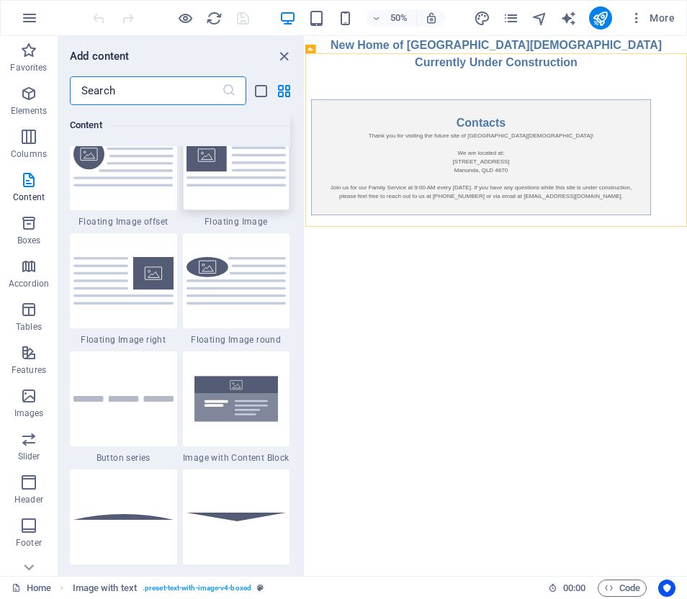
select select "rem"
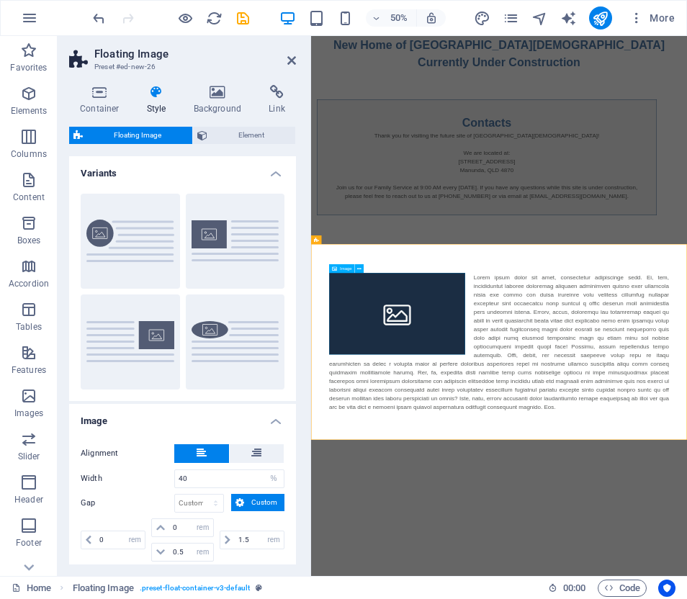
click at [464, 599] on figure at bounding box center [483, 592] width 272 height 164
select select "%"
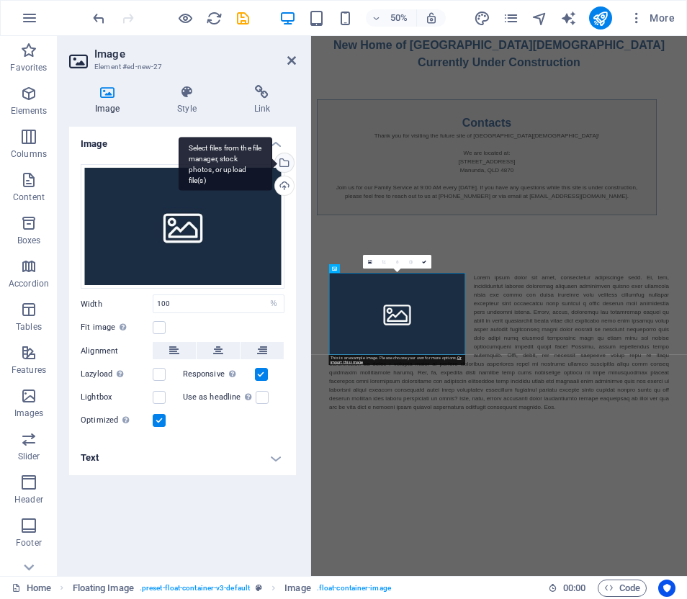
click at [285, 161] on div "Select files from the file manager, stock photos, or upload file(s)" at bounding box center [283, 164] width 22 height 22
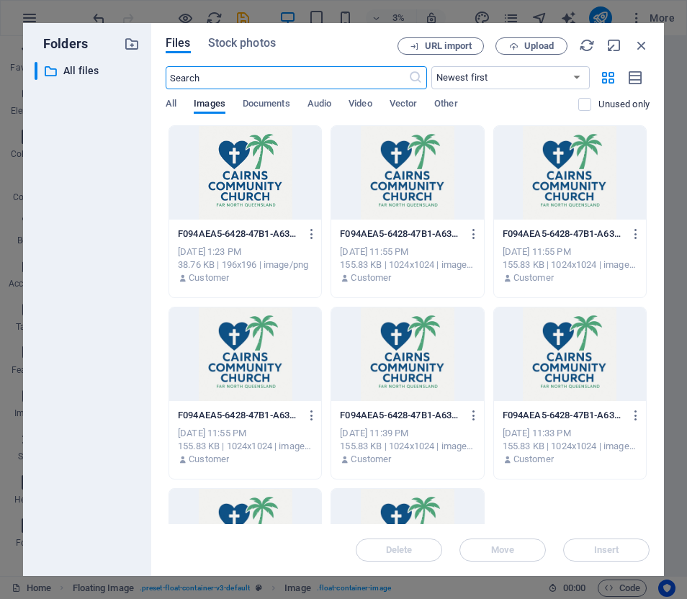
click at [241, 172] on div at bounding box center [245, 173] width 152 height 94
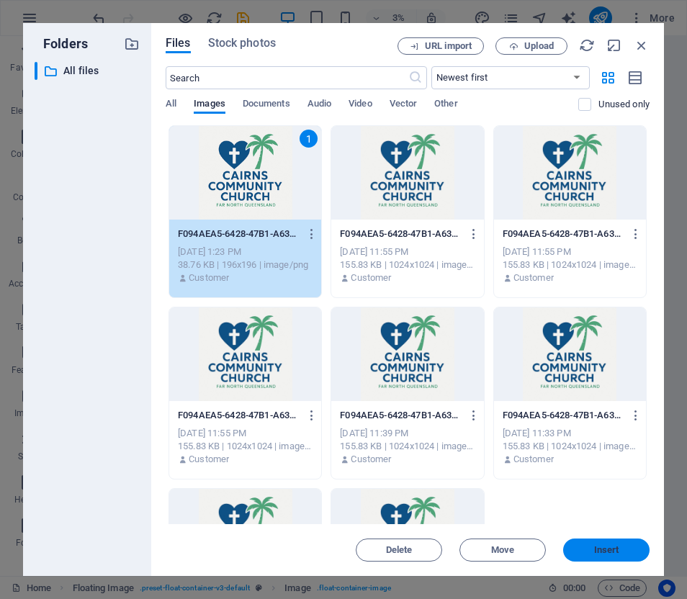
click at [607, 546] on span "Insert" at bounding box center [606, 550] width 25 height 9
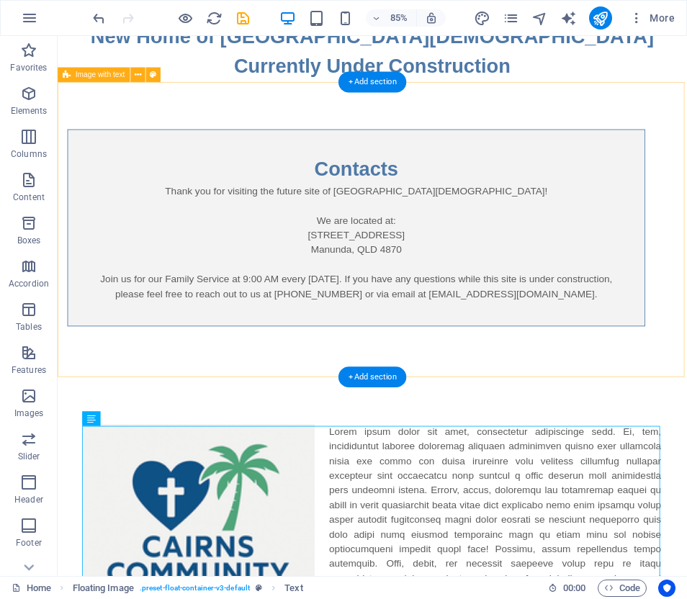
scroll to position [21, 0]
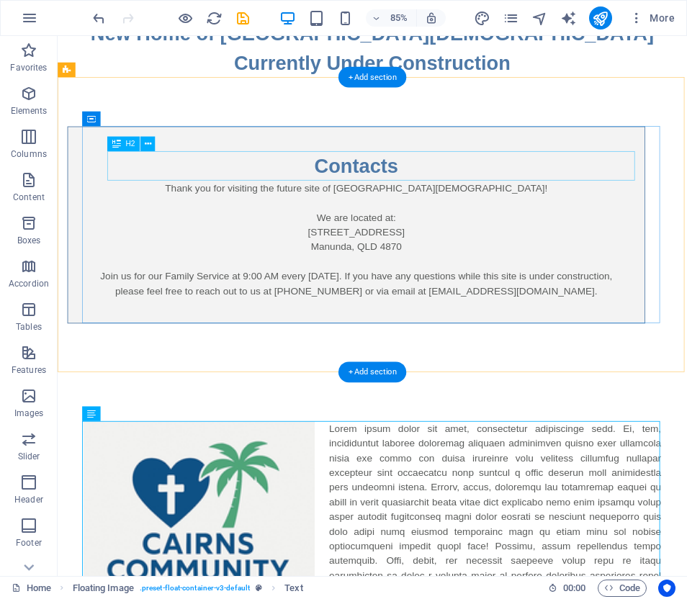
click at [379, 189] on div "Contacts" at bounding box center [409, 188] width 621 height 35
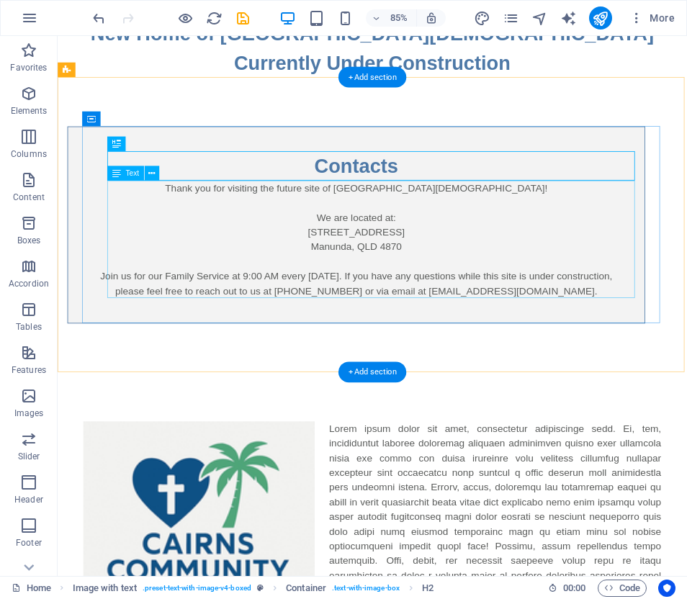
click at [251, 214] on div "Thank you for visiting the future site of [GEOGRAPHIC_DATA][DEMOGRAPHIC_DATA]! …" at bounding box center [409, 275] width 621 height 138
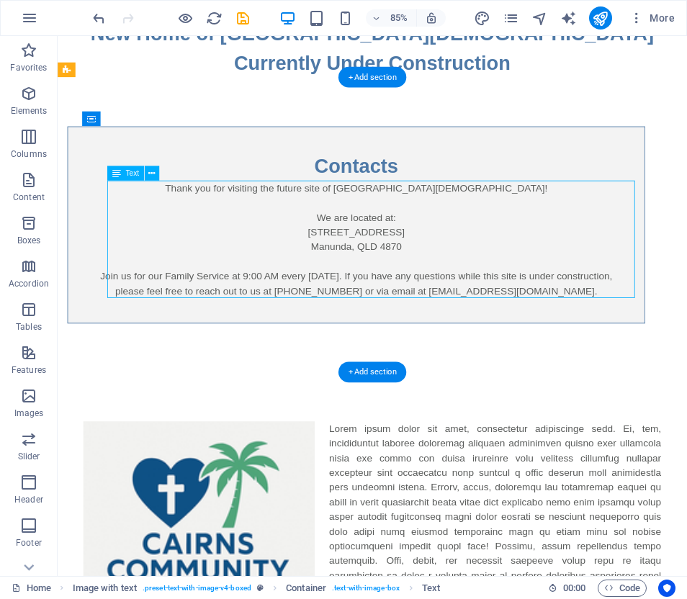
click at [251, 214] on div "Thank you for visiting the future site of [GEOGRAPHIC_DATA][DEMOGRAPHIC_DATA]! …" at bounding box center [409, 275] width 621 height 138
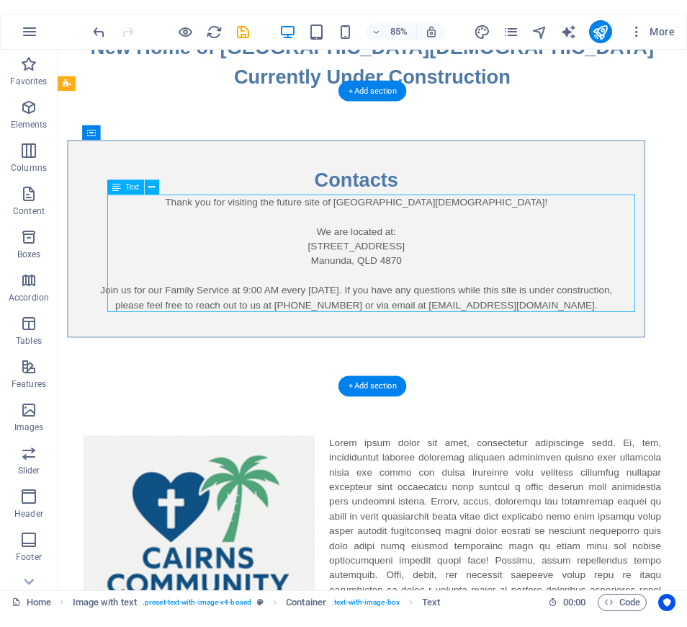
scroll to position [0, 0]
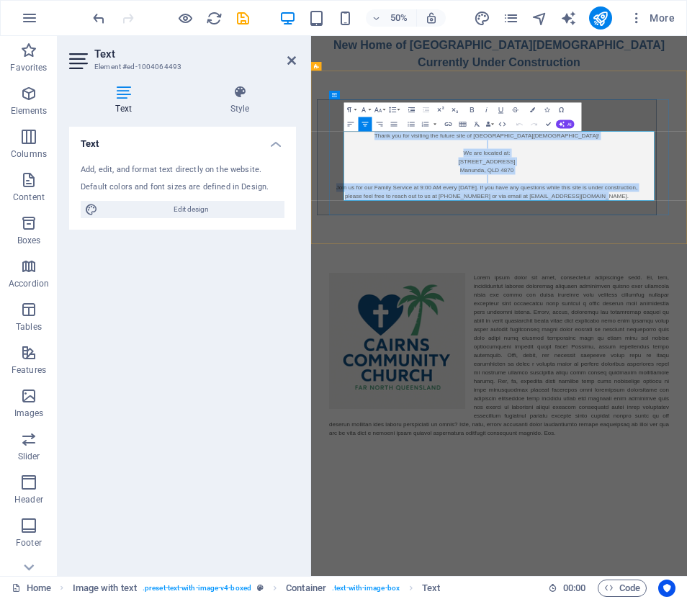
drag, startPoint x: 513, startPoint y: 233, endPoint x: 960, endPoint y: 366, distance: 466.0
click at [687, 366] on div "Contacts Thank you for visiting the future site of [GEOGRAPHIC_DATA][DEMOGRAPHI…" at bounding box center [663, 279] width 680 height 232
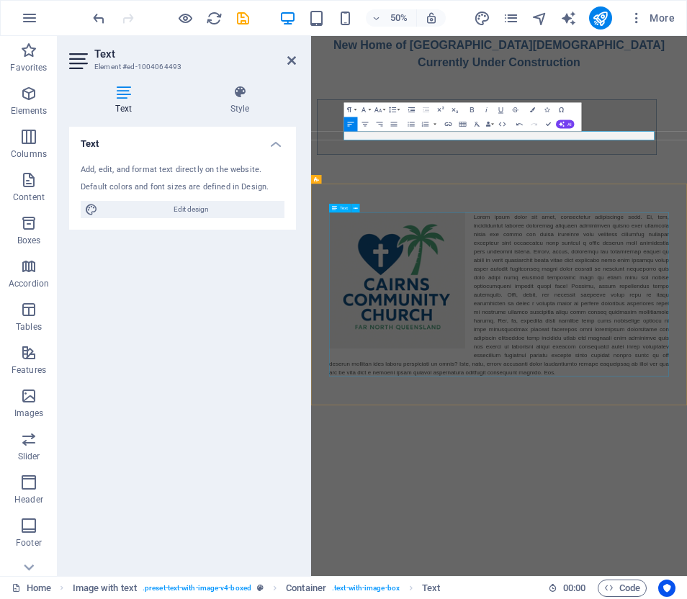
click at [682, 458] on div at bounding box center [687, 553] width 680 height 329
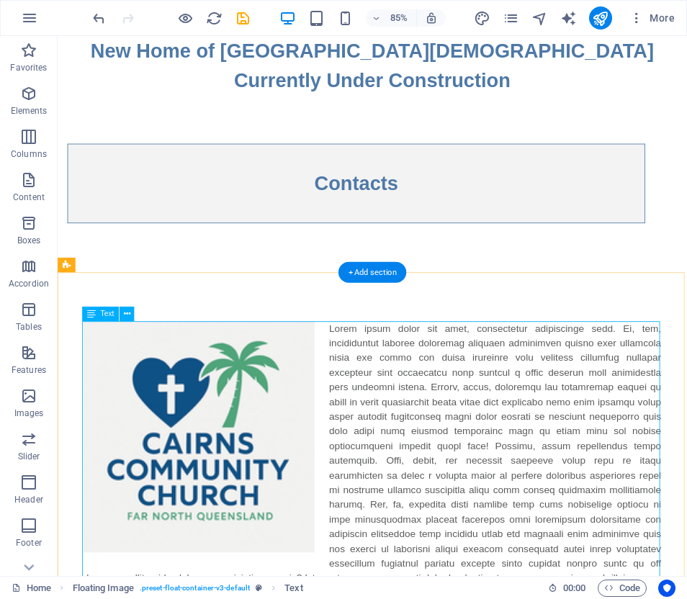
click at [484, 468] on div at bounding box center [428, 536] width 680 height 329
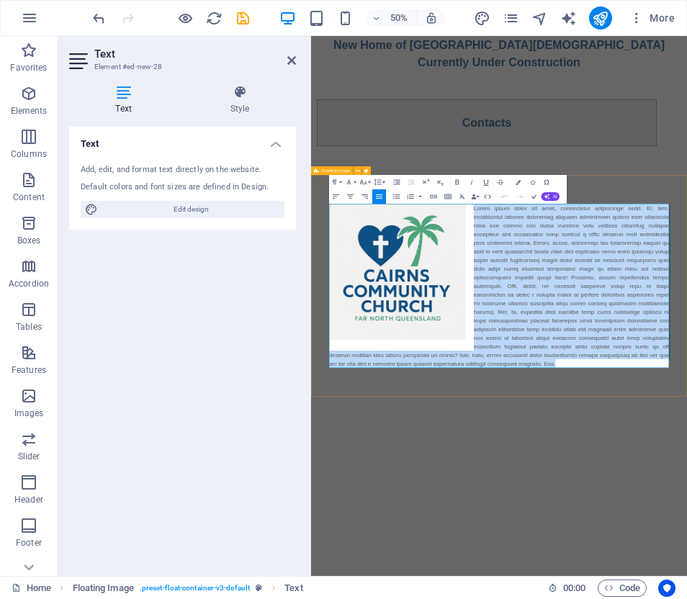
drag, startPoint x: 633, startPoint y: 385, endPoint x: 787, endPoint y: 708, distance: 357.7
click at [687, 599] on div at bounding box center [687, 536] width 752 height 444
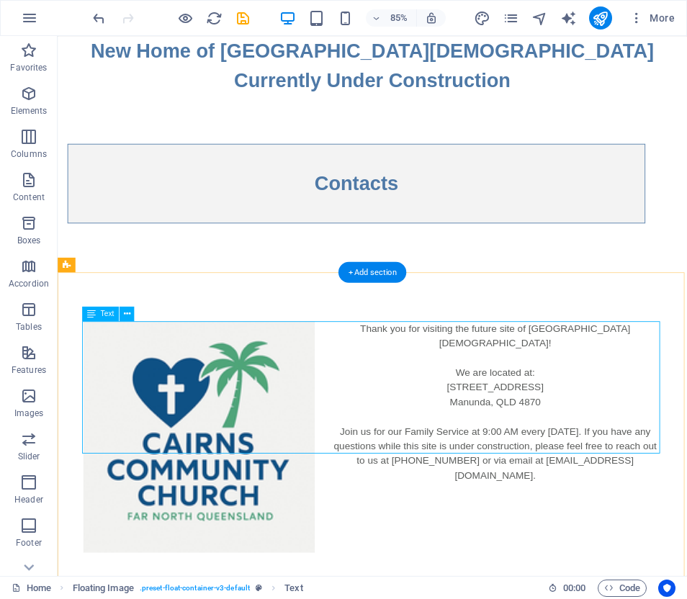
click at [398, 379] on div "Thank you for visiting the future site of [GEOGRAPHIC_DATA][DEMOGRAPHIC_DATA]! …" at bounding box center [428, 467] width 680 height 190
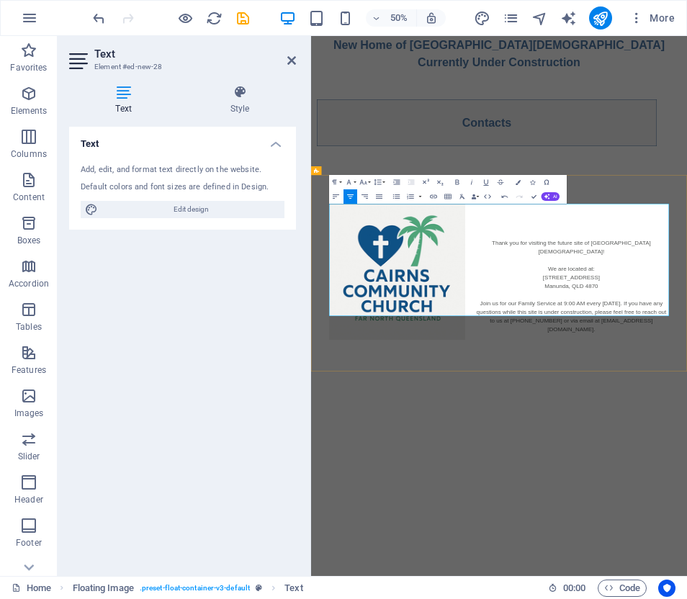
click at [687, 421] on p at bounding box center [687, 414] width 680 height 17
drag, startPoint x: 810, startPoint y: 411, endPoint x: 862, endPoint y: 415, distance: 52.1
click at [687, 415] on p "Contacts" at bounding box center [687, 414] width 680 height 17
click at [456, 182] on icon "button" at bounding box center [457, 182] width 4 height 5
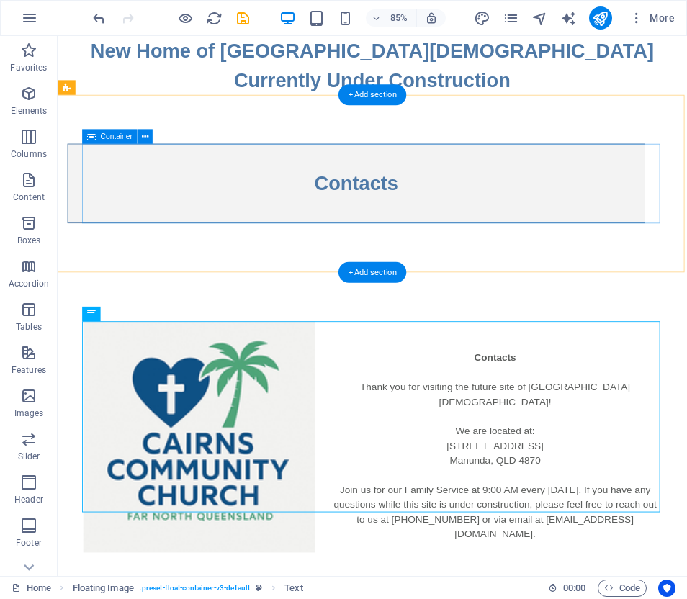
click at [117, 138] on span "Container" at bounding box center [117, 136] width 32 height 7
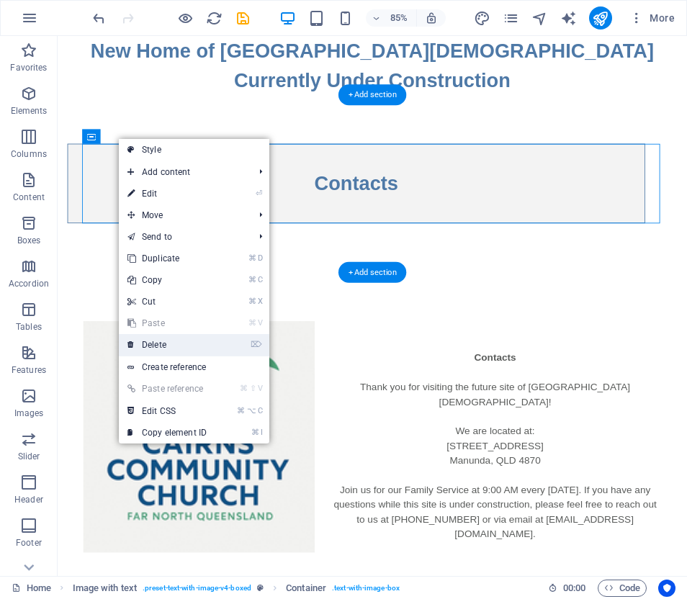
click at [159, 346] on link "⌦ Delete" at bounding box center [167, 345] width 97 height 22
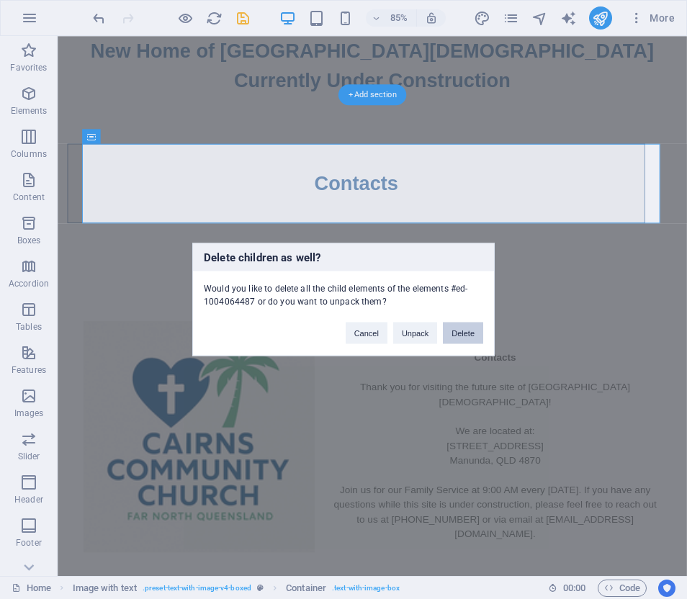
click at [460, 329] on button "Delete" at bounding box center [463, 334] width 40 height 22
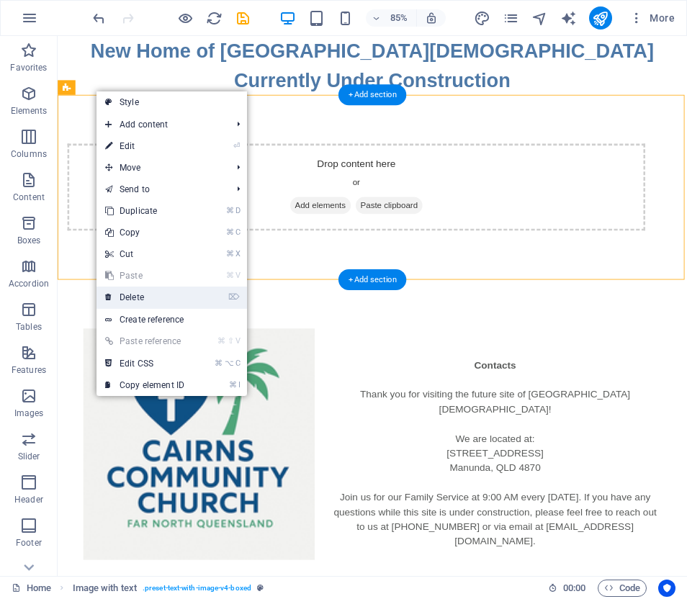
click at [132, 295] on link "⌦ Delete" at bounding box center [145, 298] width 97 height 22
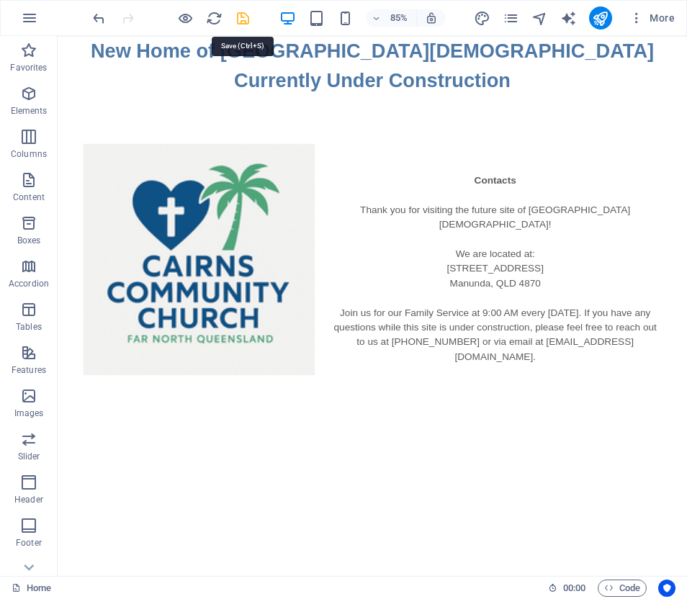
click at [241, 17] on icon "save" at bounding box center [243, 18] width 17 height 17
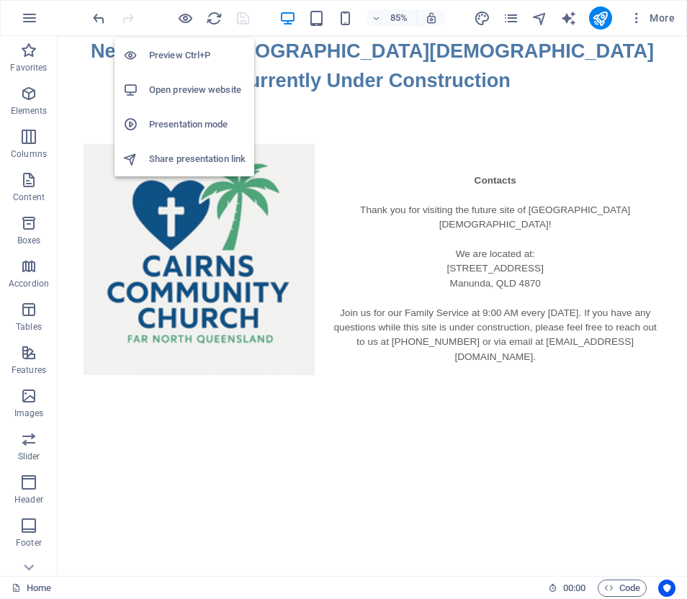
click at [189, 51] on h6 "Preview Ctrl+P" at bounding box center [197, 55] width 97 height 17
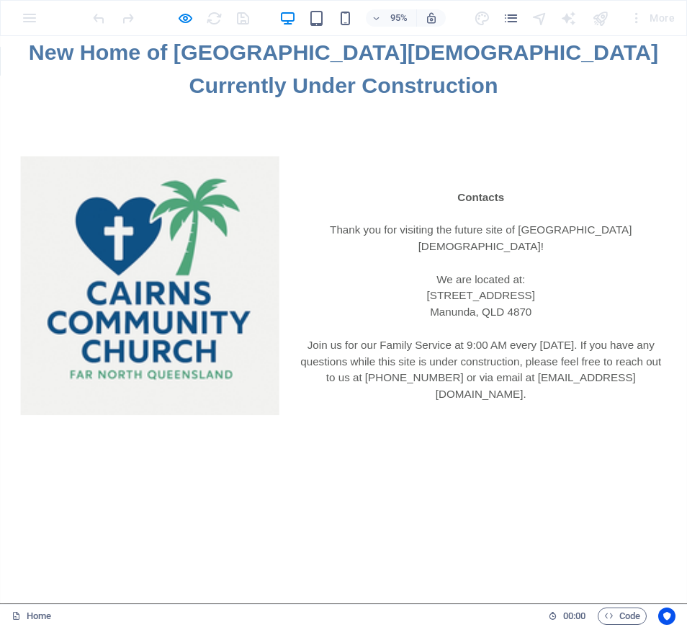
click at [485, 251] on p "Thank you for visiting the future site of [GEOGRAPHIC_DATA][DEMOGRAPHIC_DATA]! …" at bounding box center [362, 327] width 680 height 190
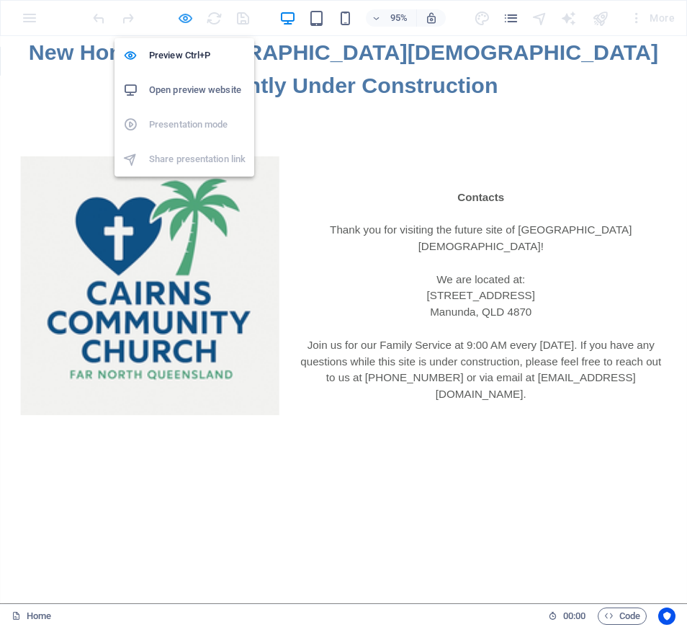
click at [186, 19] on icon "button" at bounding box center [185, 18] width 17 height 17
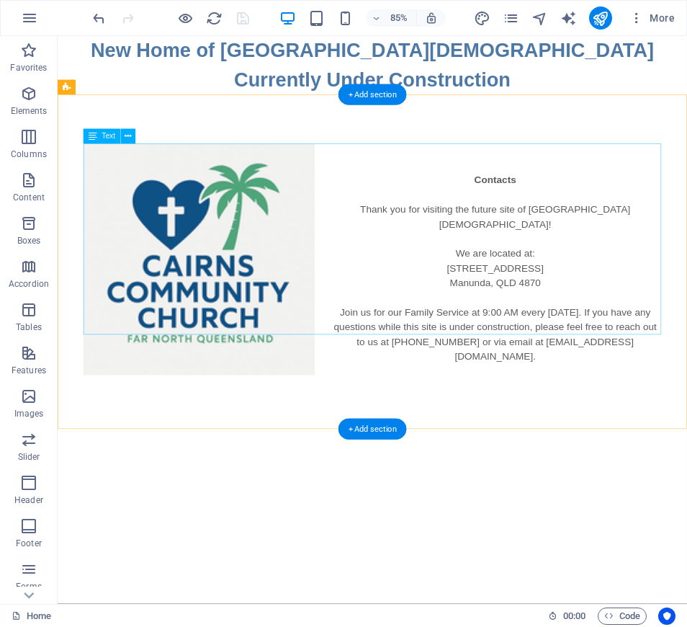
click at [592, 205] on div "Contacts Thank you for visiting the future site of [GEOGRAPHIC_DATA][DEMOGRAPHI…" at bounding box center [428, 292] width 680 height 259
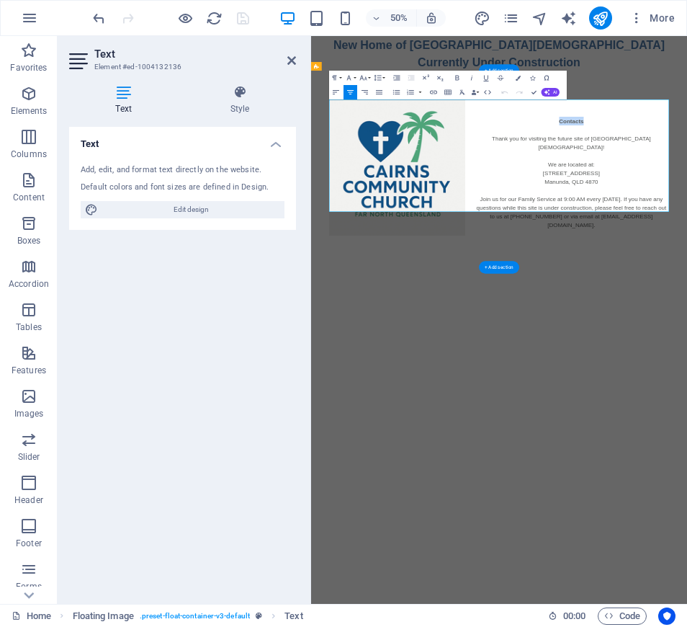
drag, startPoint x: 803, startPoint y: 206, endPoint x: 866, endPoint y: 208, distance: 63.4
click at [687, 208] on p "Contacts" at bounding box center [687, 205] width 680 height 17
click at [427, 76] on icon "button" at bounding box center [426, 77] width 9 height 9
click at [440, 78] on icon "button" at bounding box center [440, 77] width 9 height 9
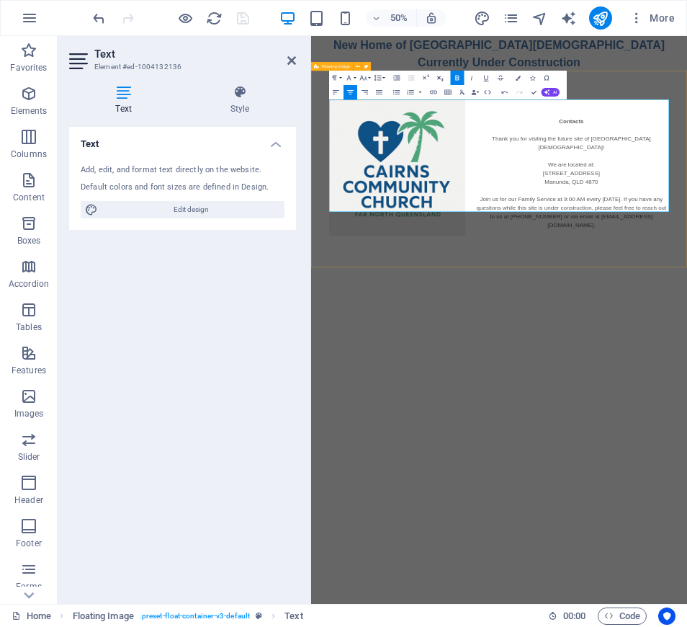
click at [440, 78] on icon "button" at bounding box center [440, 77] width 9 height 9
click at [687, 209] on p "Contacts" at bounding box center [687, 205] width 680 height 17
click at [602, 19] on icon "publish" at bounding box center [600, 18] width 17 height 17
